Goal: Task Accomplishment & Management: Manage account settings

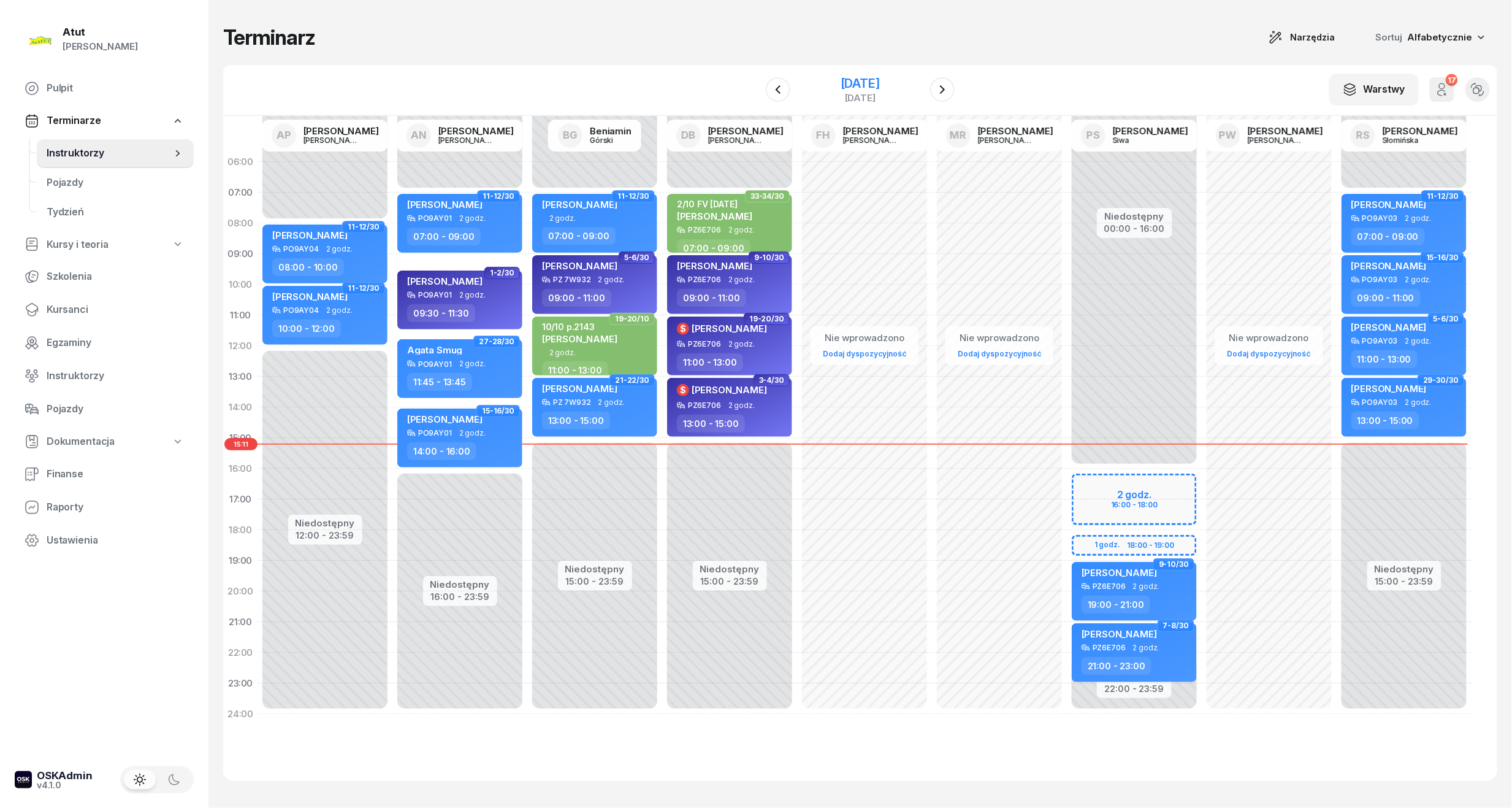
click at [841, 79] on div "[DATE]" at bounding box center [860, 83] width 39 height 12
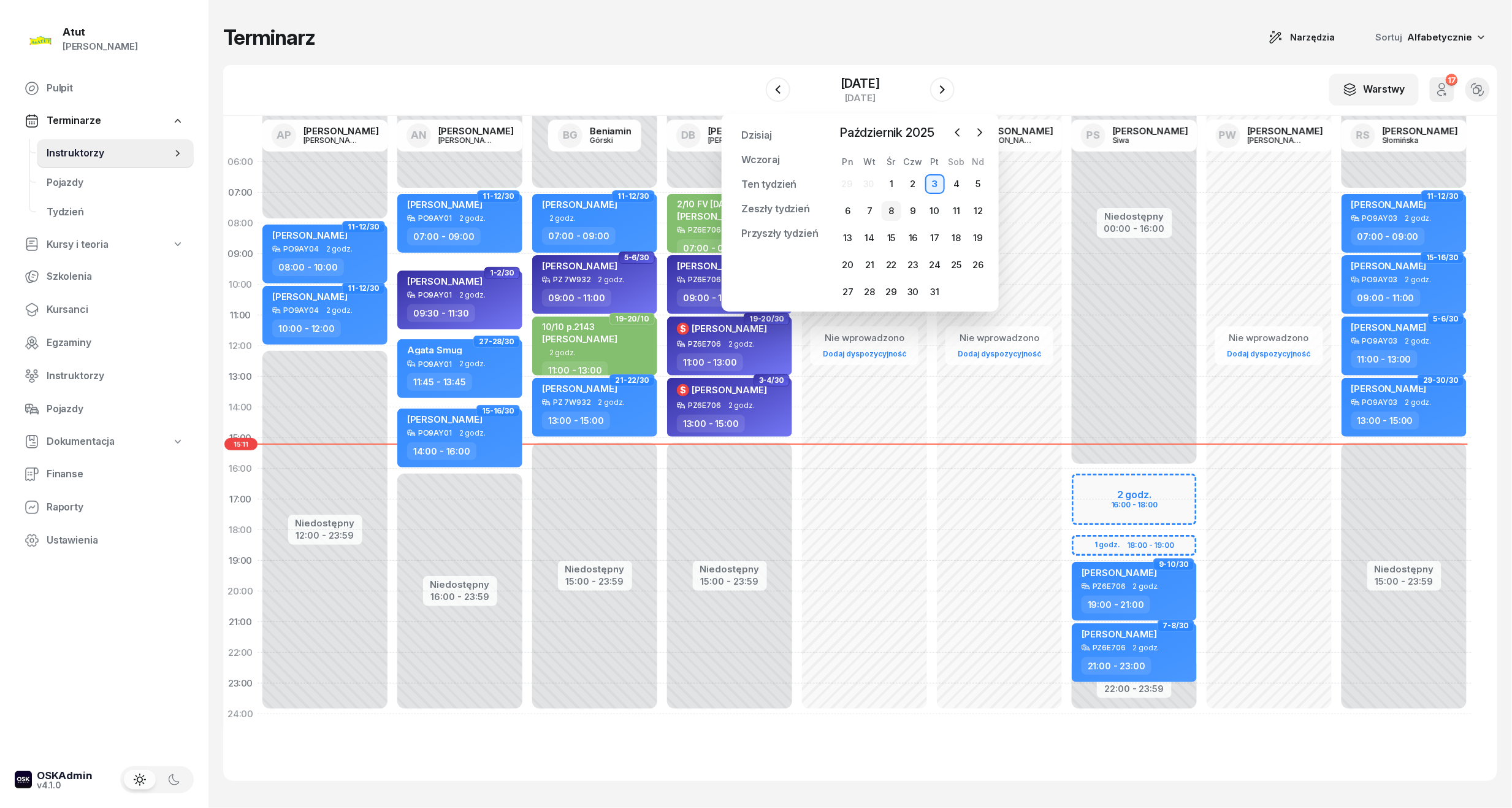
click at [891, 212] on div "8" at bounding box center [891, 211] width 20 height 20
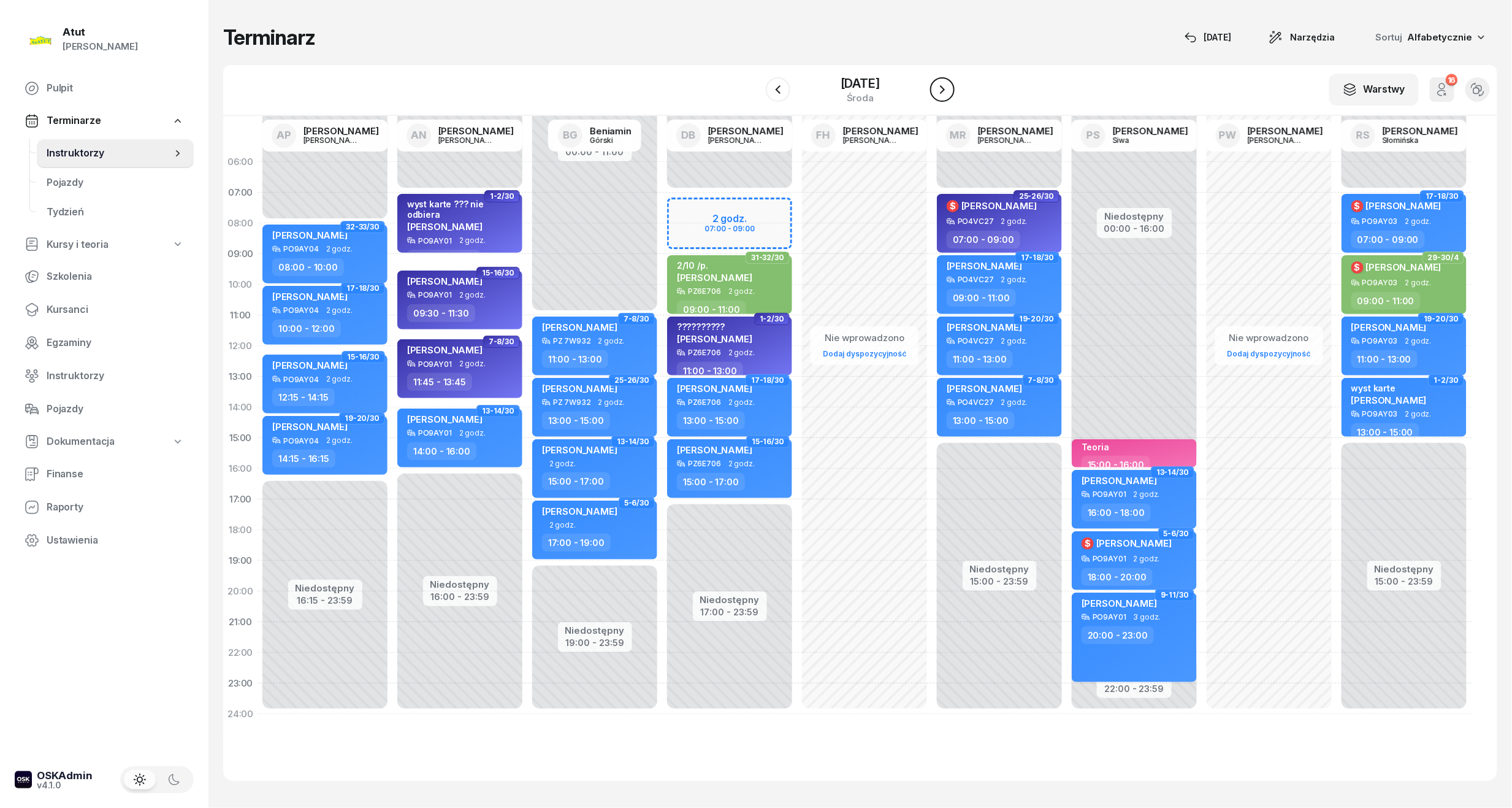
click at [949, 93] on icon "button" at bounding box center [942, 89] width 15 height 15
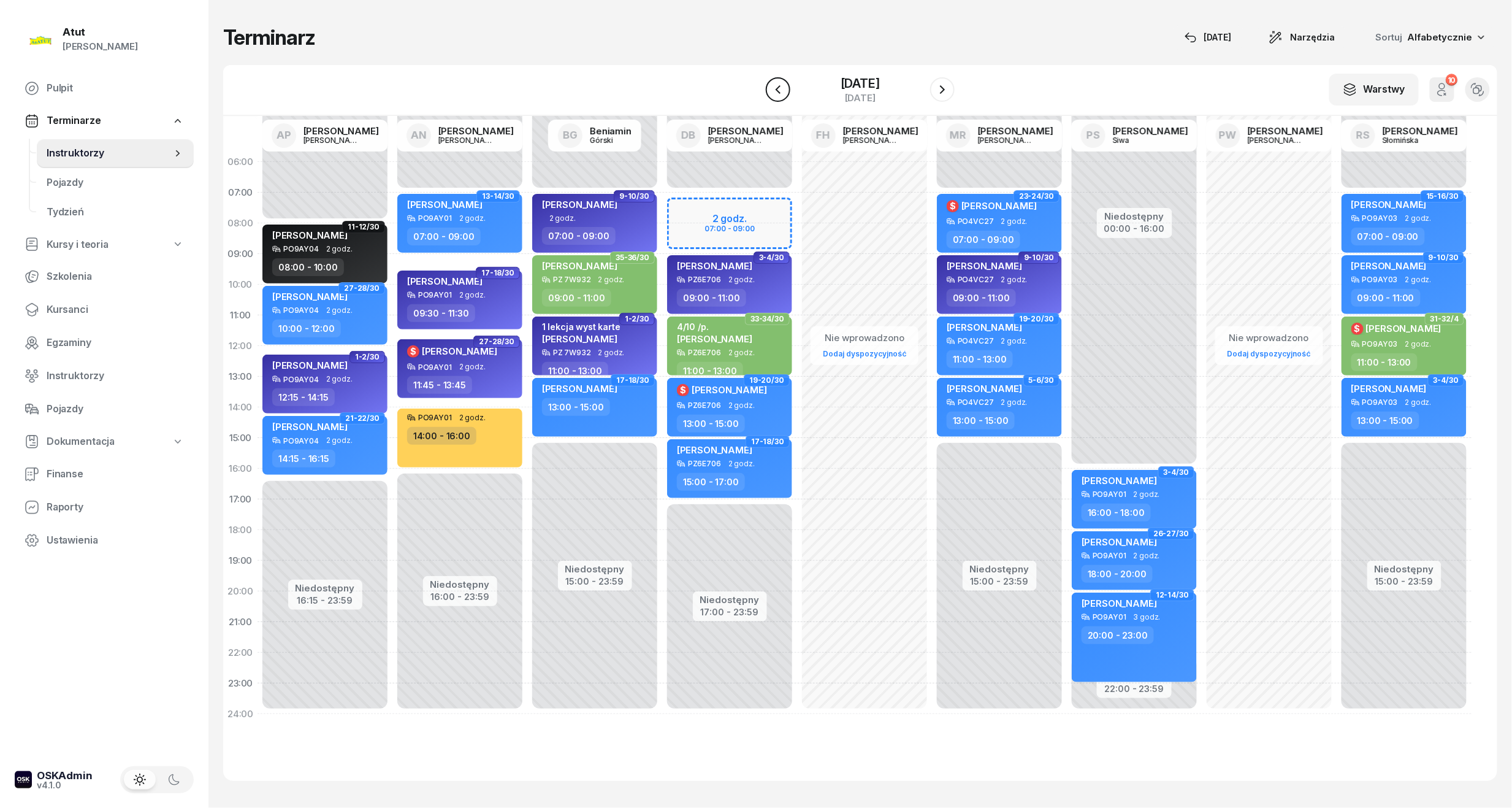
click at [770, 91] on icon "button" at bounding box center [777, 89] width 15 height 15
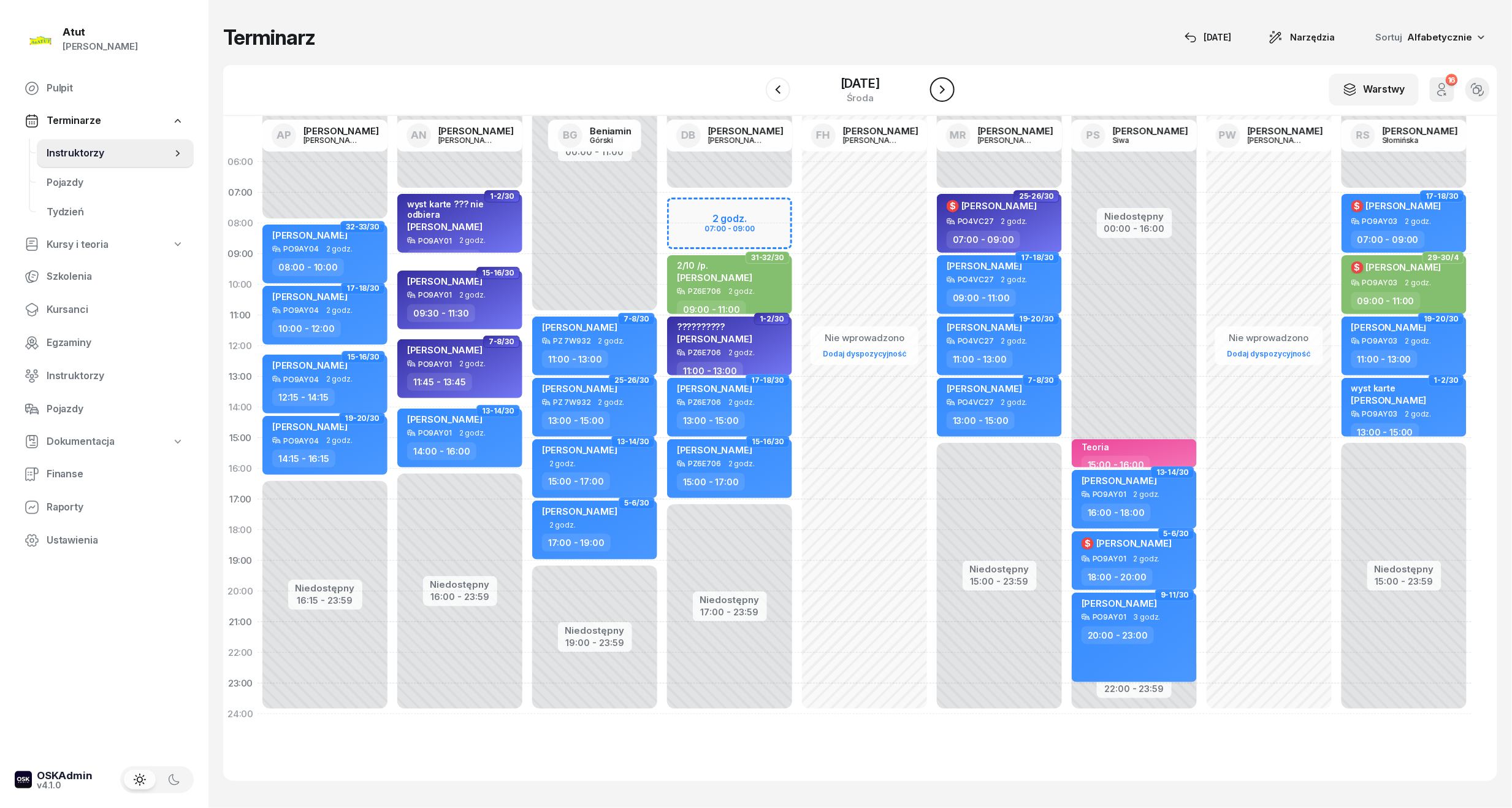
click at [943, 93] on button "button" at bounding box center [942, 89] width 25 height 25
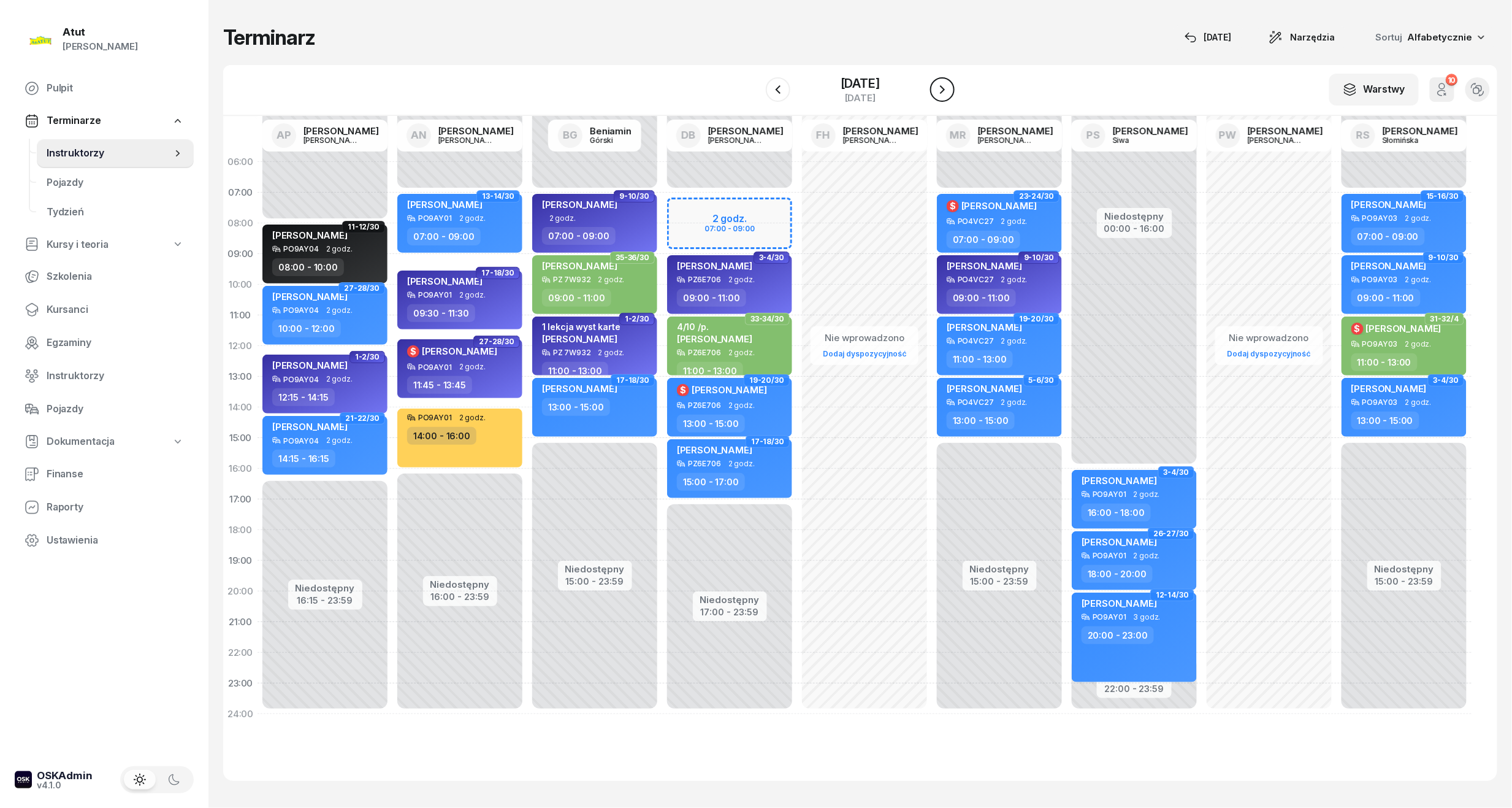
click at [943, 92] on button "button" at bounding box center [942, 89] width 25 height 25
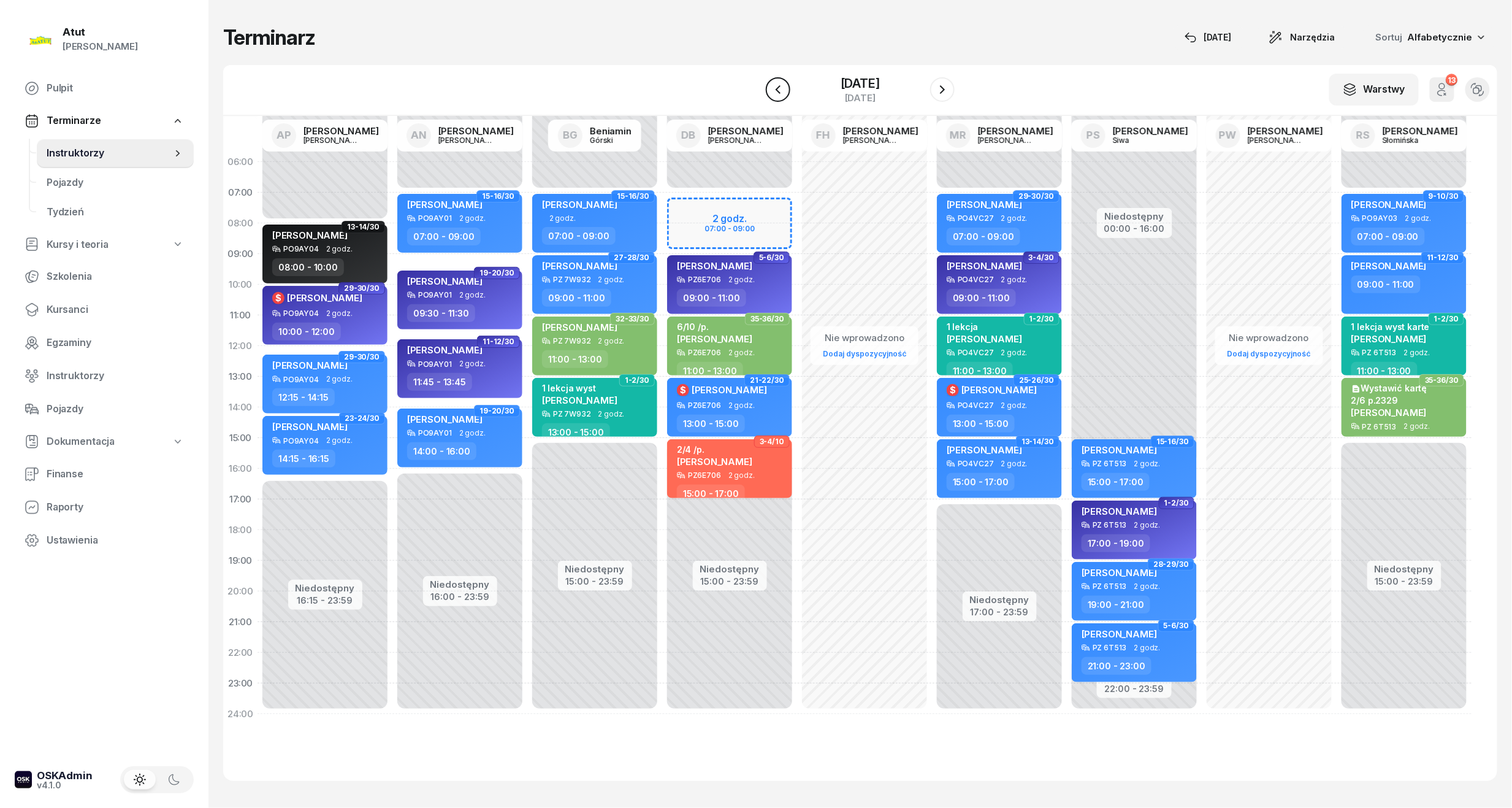
click at [770, 86] on icon "button" at bounding box center [777, 89] width 15 height 15
click at [775, 86] on icon "button" at bounding box center [777, 89] width 5 height 8
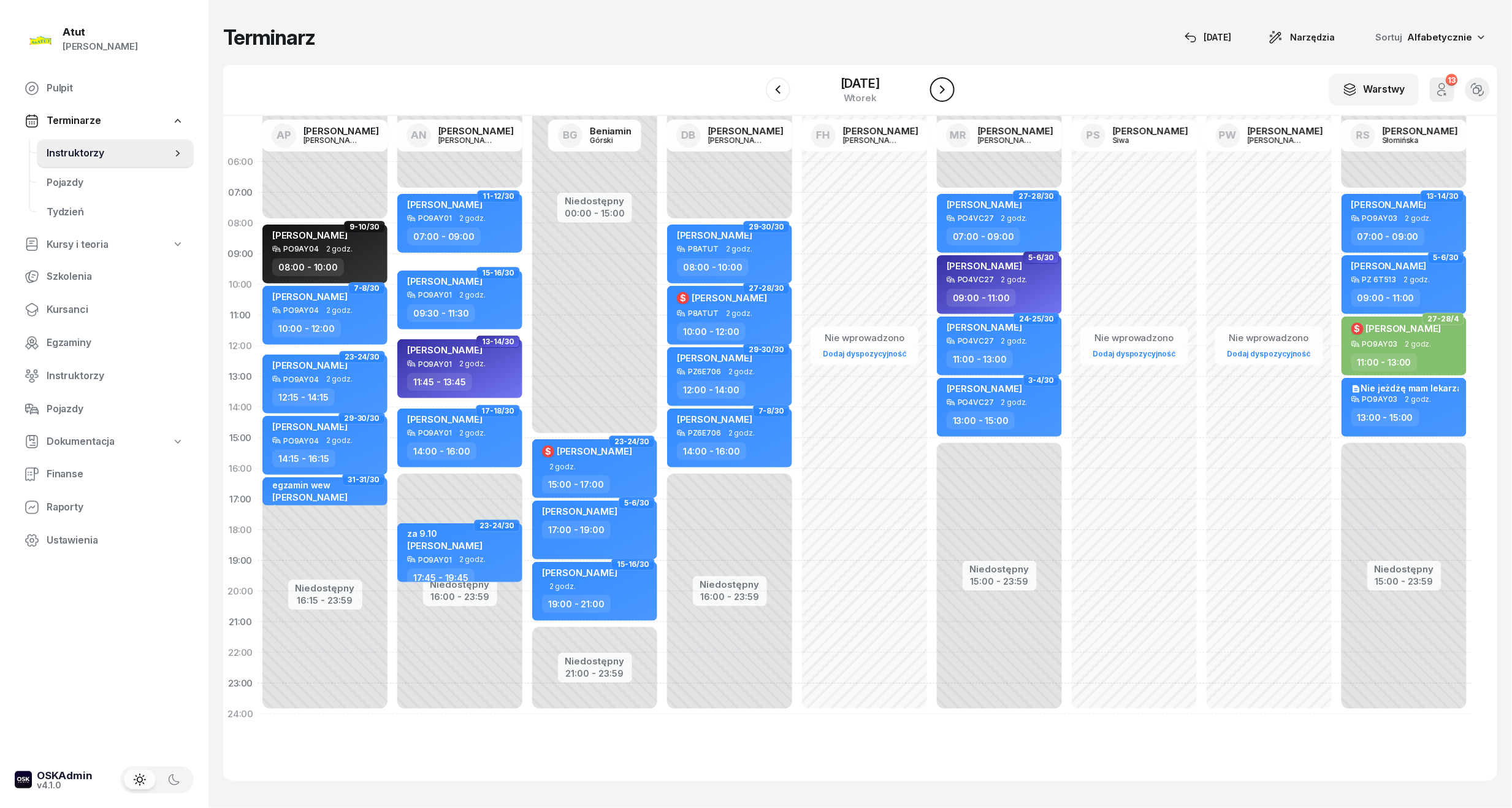
click at [949, 86] on icon "button" at bounding box center [942, 89] width 15 height 15
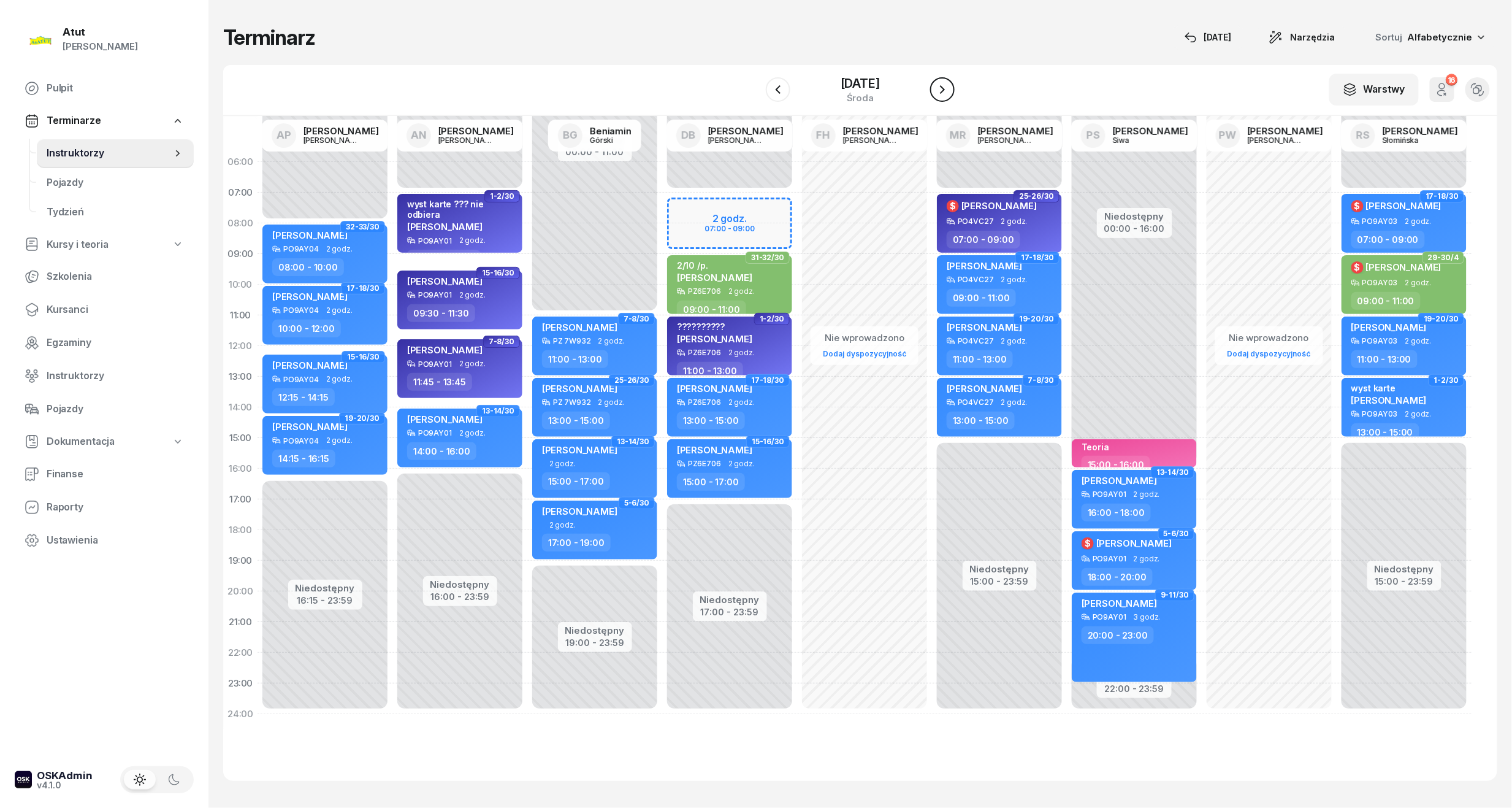
click at [949, 89] on icon "button" at bounding box center [942, 89] width 15 height 15
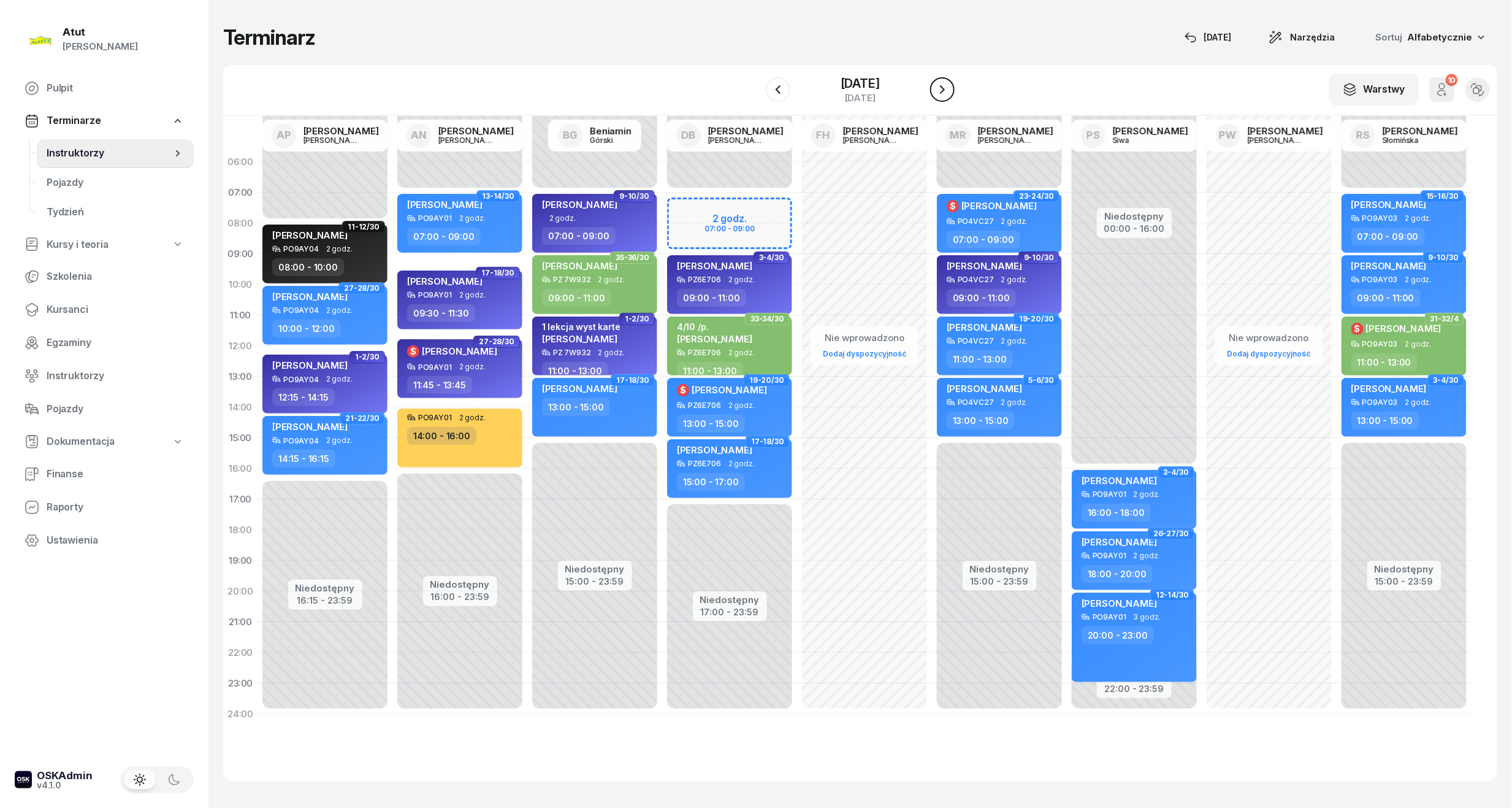
click at [949, 89] on icon "button" at bounding box center [942, 89] width 15 height 15
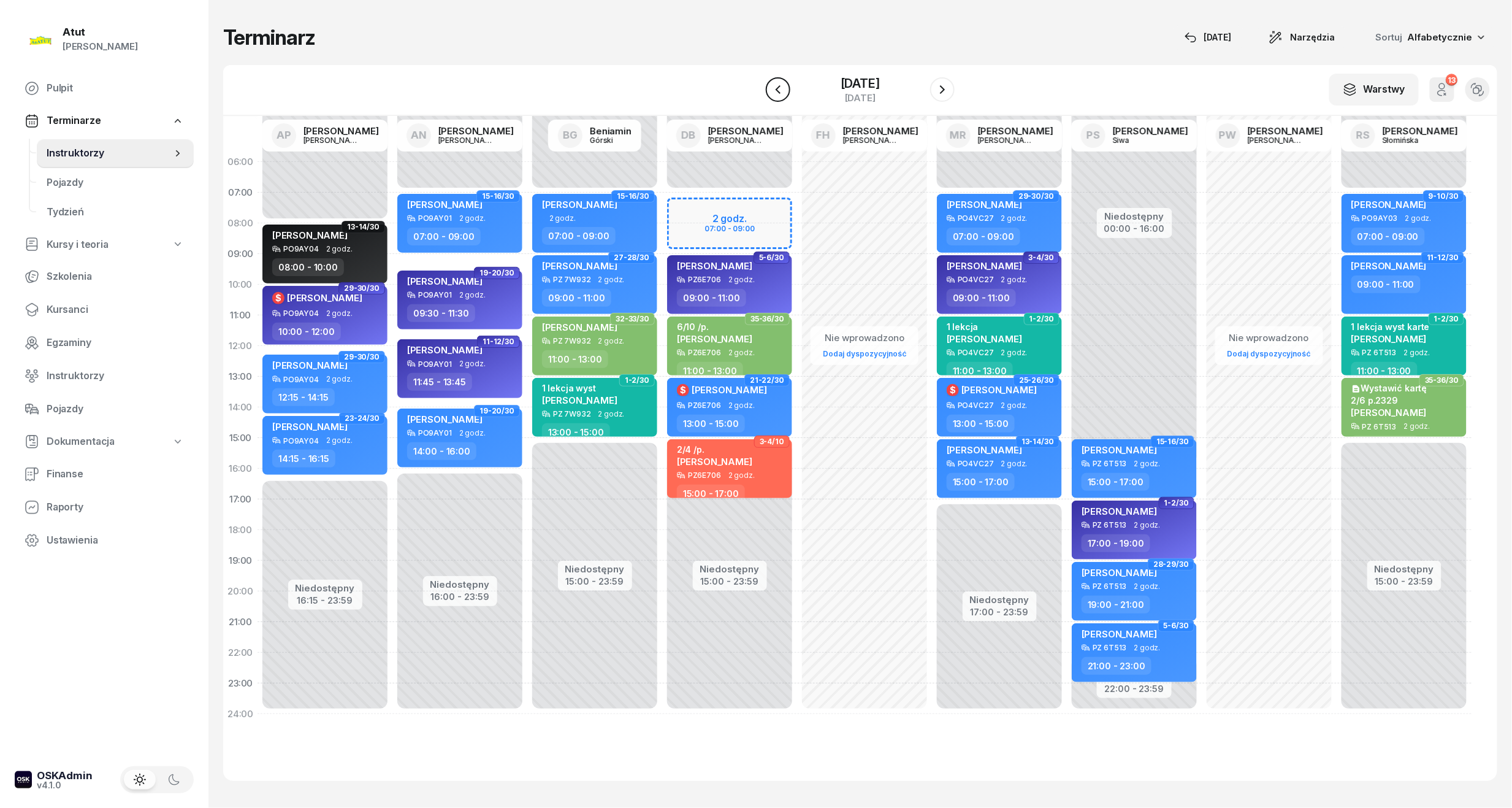
click at [770, 96] on icon "button" at bounding box center [777, 89] width 15 height 15
click at [765, 96] on button "button" at bounding box center [777, 89] width 25 height 25
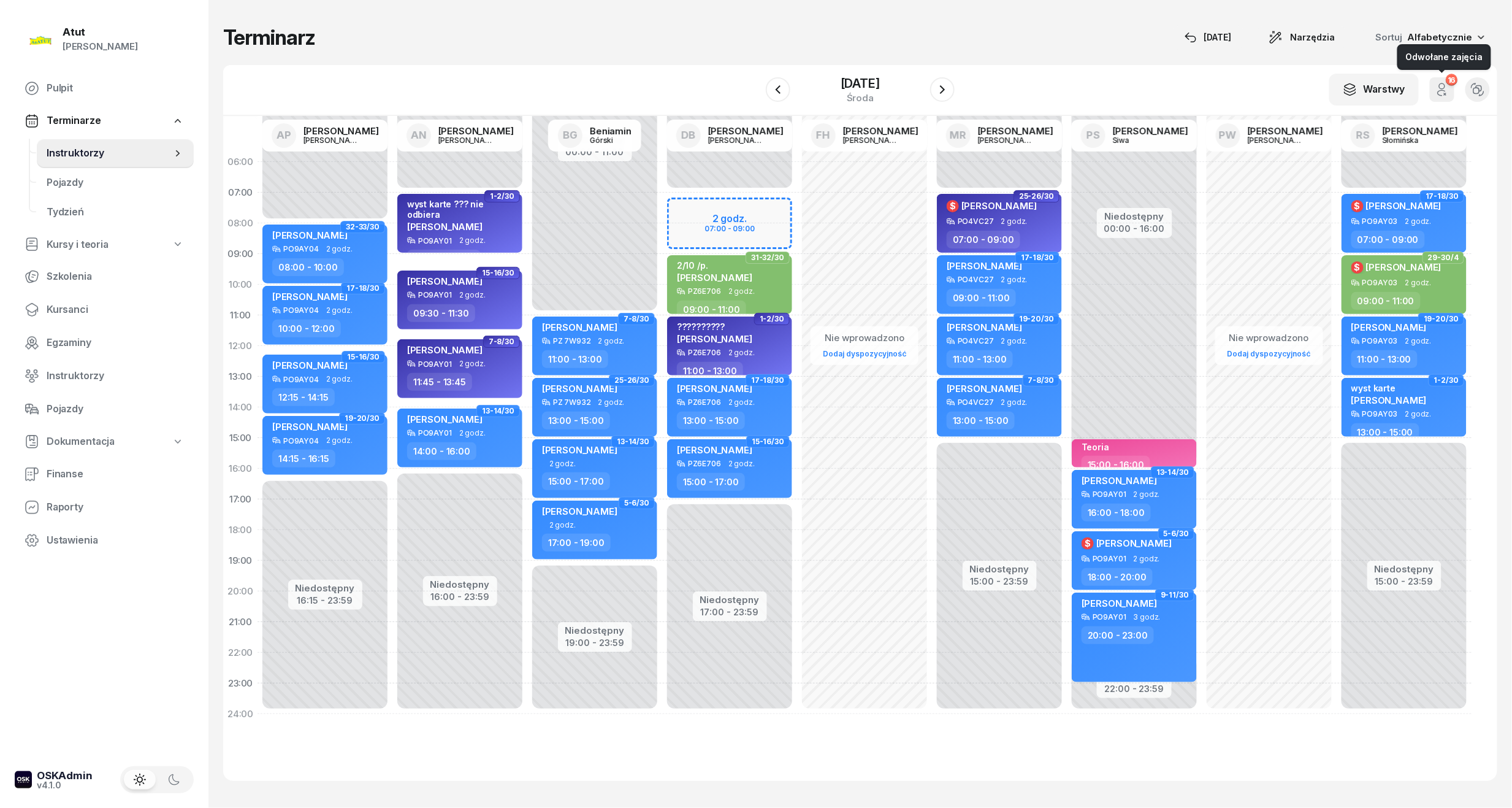
click at [1445, 84] on icon "button" at bounding box center [1442, 86] width 6 height 6
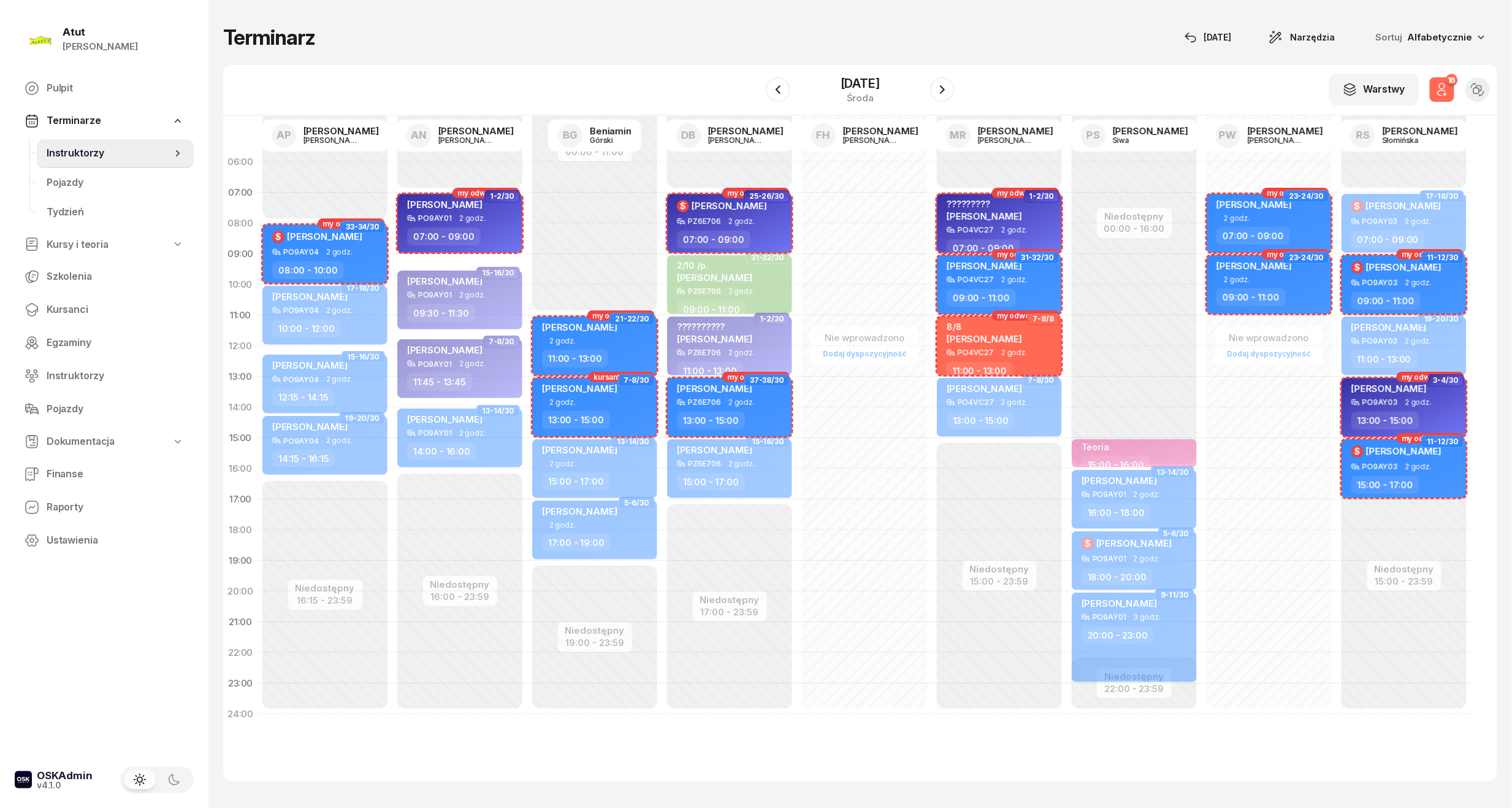
click at [1445, 84] on icon "button" at bounding box center [1442, 86] width 6 height 6
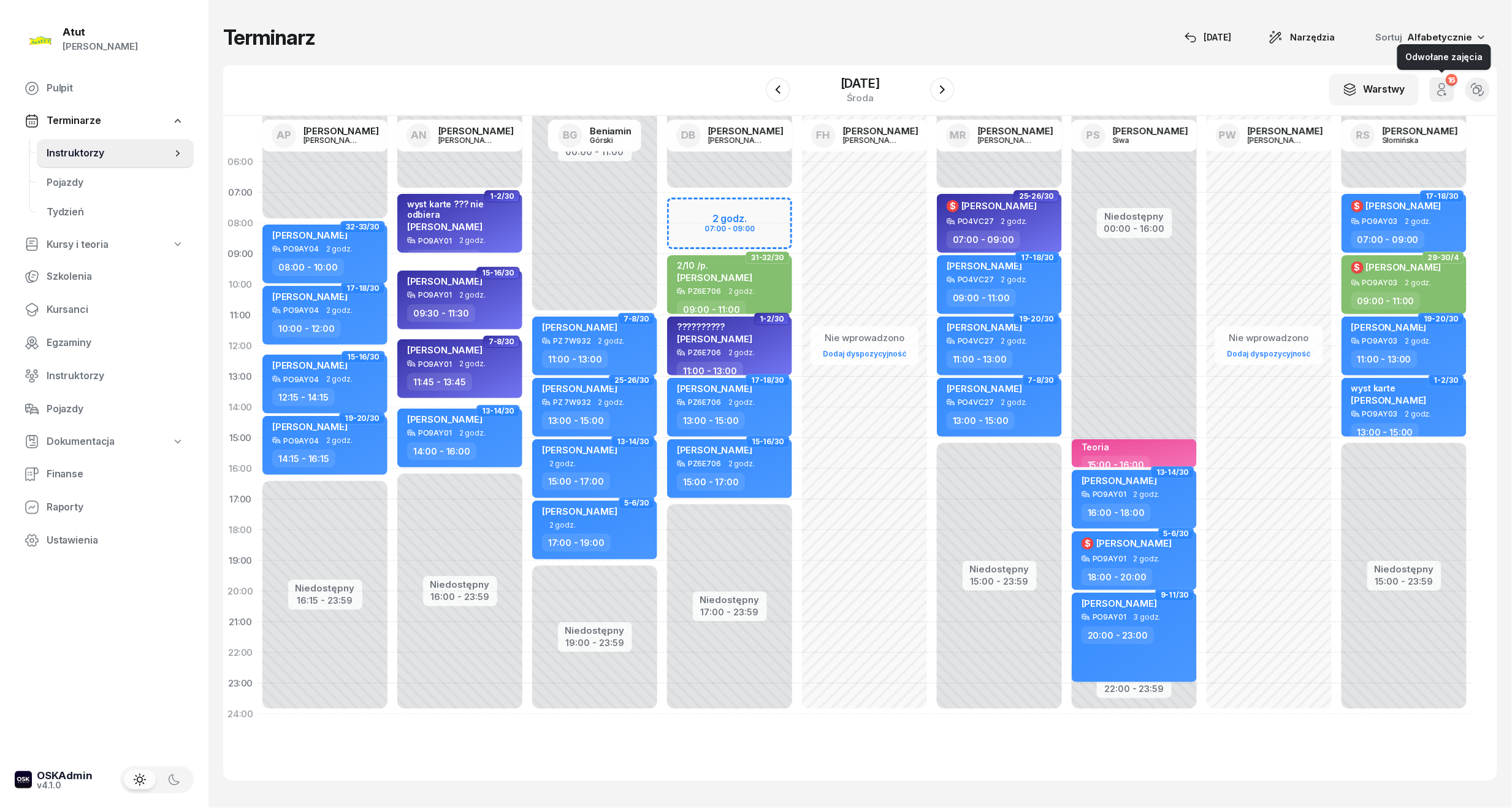
click at [1445, 84] on icon "button" at bounding box center [1442, 86] width 6 height 6
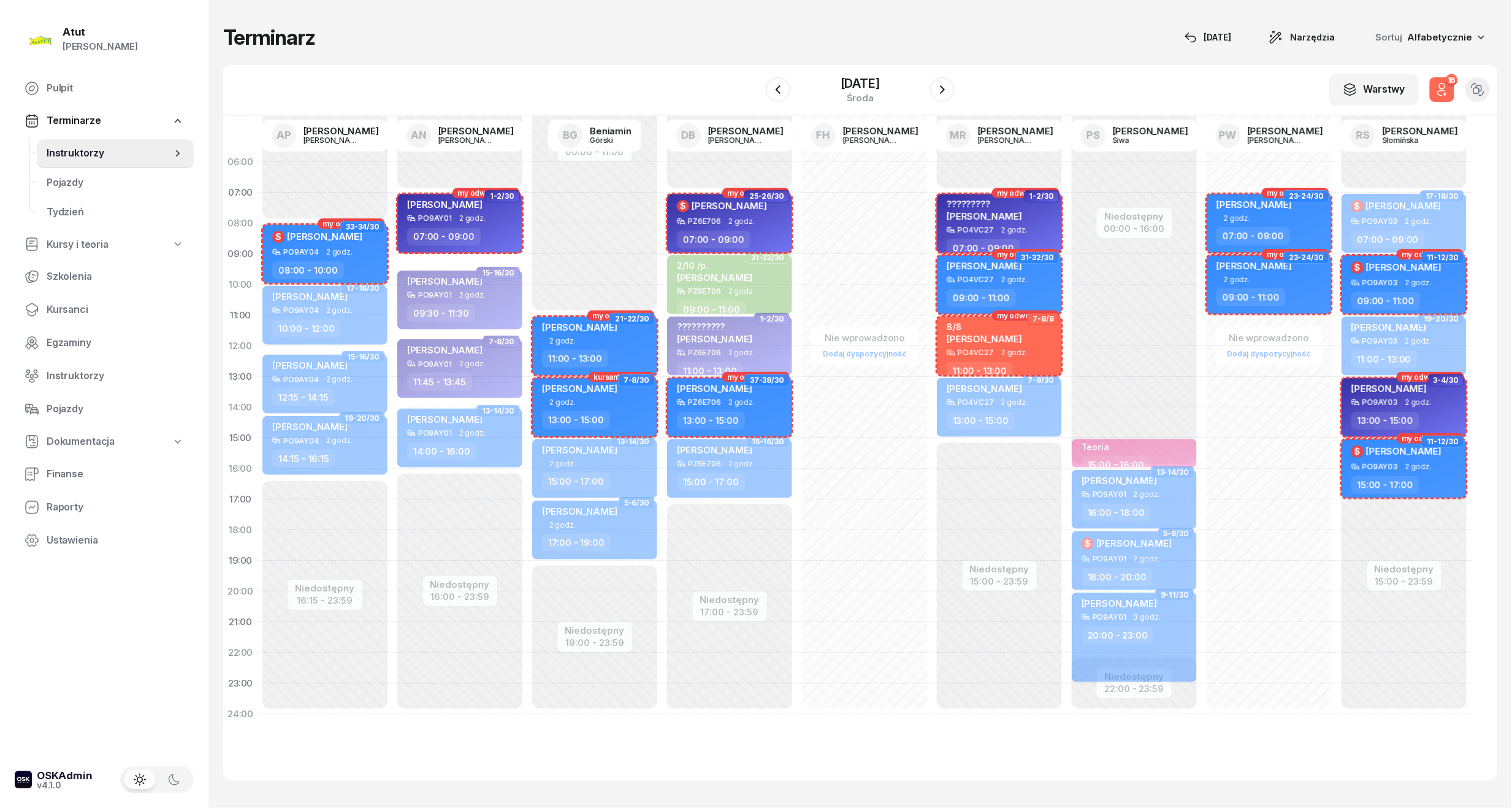
click at [1445, 84] on icon "button" at bounding box center [1442, 86] width 6 height 6
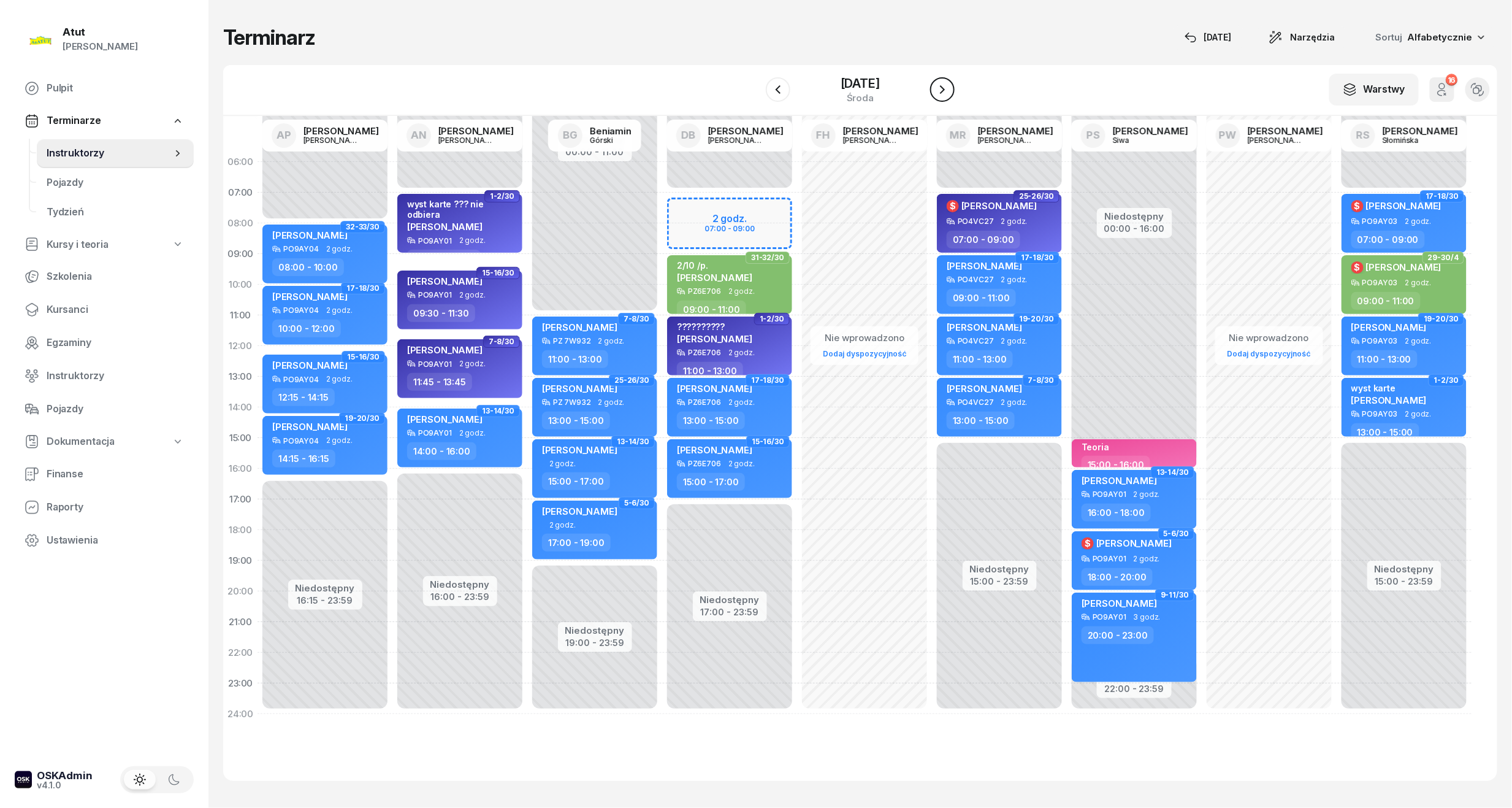
click at [949, 86] on icon "button" at bounding box center [942, 89] width 15 height 15
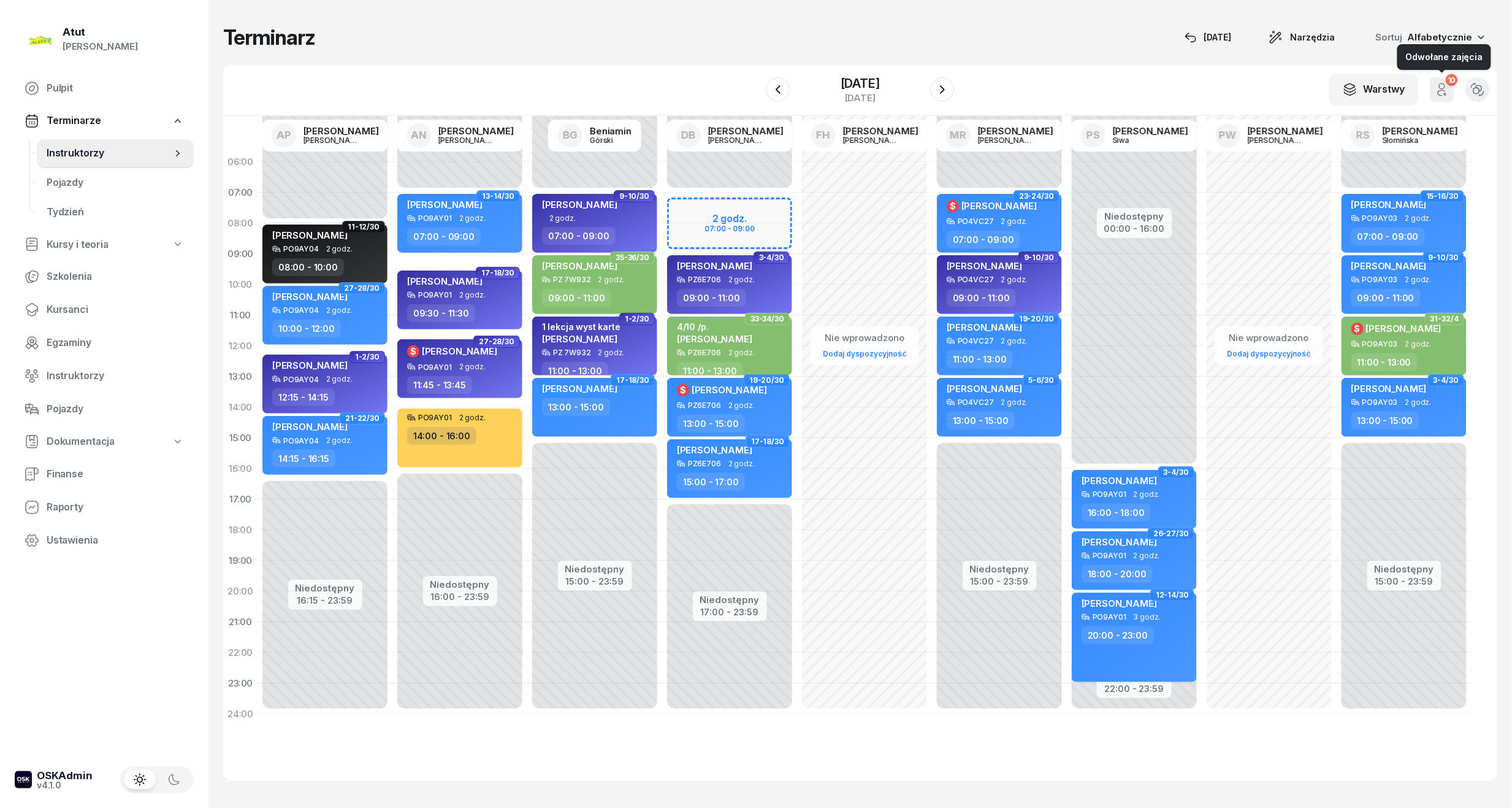
click at [1445, 91] on icon "button" at bounding box center [1442, 89] width 15 height 15
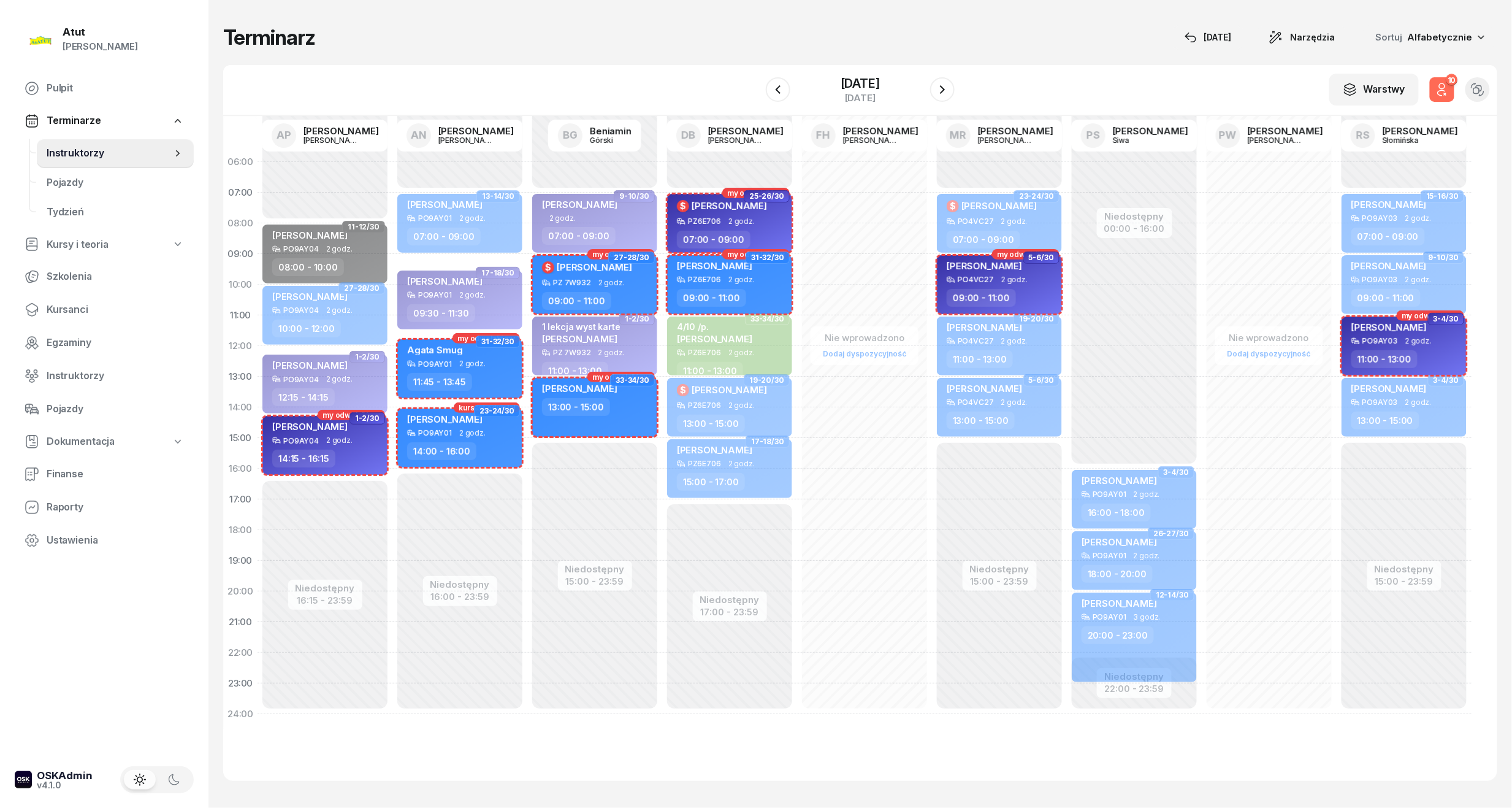
click at [1445, 91] on icon "button" at bounding box center [1442, 89] width 15 height 15
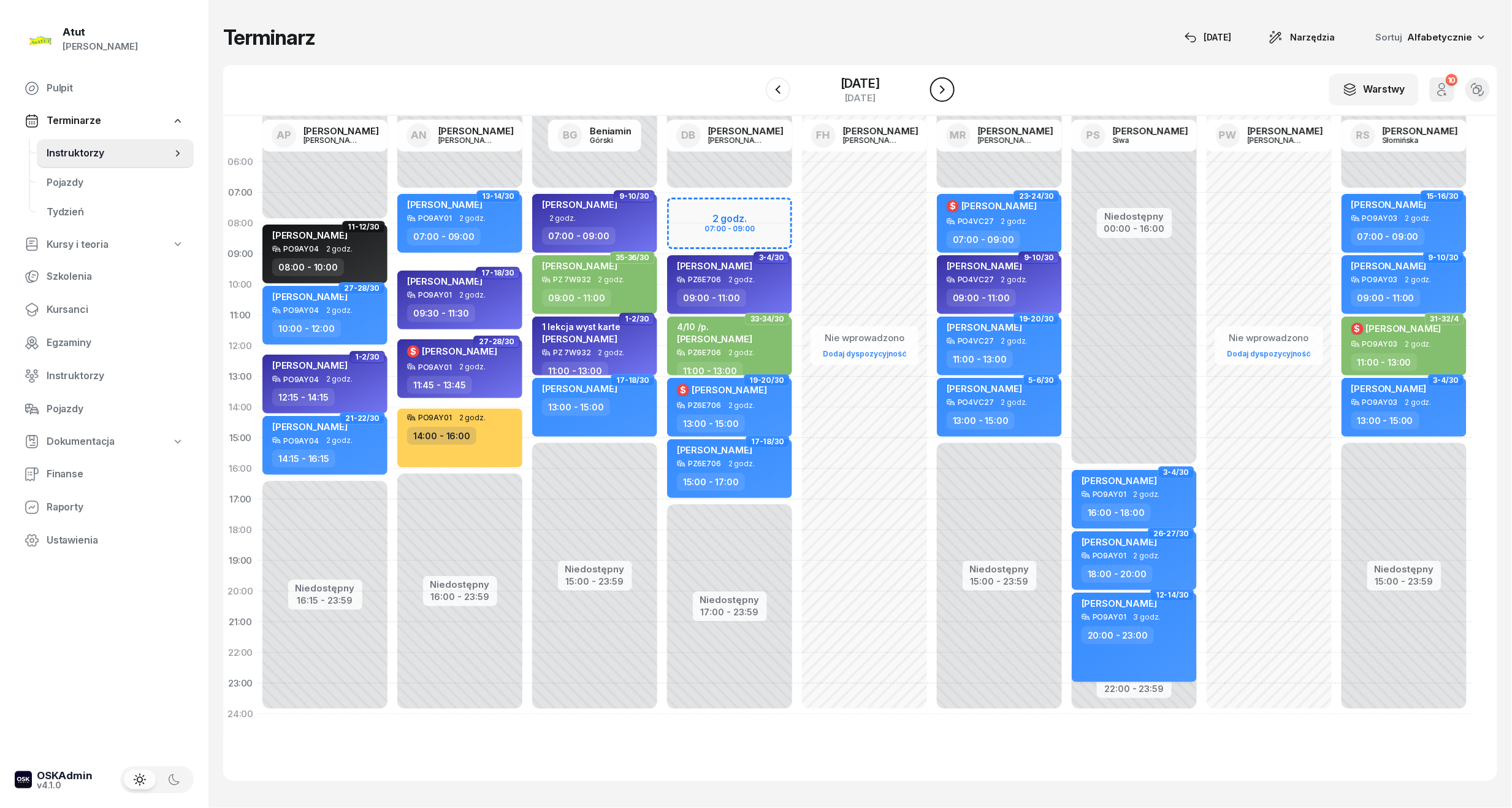
click at [954, 93] on button "button" at bounding box center [942, 89] width 25 height 25
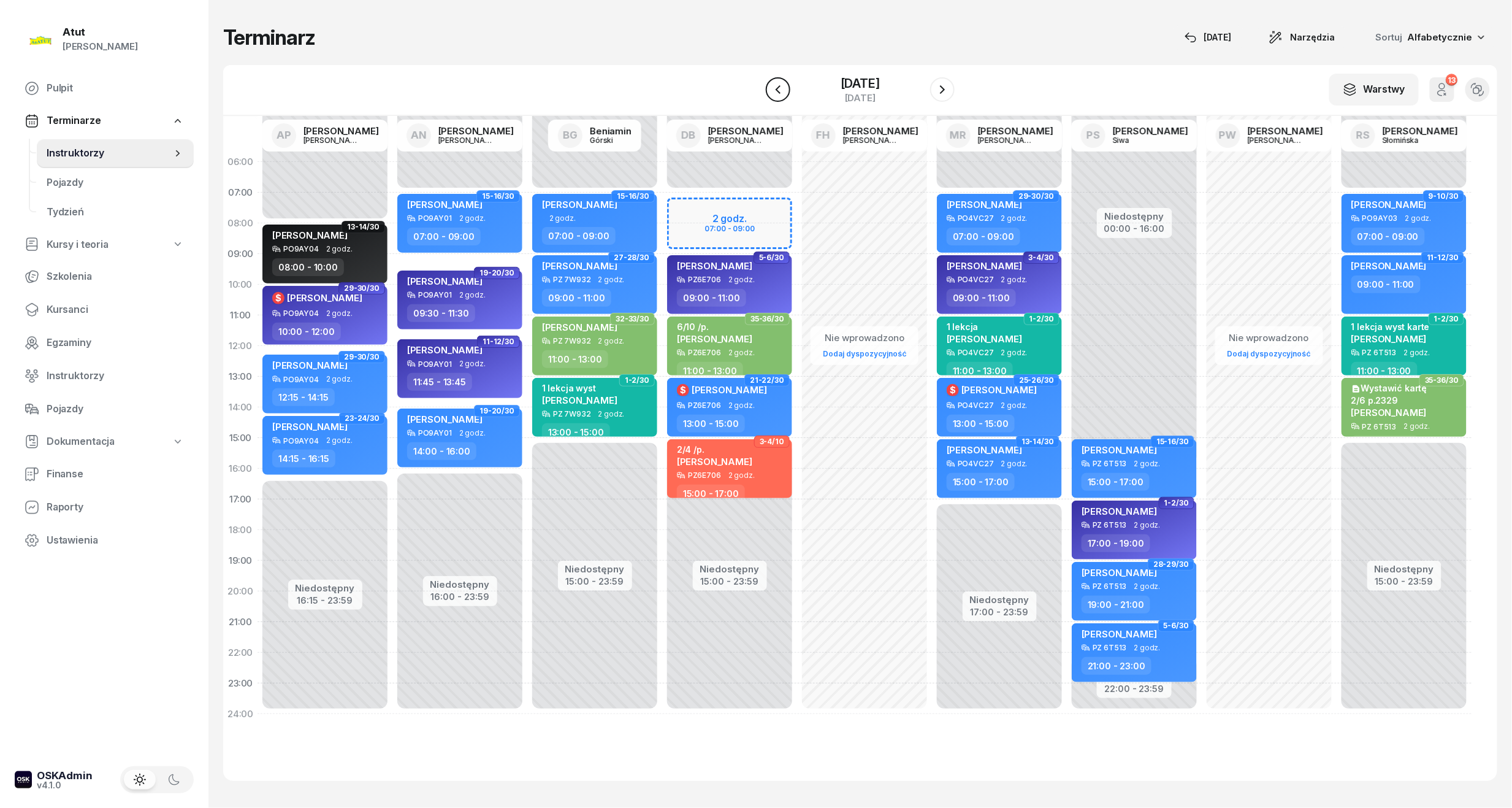
click at [770, 84] on icon "button" at bounding box center [777, 89] width 15 height 15
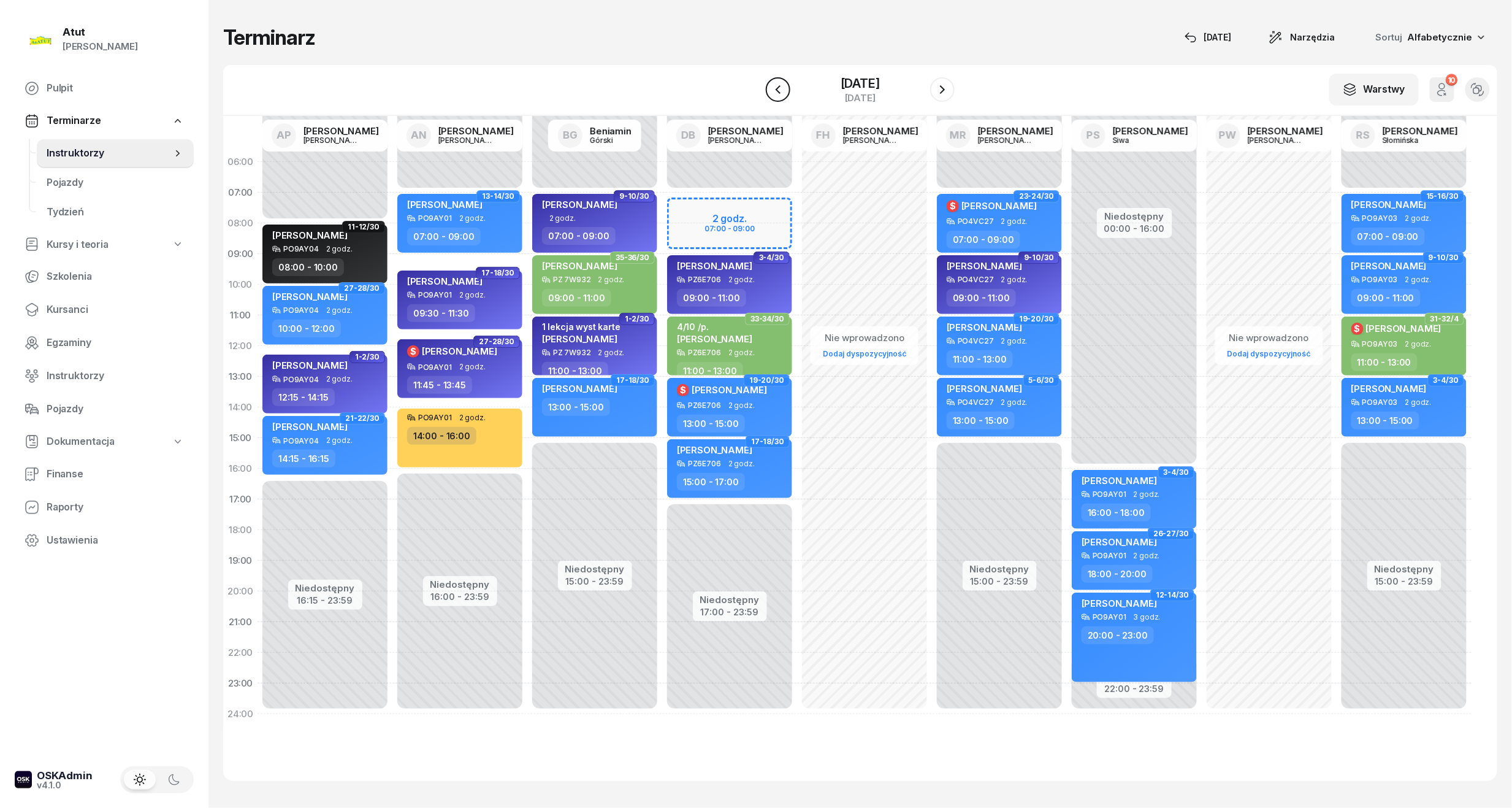
click at [770, 84] on icon "button" at bounding box center [777, 89] width 15 height 15
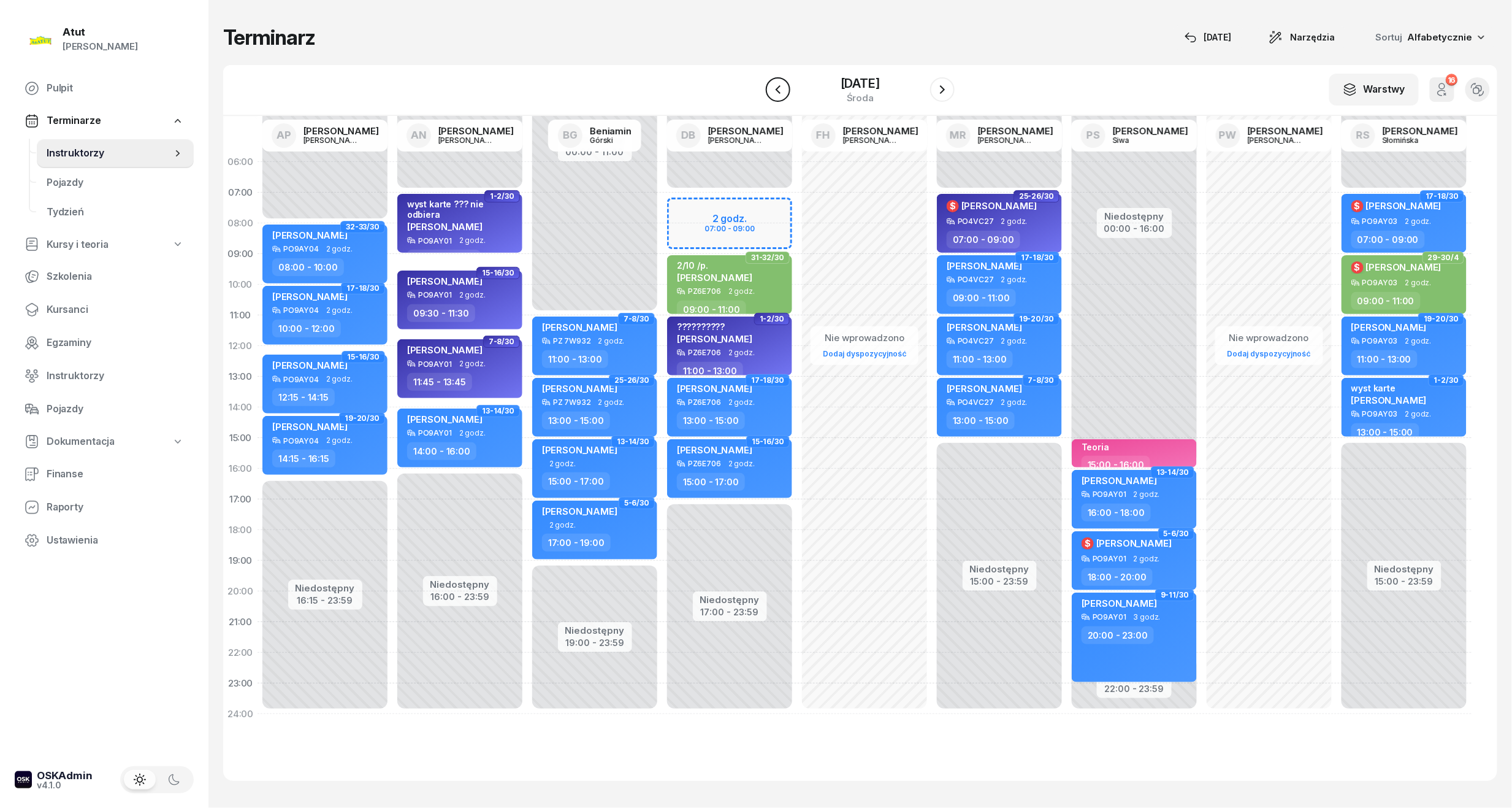
click at [770, 84] on icon "button" at bounding box center [777, 89] width 15 height 15
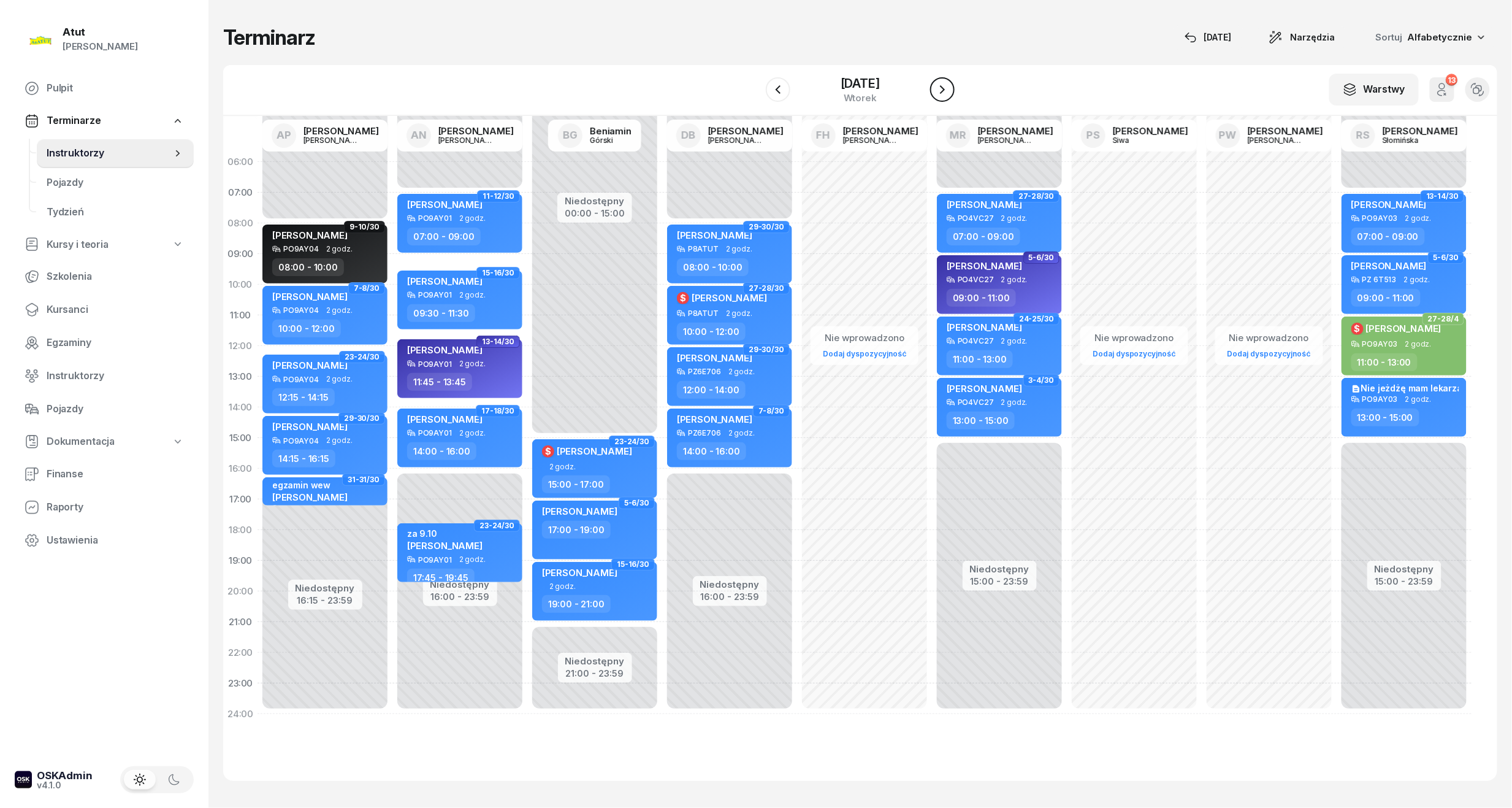
click at [949, 89] on icon "button" at bounding box center [942, 89] width 15 height 15
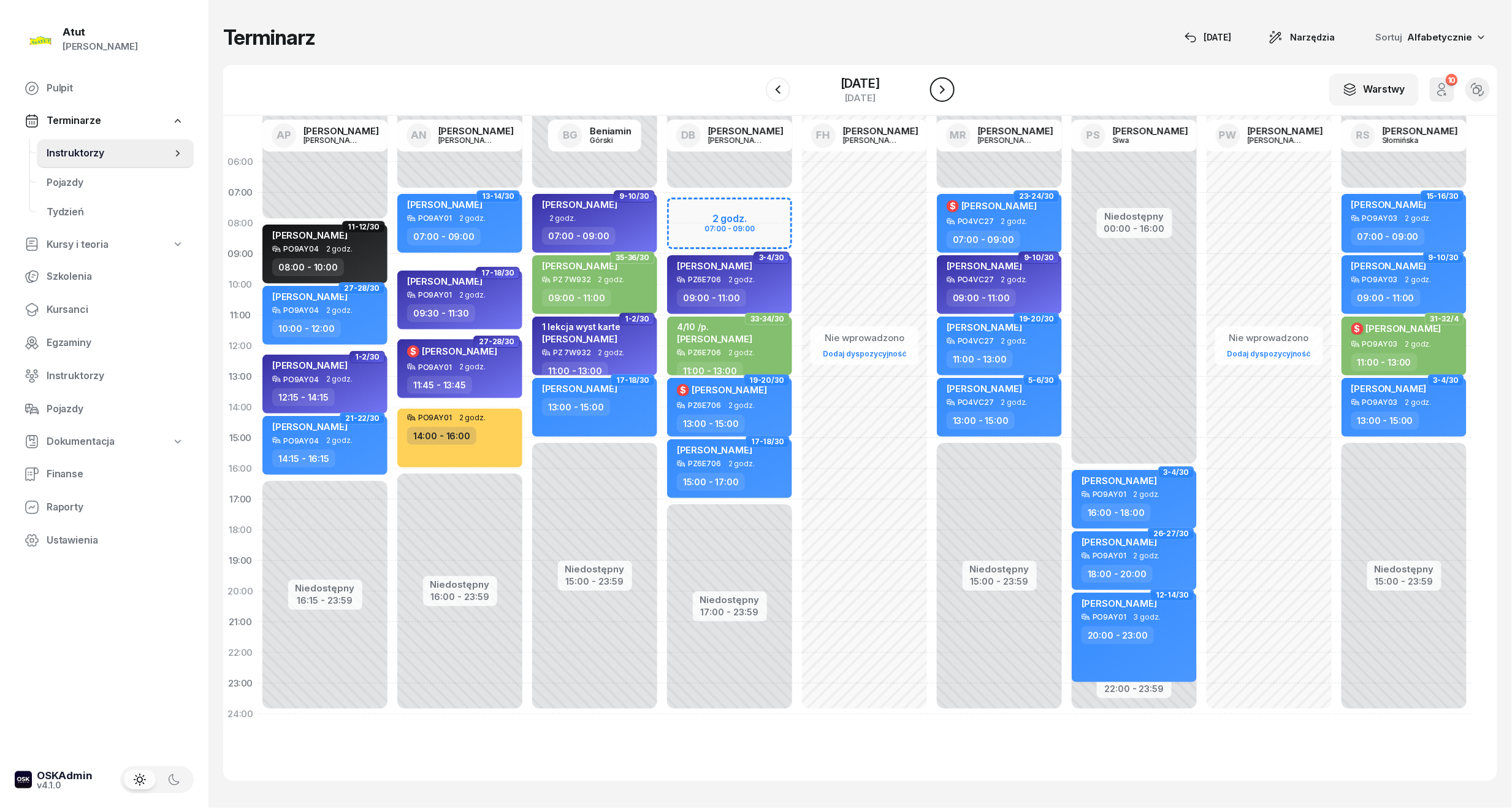
click at [949, 89] on icon "button" at bounding box center [942, 89] width 15 height 15
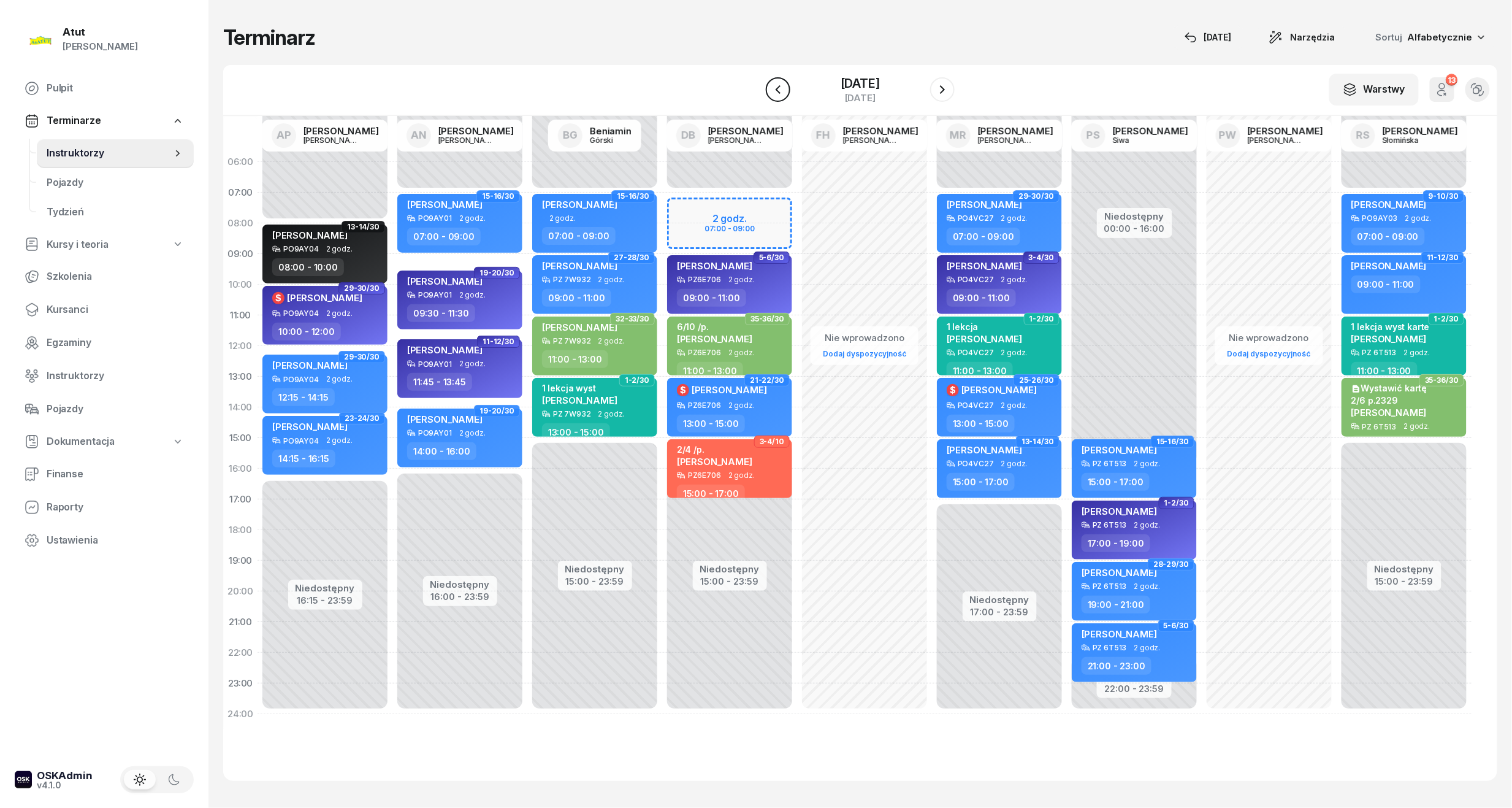
click at [775, 89] on icon "button" at bounding box center [777, 89] width 5 height 8
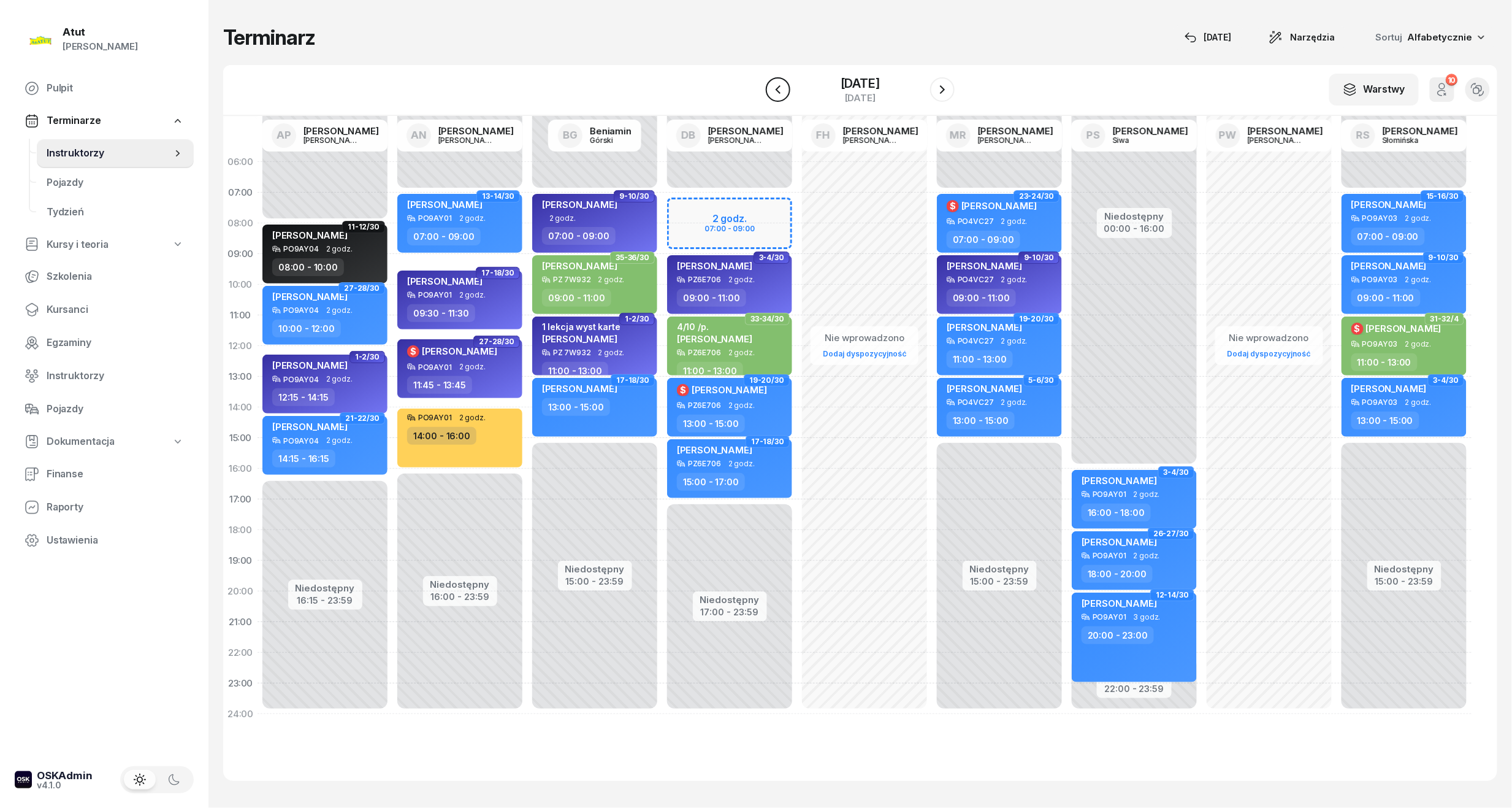
click at [770, 89] on icon "button" at bounding box center [777, 89] width 15 height 15
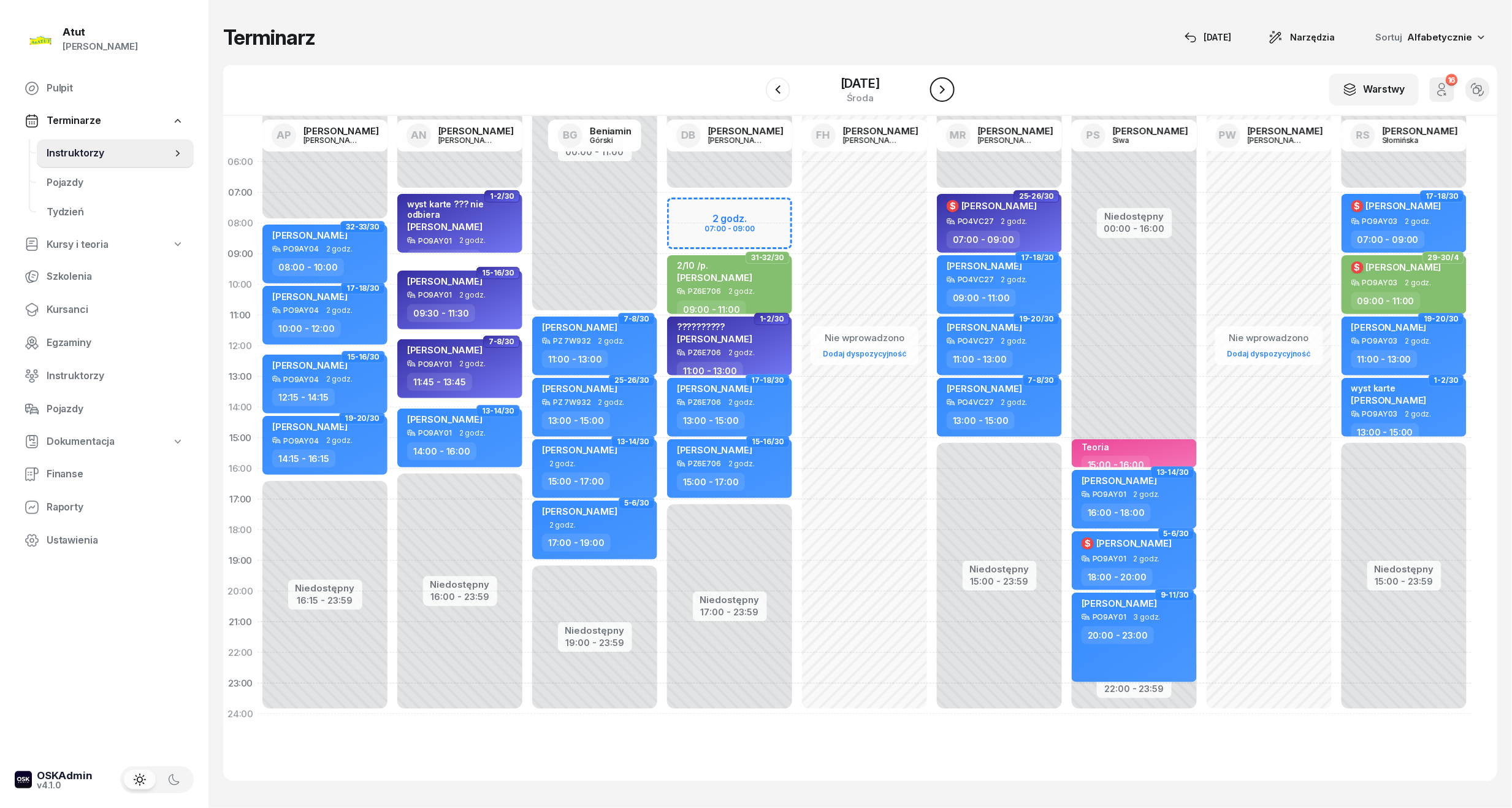
click at [945, 89] on icon "button" at bounding box center [942, 89] width 5 height 8
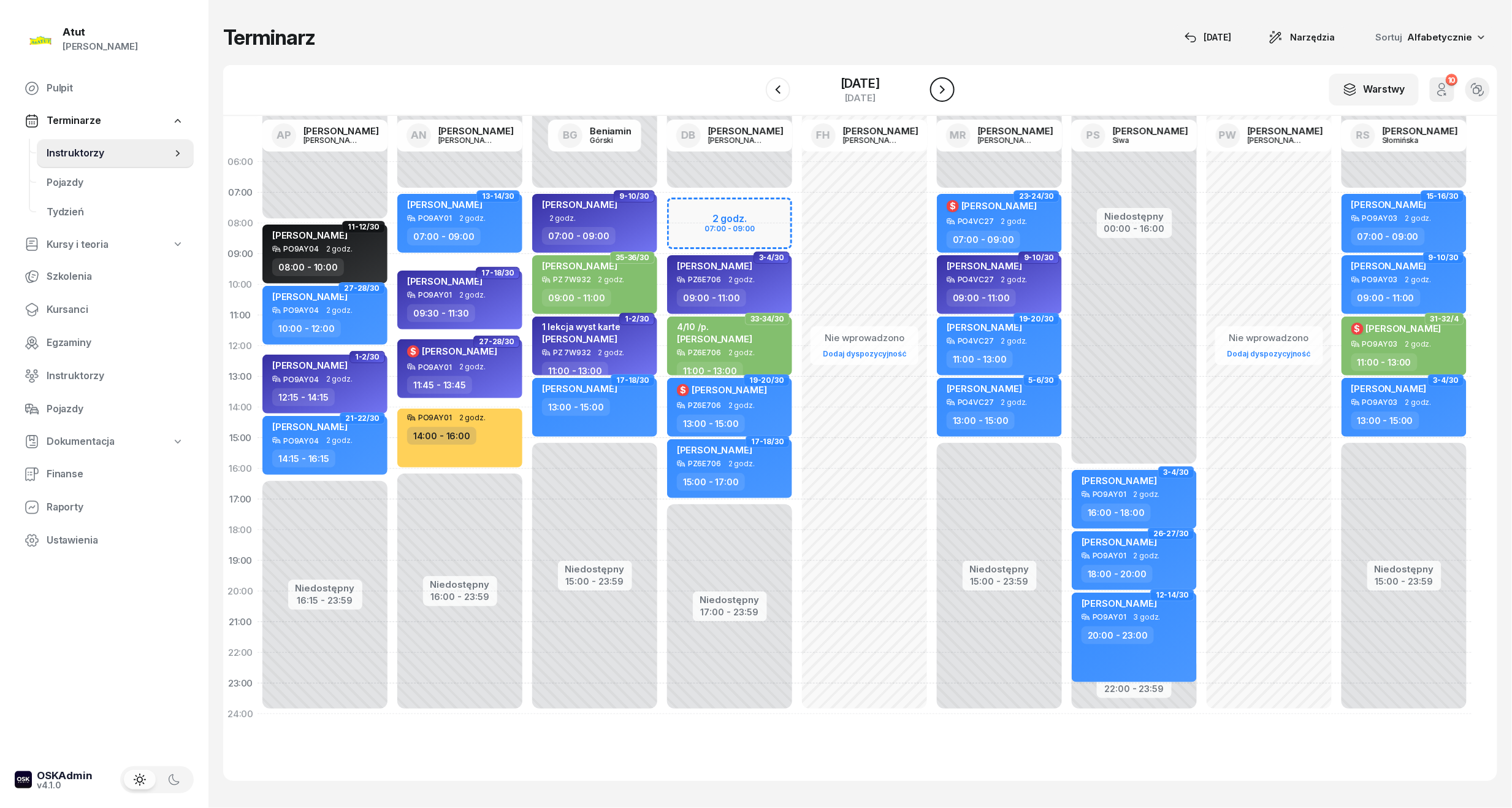
click at [945, 89] on icon "button" at bounding box center [942, 89] width 5 height 8
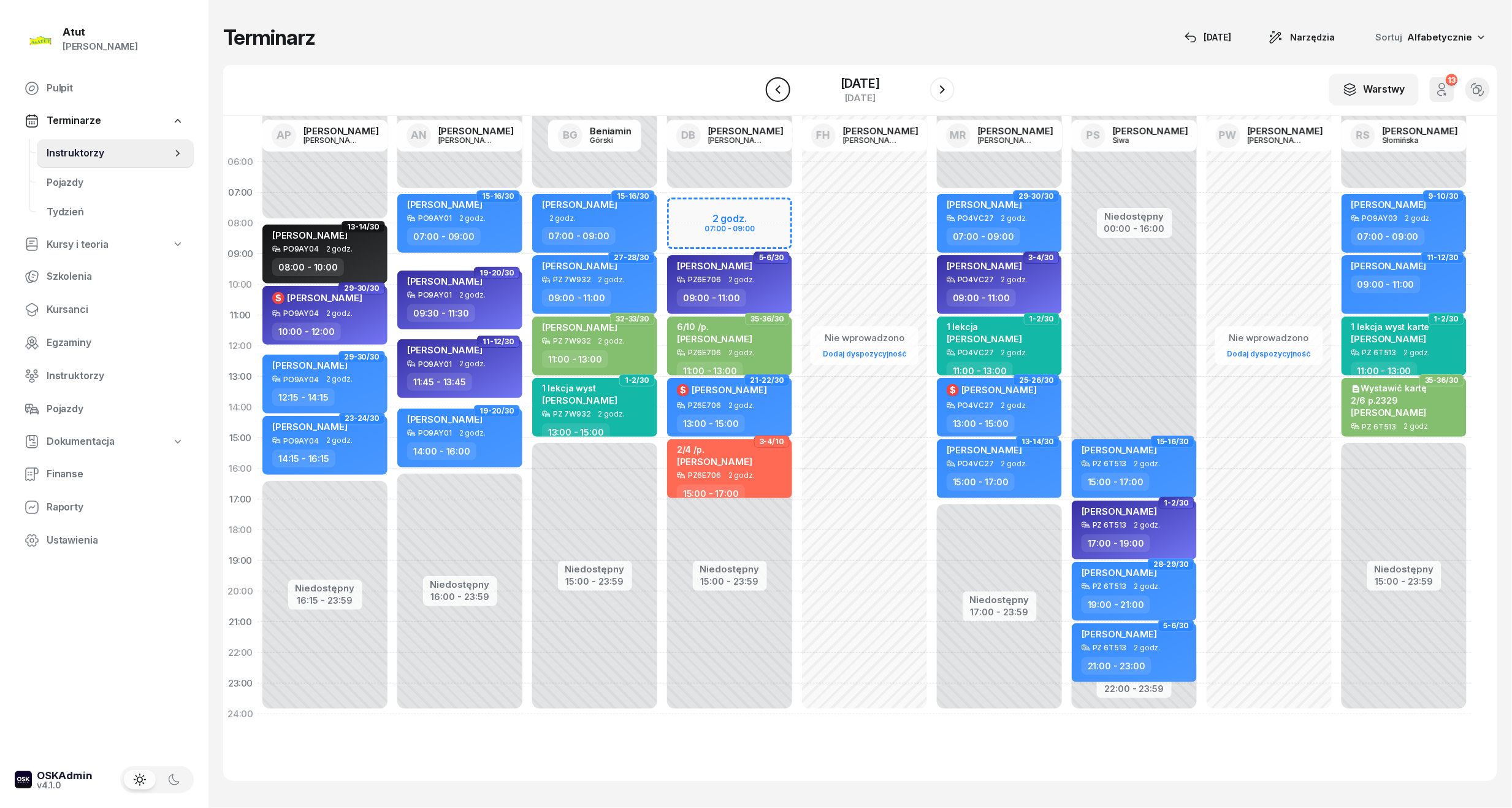
click at [765, 89] on button "button" at bounding box center [777, 89] width 25 height 25
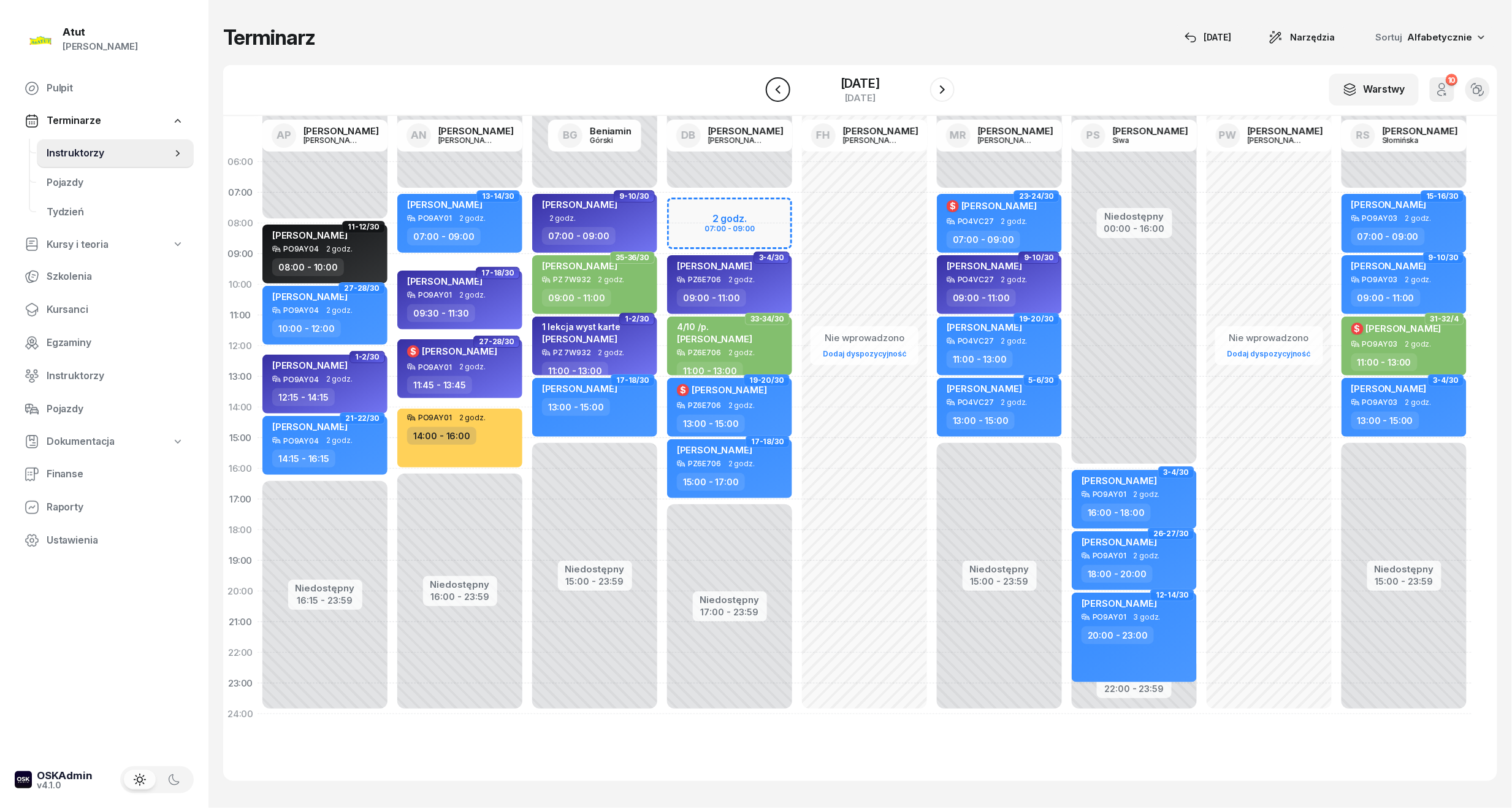
click at [765, 89] on button "button" at bounding box center [777, 89] width 25 height 25
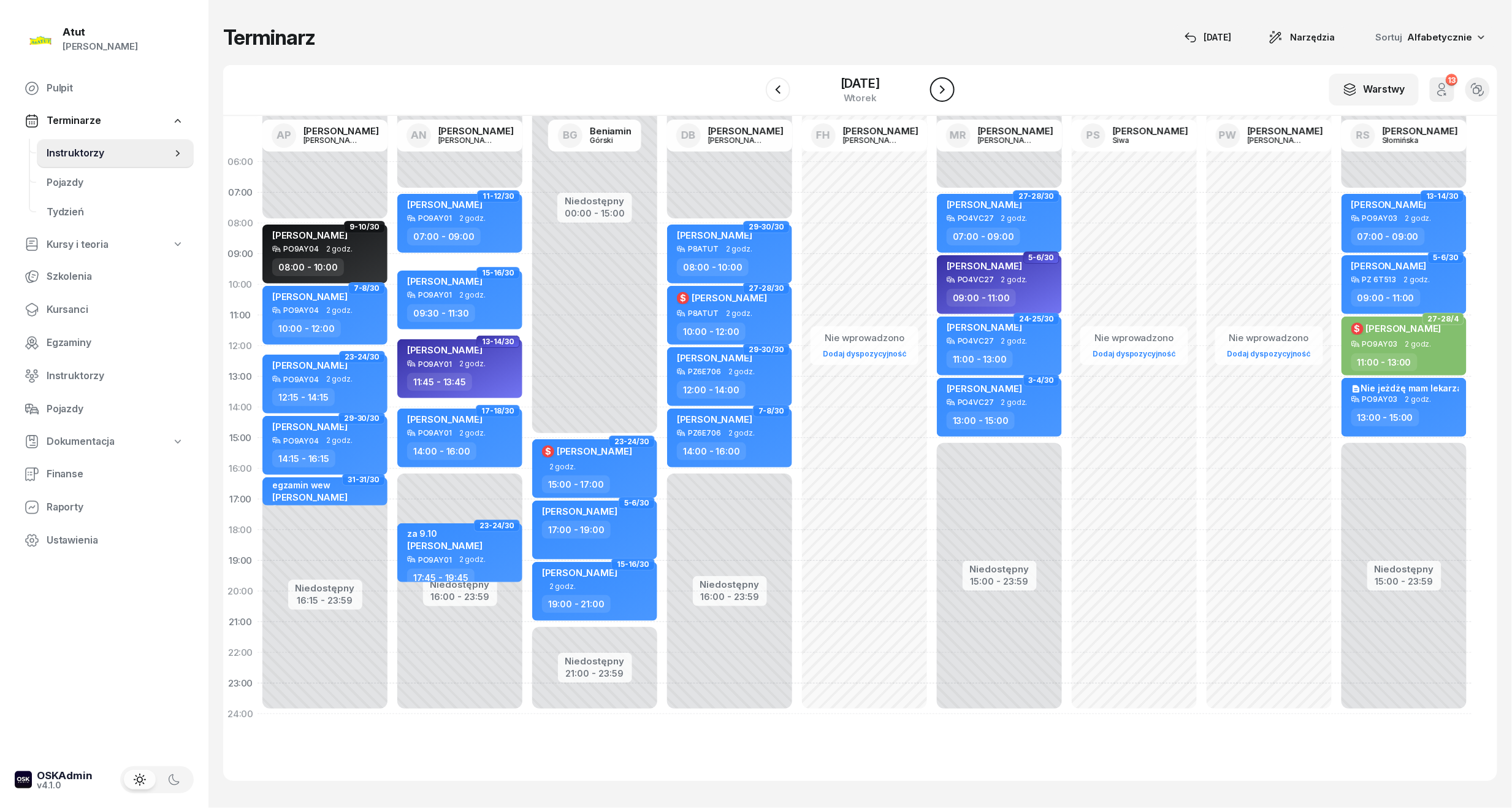
click at [949, 86] on icon "button" at bounding box center [942, 89] width 15 height 15
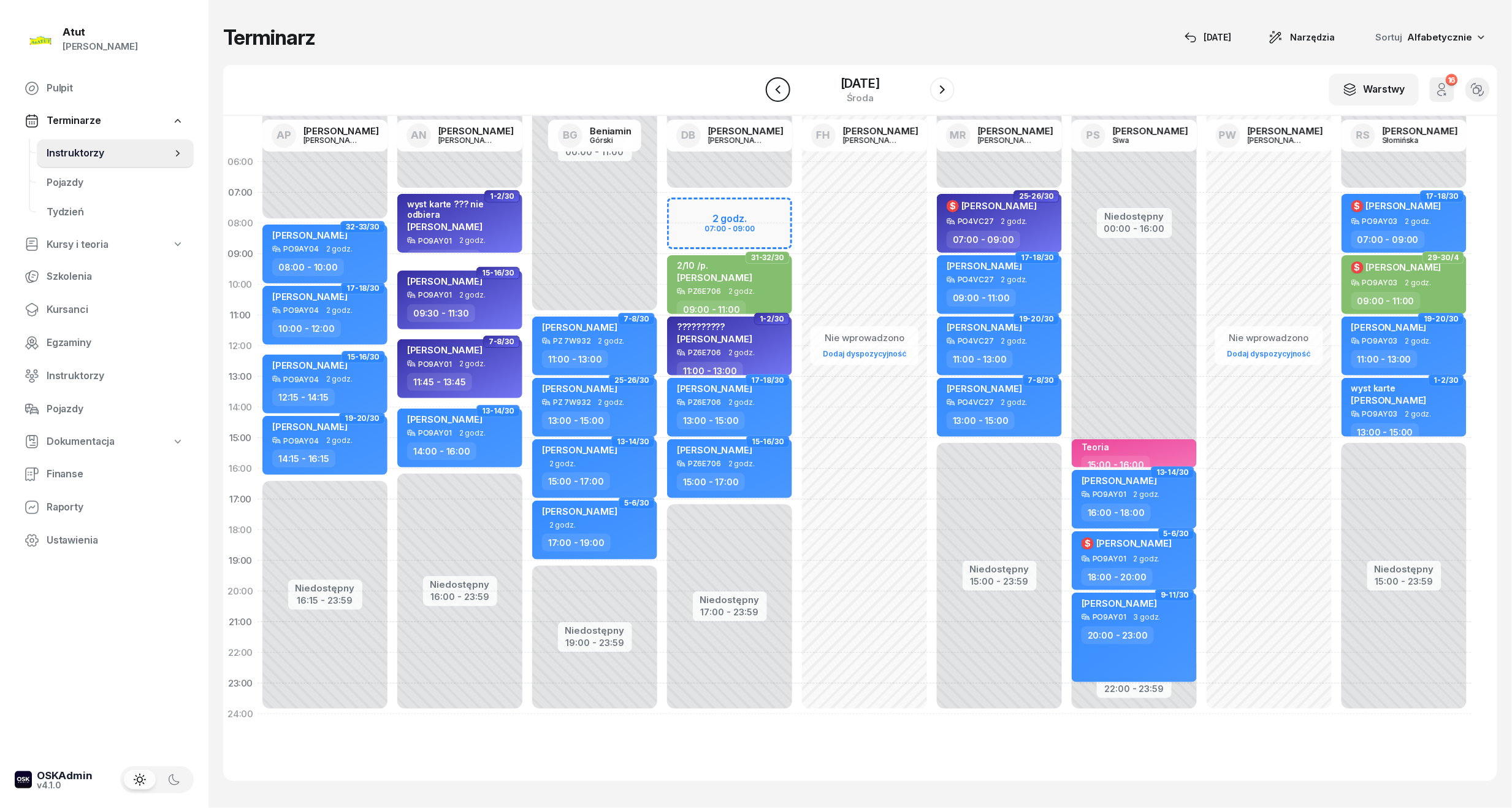
click at [776, 86] on button "button" at bounding box center [777, 89] width 25 height 25
click at [776, 84] on button "button" at bounding box center [777, 89] width 25 height 25
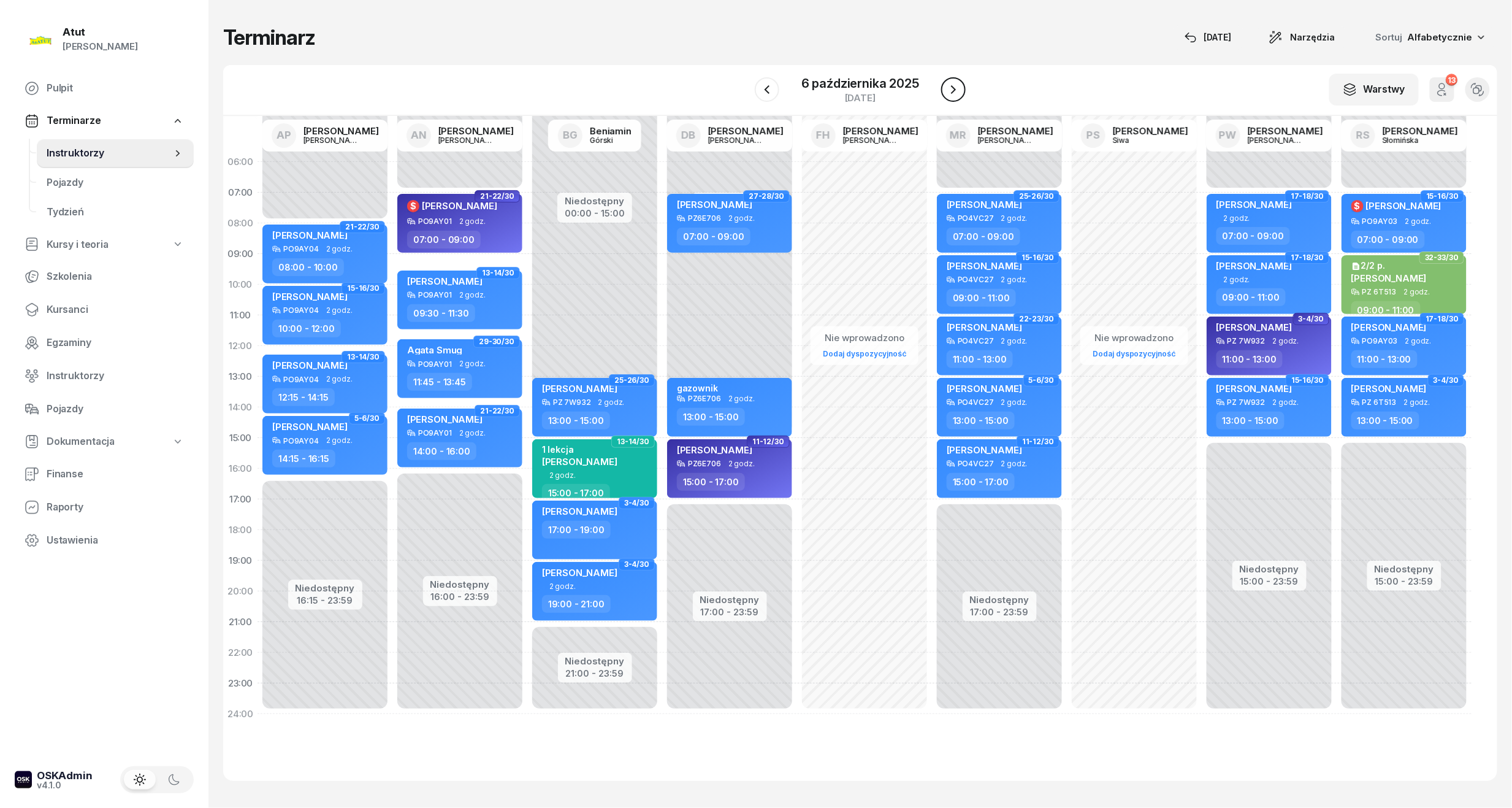
click at [946, 89] on icon "button" at bounding box center [953, 89] width 15 height 15
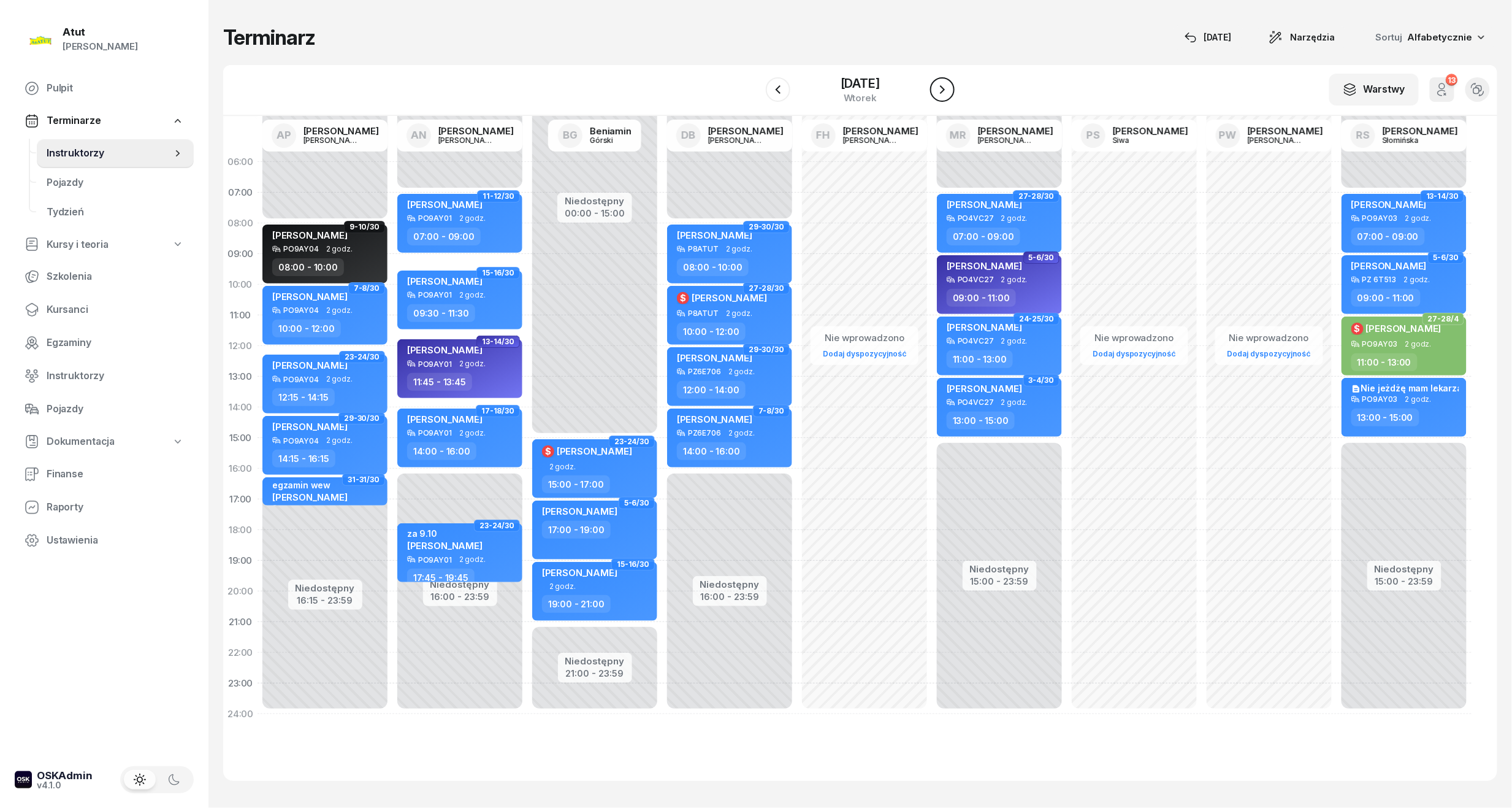
click at [945, 89] on icon "button" at bounding box center [942, 89] width 15 height 15
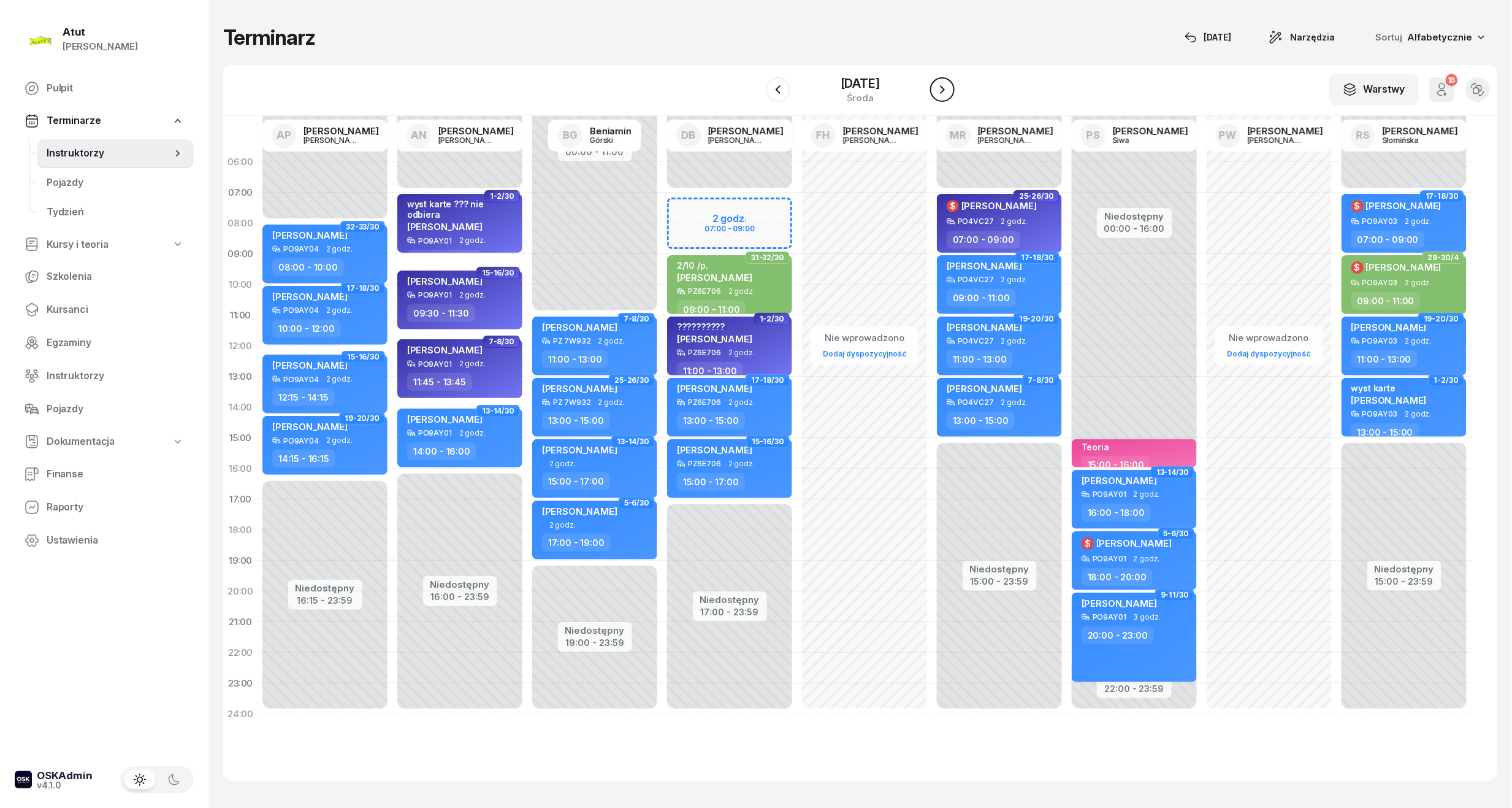
click at [948, 89] on icon "button" at bounding box center [942, 89] width 15 height 15
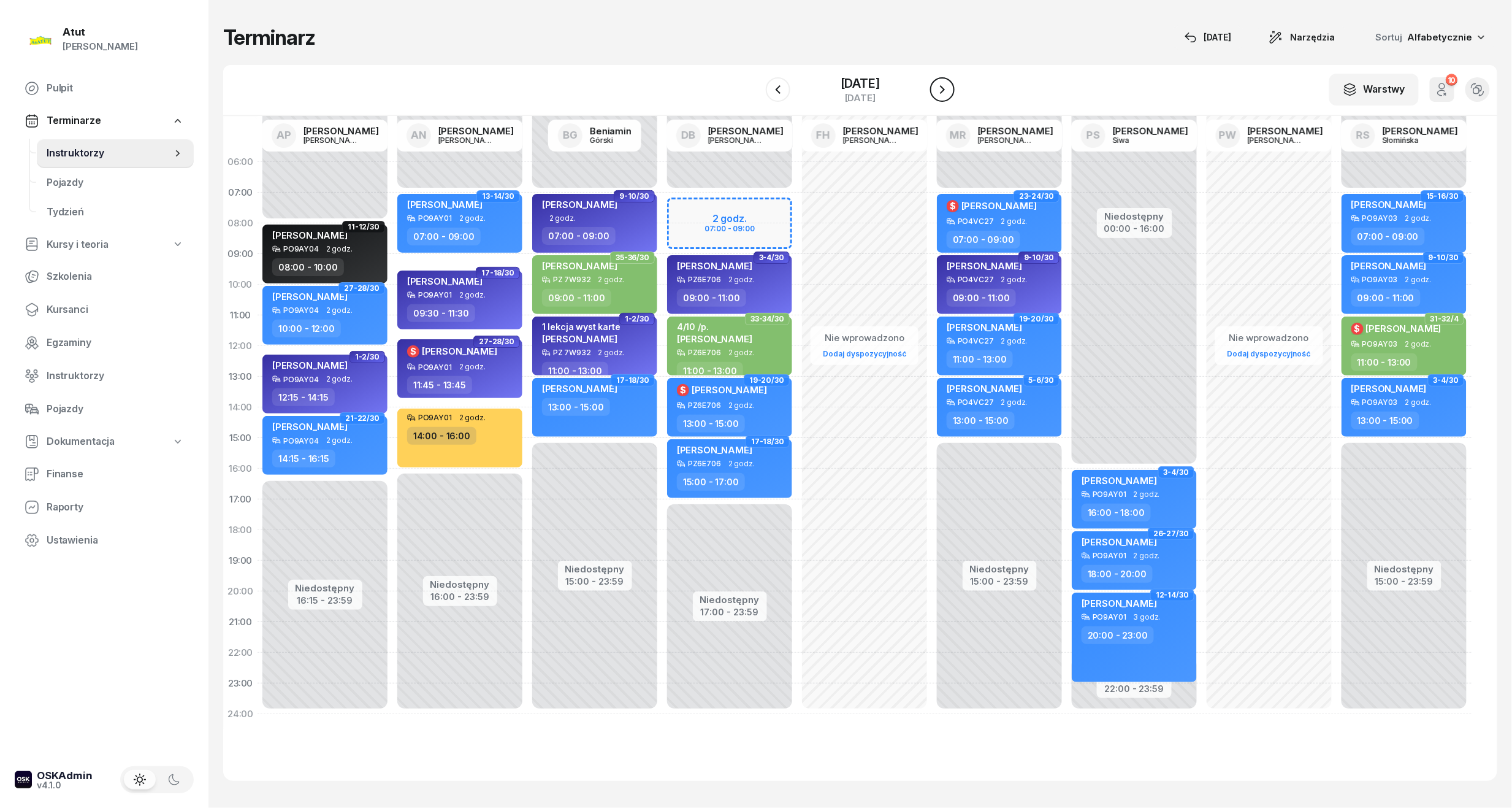
click at [948, 89] on icon "button" at bounding box center [942, 89] width 15 height 15
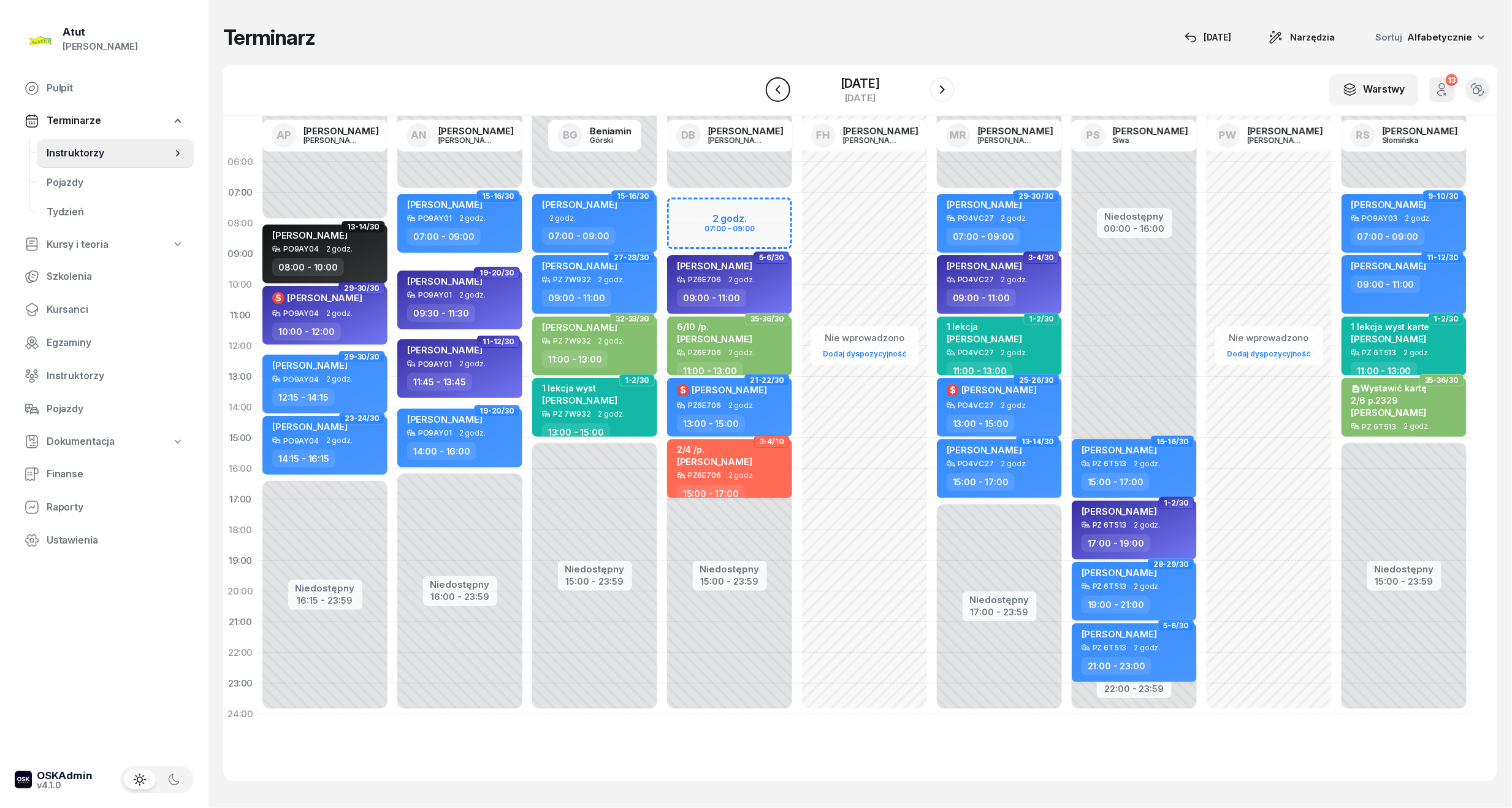
click at [770, 89] on icon "button" at bounding box center [777, 89] width 15 height 15
click at [775, 89] on icon "button" at bounding box center [777, 89] width 5 height 8
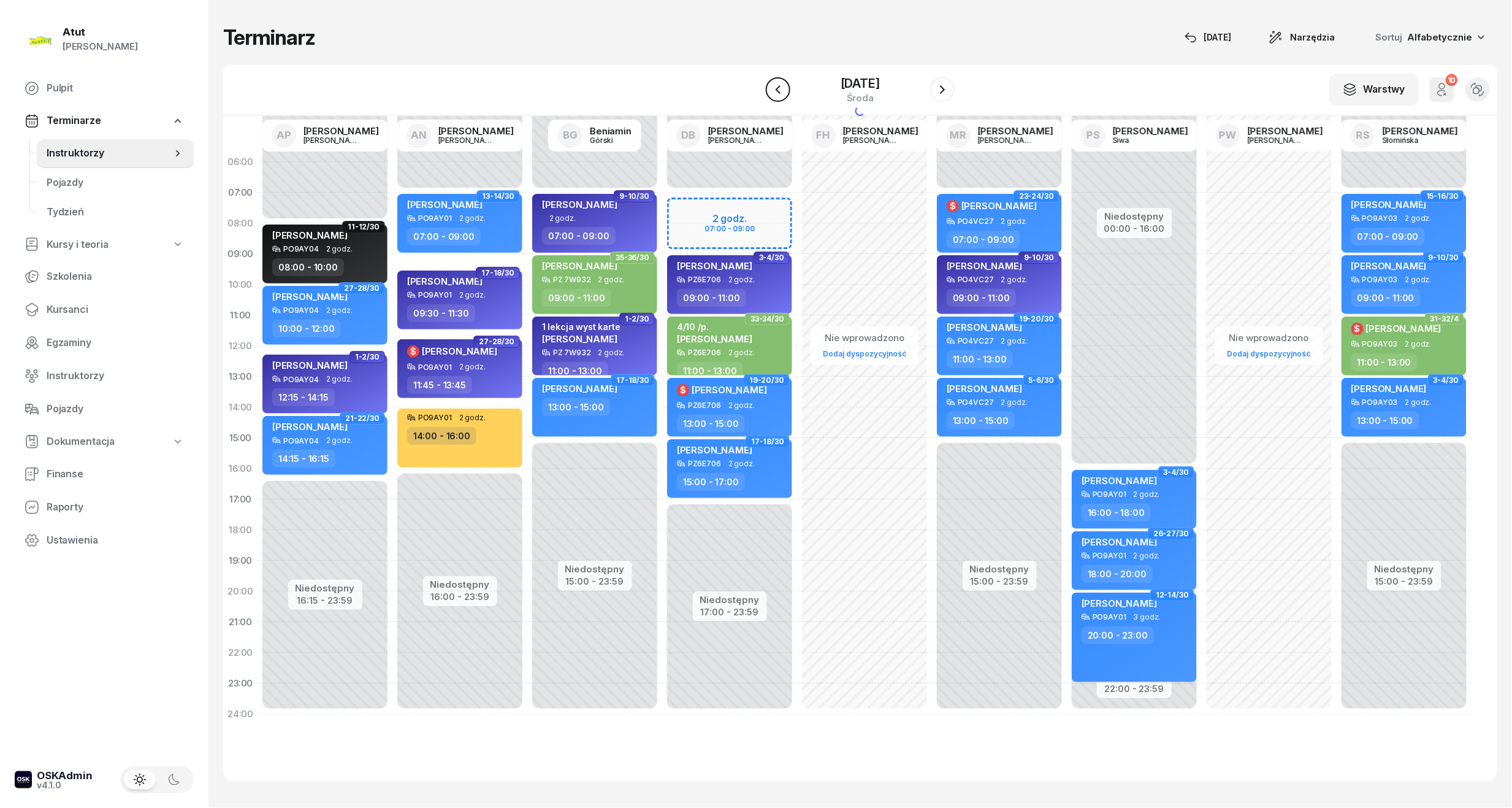
click at [775, 89] on icon "button" at bounding box center [777, 89] width 5 height 8
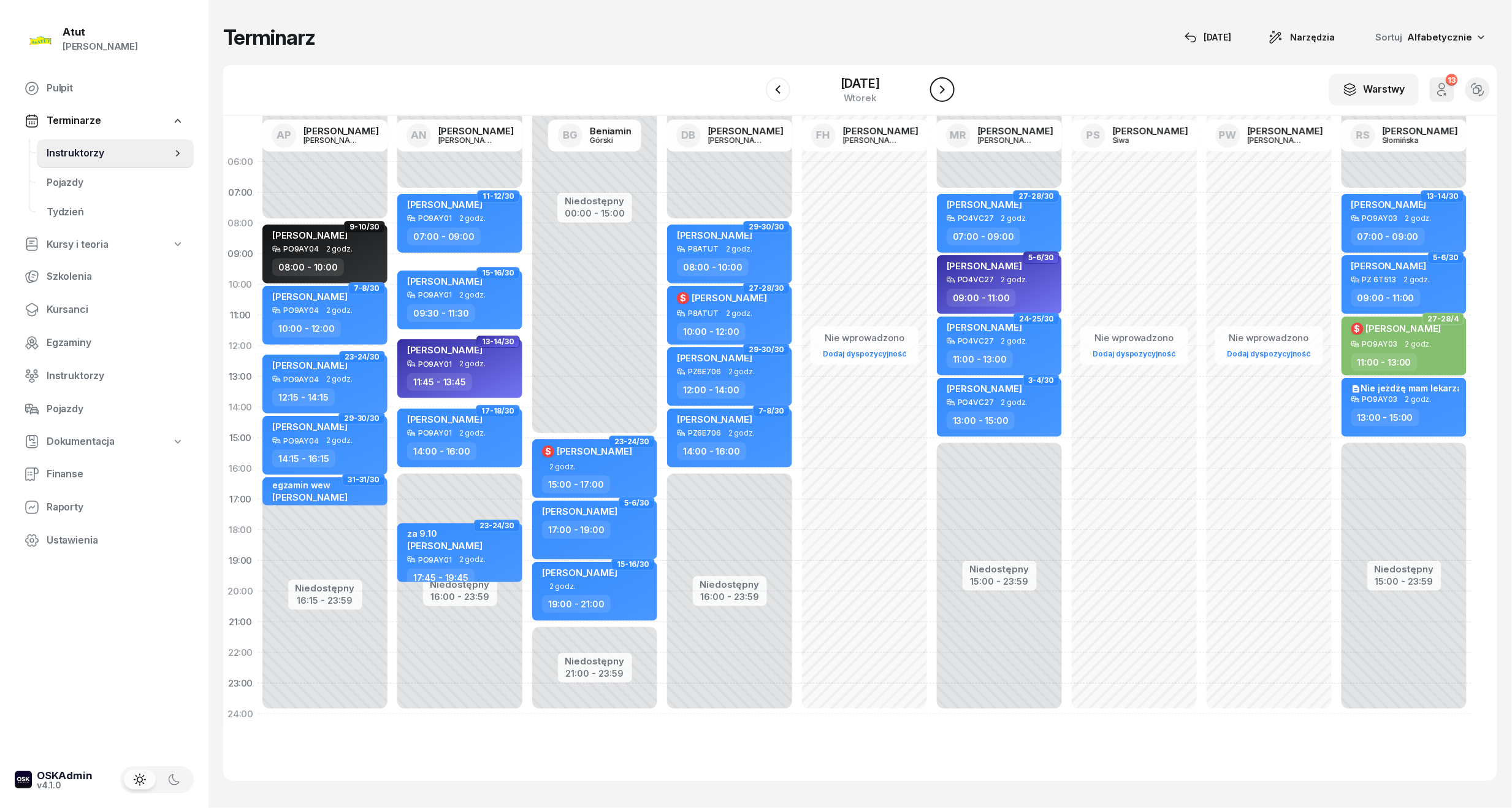
click at [949, 84] on icon "button" at bounding box center [942, 89] width 15 height 15
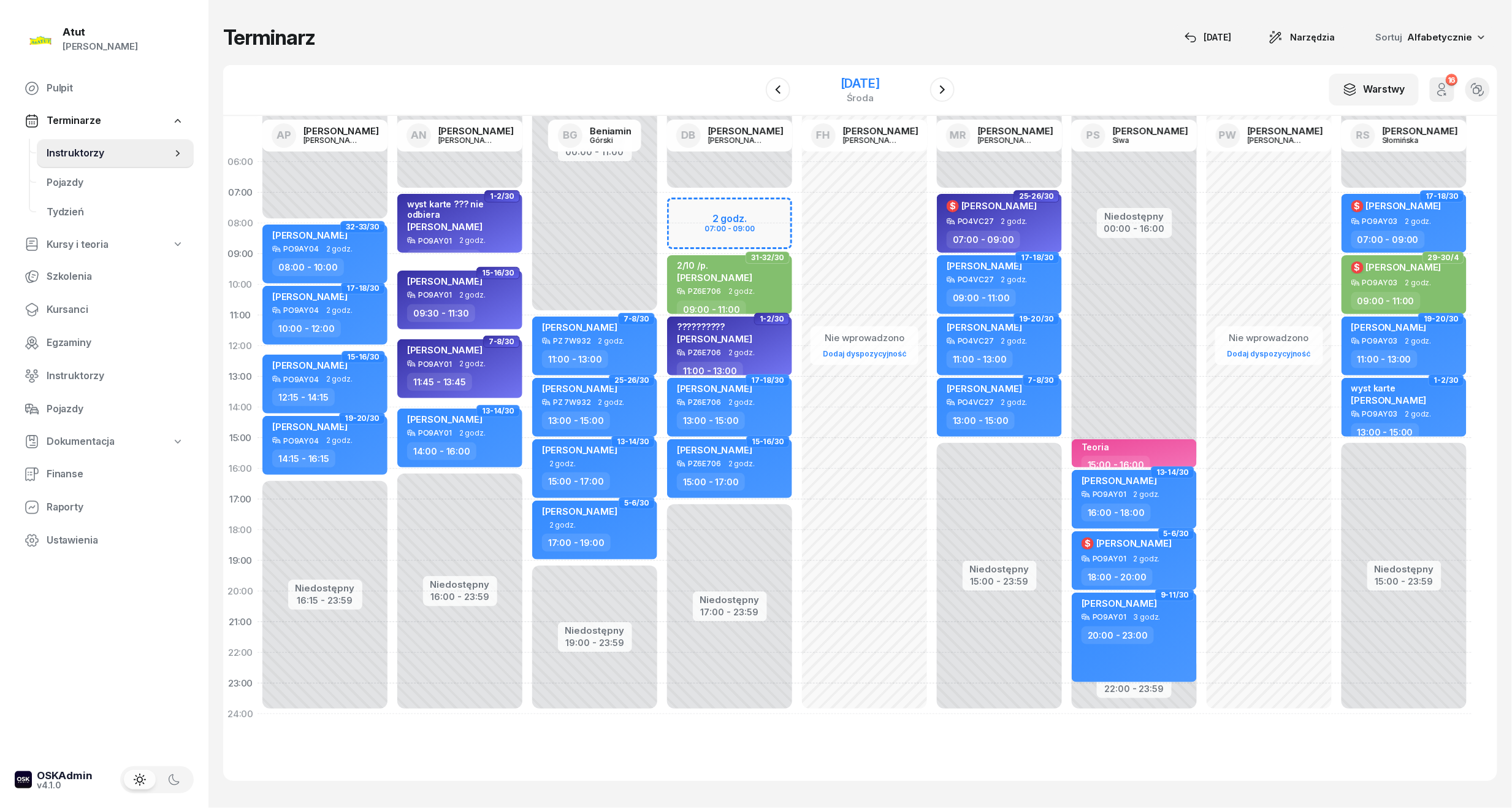
click at [841, 87] on div "[DATE]" at bounding box center [860, 83] width 39 height 12
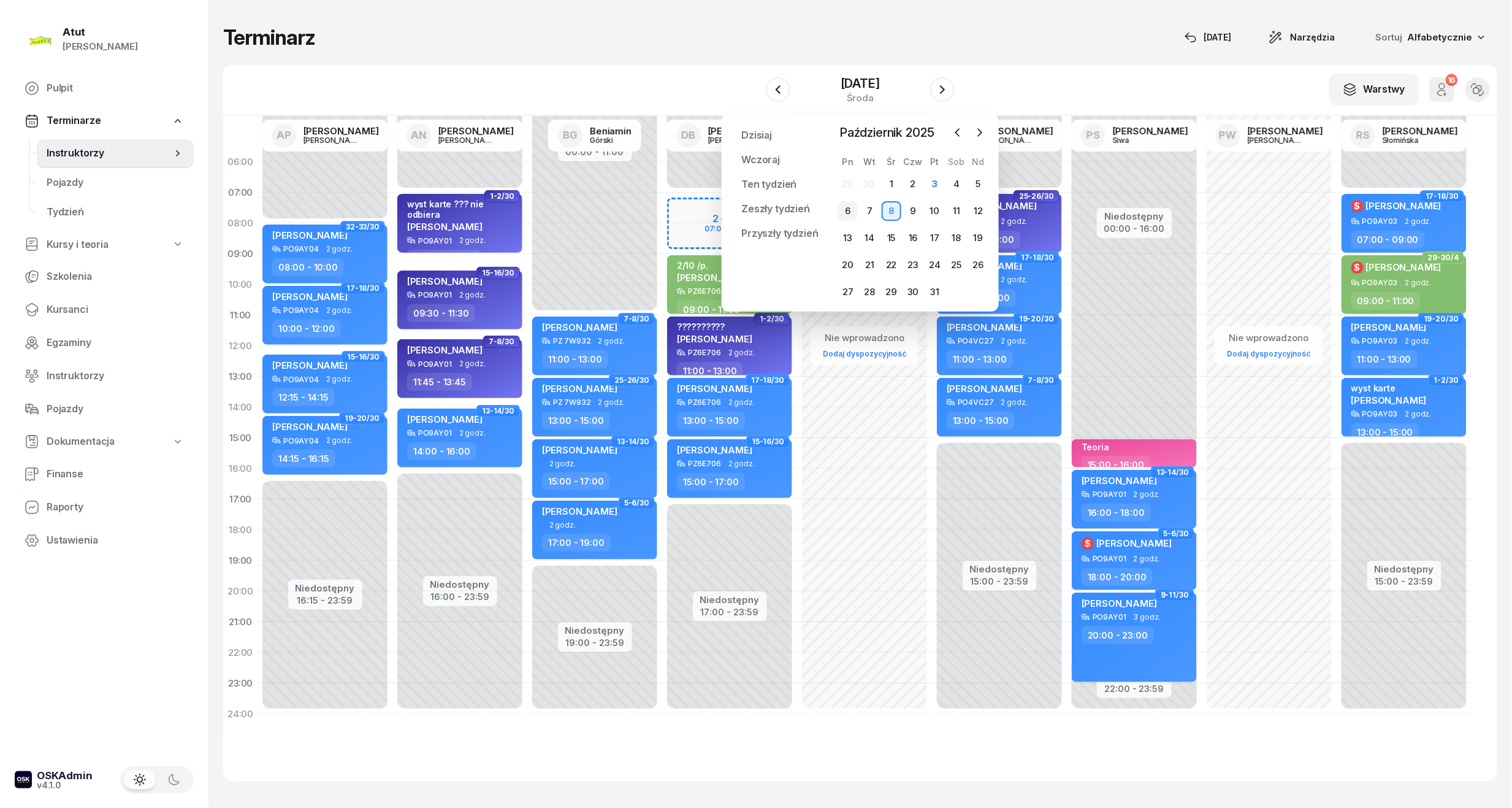
click at [845, 209] on div "6" at bounding box center [848, 211] width 20 height 20
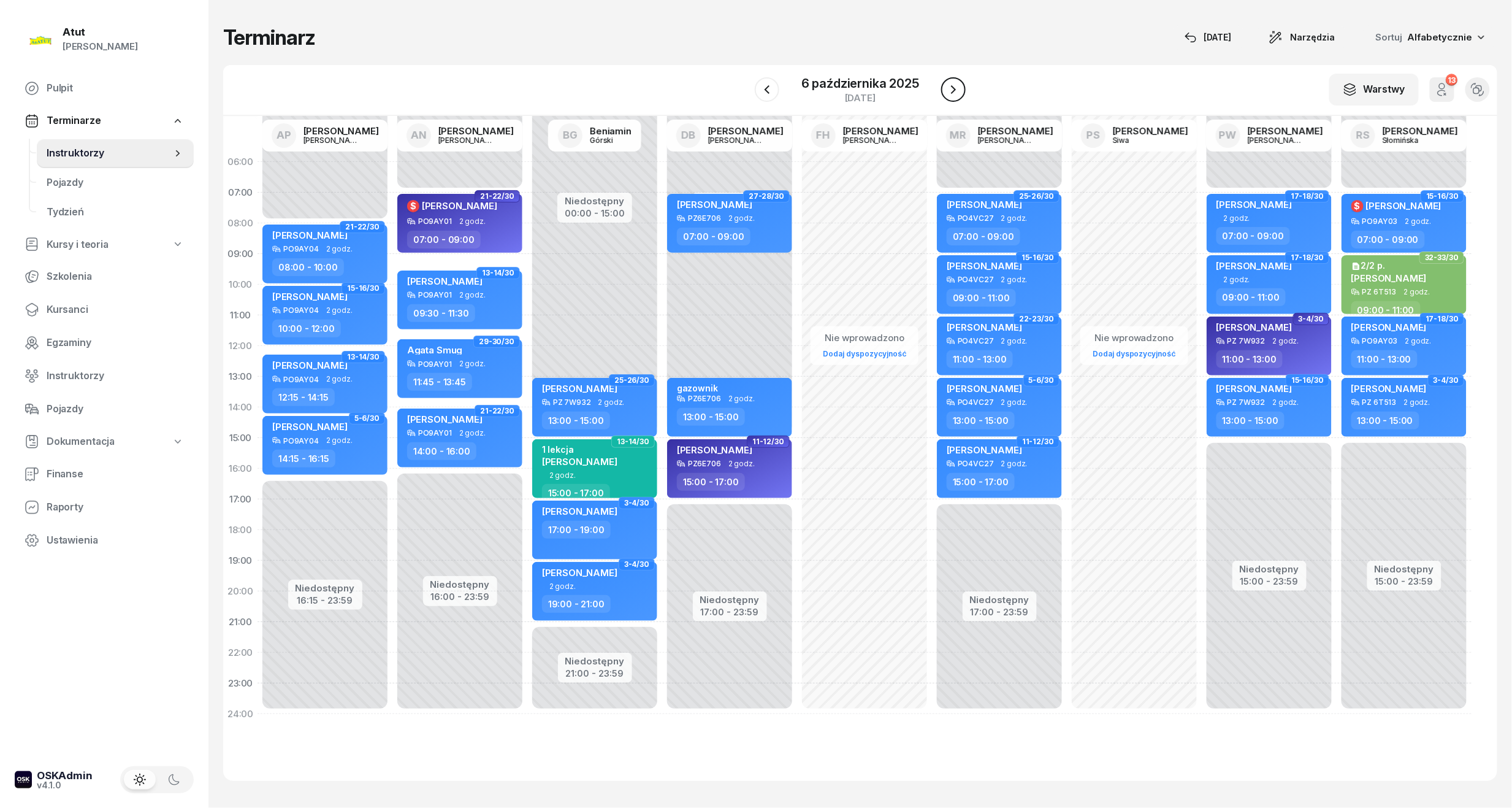
click at [955, 86] on icon "button" at bounding box center [953, 89] width 15 height 15
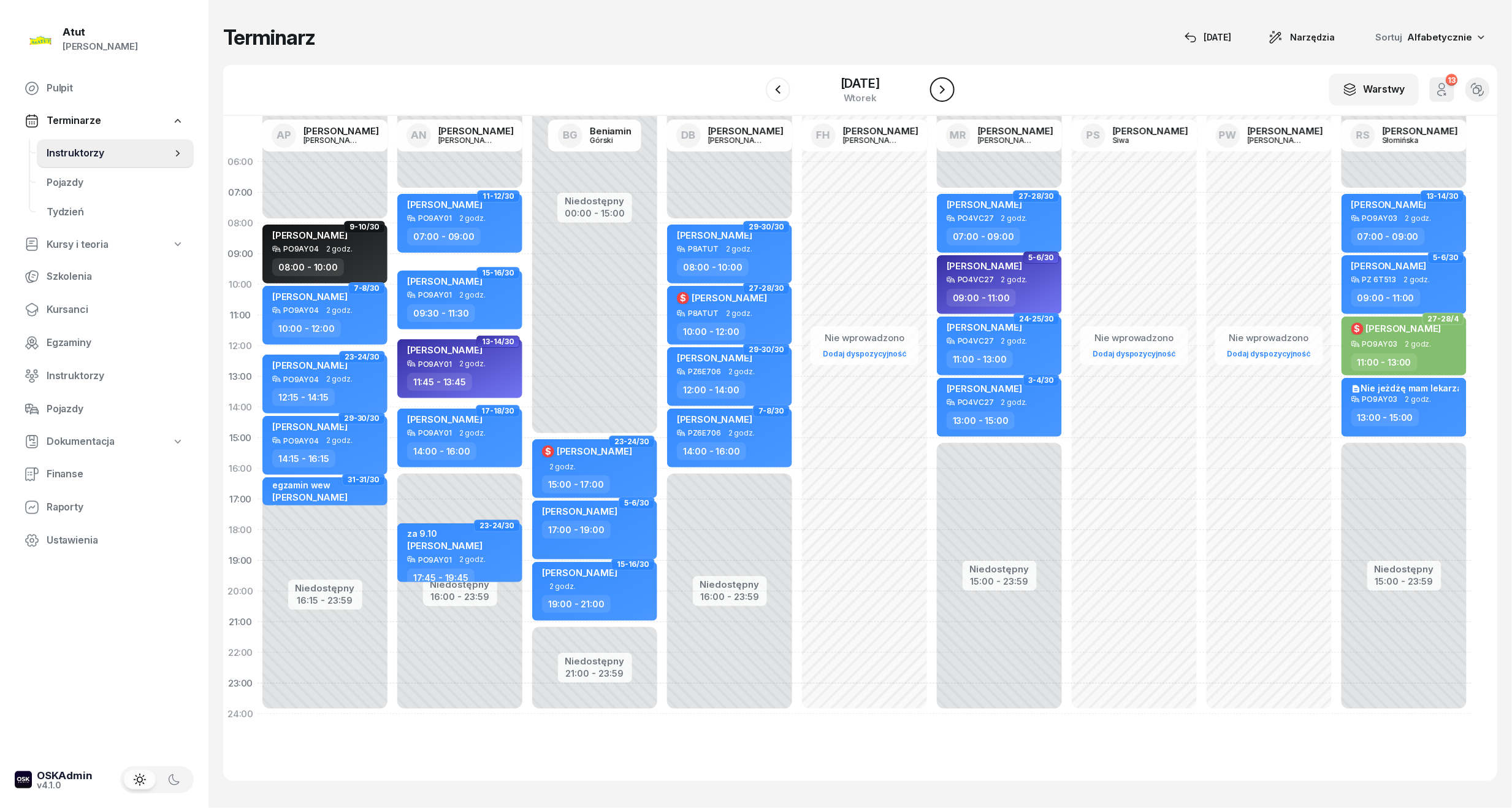
click at [949, 86] on icon "button" at bounding box center [942, 89] width 15 height 15
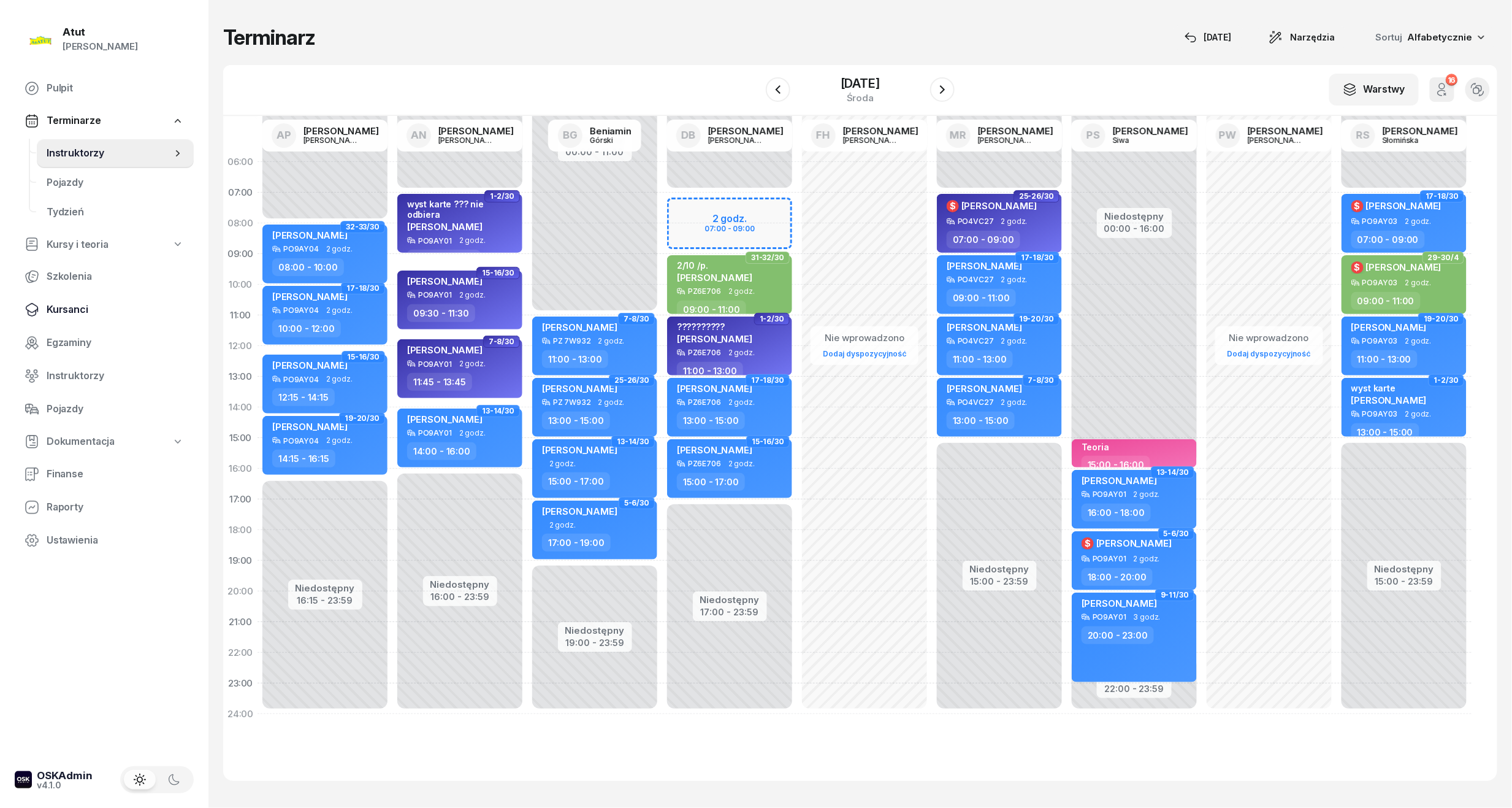
click at [65, 311] on span "Kursanci" at bounding box center [115, 309] width 138 height 16
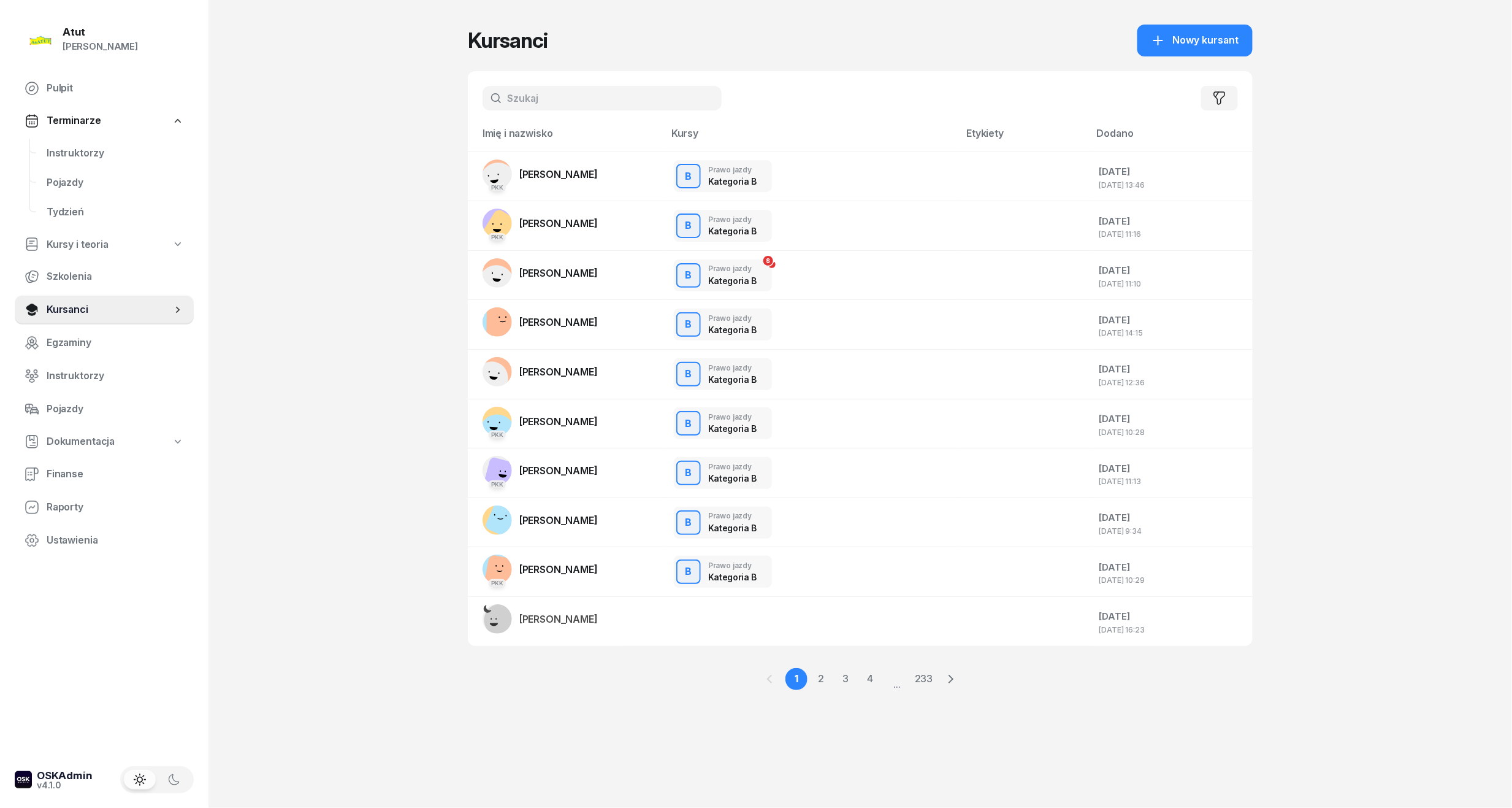
click at [592, 99] on input "text" at bounding box center [602, 98] width 239 height 25
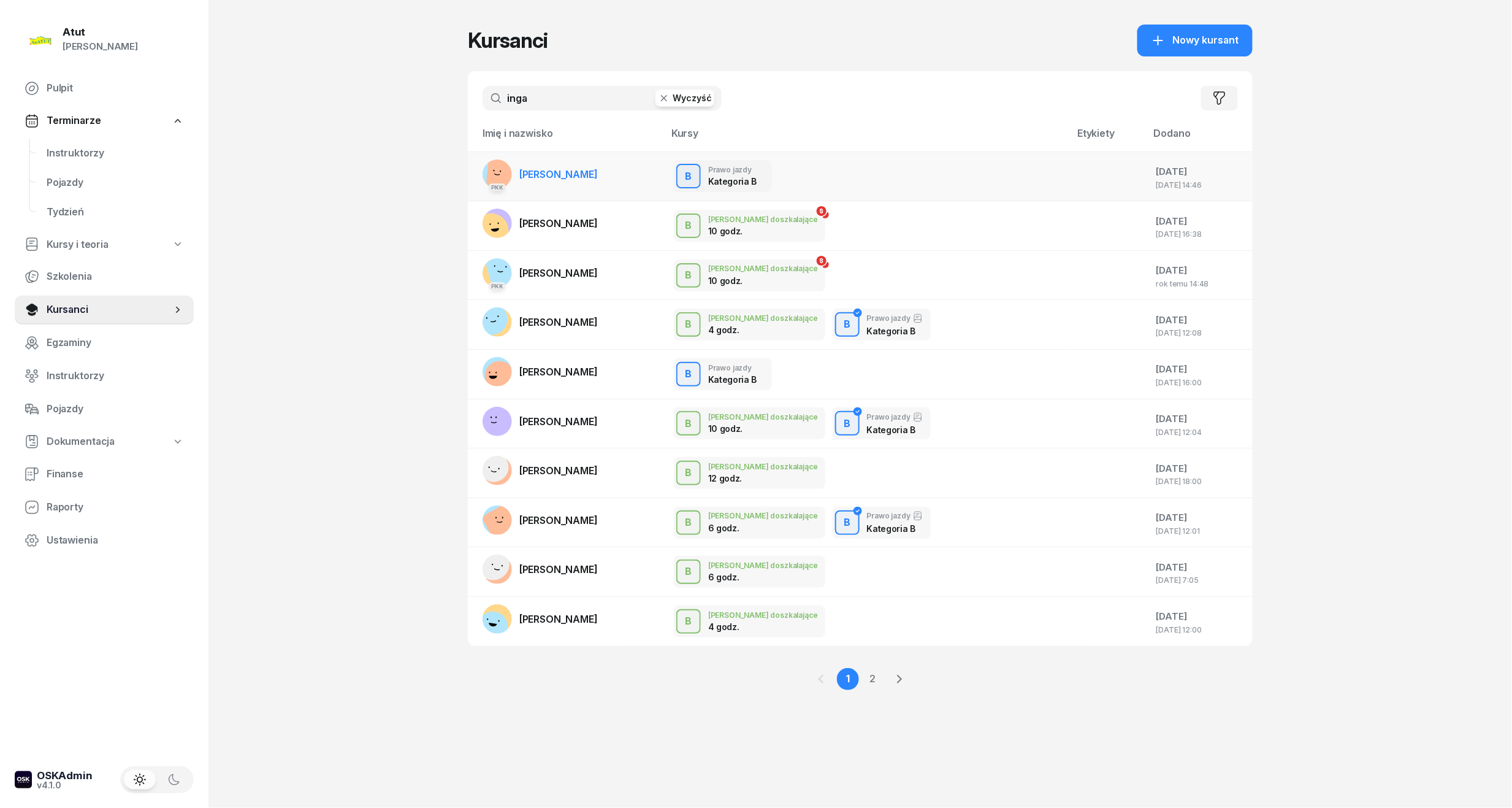
type input "inga"
click at [546, 171] on span "[PERSON_NAME]" at bounding box center [558, 174] width 79 height 12
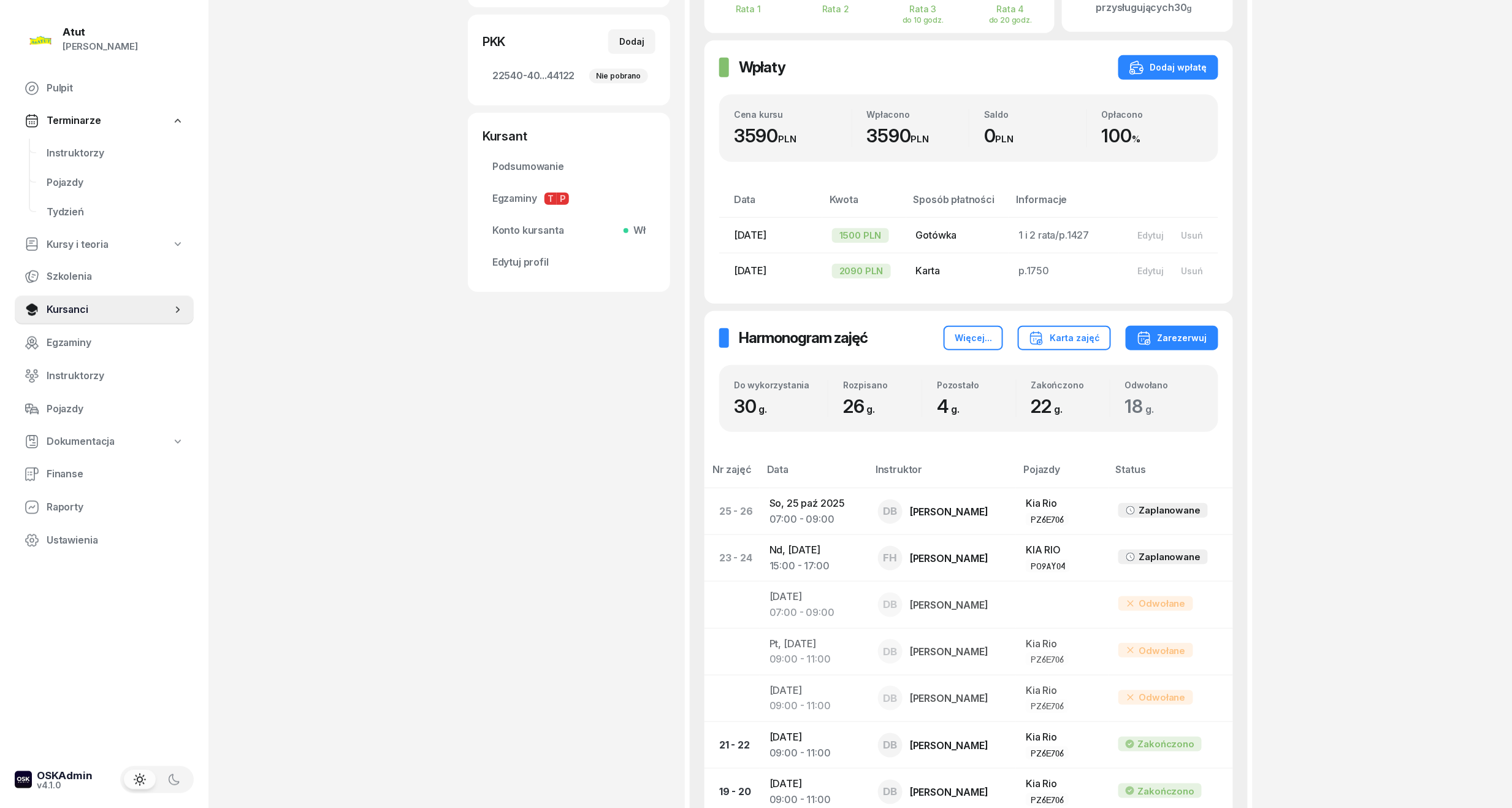
scroll to position [408, 0]
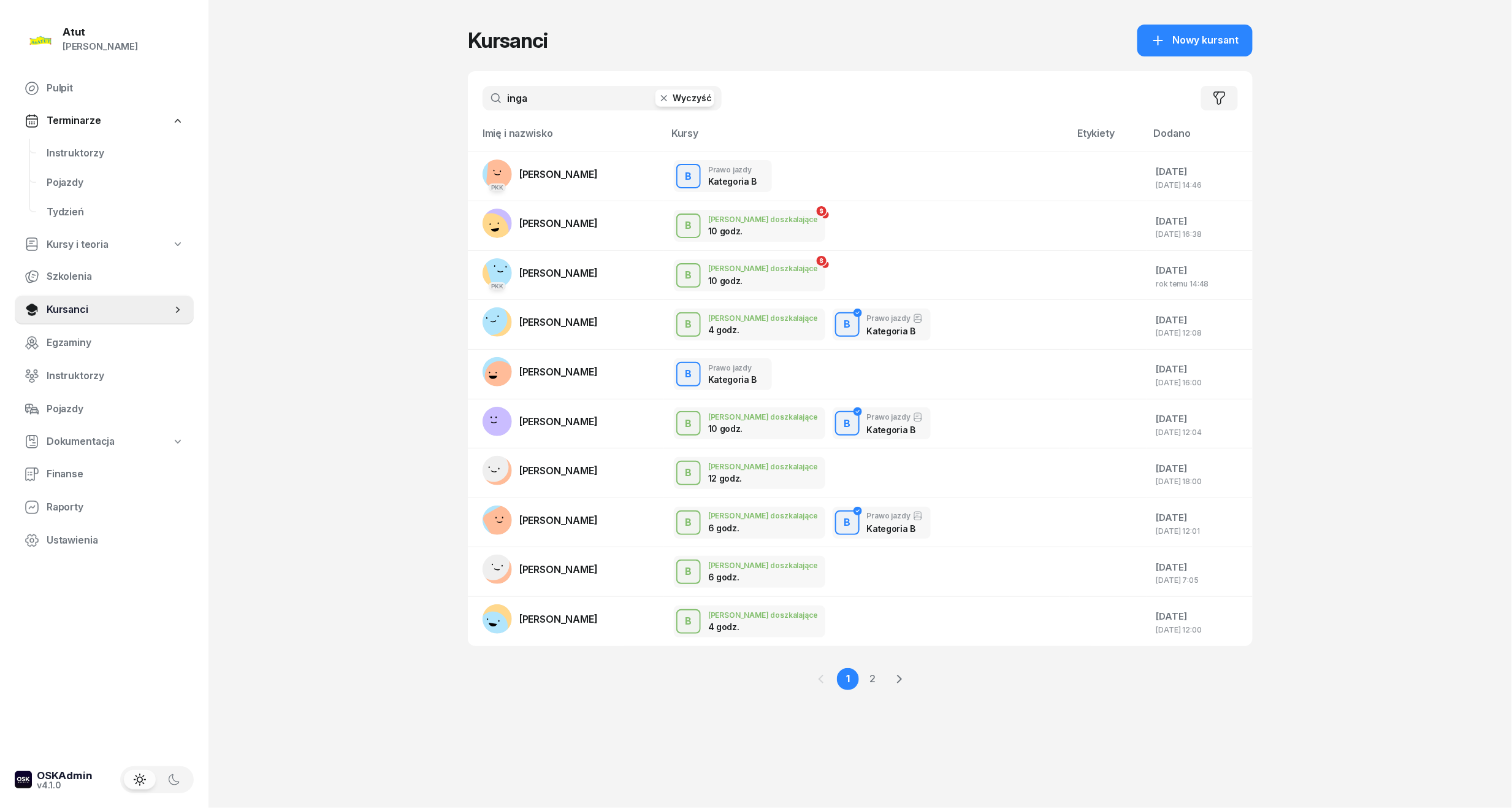
drag, startPoint x: 603, startPoint y: 99, endPoint x: 424, endPoint y: 108, distance: 179.2
click at [424, 108] on div "Atut [PERSON_NAME] Pulpit Terminarze Instruktorzy Pojazdy Tydzień Kursy i teori…" at bounding box center [756, 404] width 1512 height 808
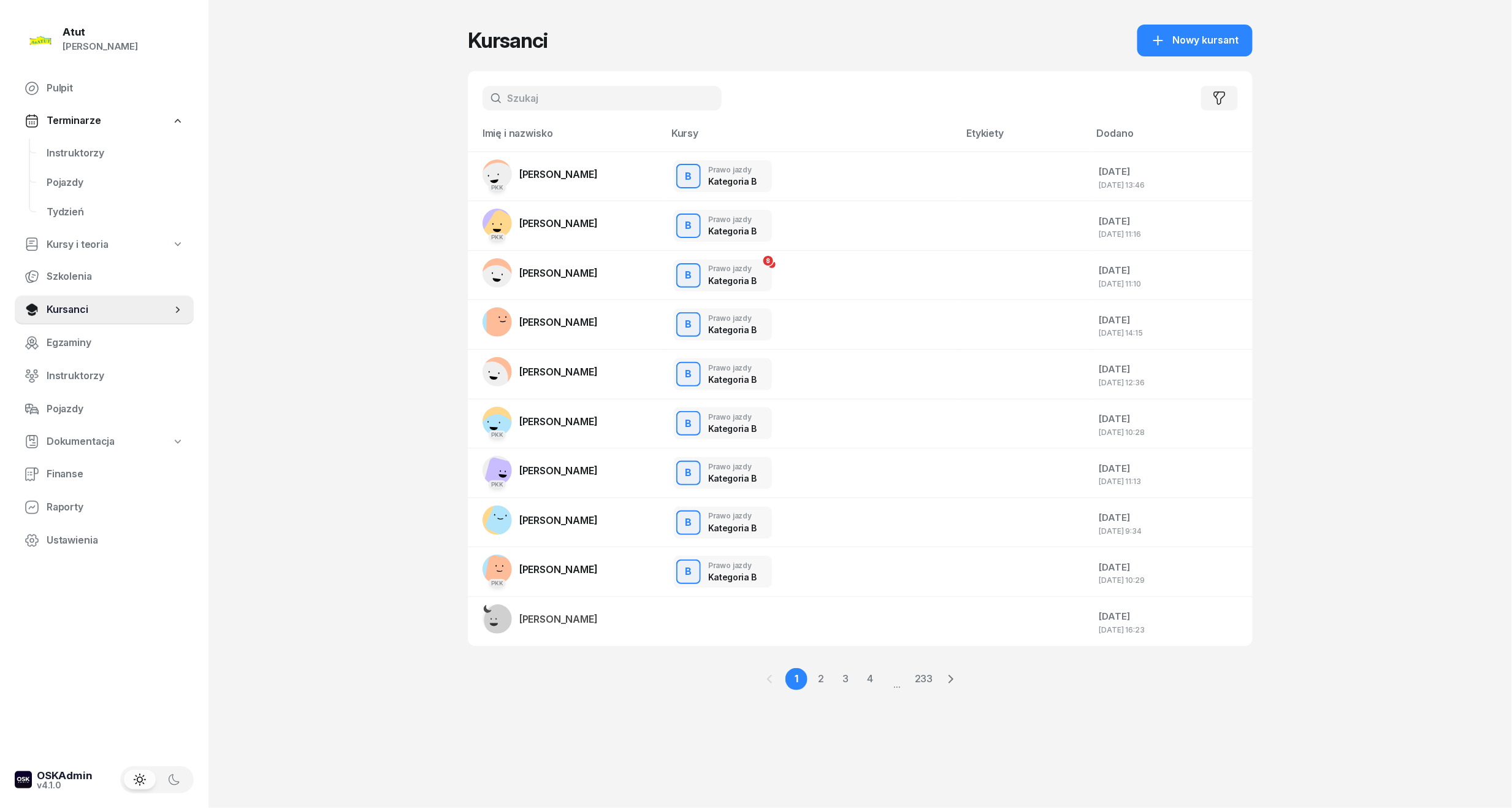
click at [519, 94] on input "text" at bounding box center [602, 98] width 239 height 25
click at [81, 153] on span "Instruktorzy" at bounding box center [115, 153] width 138 height 16
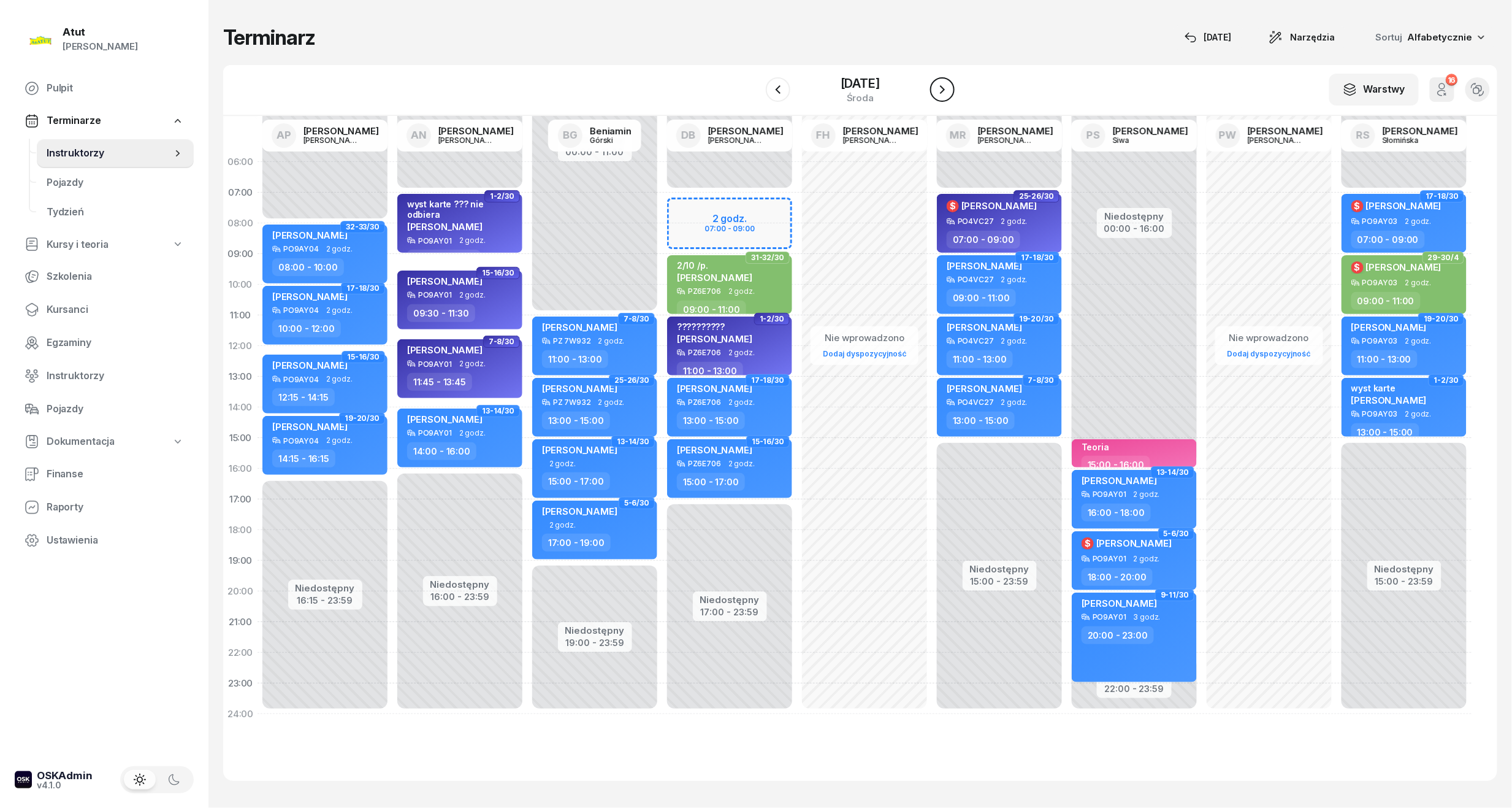
click at [949, 91] on icon "button" at bounding box center [942, 89] width 15 height 15
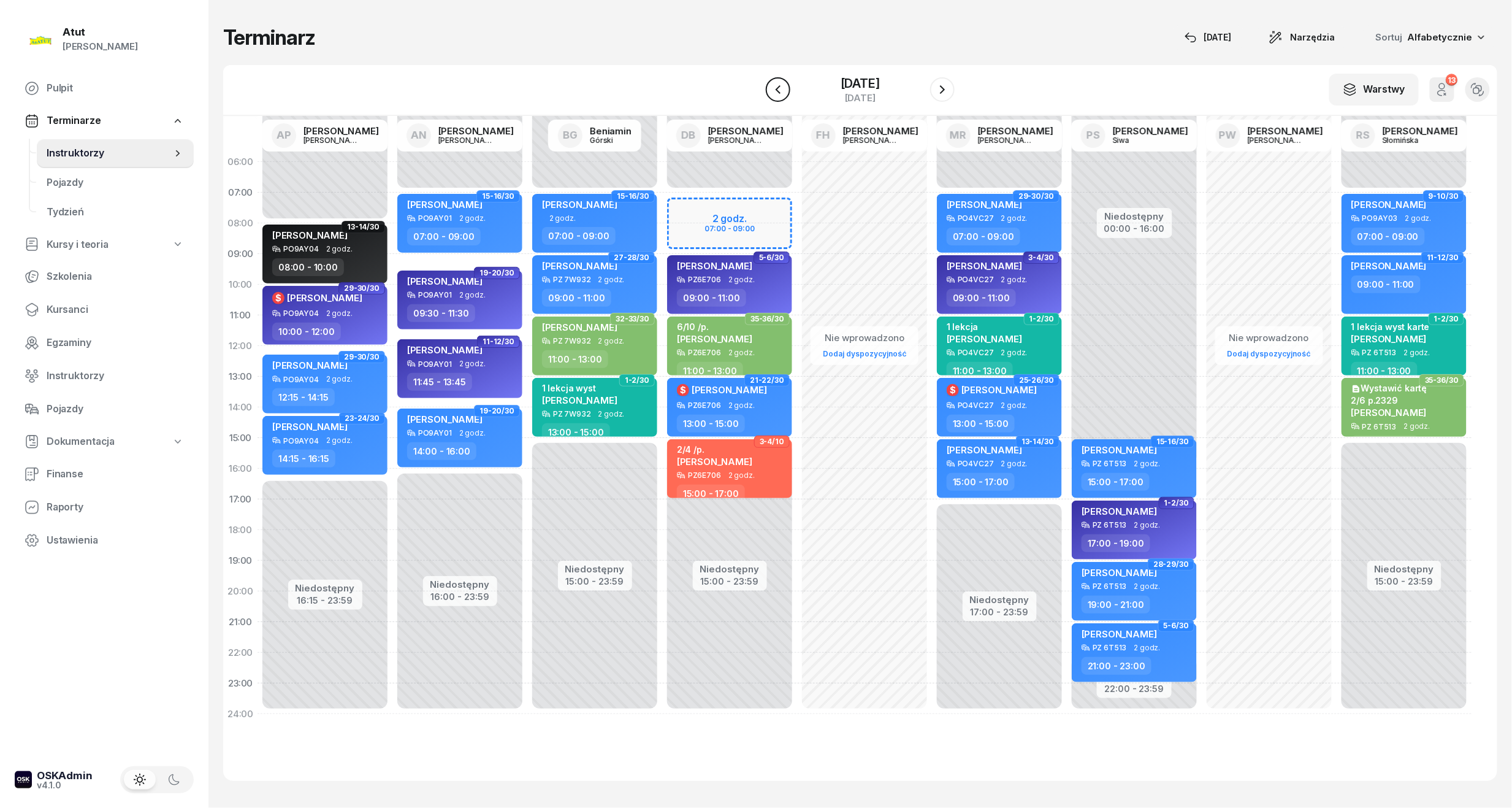
click at [775, 89] on icon "button" at bounding box center [777, 89] width 5 height 8
click at [770, 89] on icon "button" at bounding box center [777, 89] width 15 height 15
click at [765, 89] on icon "button" at bounding box center [767, 89] width 15 height 15
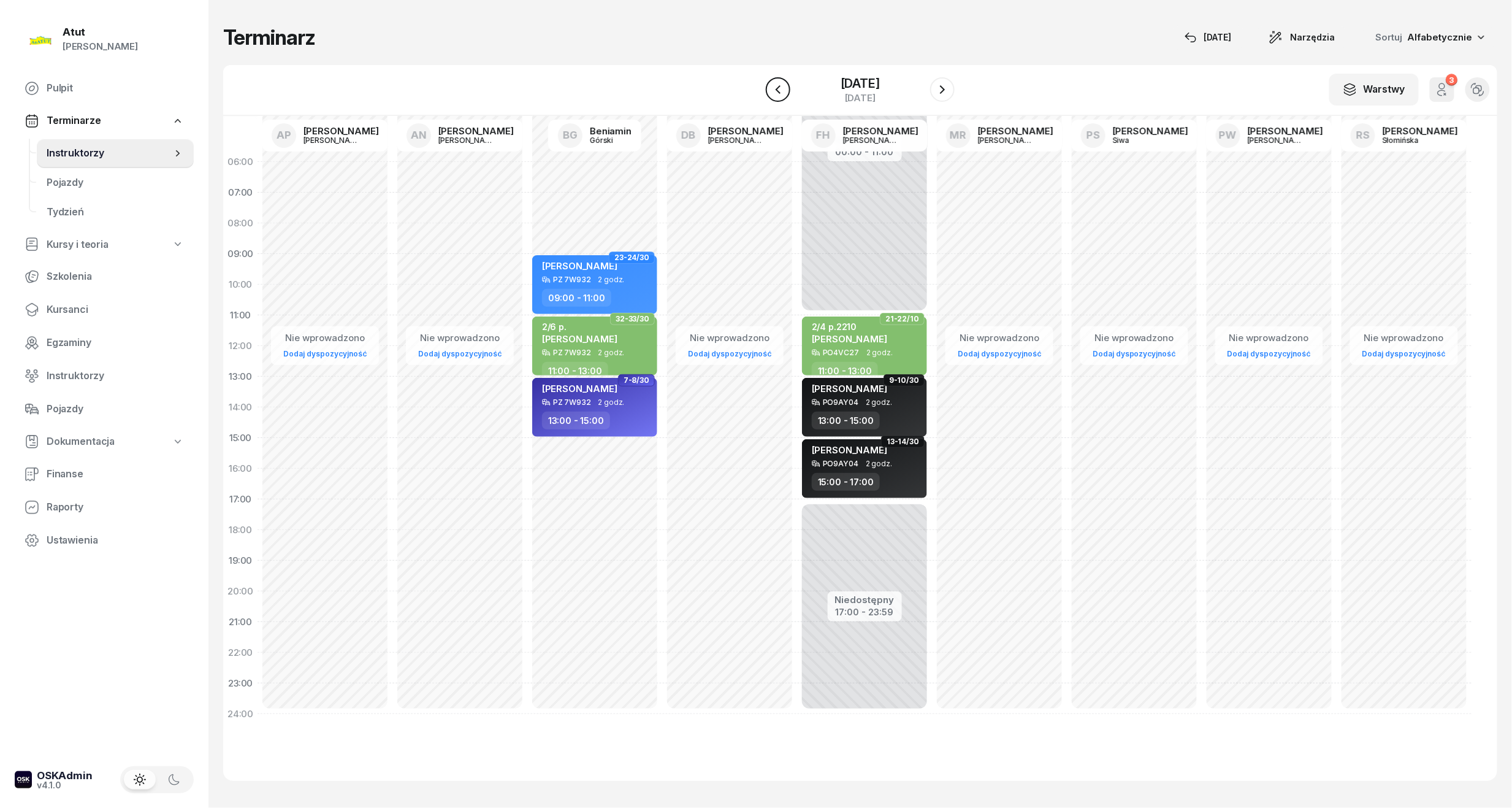
click at [770, 89] on icon "button" at bounding box center [777, 89] width 15 height 15
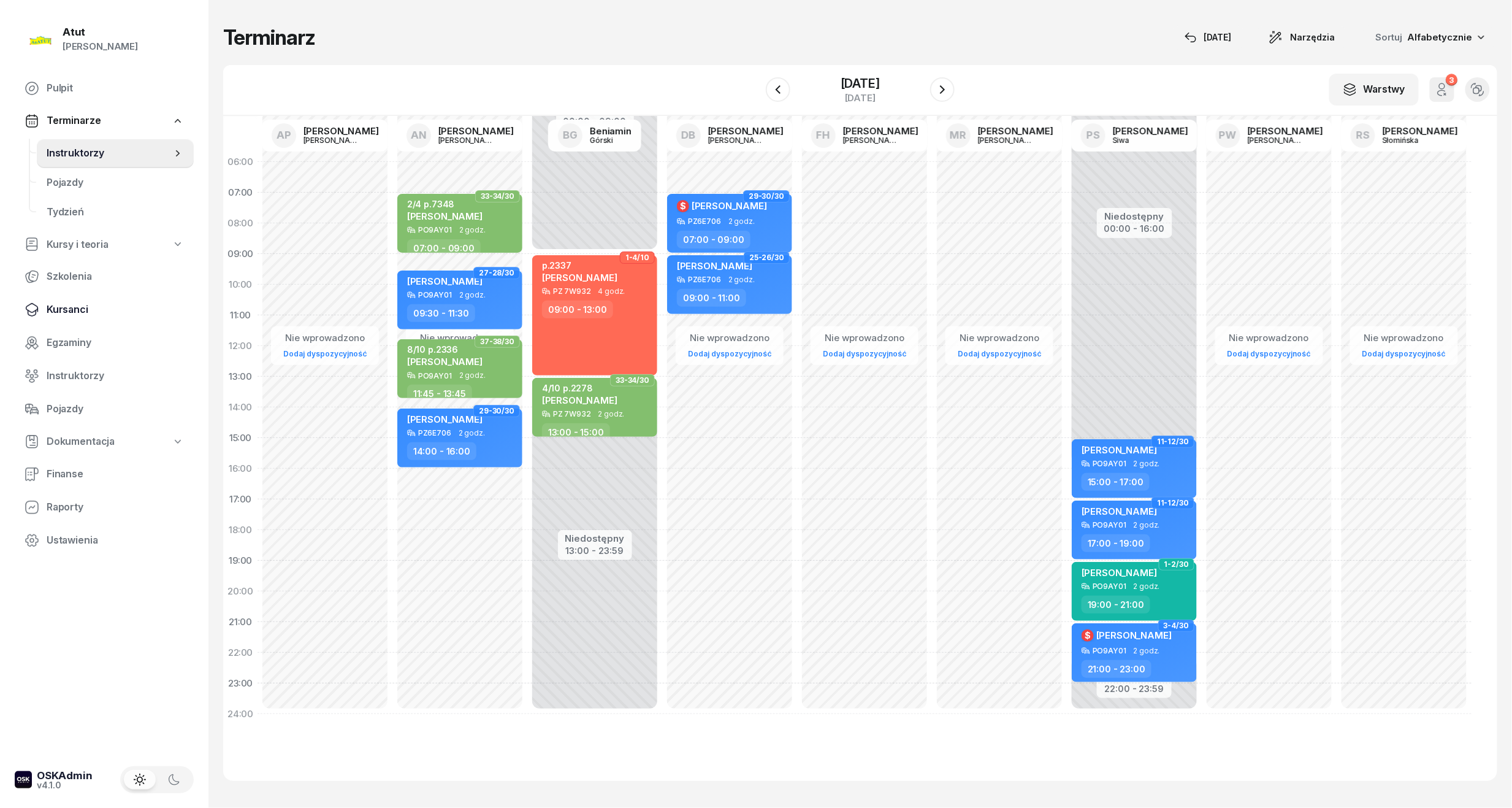
click at [74, 304] on span "Kursanci" at bounding box center [115, 309] width 138 height 16
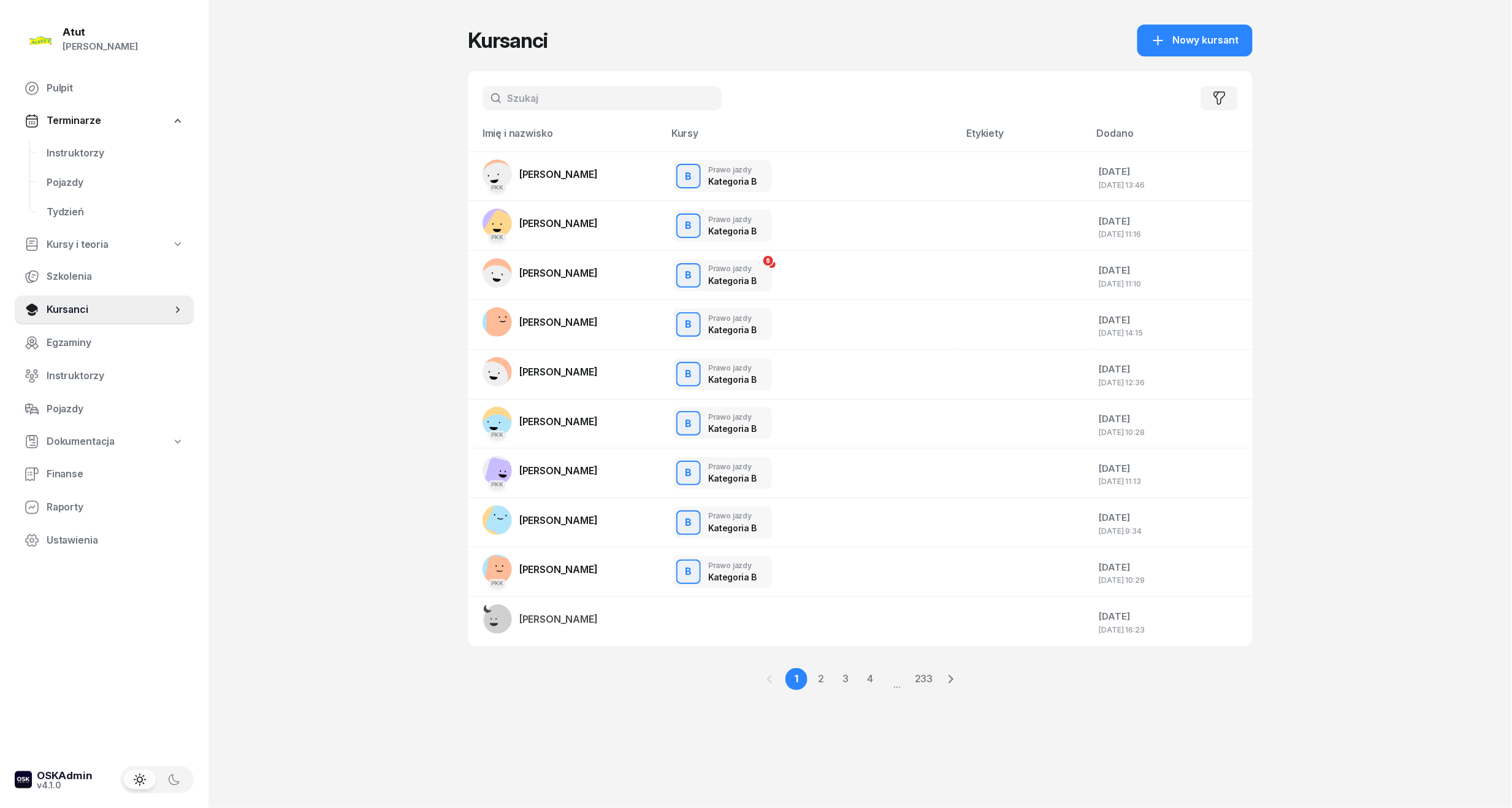
click at [567, 100] on input "text" at bounding box center [602, 98] width 239 height 25
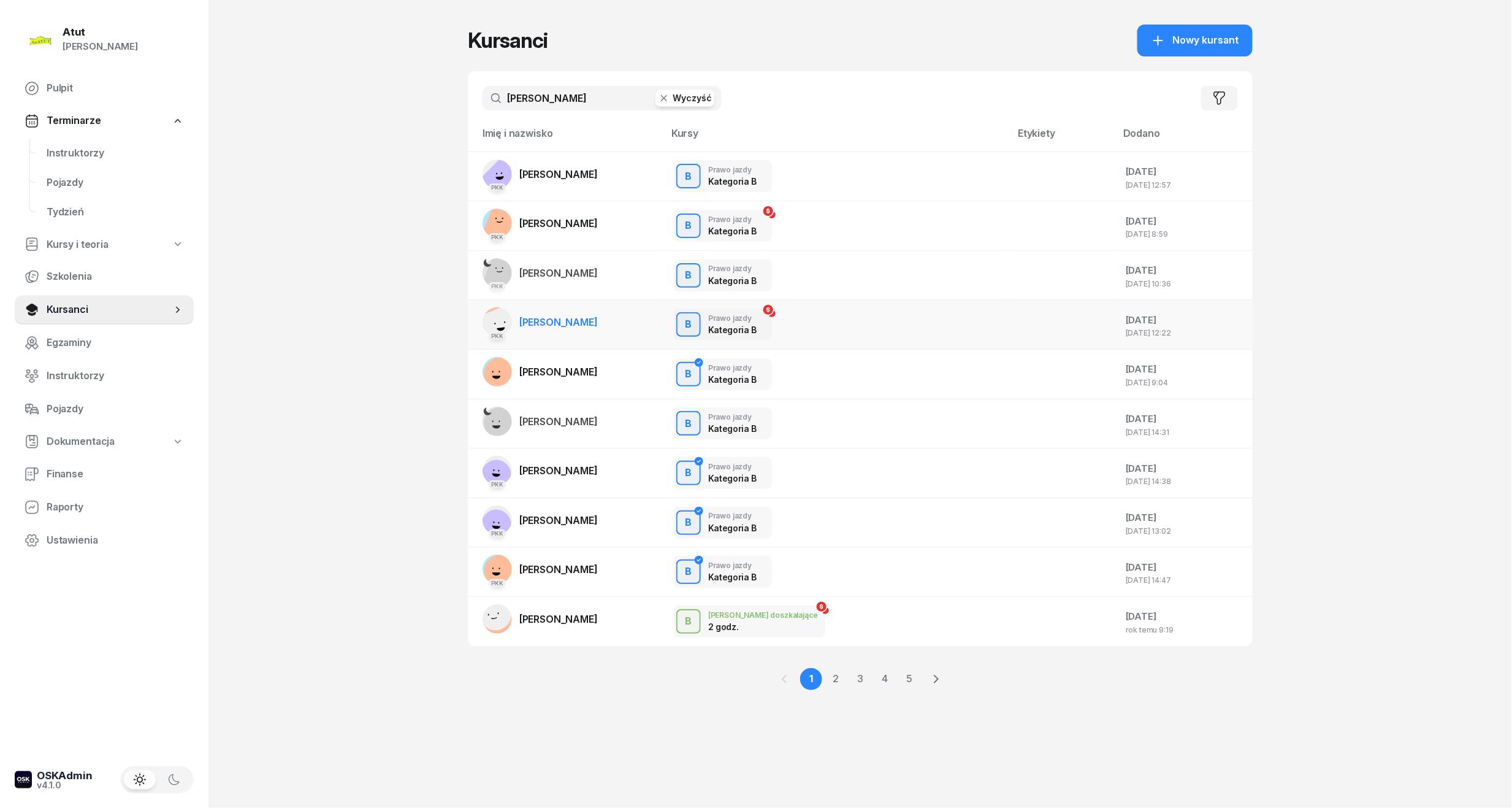
type input "[PERSON_NAME]"
click at [569, 322] on span "[PERSON_NAME]" at bounding box center [558, 322] width 79 height 12
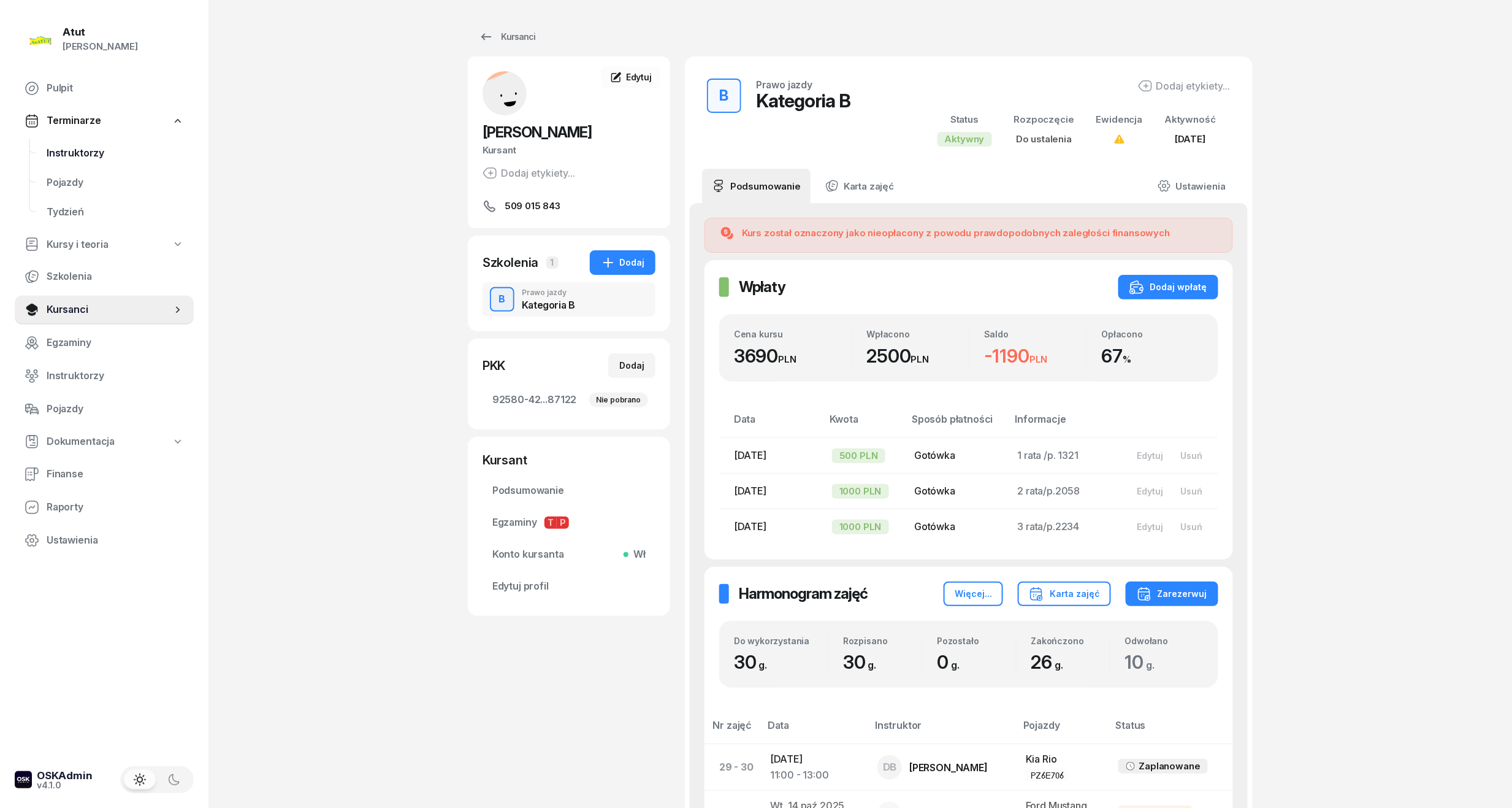
click at [74, 156] on span "Instruktorzy" at bounding box center [115, 153] width 138 height 16
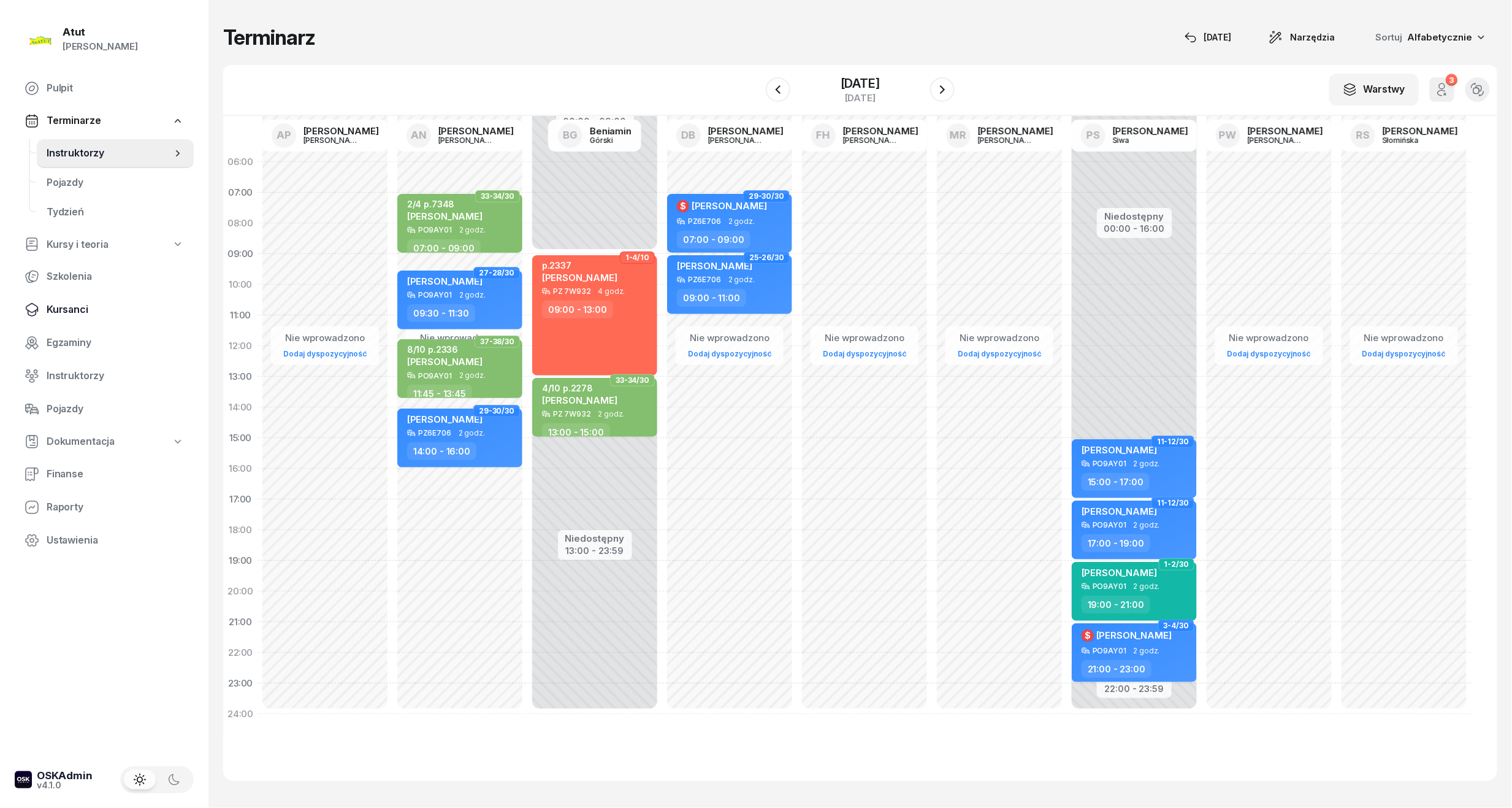
click at [62, 309] on span "Kursanci" at bounding box center [115, 309] width 138 height 16
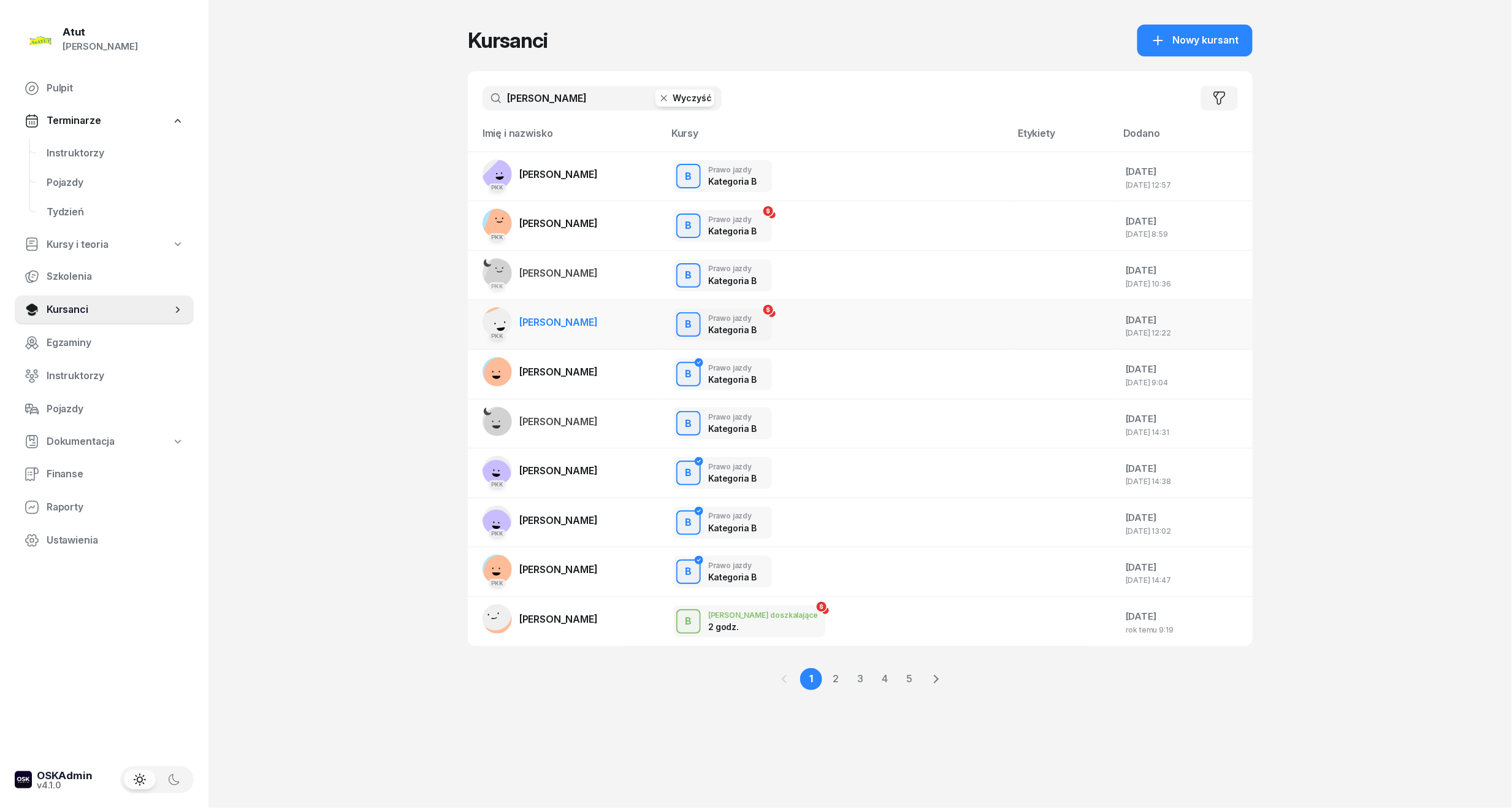
click at [567, 319] on span "[PERSON_NAME]" at bounding box center [558, 322] width 79 height 12
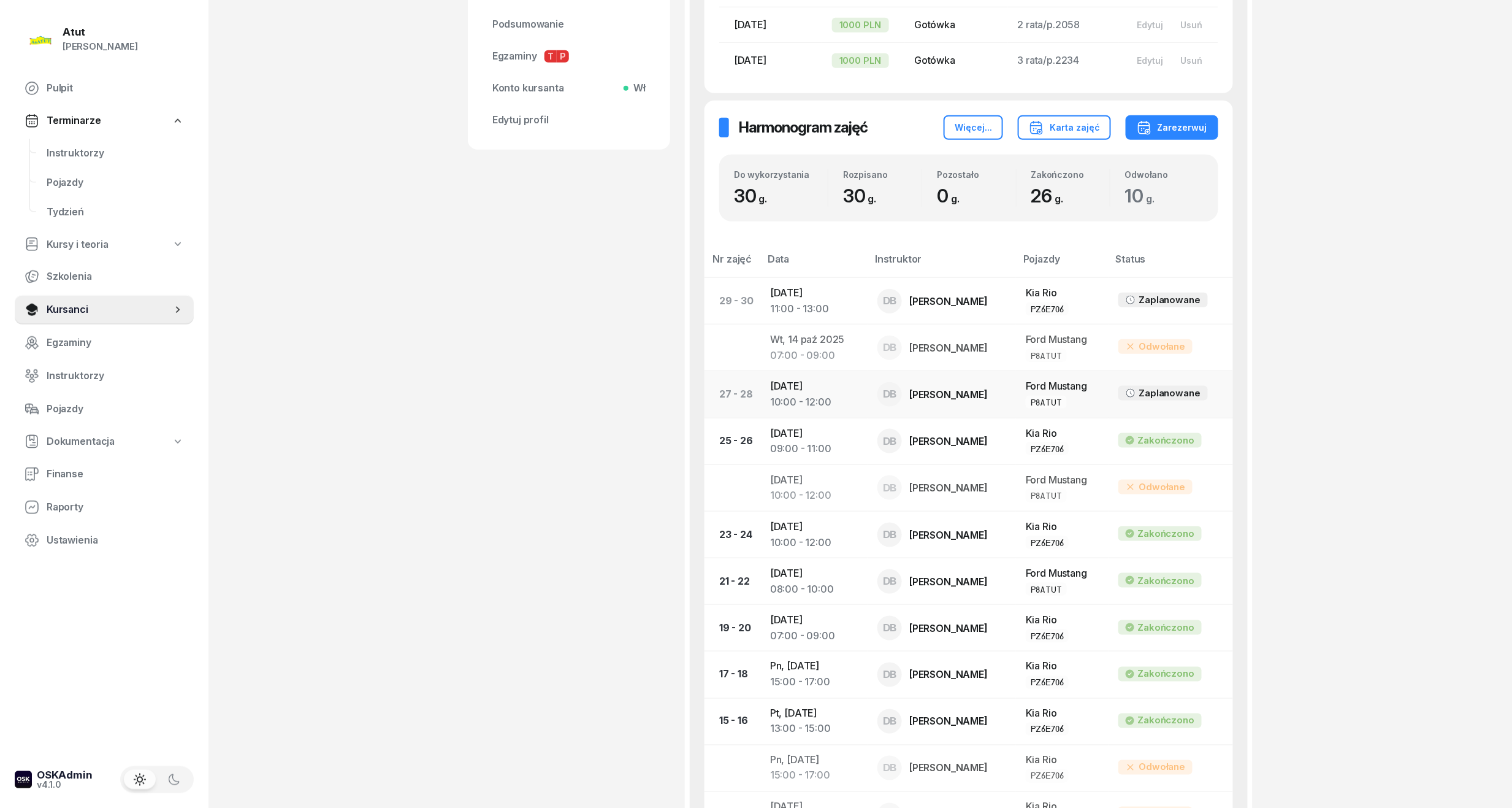
scroll to position [818, 0]
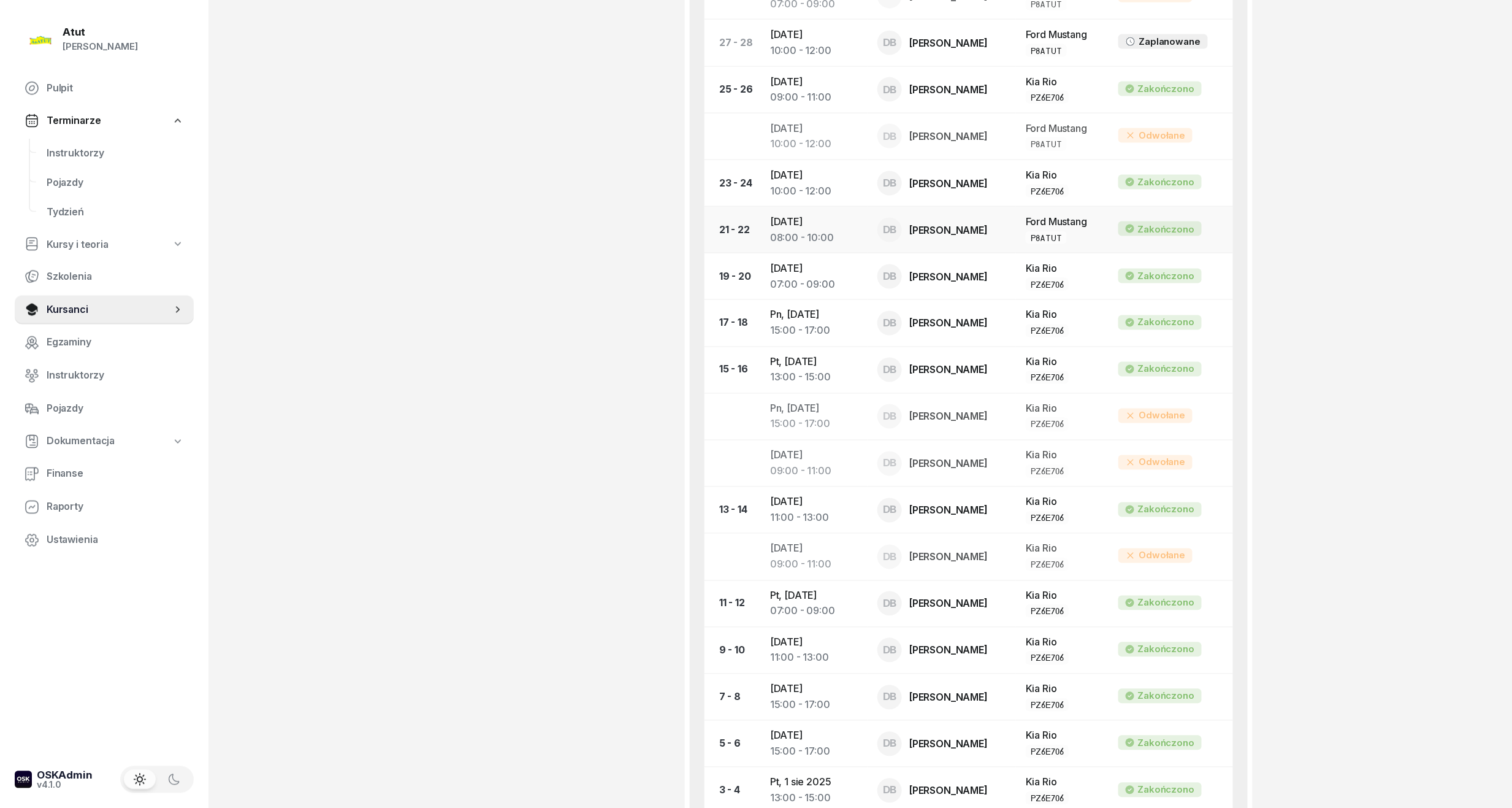
click at [812, 233] on div "08:00 - 10:00" at bounding box center [813, 237] width 88 height 16
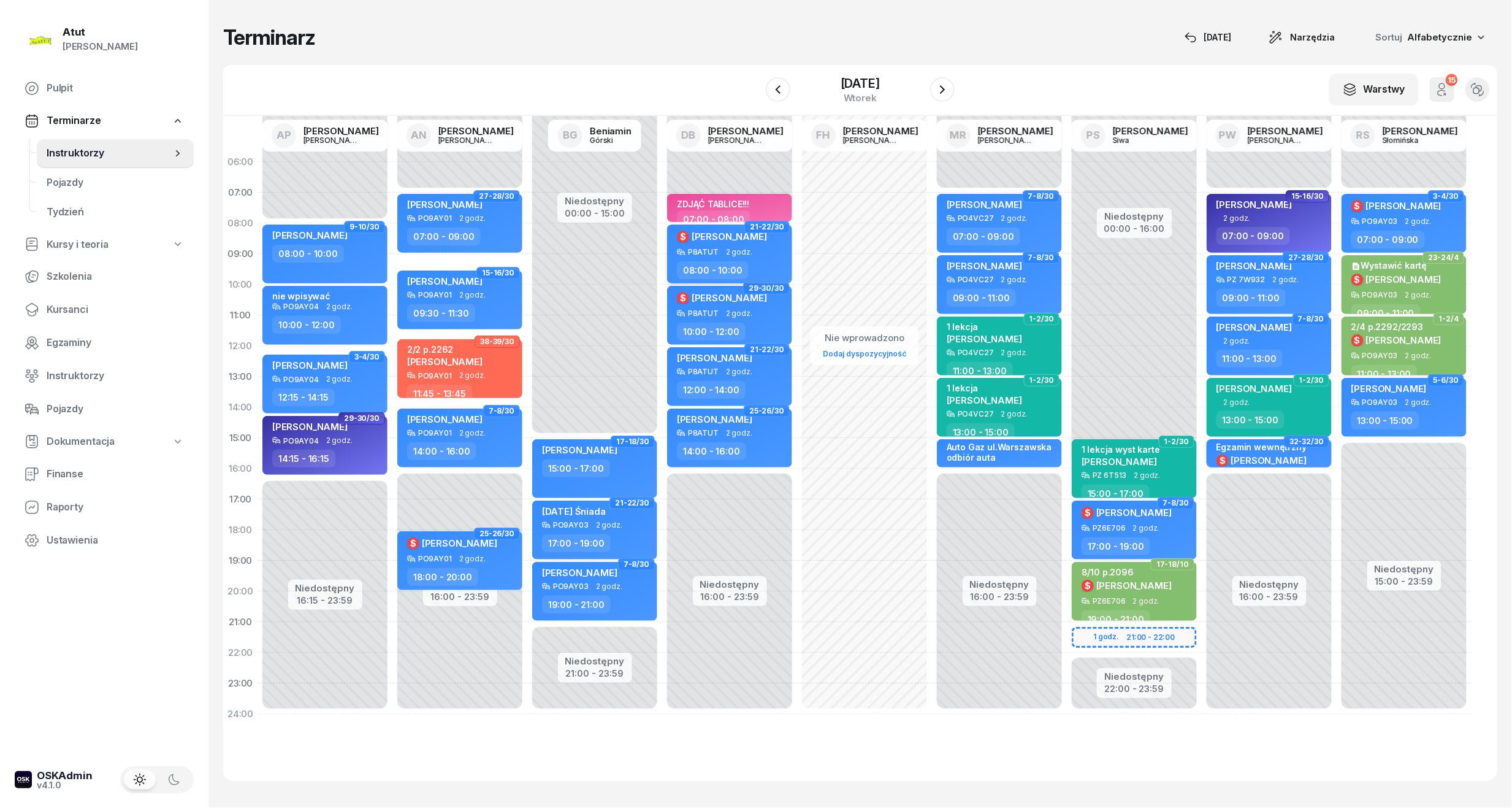
click at [718, 248] on div "P8ATUT 2 godz." at bounding box center [731, 252] width 108 height 8
select select "08"
select select "10"
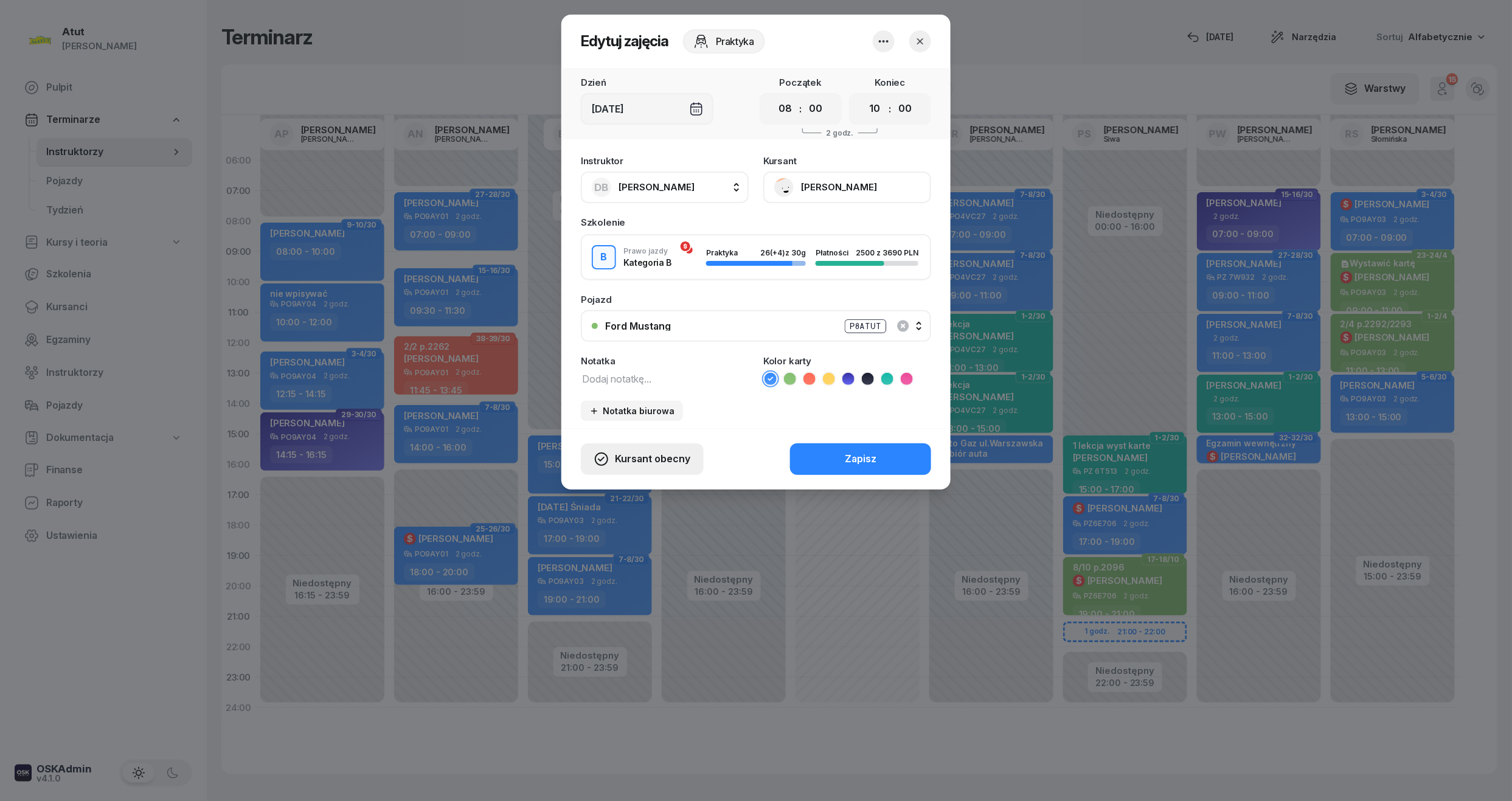
click at [613, 451] on div "Kursant obecny" at bounding box center [642, 459] width 96 height 16
click at [629, 414] on div "Kursant nie przyszedł" at bounding box center [633, 415] width 98 height 16
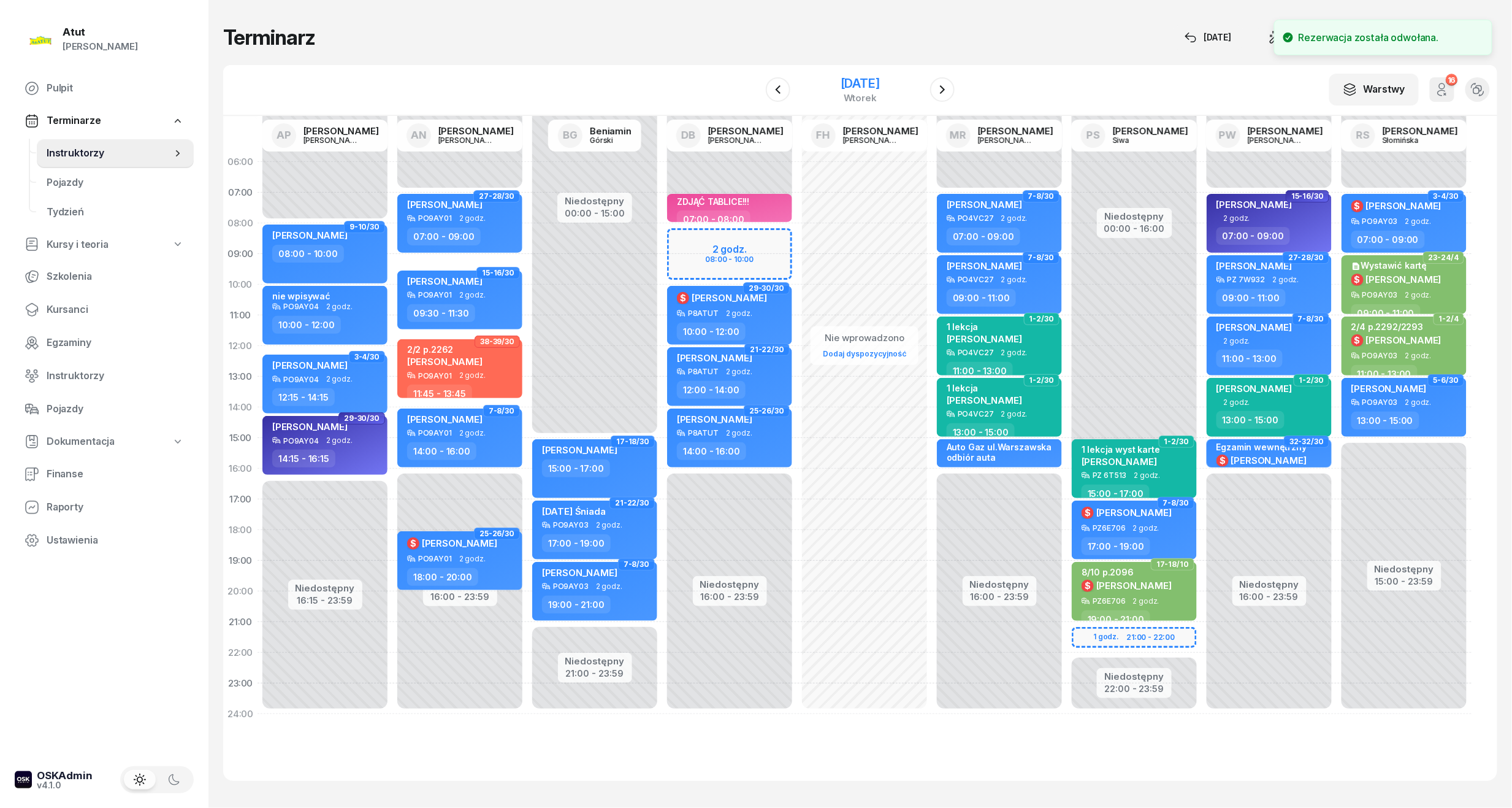
click at [879, 84] on div "[DATE]" at bounding box center [860, 83] width 39 height 12
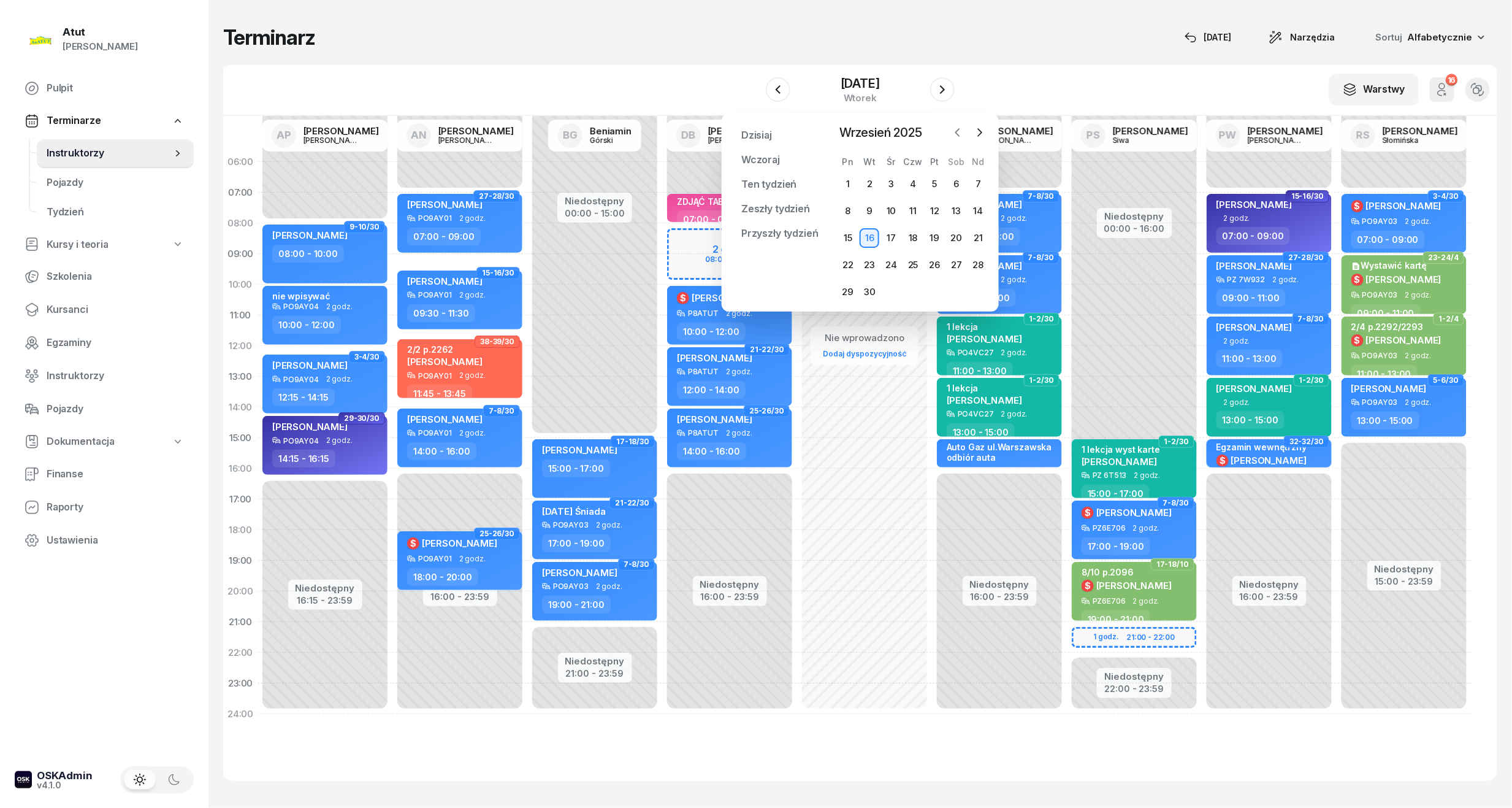
click at [956, 131] on icon "button" at bounding box center [957, 132] width 4 height 7
click at [910, 230] on div "14" at bounding box center [913, 238] width 20 height 20
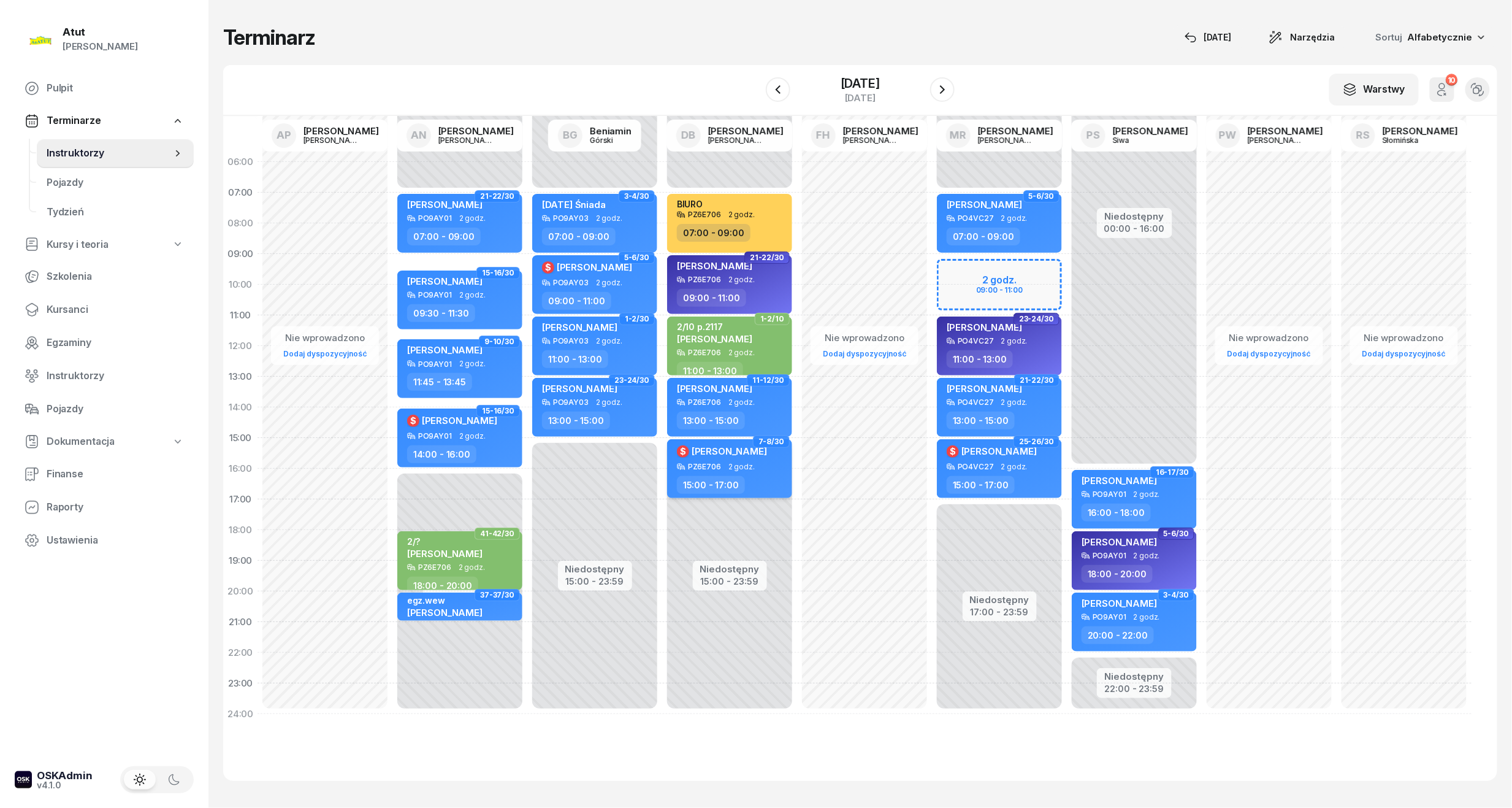
click at [749, 455] on span "[PERSON_NAME]" at bounding box center [729, 451] width 75 height 12
select select "15"
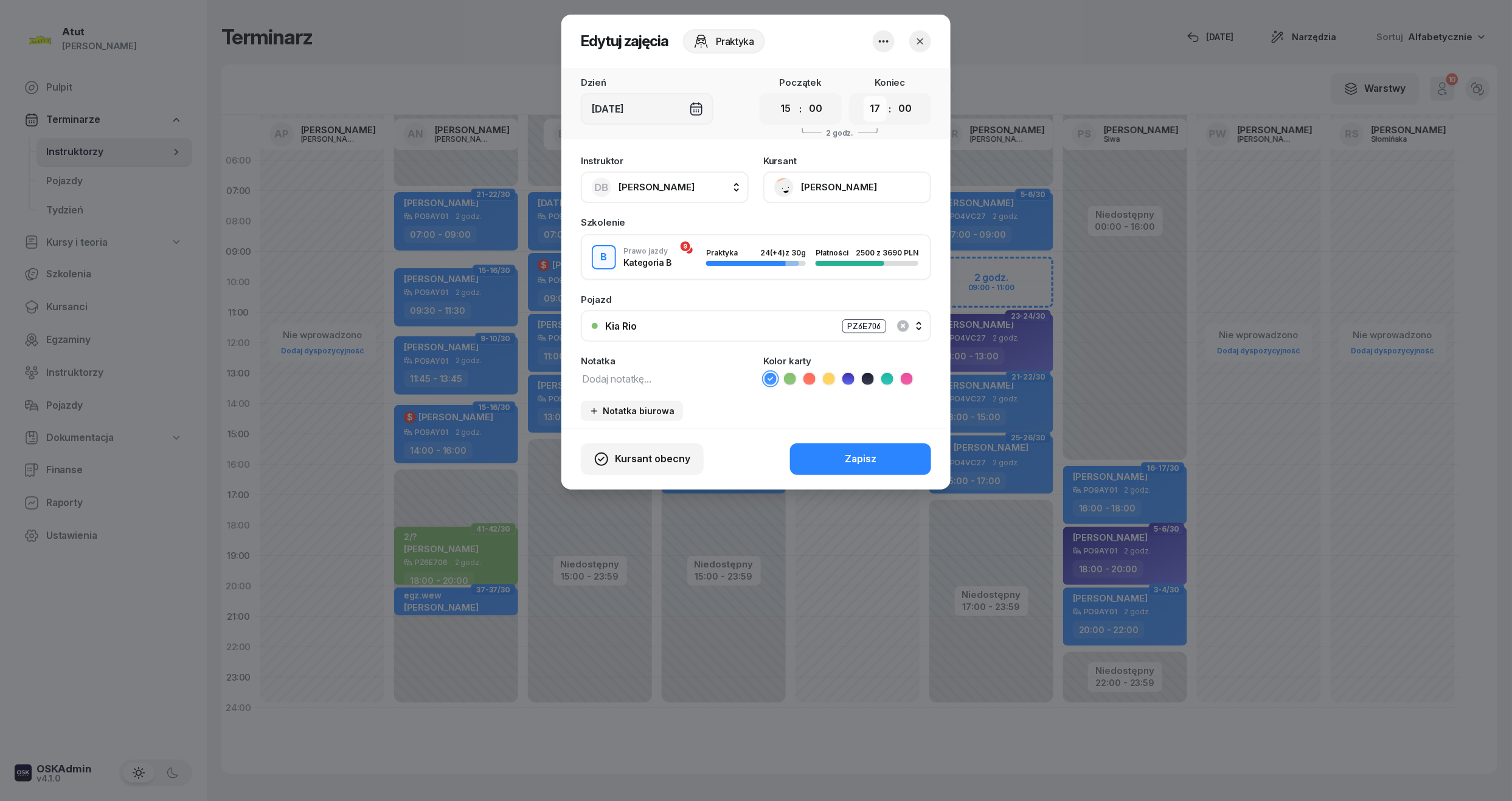
click at [874, 109] on select "00 01 02 03 04 05 06 07 08 09 10 11 12 13 14 15 16 17 18 19 20 21 22 23" at bounding box center [875, 109] width 23 height 26
select select "16"
click at [864, 96] on select "00 01 02 03 04 05 06 07 08 09 10 11 12 13 14 15 16 17 18 19 20 21 22 23" at bounding box center [875, 109] width 23 height 26
click at [867, 452] on div "Zapisz" at bounding box center [861, 459] width 31 height 16
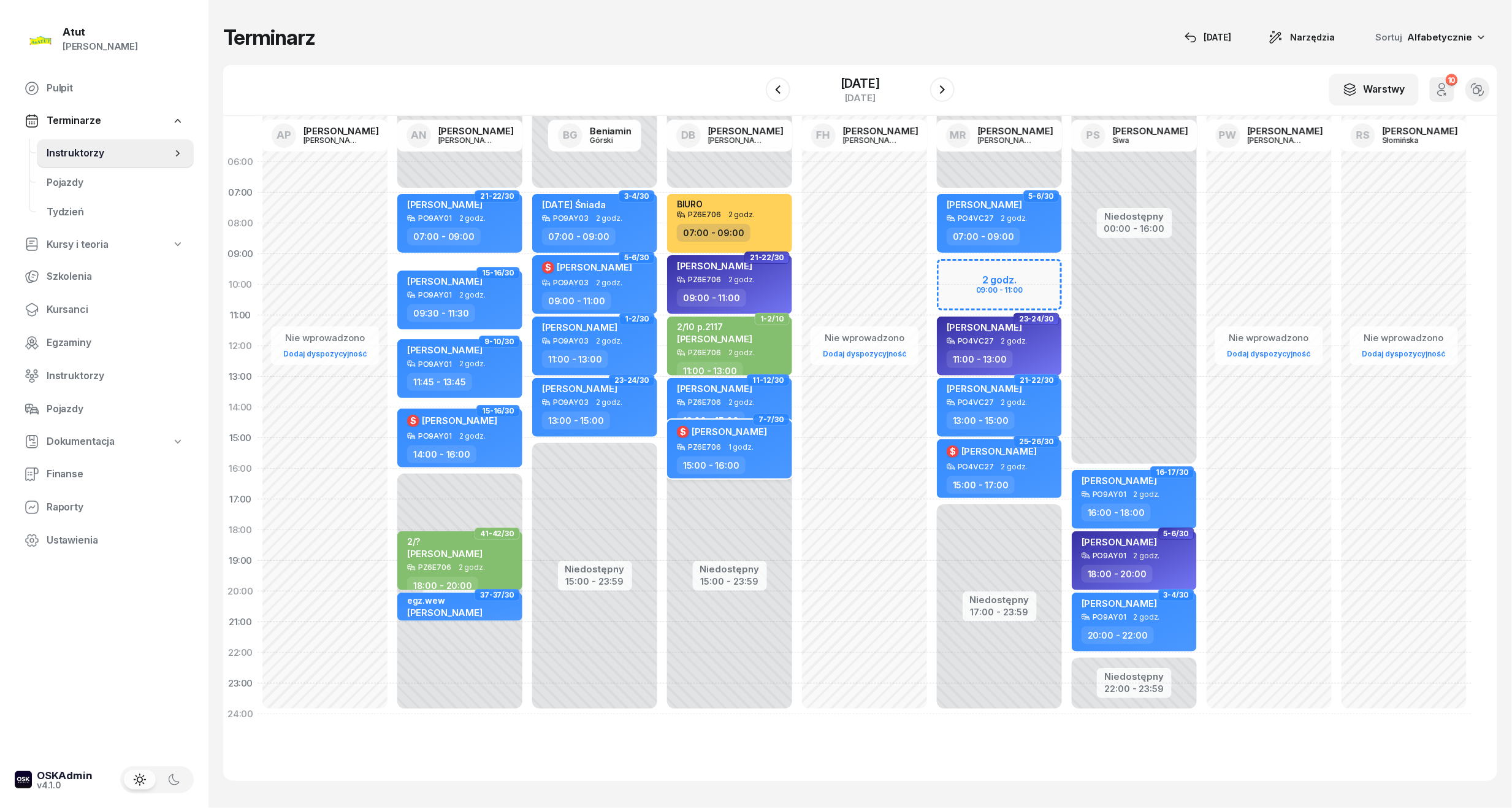
click at [709, 445] on div "PZ6E706" at bounding box center [704, 446] width 33 height 8
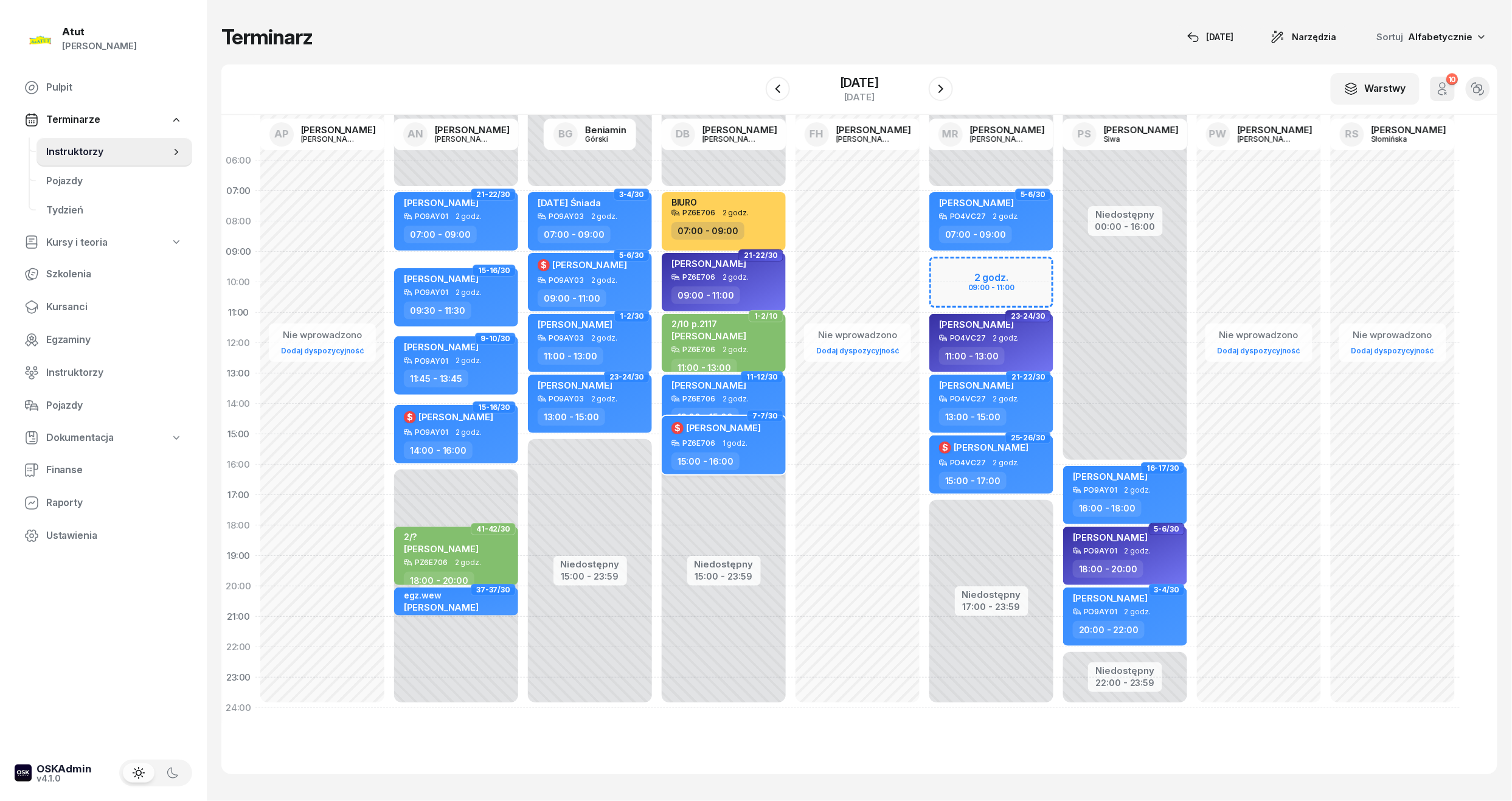
select select "15"
select select "16"
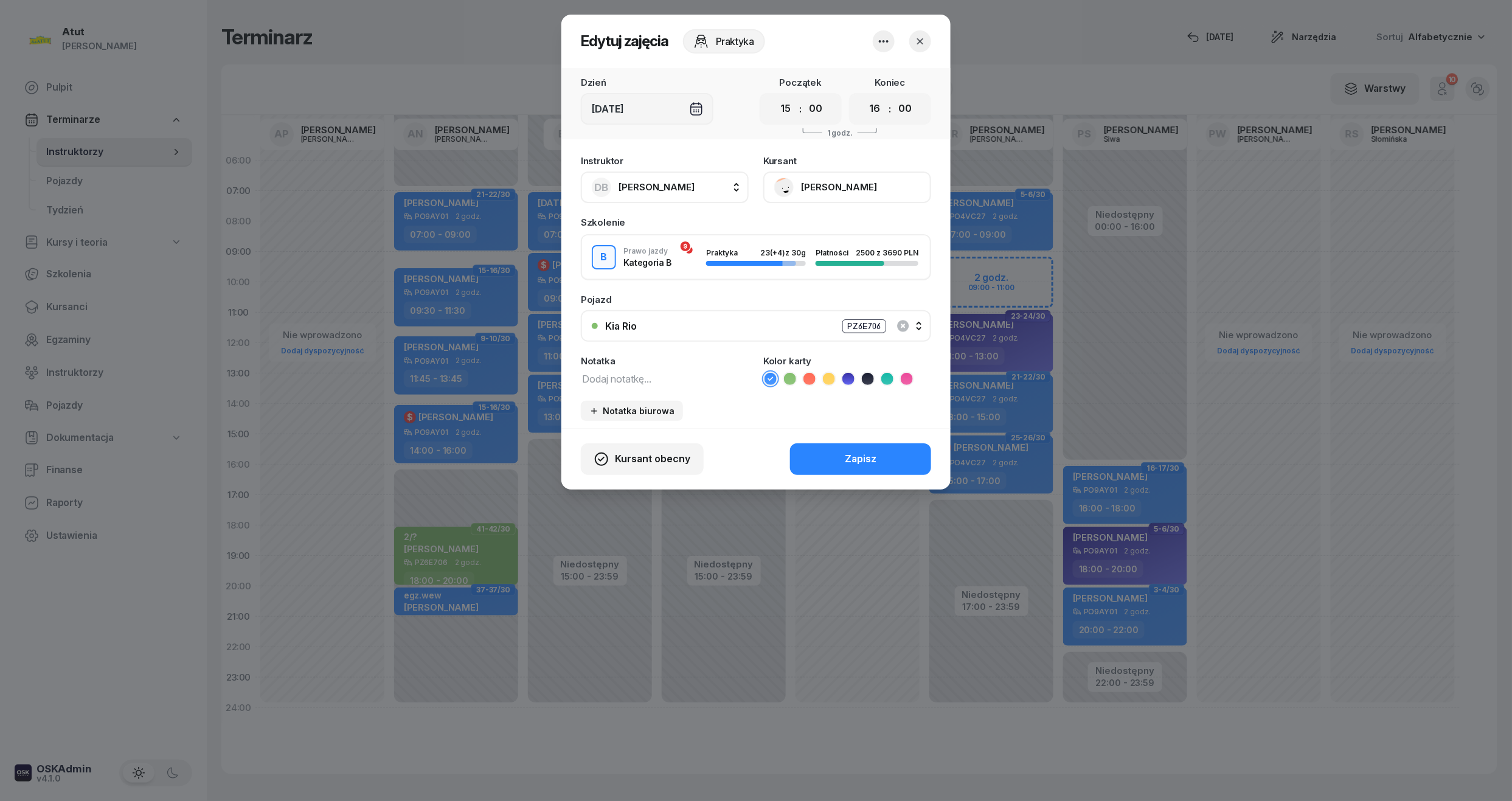
click at [838, 186] on button "[PERSON_NAME]" at bounding box center [847, 187] width 168 height 31
click at [822, 226] on div "Otwórz profil" at bounding box center [803, 228] width 59 height 16
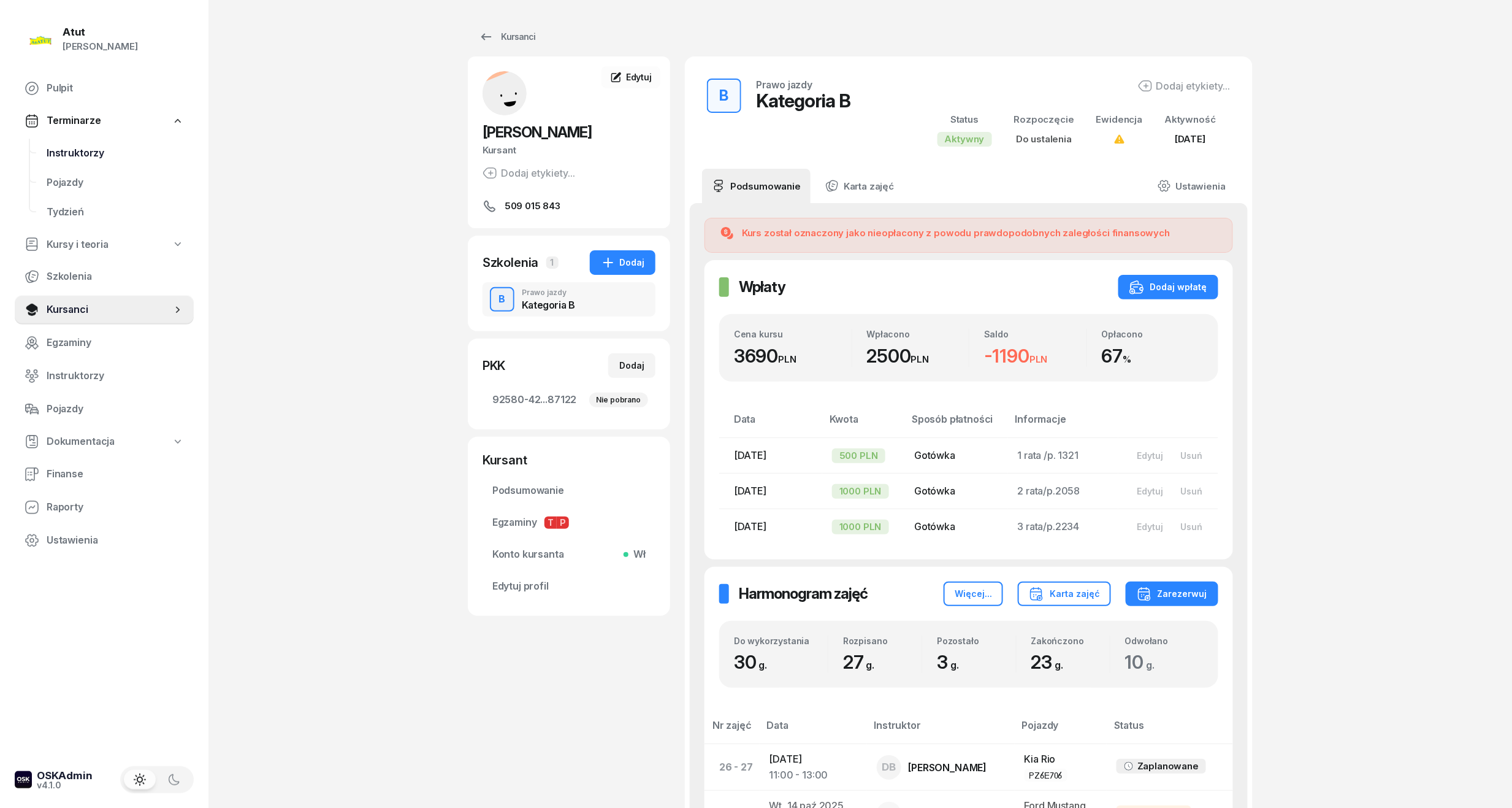
click at [69, 150] on span "Instruktorzy" at bounding box center [115, 153] width 138 height 16
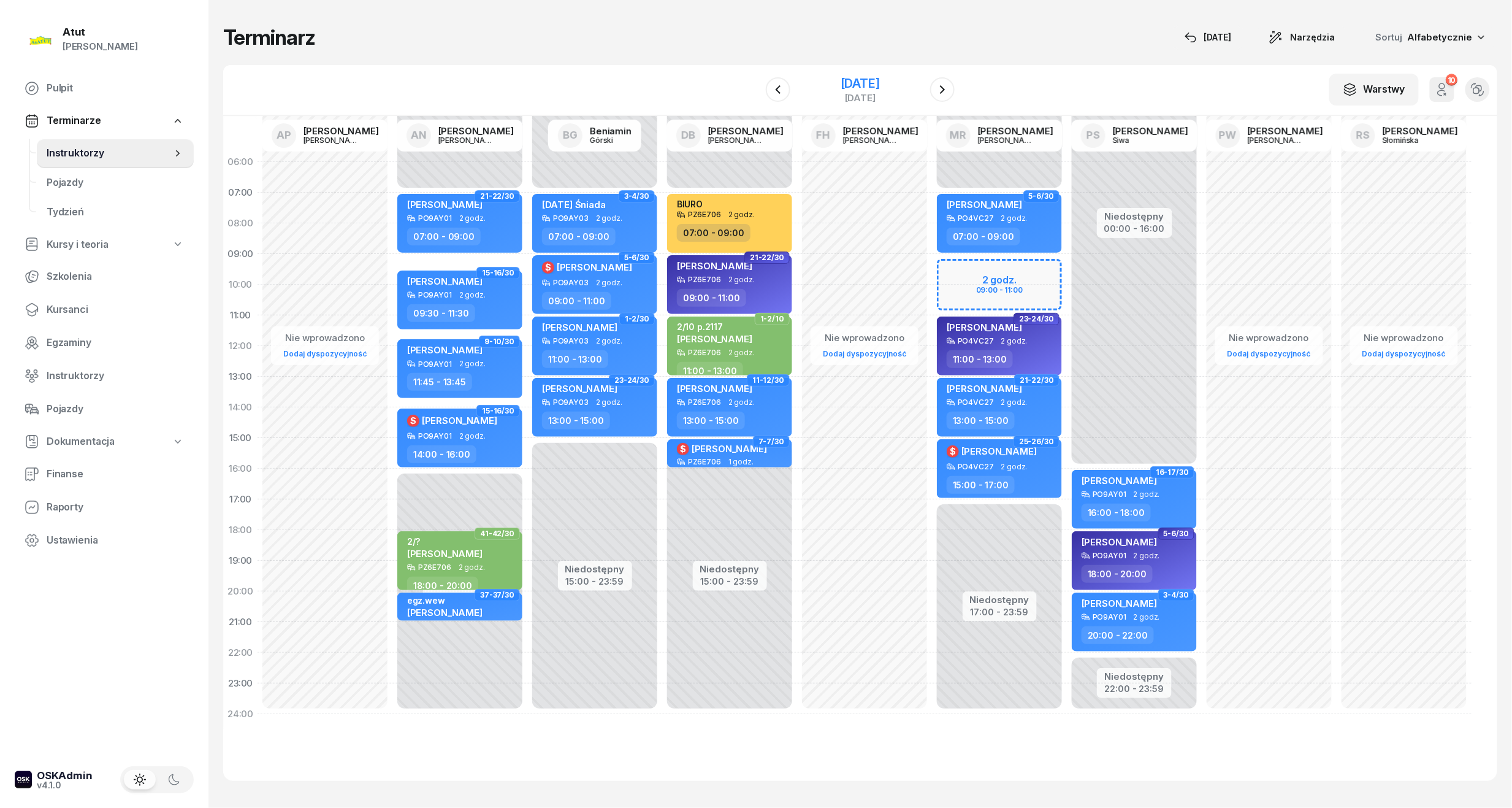
click at [852, 81] on div "[DATE]" at bounding box center [860, 83] width 39 height 12
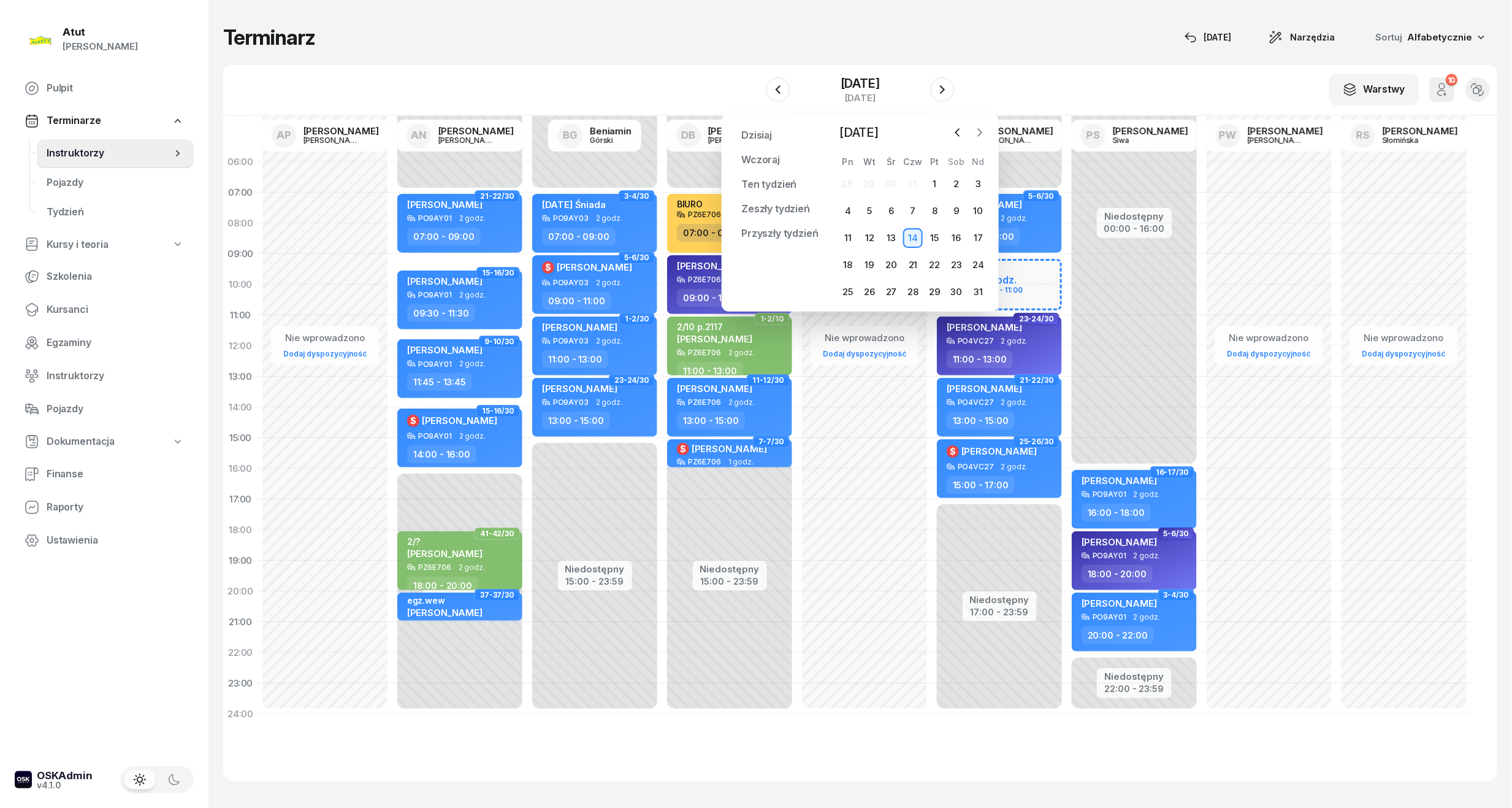
click at [983, 133] on icon "button" at bounding box center [979, 132] width 12 height 12
click at [890, 207] on div "8" at bounding box center [891, 211] width 20 height 20
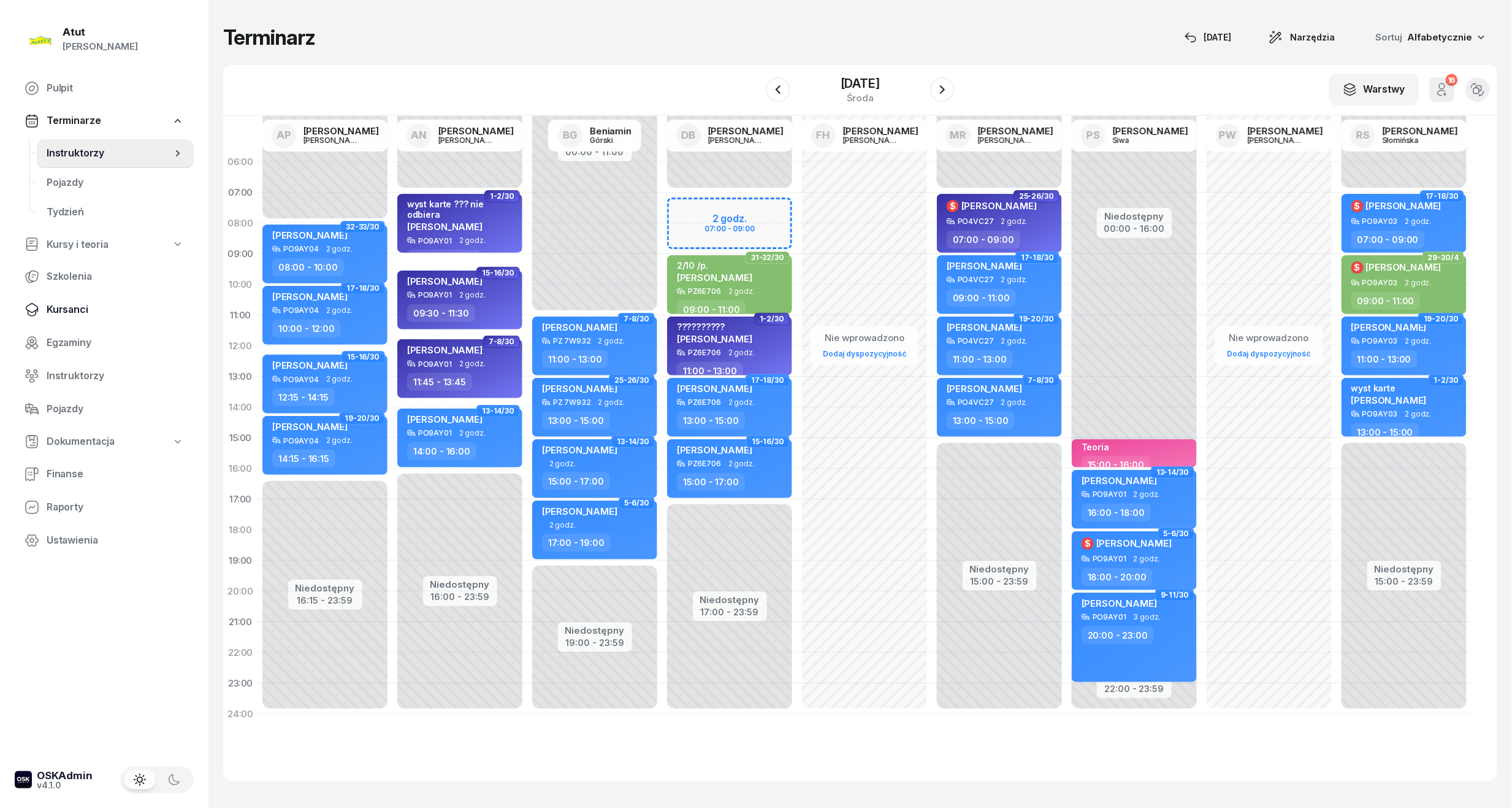
click at [65, 313] on span "Kursanci" at bounding box center [115, 309] width 138 height 16
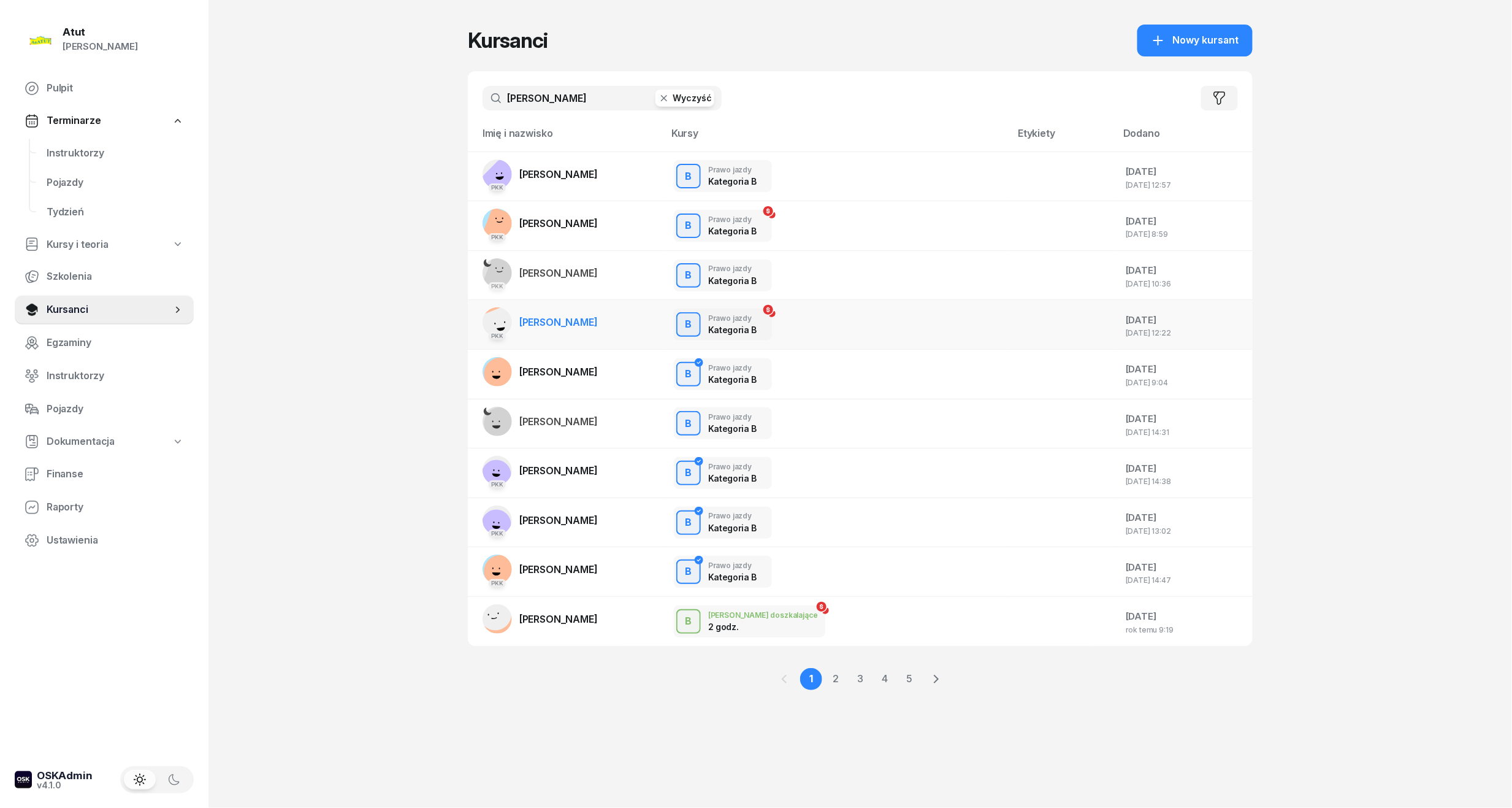
click at [567, 318] on span "[PERSON_NAME]" at bounding box center [558, 322] width 79 height 12
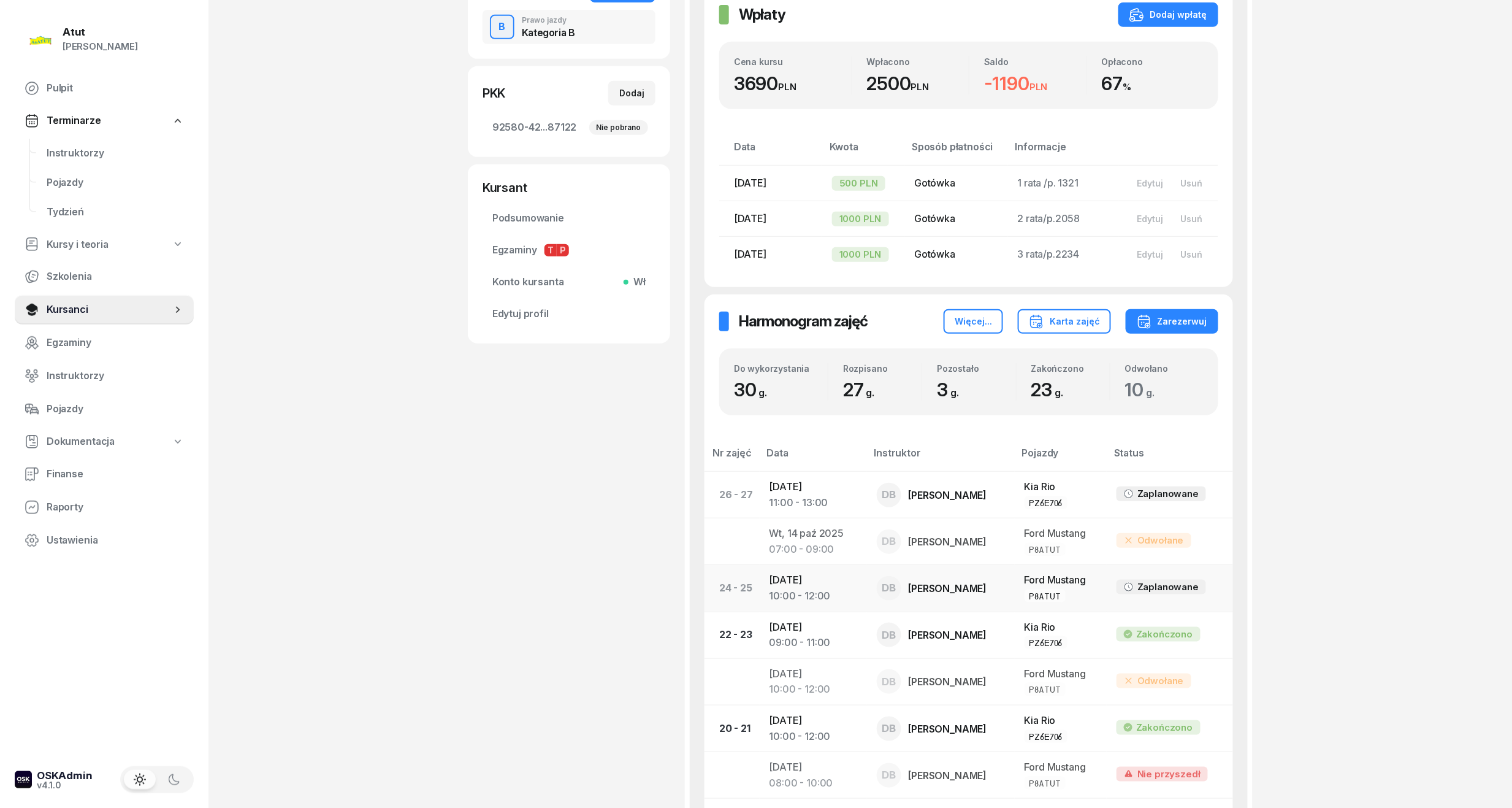
scroll to position [327, 0]
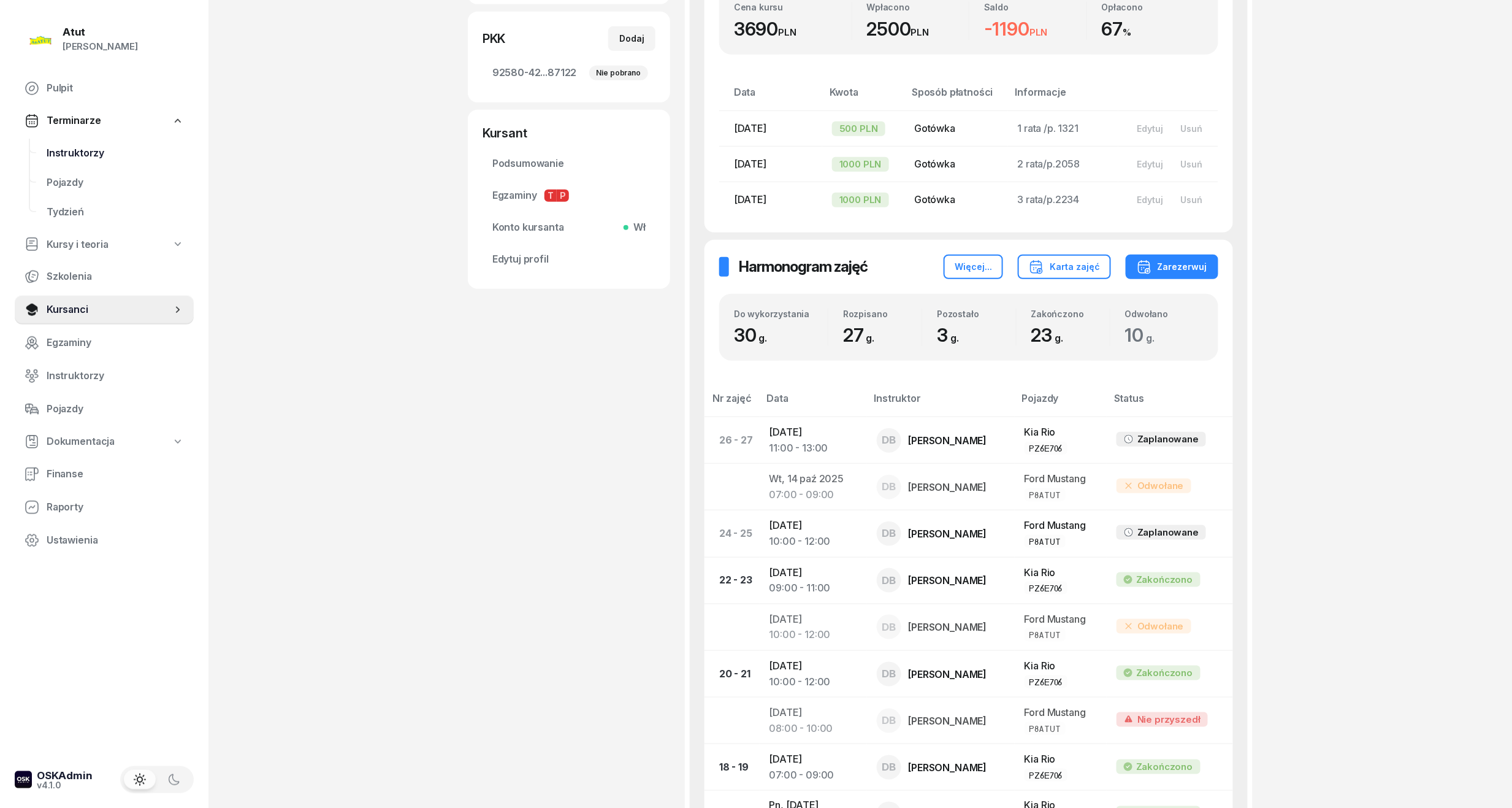
click at [86, 156] on span "Instruktorzy" at bounding box center [115, 153] width 138 height 16
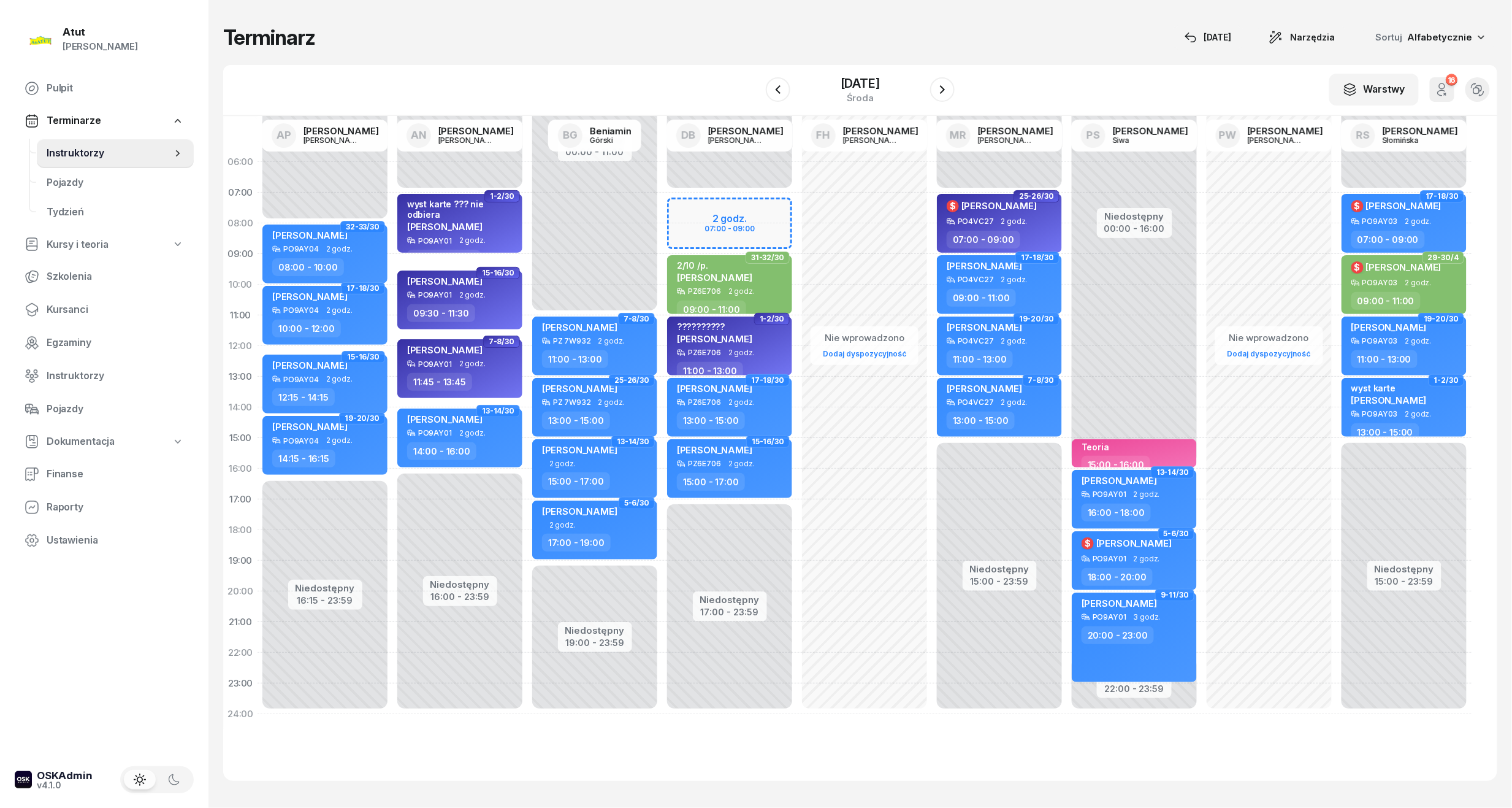
click at [702, 176] on div "Niedostępny 00:00 - 07:00 Niedostępny 17:00 - 23:59 2 godz. 07:00 - 09:00 25-26…" at bounding box center [730, 438] width 135 height 582
select select "06"
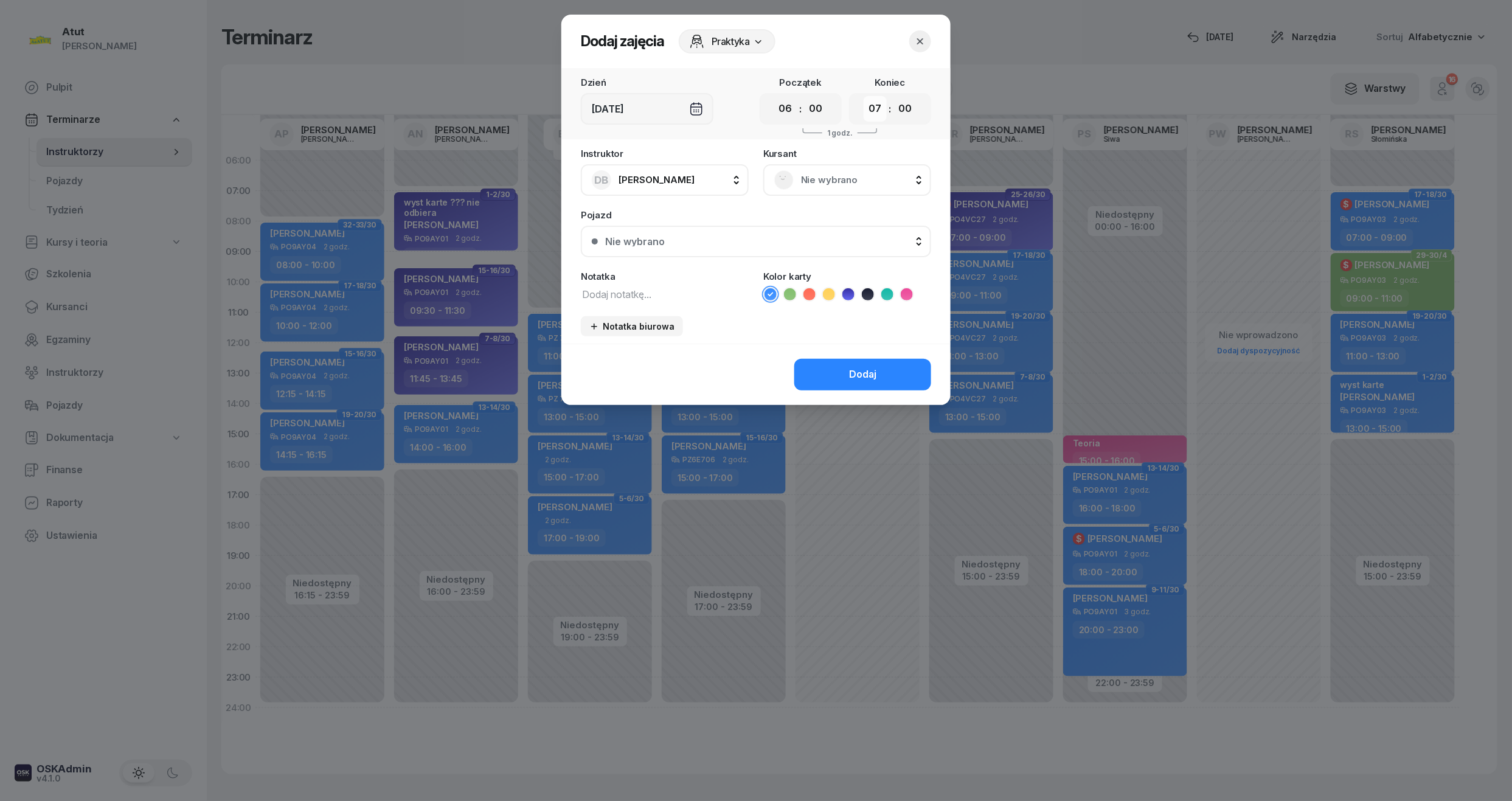
click at [870, 108] on select "00 01 02 03 04 05 06 07 08 09 10 11 12 13 14 15 16 17 18 19 20 21 22 23" at bounding box center [875, 109] width 23 height 26
select select "09"
click at [864, 96] on select "00 01 02 03 04 05 06 07 08 09 10 11 12 13 14 15 16 17 18 19 20 21 22 23" at bounding box center [875, 109] width 23 height 26
click at [833, 182] on span "Nie wybrano" at bounding box center [861, 180] width 119 height 16
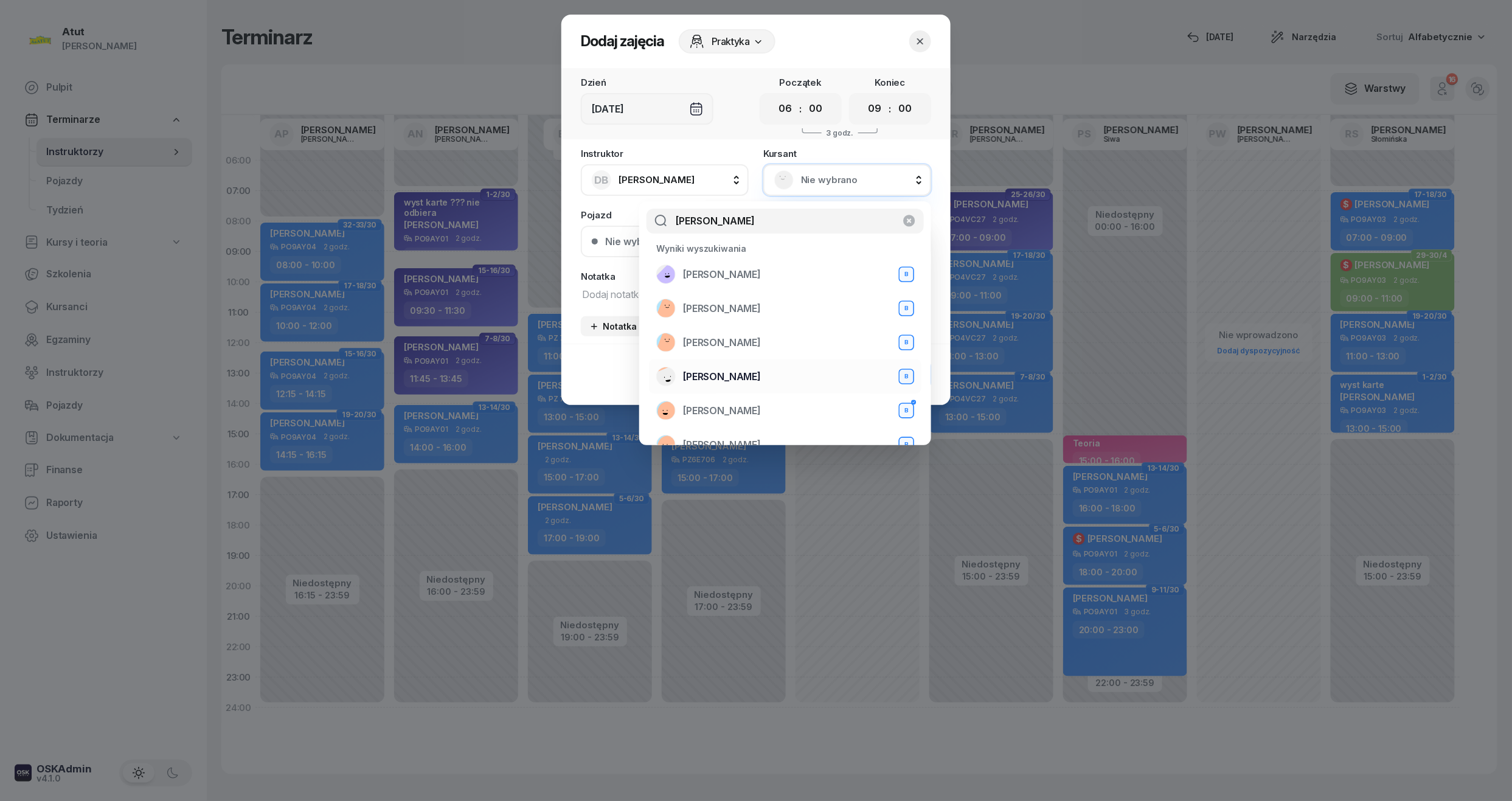
type input "[PERSON_NAME]"
click at [740, 373] on span "[PERSON_NAME]" at bounding box center [722, 377] width 78 height 16
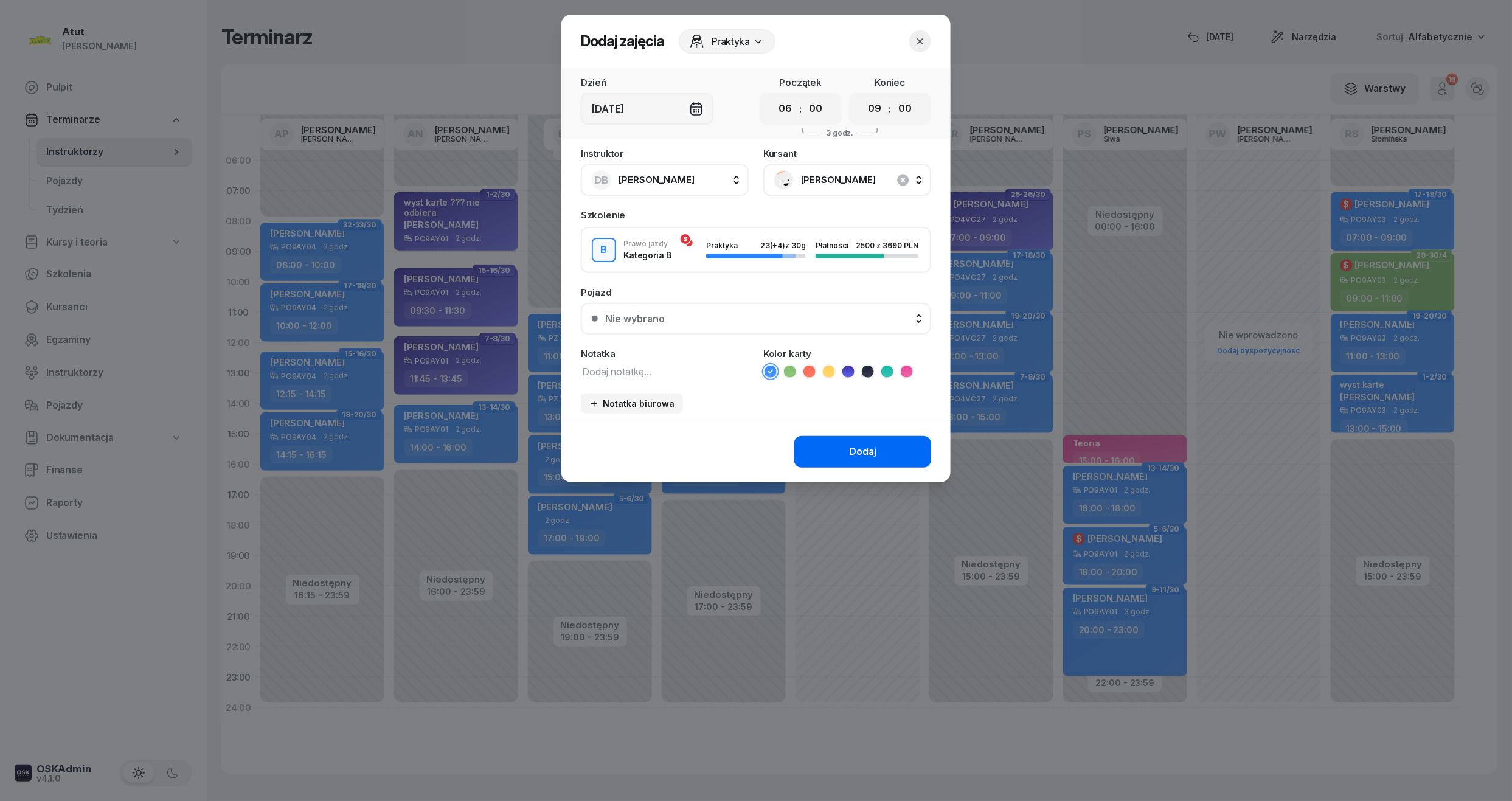
click at [858, 449] on div "Dodaj" at bounding box center [863, 451] width 27 height 16
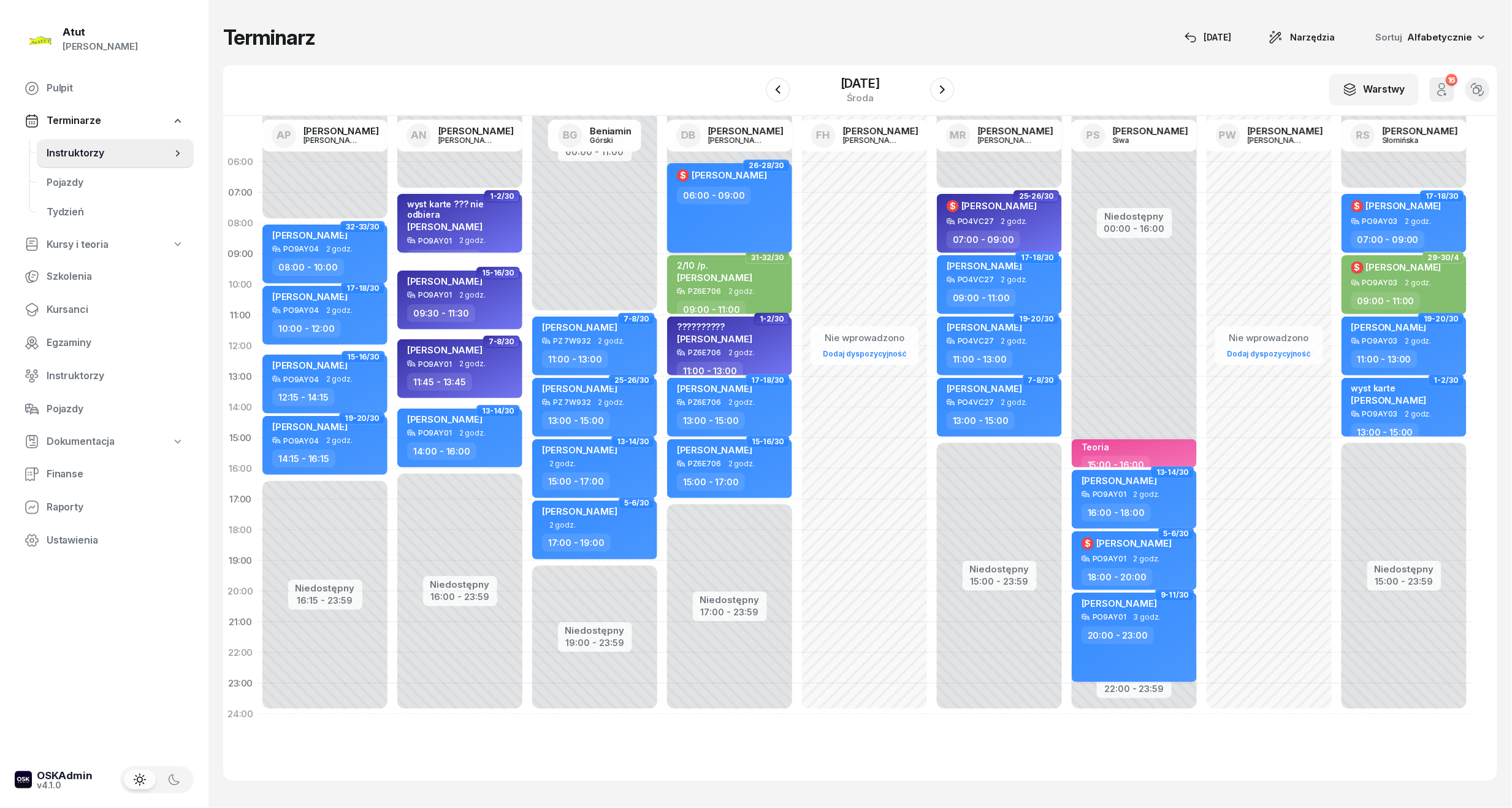
click at [768, 210] on div "$ [PERSON_NAME] 06:00 - 09:00" at bounding box center [730, 207] width 125 height 89
select select "06"
select select "09"
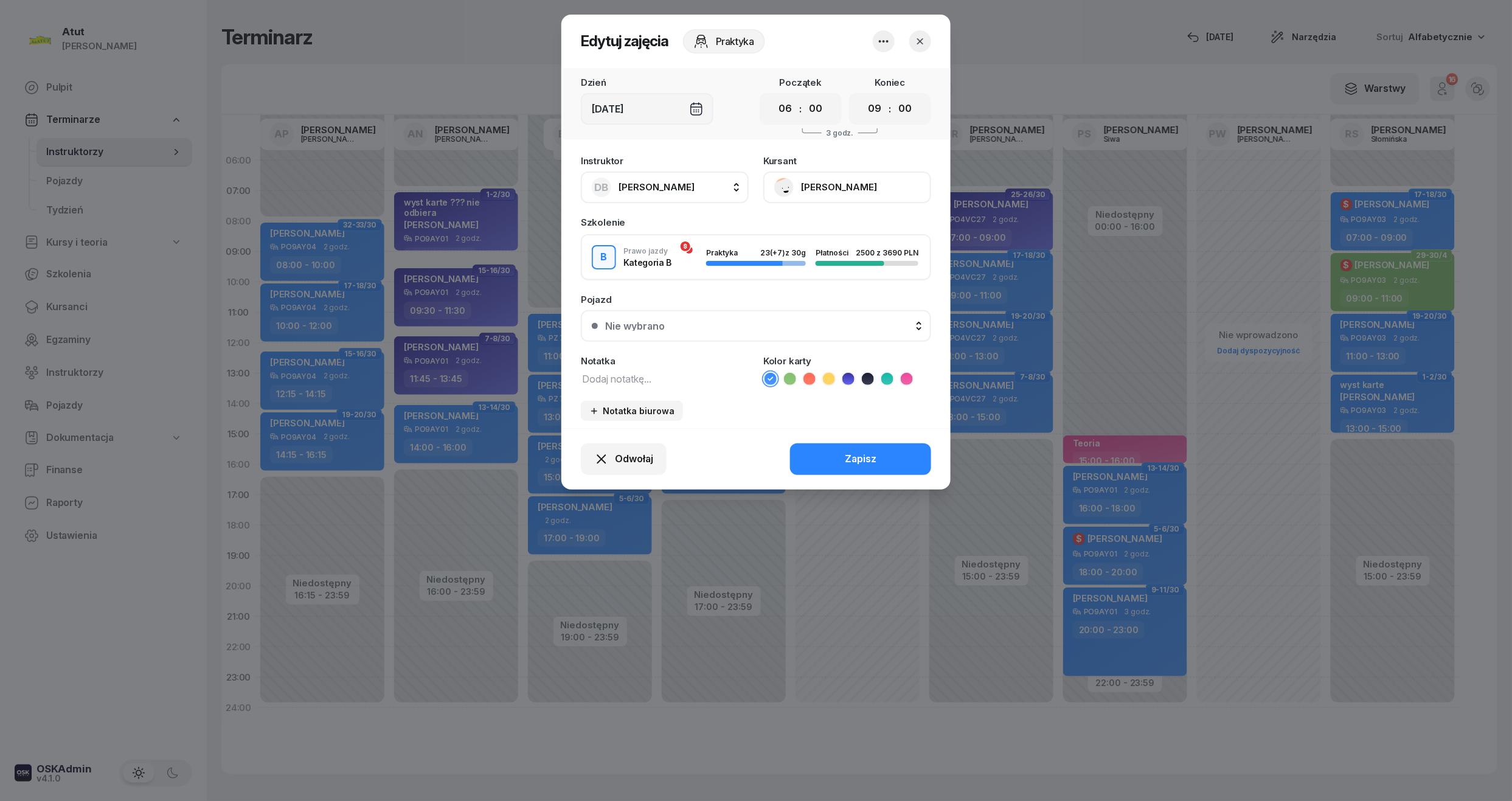
click at [692, 329] on button "Nie wybrano" at bounding box center [756, 325] width 350 height 31
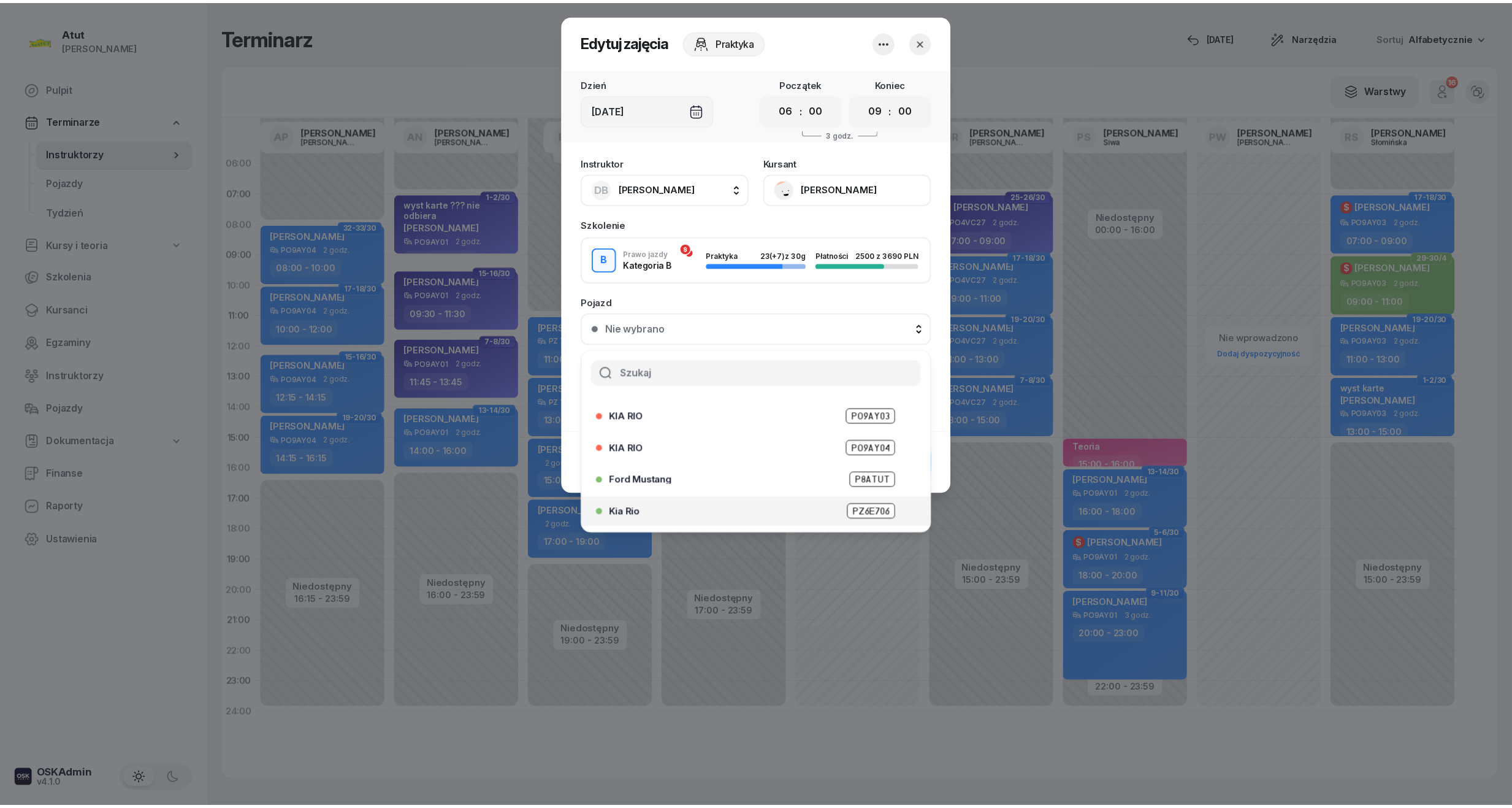
scroll to position [152, 0]
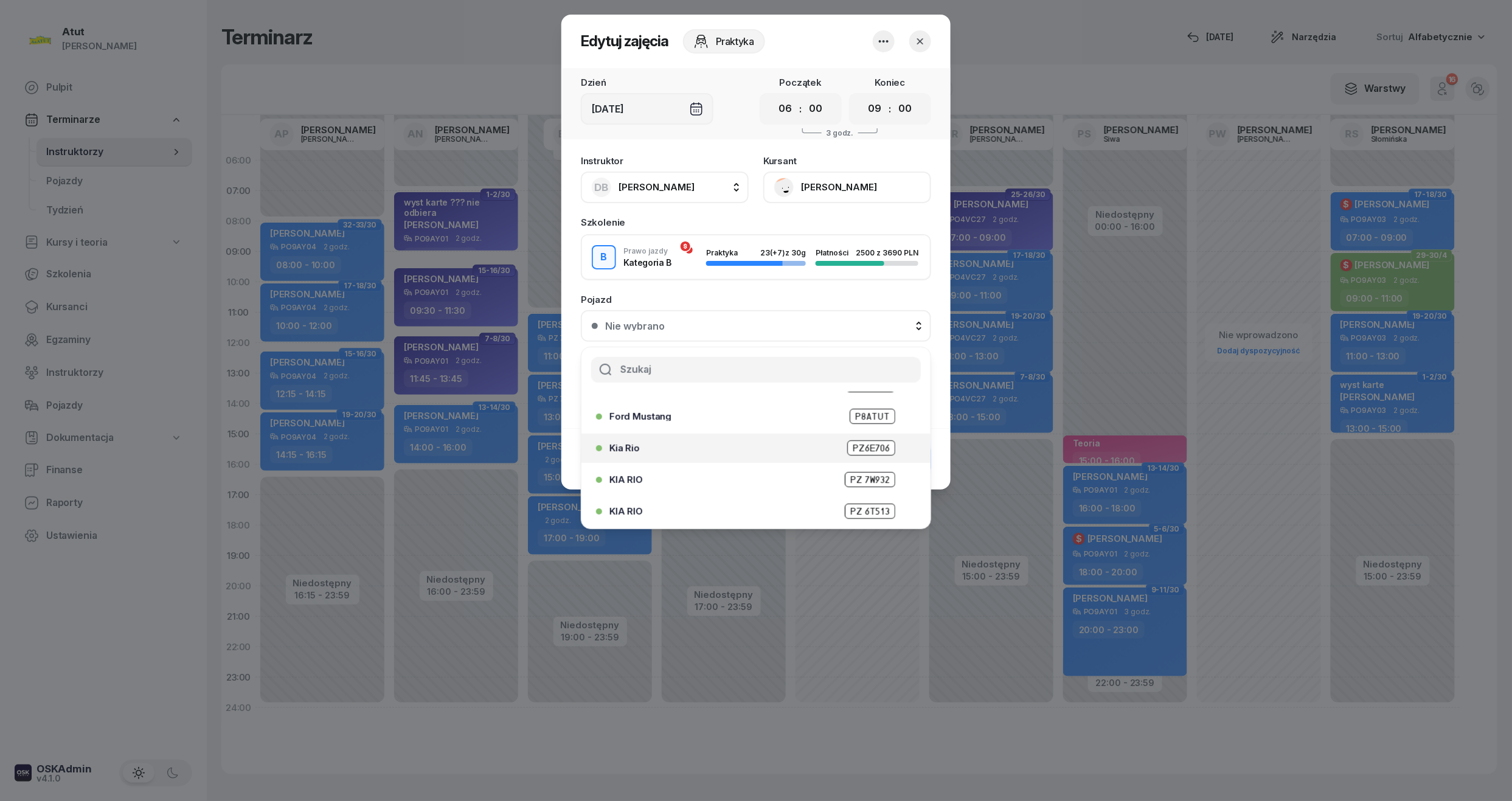
click at [862, 450] on span "PZ6E706" at bounding box center [871, 448] width 48 height 15
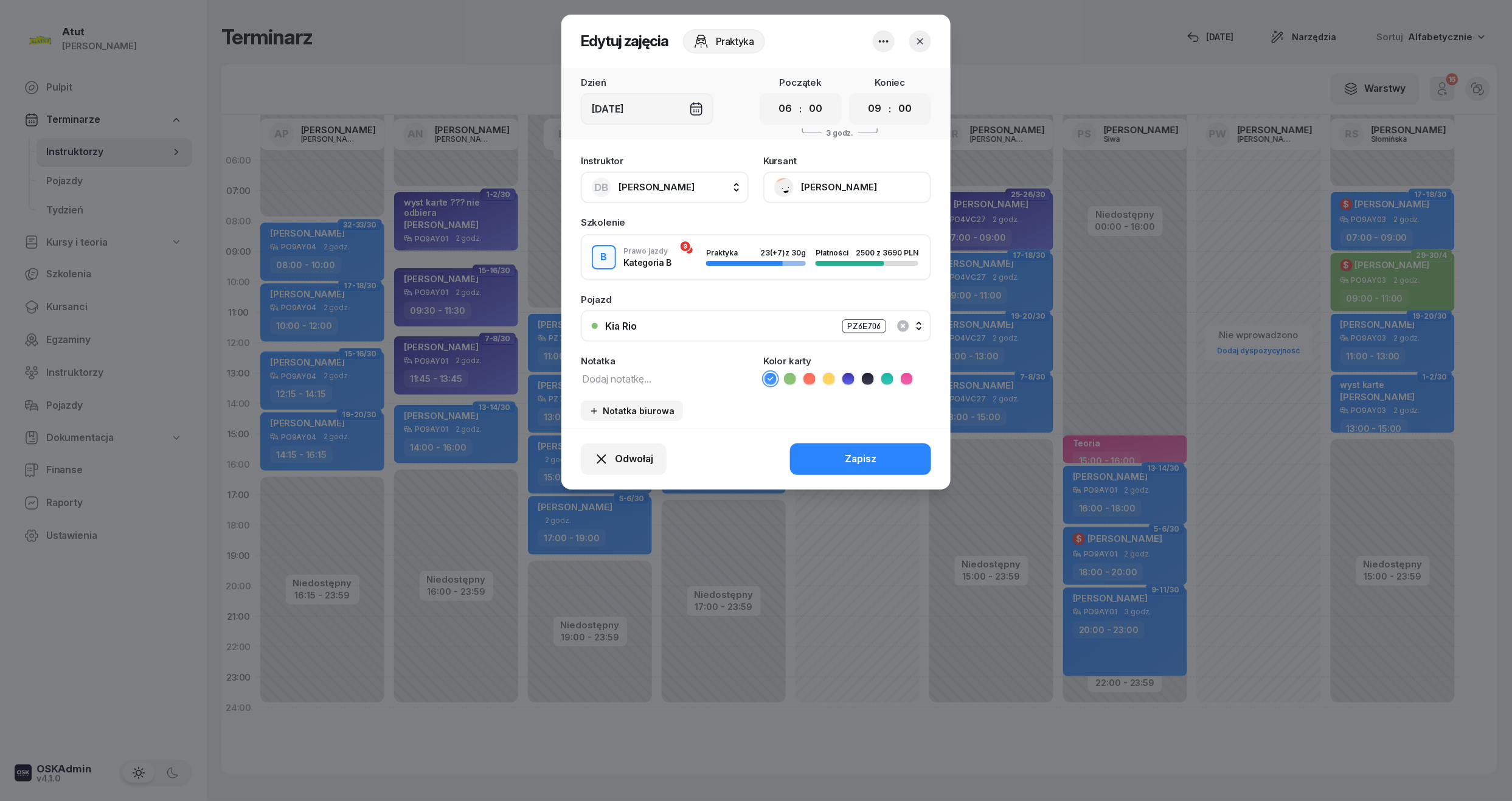
click at [862, 451] on div "Zapisz" at bounding box center [861, 459] width 31 height 16
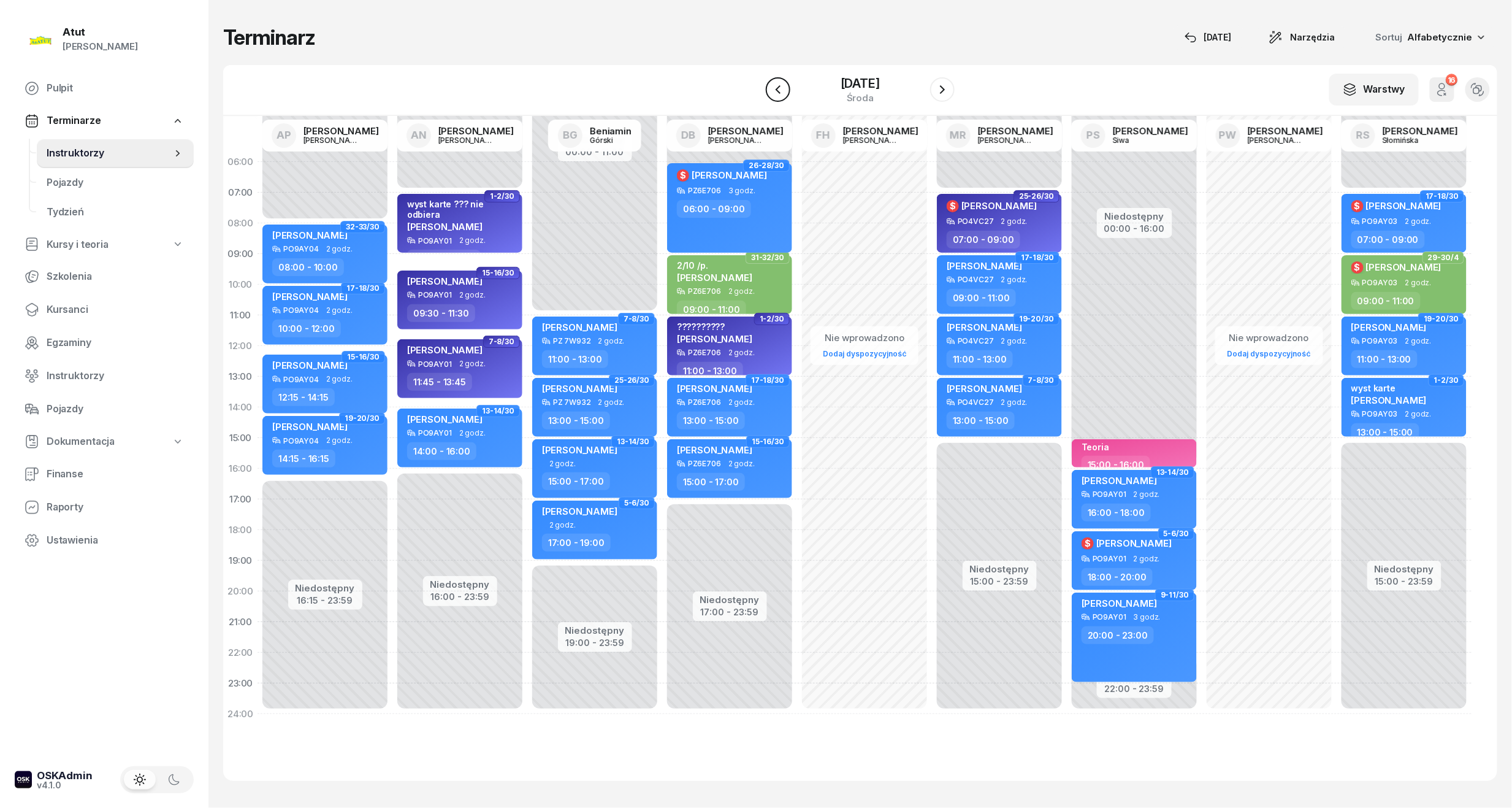
click at [771, 92] on icon "button" at bounding box center [777, 89] width 15 height 15
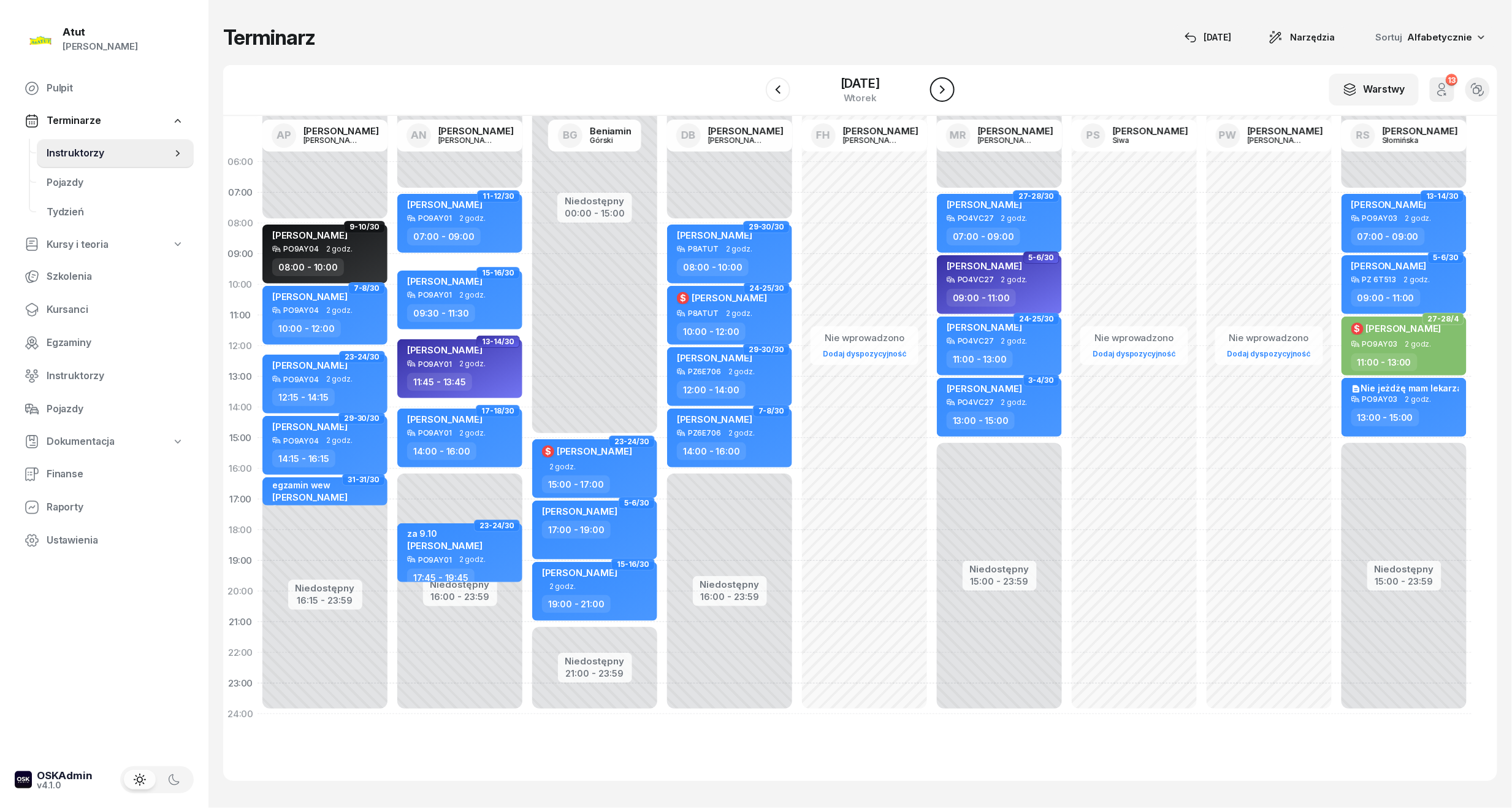
click at [945, 86] on icon "button" at bounding box center [942, 89] width 5 height 8
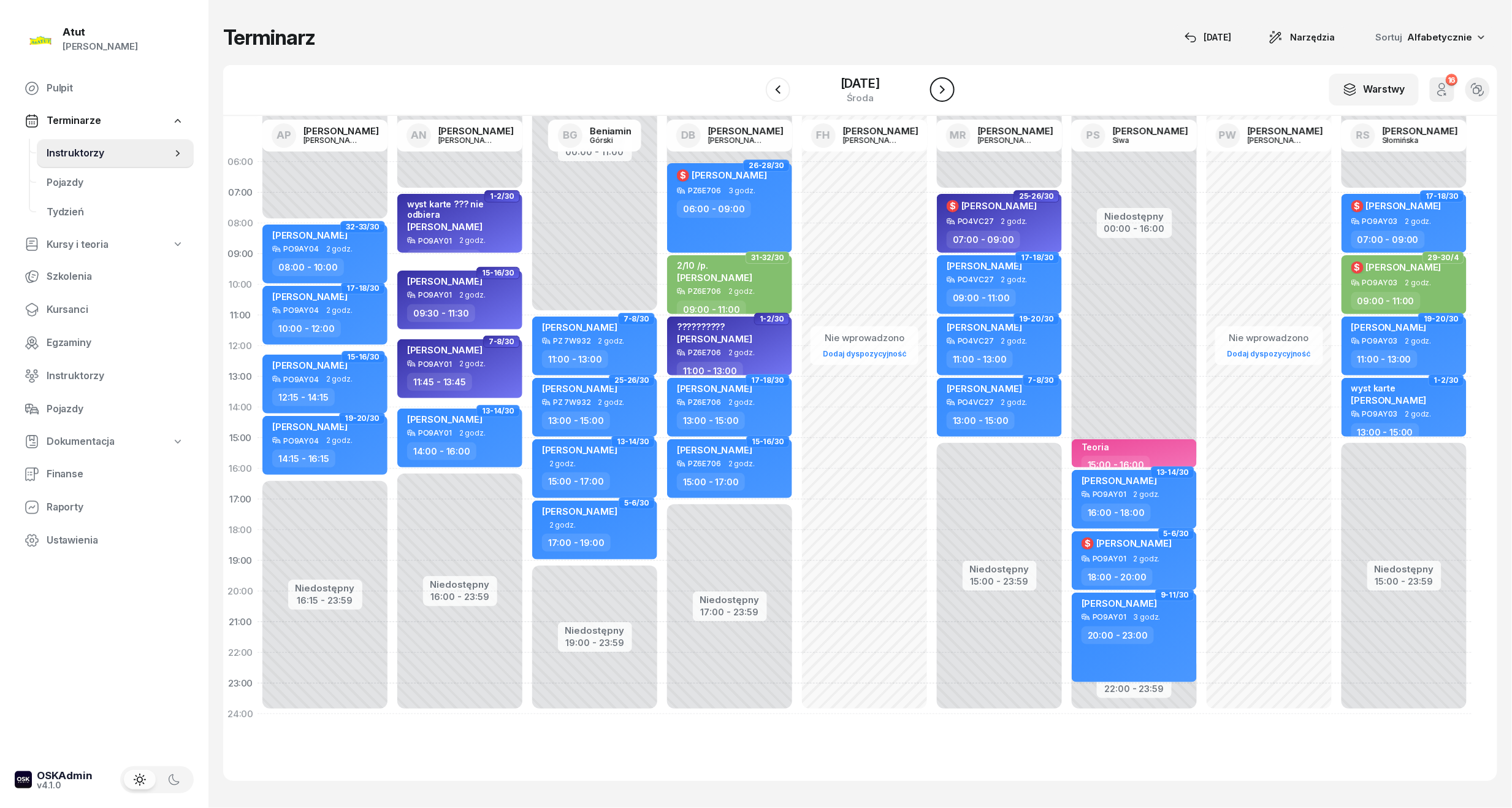
click at [945, 86] on icon "button" at bounding box center [942, 89] width 5 height 8
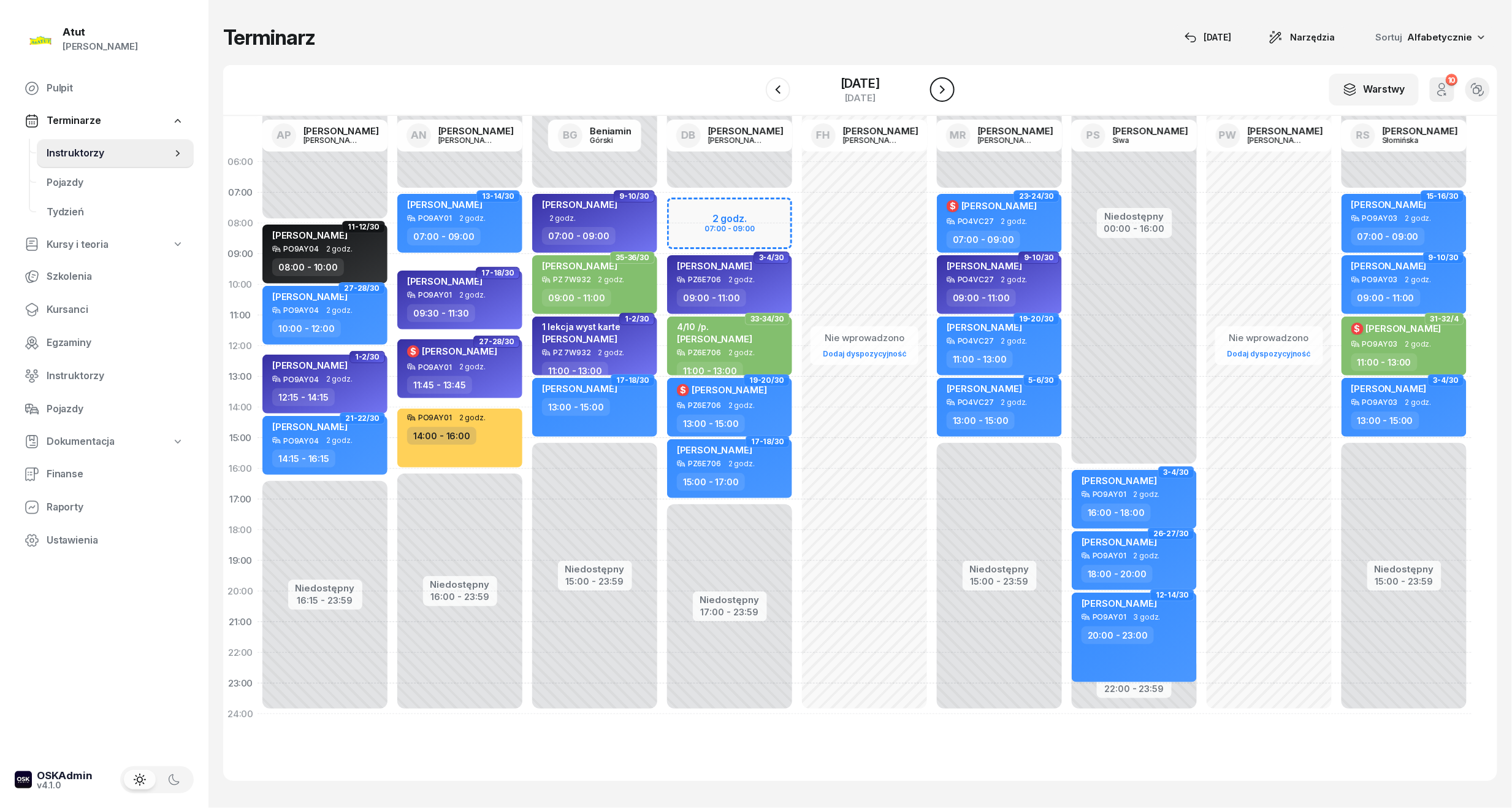
click at [945, 86] on icon "button" at bounding box center [942, 89] width 5 height 8
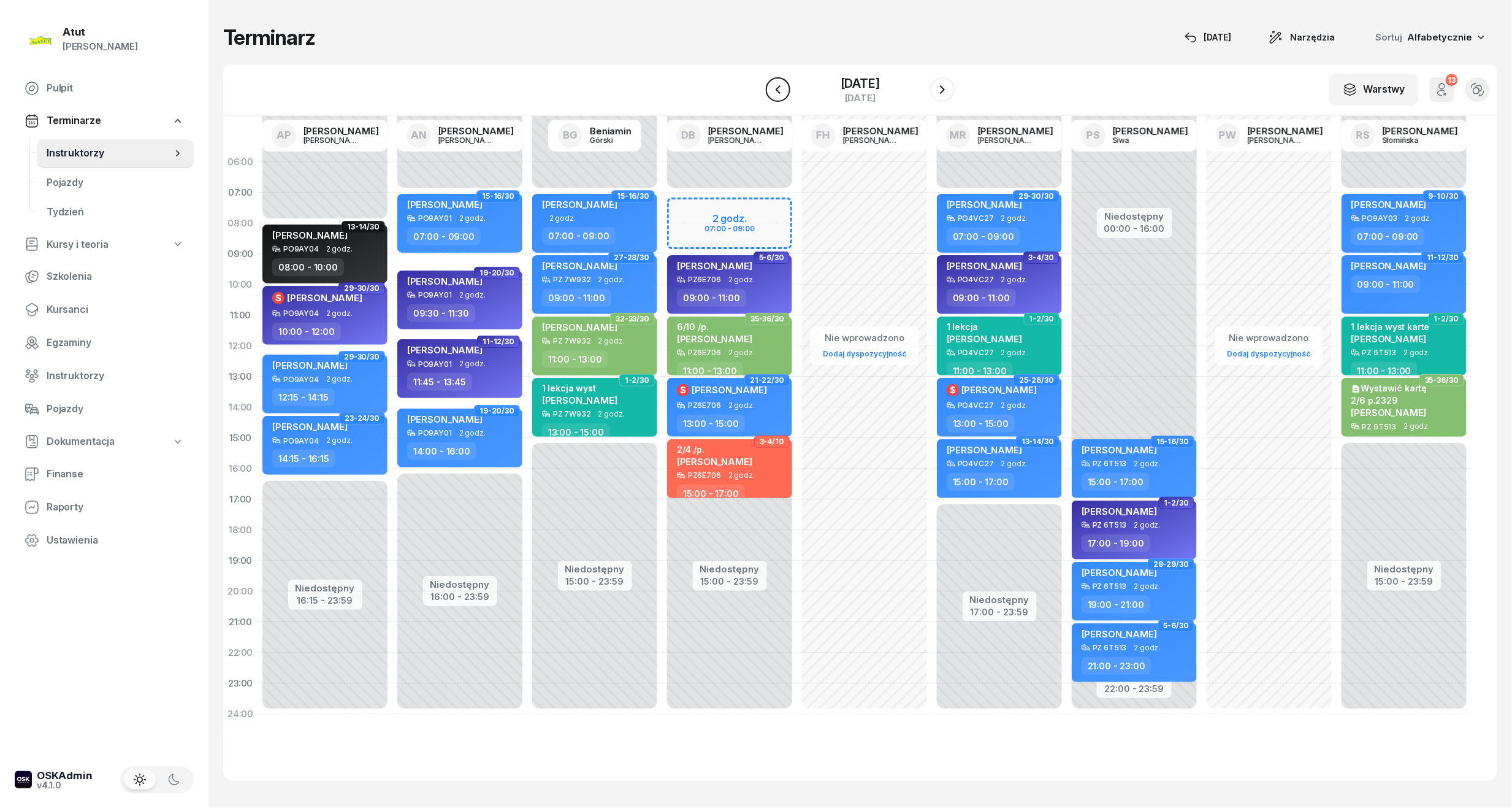
click at [770, 82] on icon "button" at bounding box center [777, 89] width 15 height 15
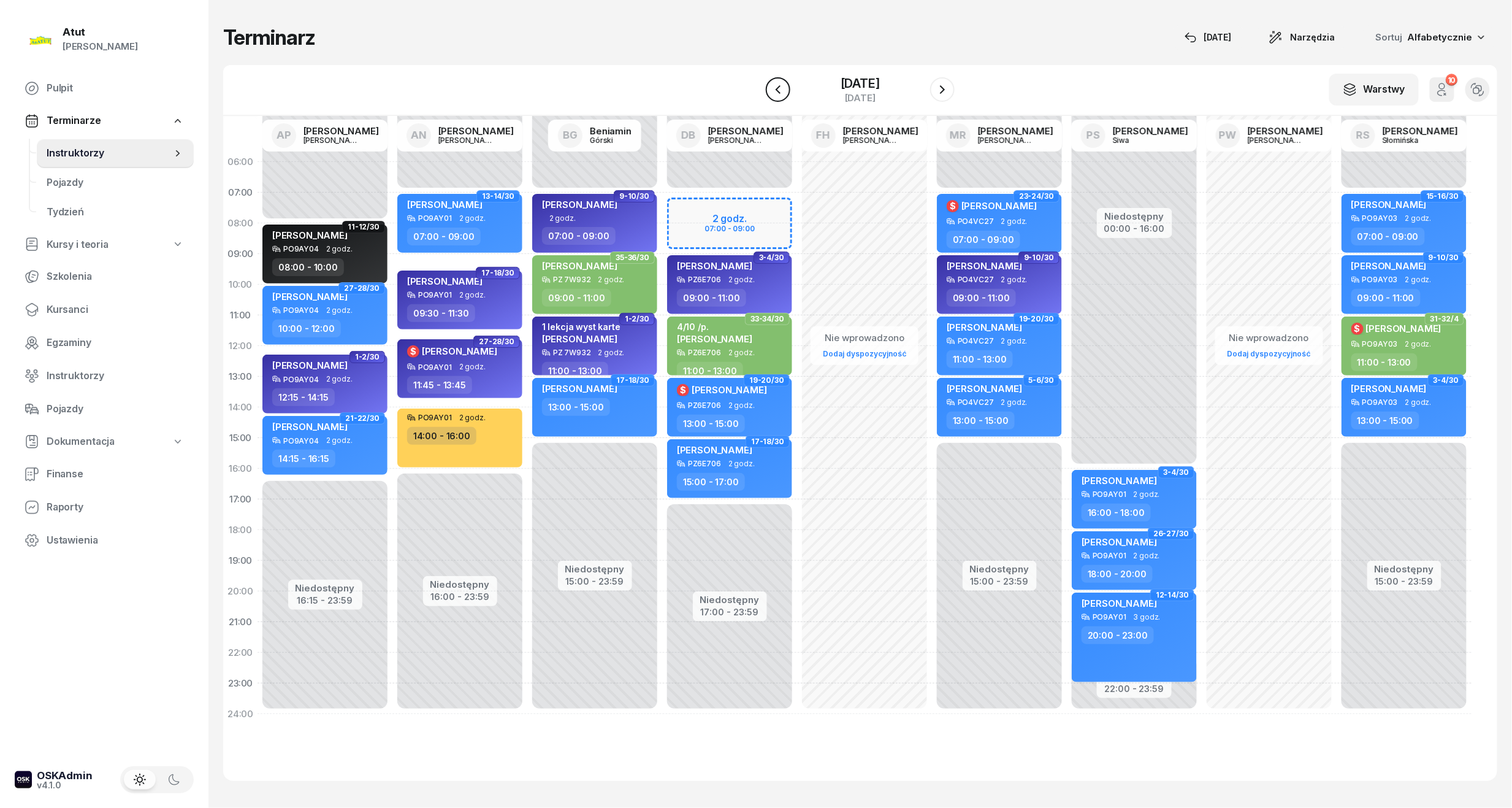
click at [770, 82] on icon "button" at bounding box center [777, 89] width 15 height 15
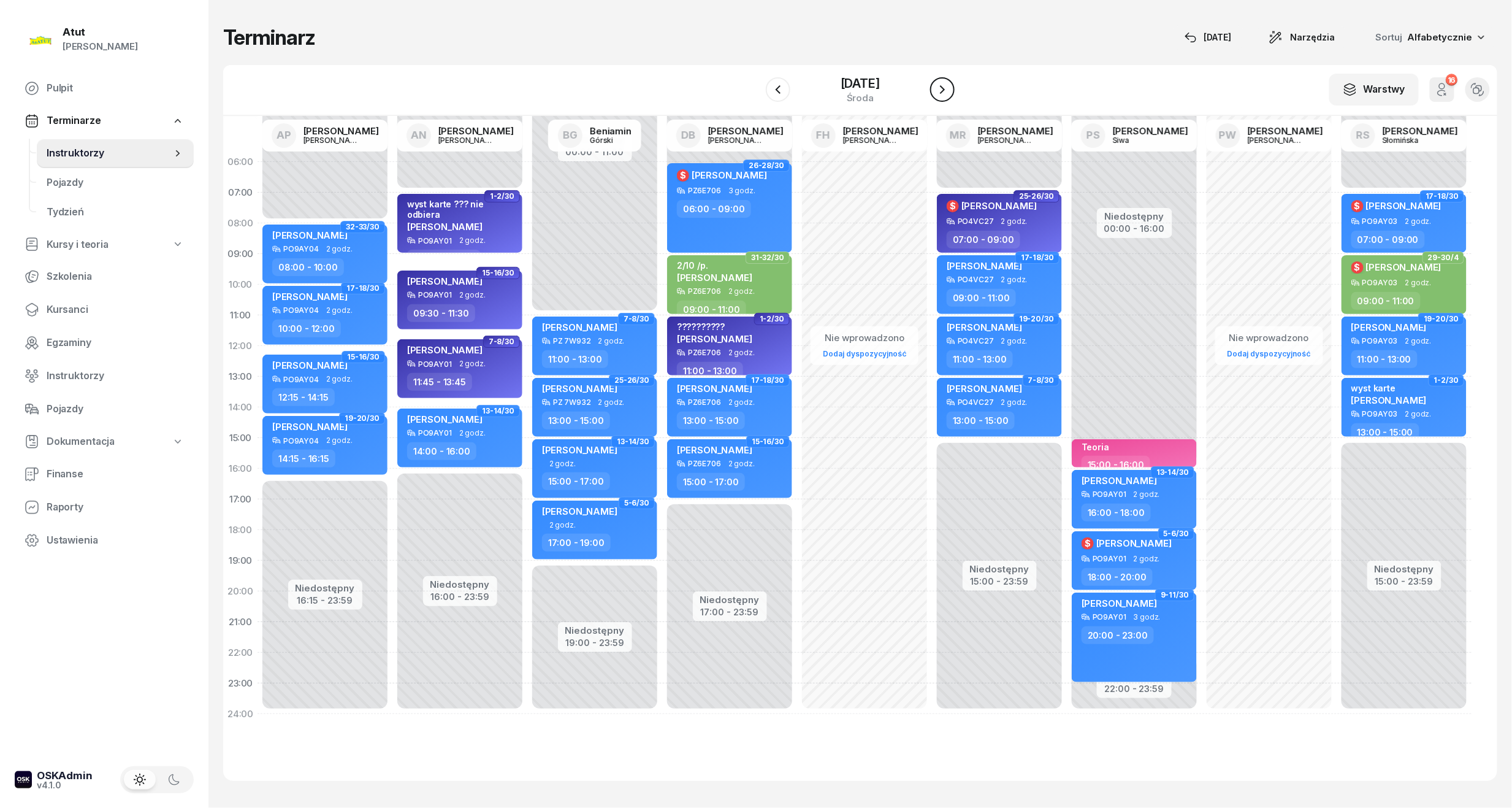
click at [954, 94] on button "button" at bounding box center [942, 89] width 25 height 25
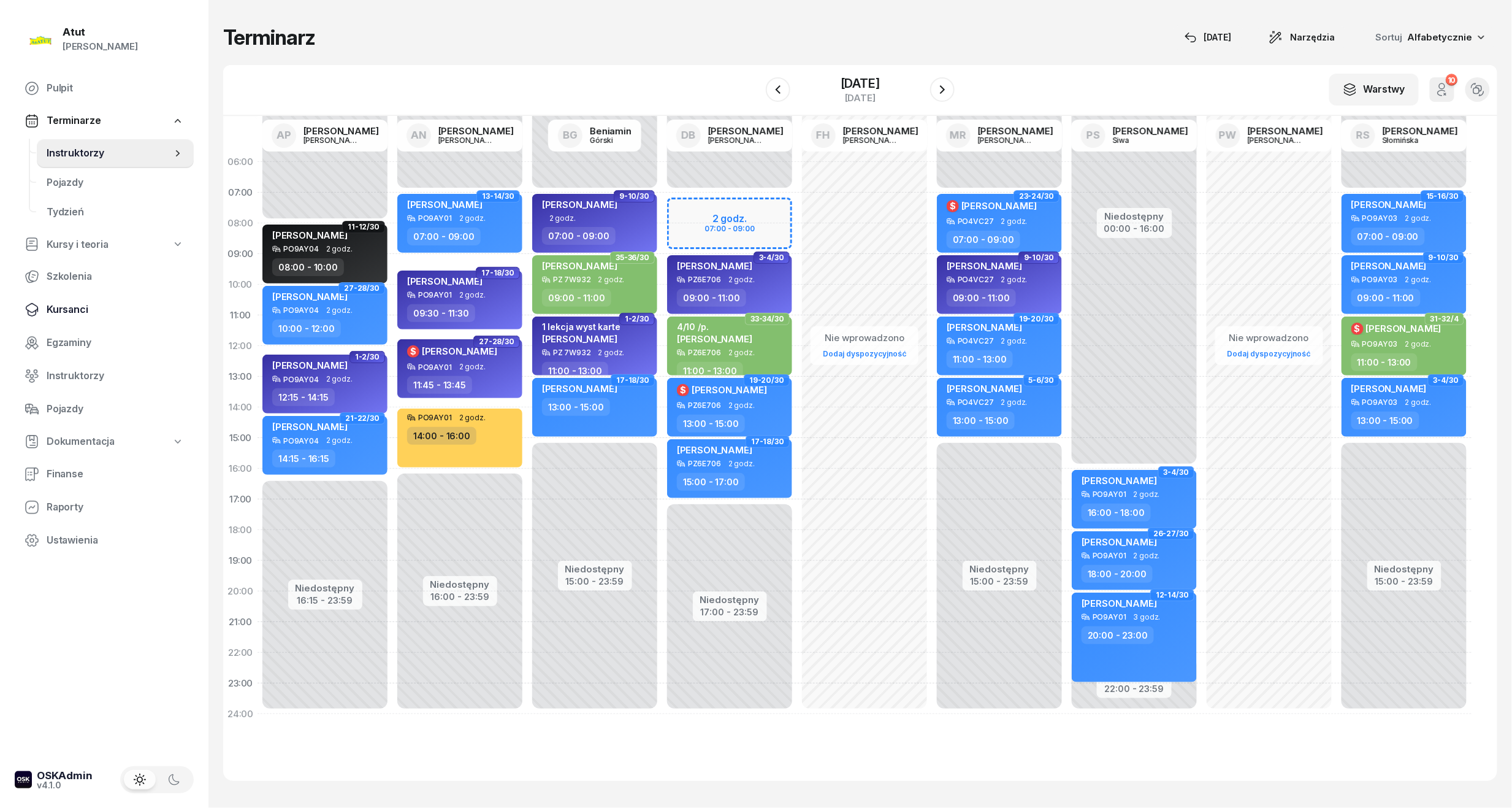
click at [77, 308] on span "Kursanci" at bounding box center [115, 309] width 138 height 16
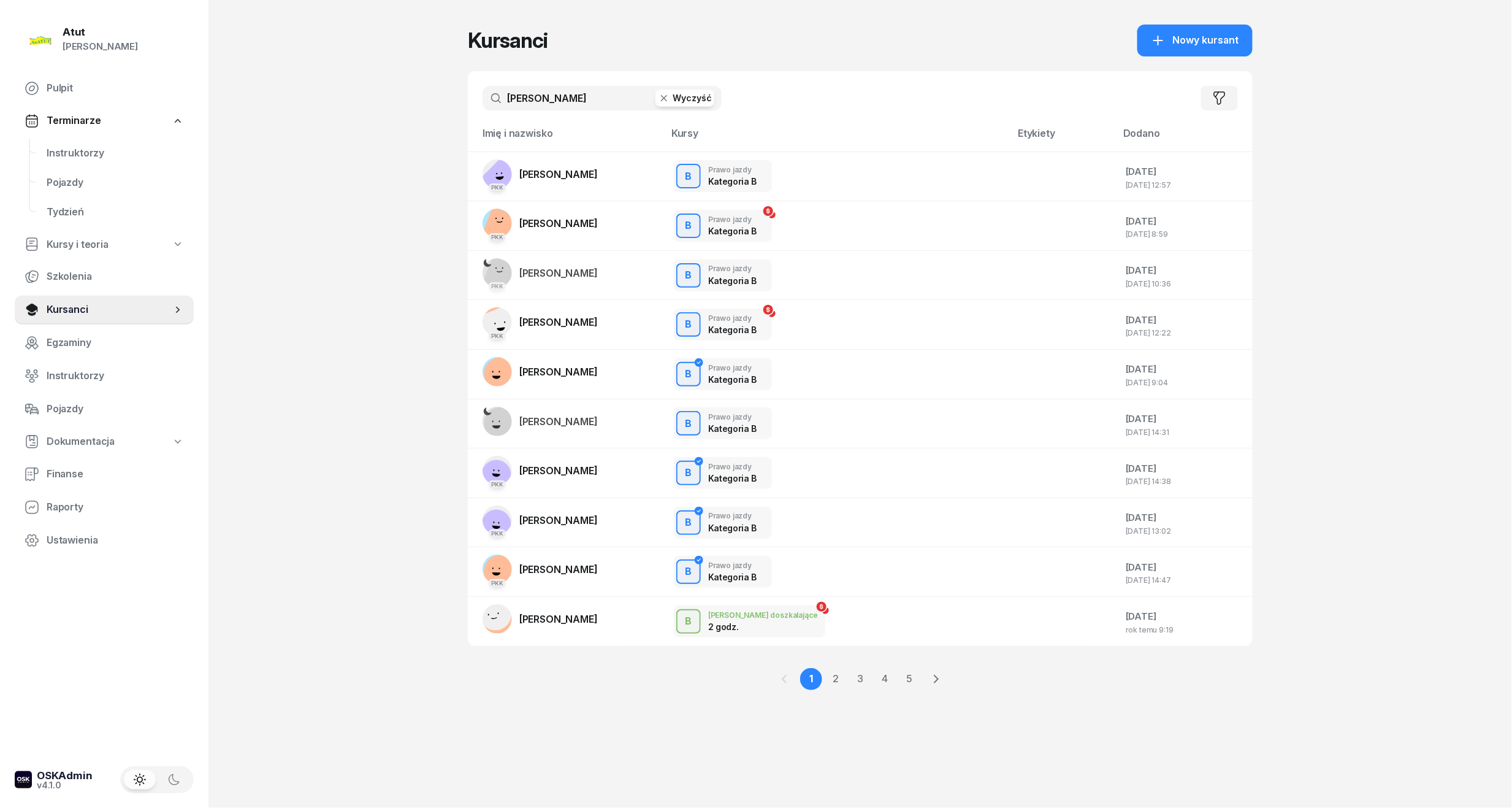
click at [678, 96] on button "Wyczyść" at bounding box center [685, 98] width 59 height 17
click at [640, 98] on input "text" at bounding box center [602, 98] width 239 height 25
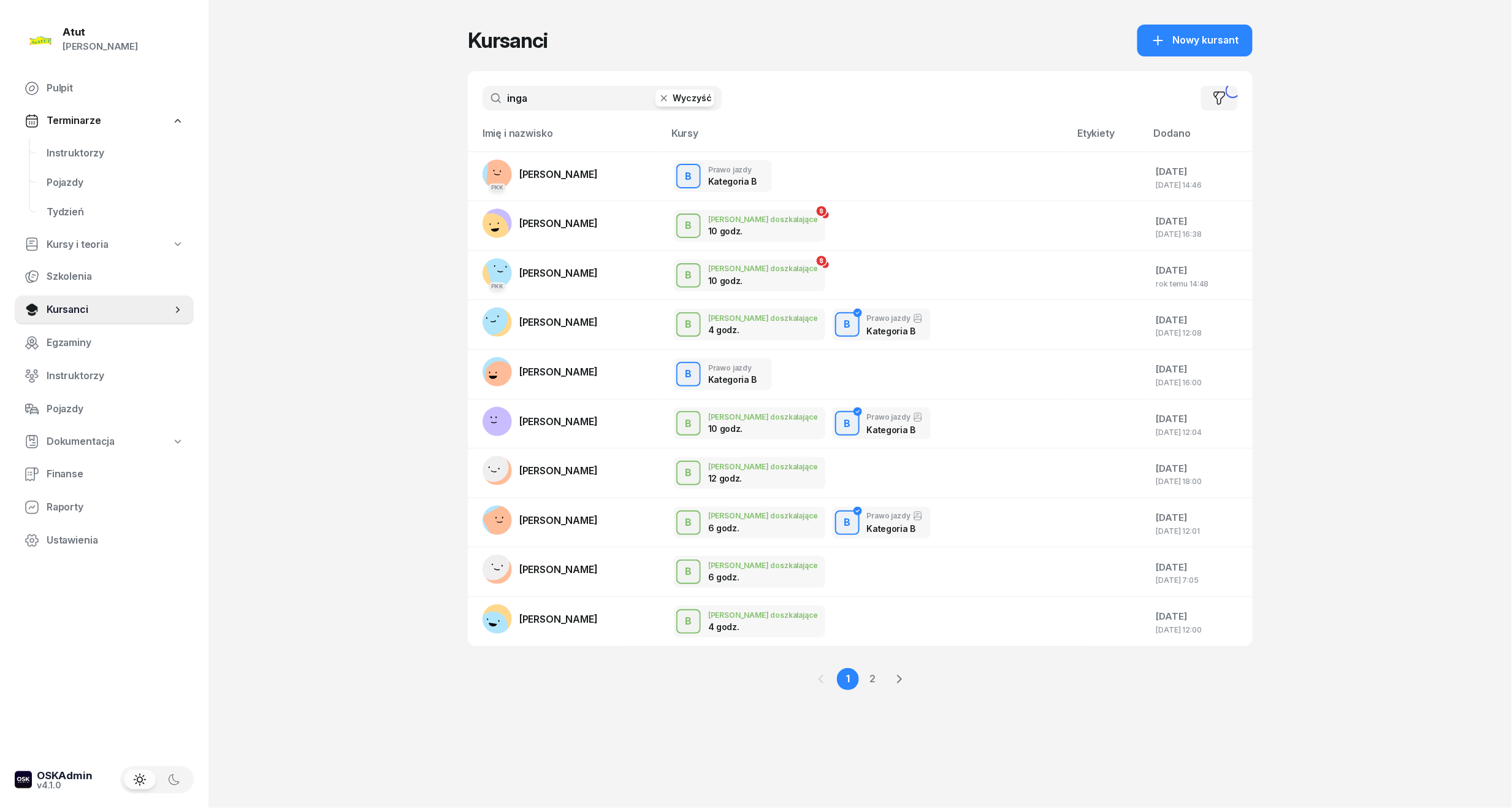
type input "inga"
click at [555, 173] on span "[PERSON_NAME]" at bounding box center [558, 174] width 79 height 12
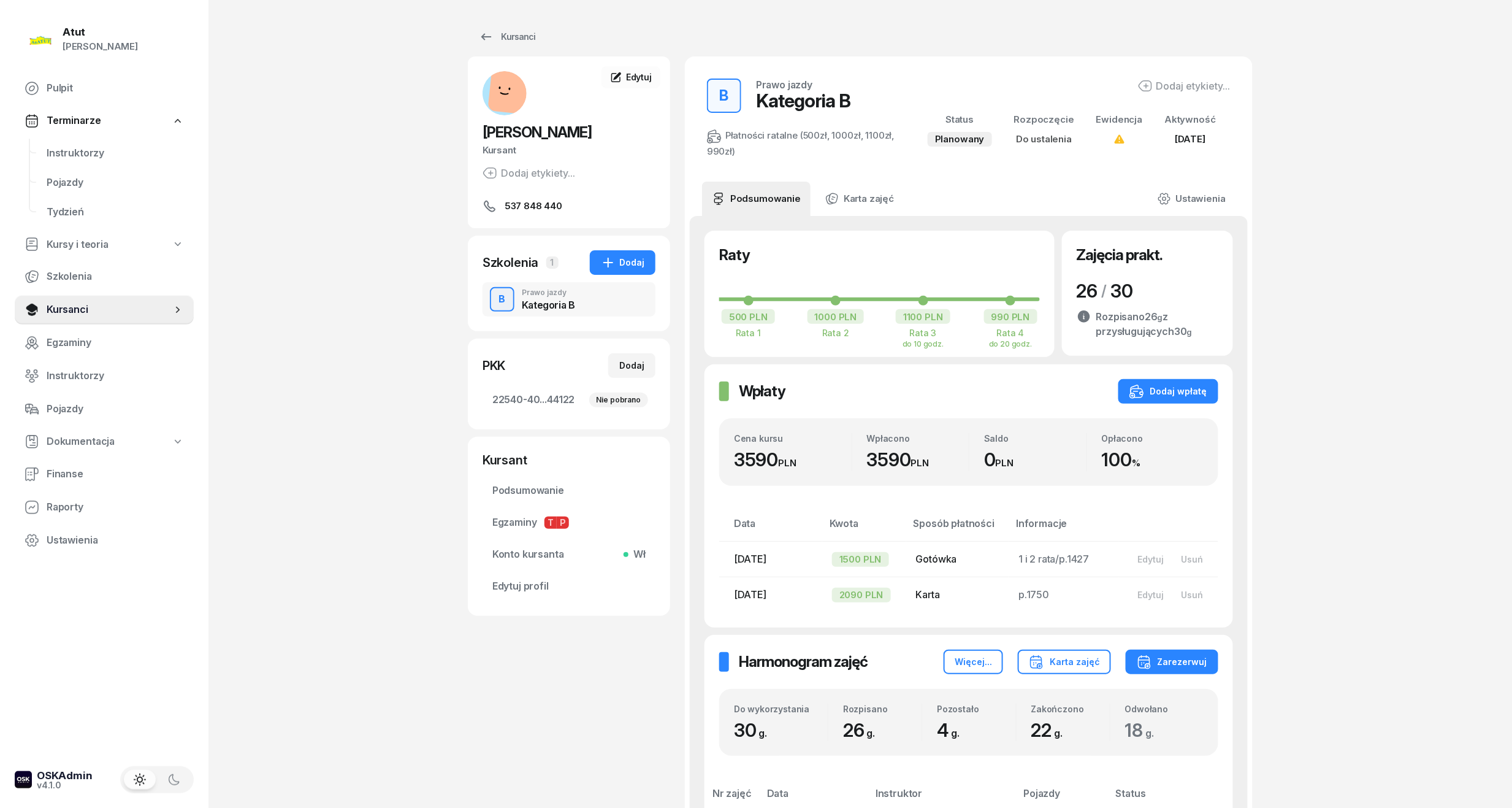
scroll to position [408, 0]
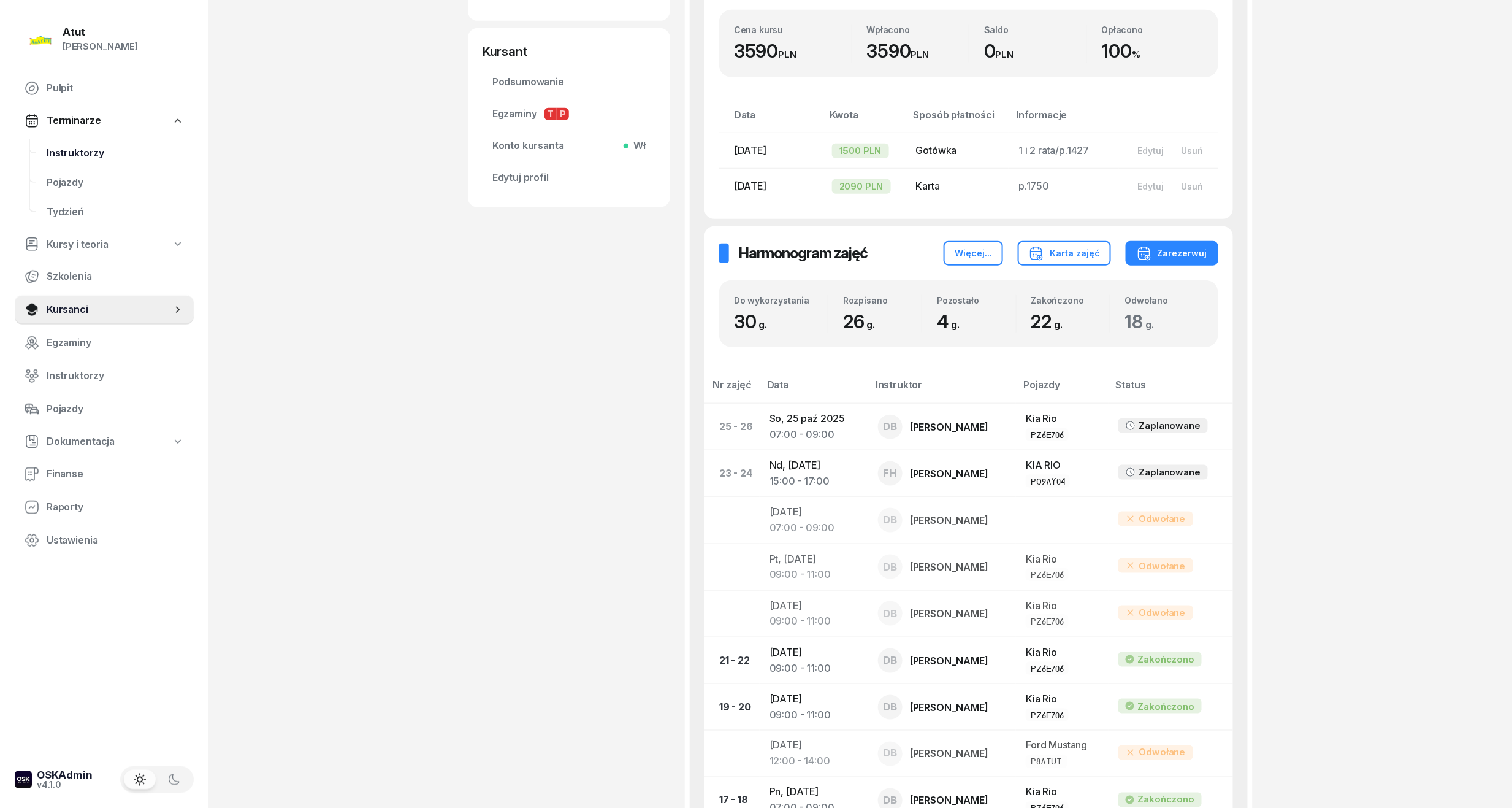
click at [66, 148] on span "Instruktorzy" at bounding box center [115, 153] width 138 height 16
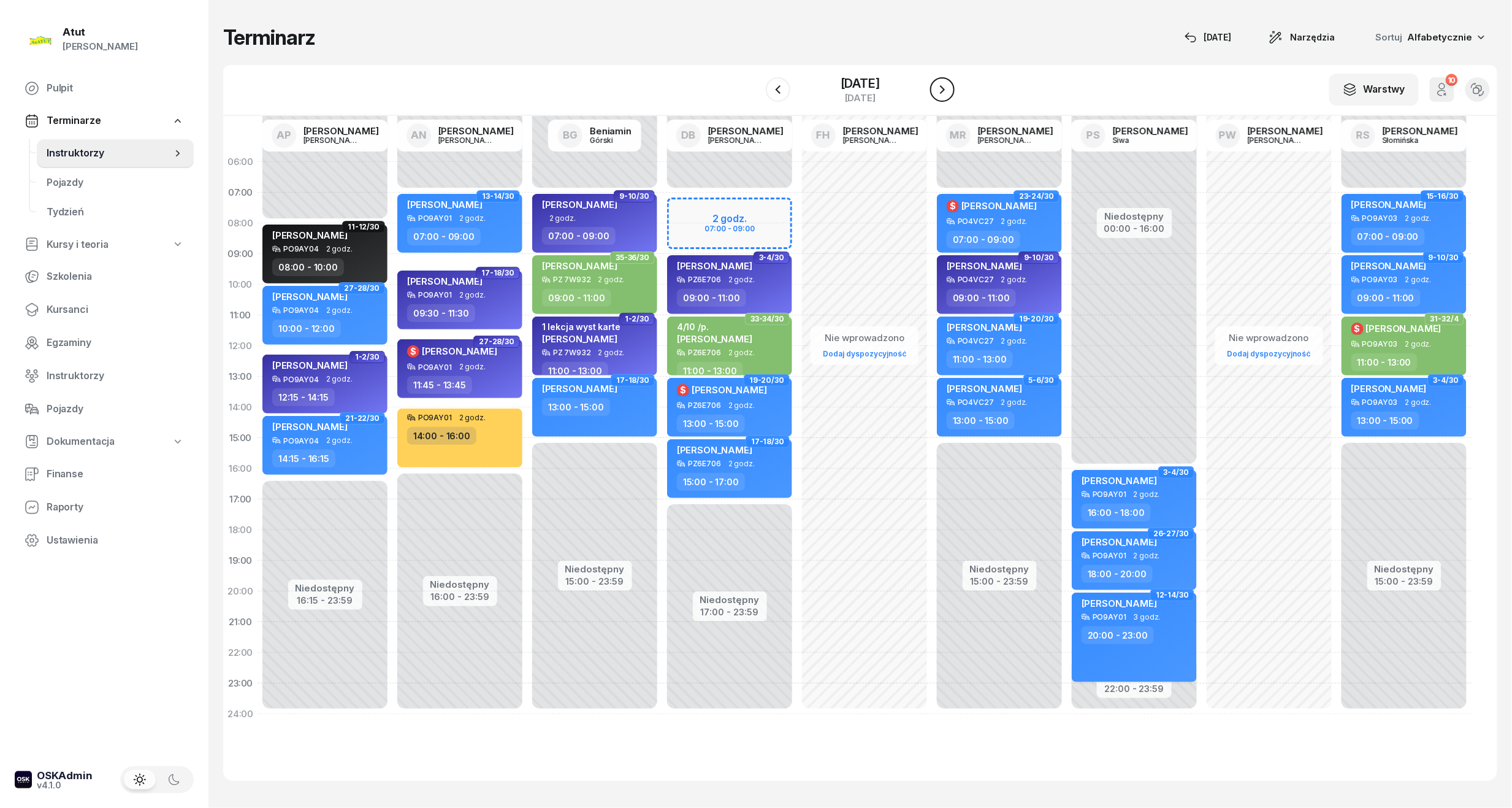
click at [949, 86] on icon "button" at bounding box center [942, 89] width 15 height 15
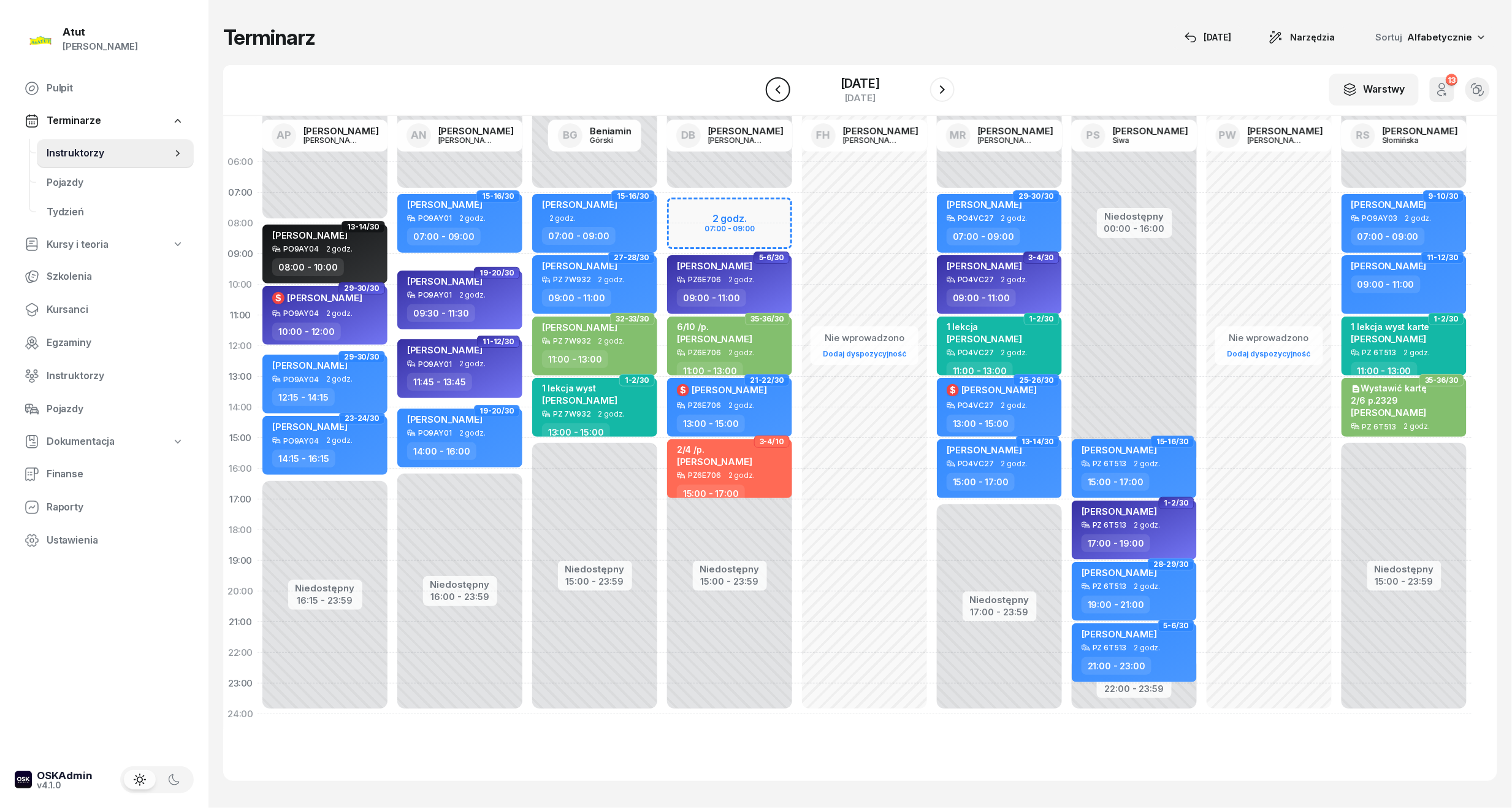
click at [770, 89] on icon "button" at bounding box center [777, 89] width 15 height 15
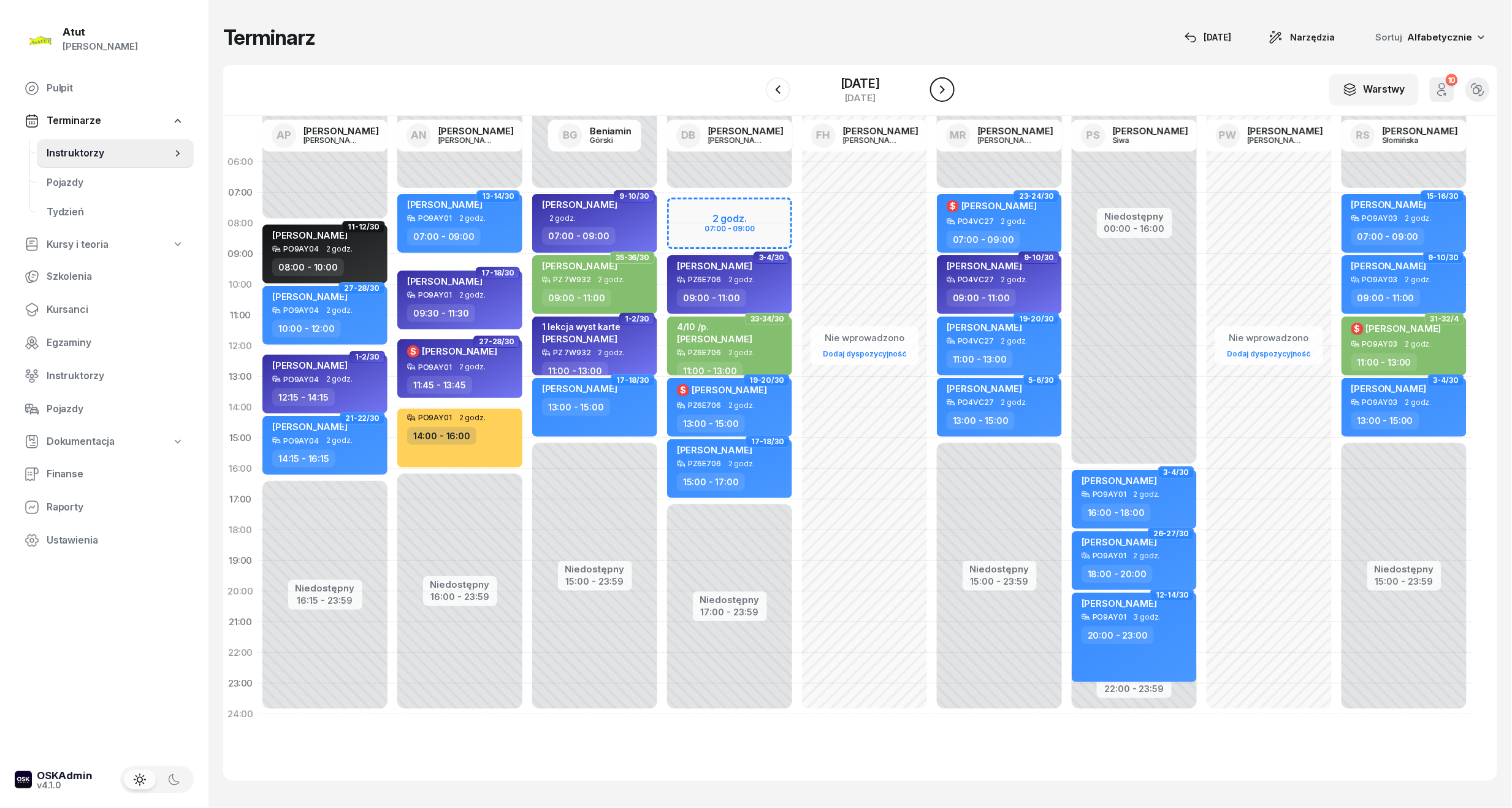
click at [947, 92] on icon "button" at bounding box center [942, 89] width 15 height 15
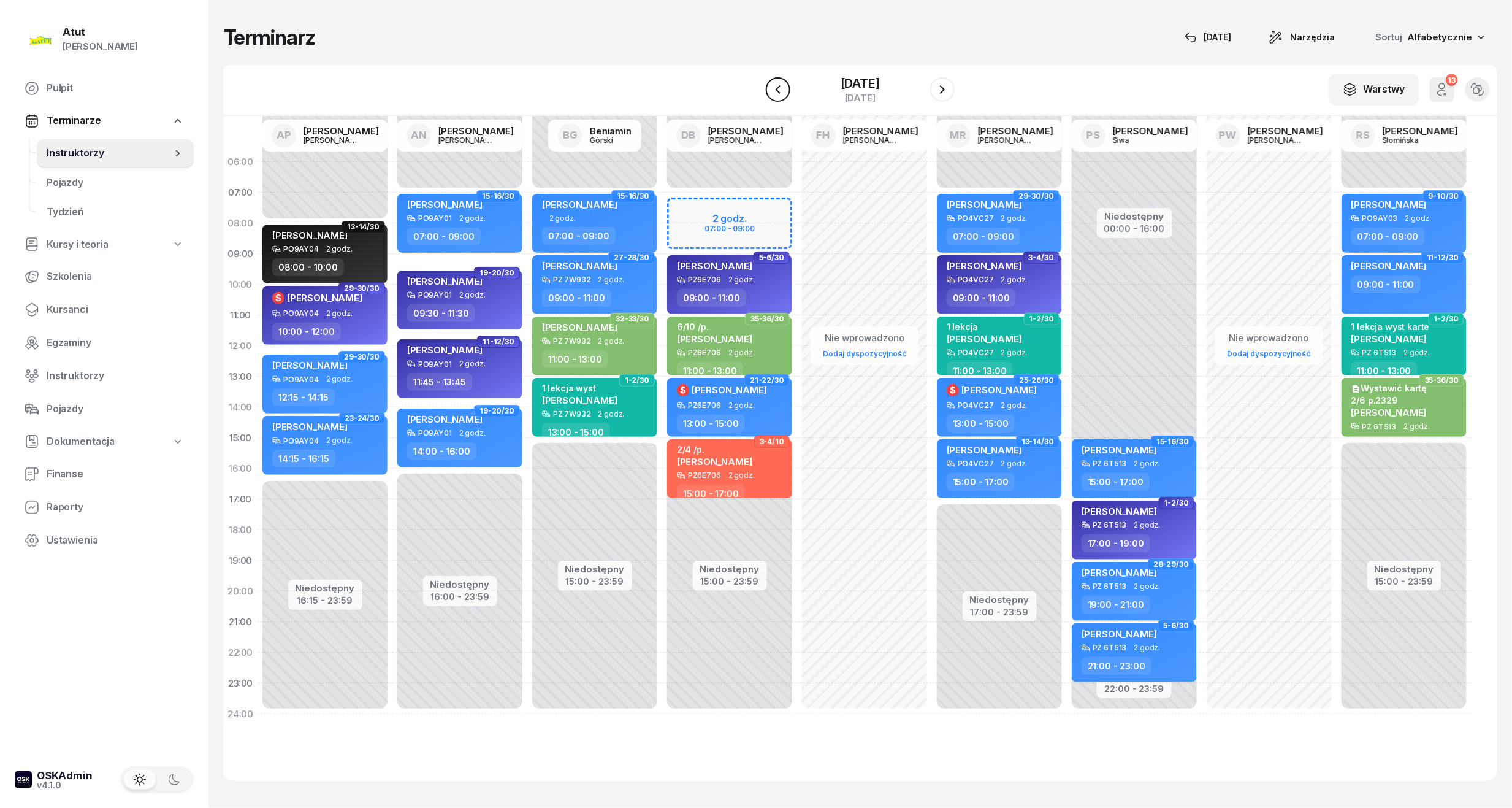
click at [770, 89] on icon "button" at bounding box center [777, 89] width 15 height 15
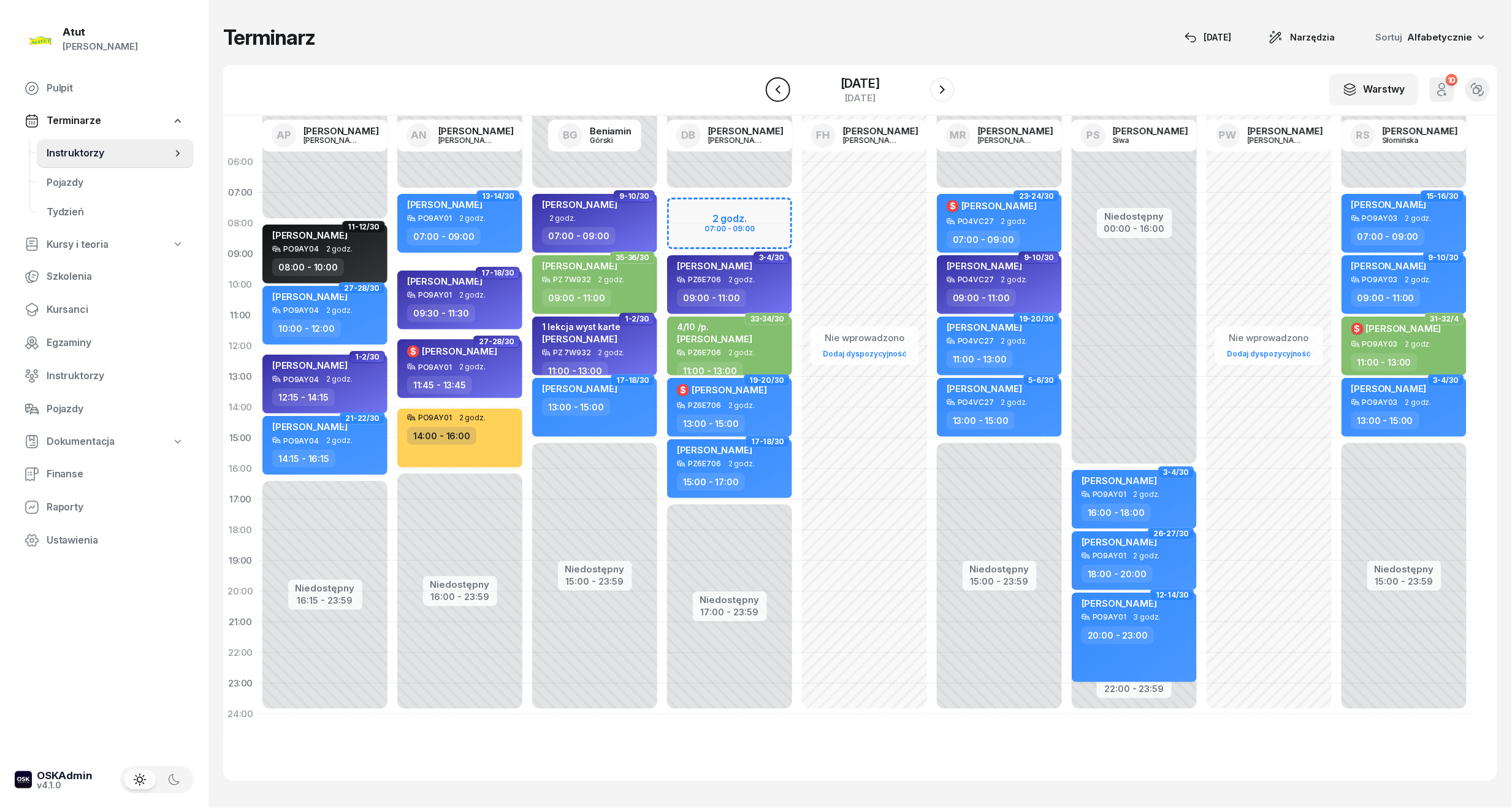
click at [770, 89] on icon "button" at bounding box center [777, 89] width 15 height 15
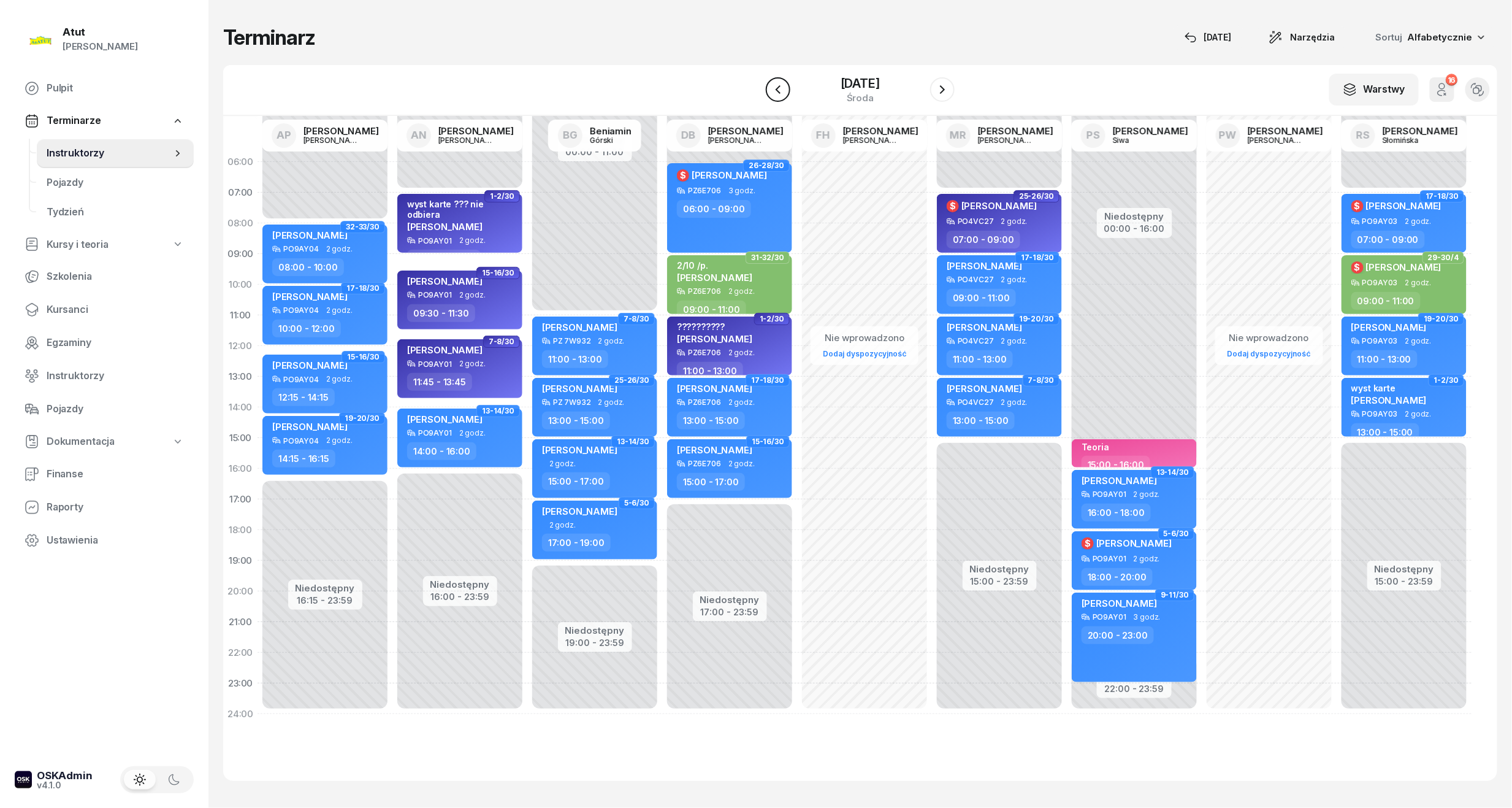
click at [770, 89] on icon "button" at bounding box center [777, 89] width 15 height 15
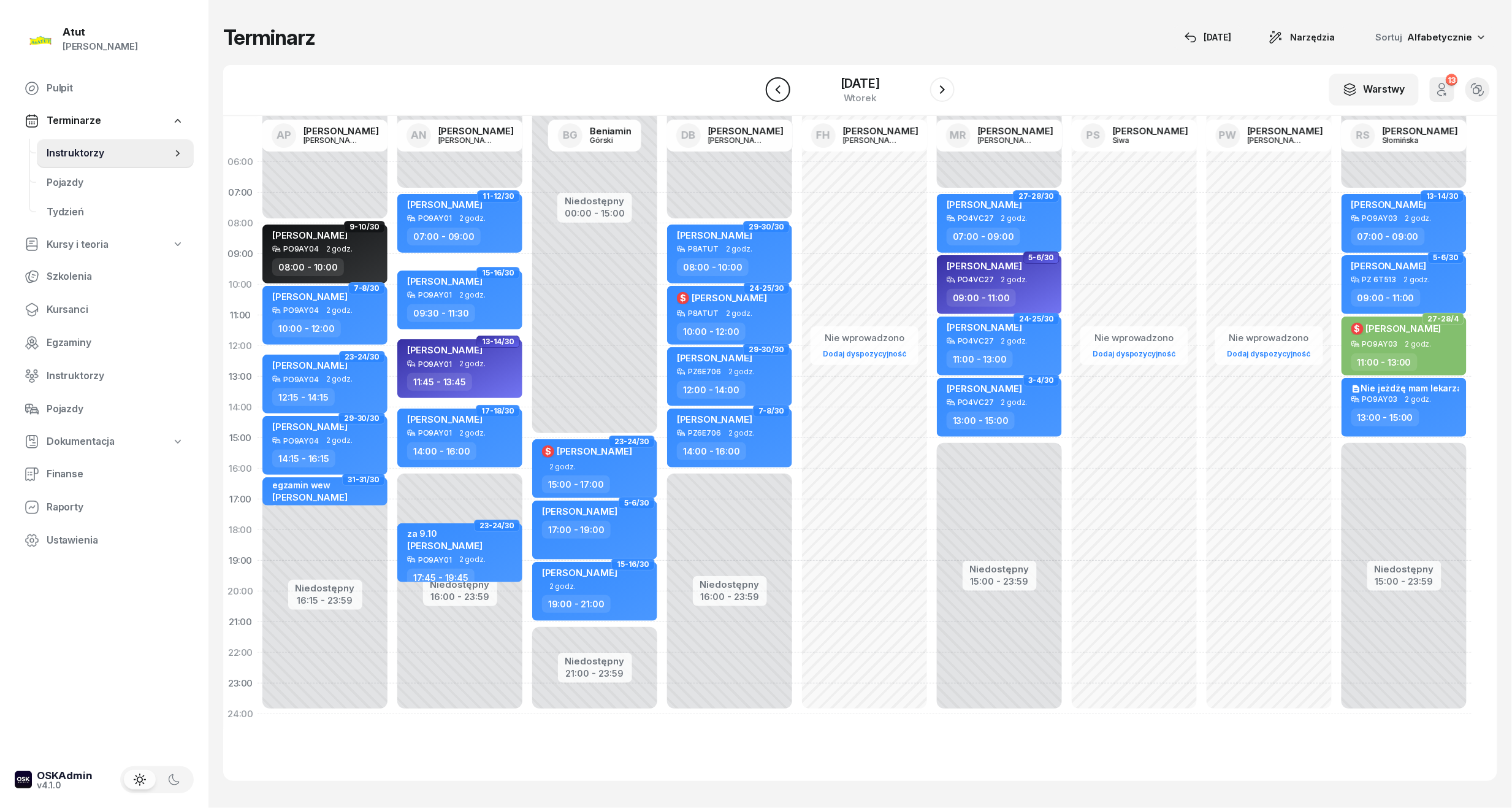
click at [770, 89] on icon "button" at bounding box center [777, 89] width 15 height 15
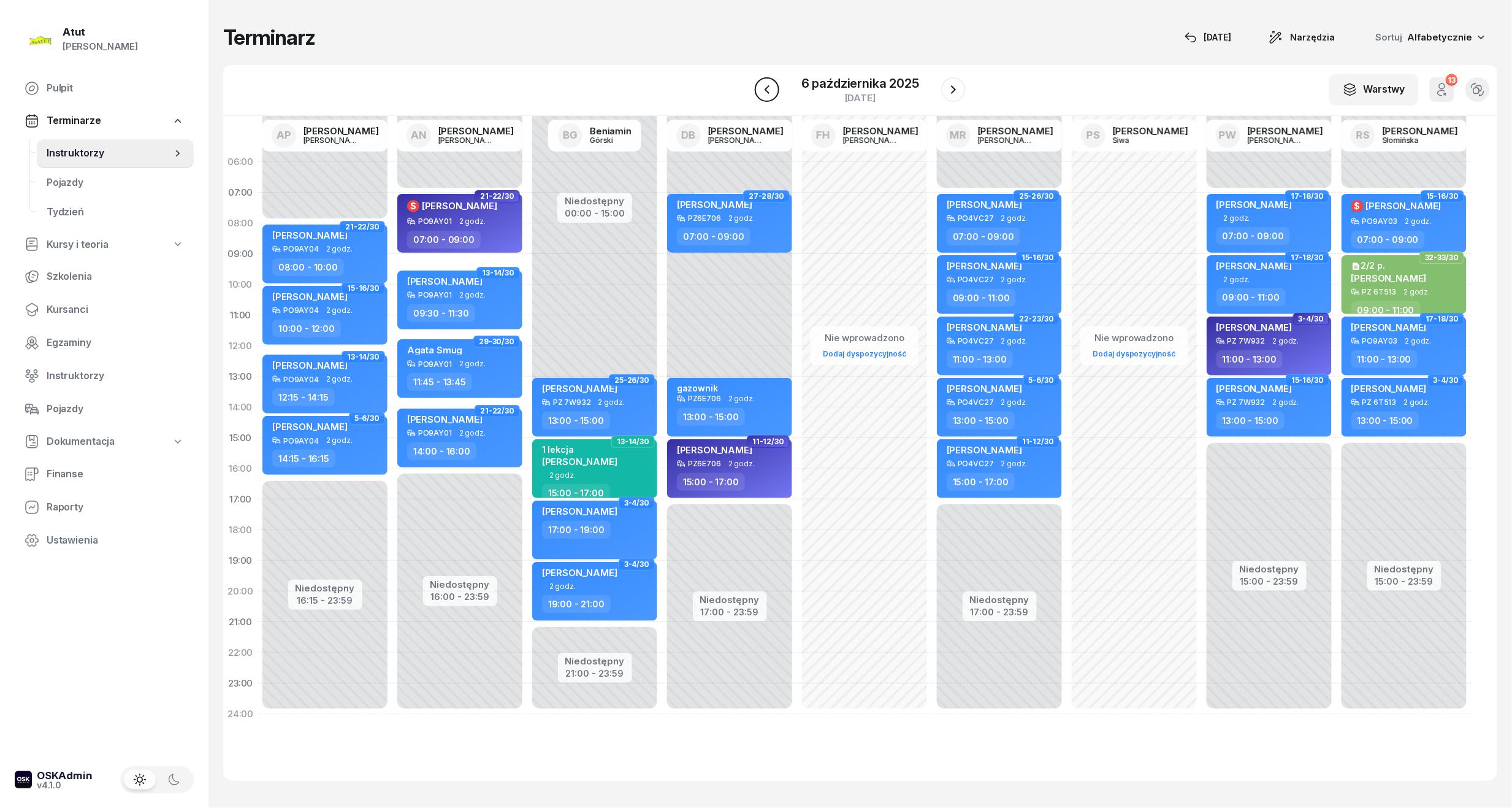
click at [769, 89] on icon "button" at bounding box center [767, 89] width 15 height 15
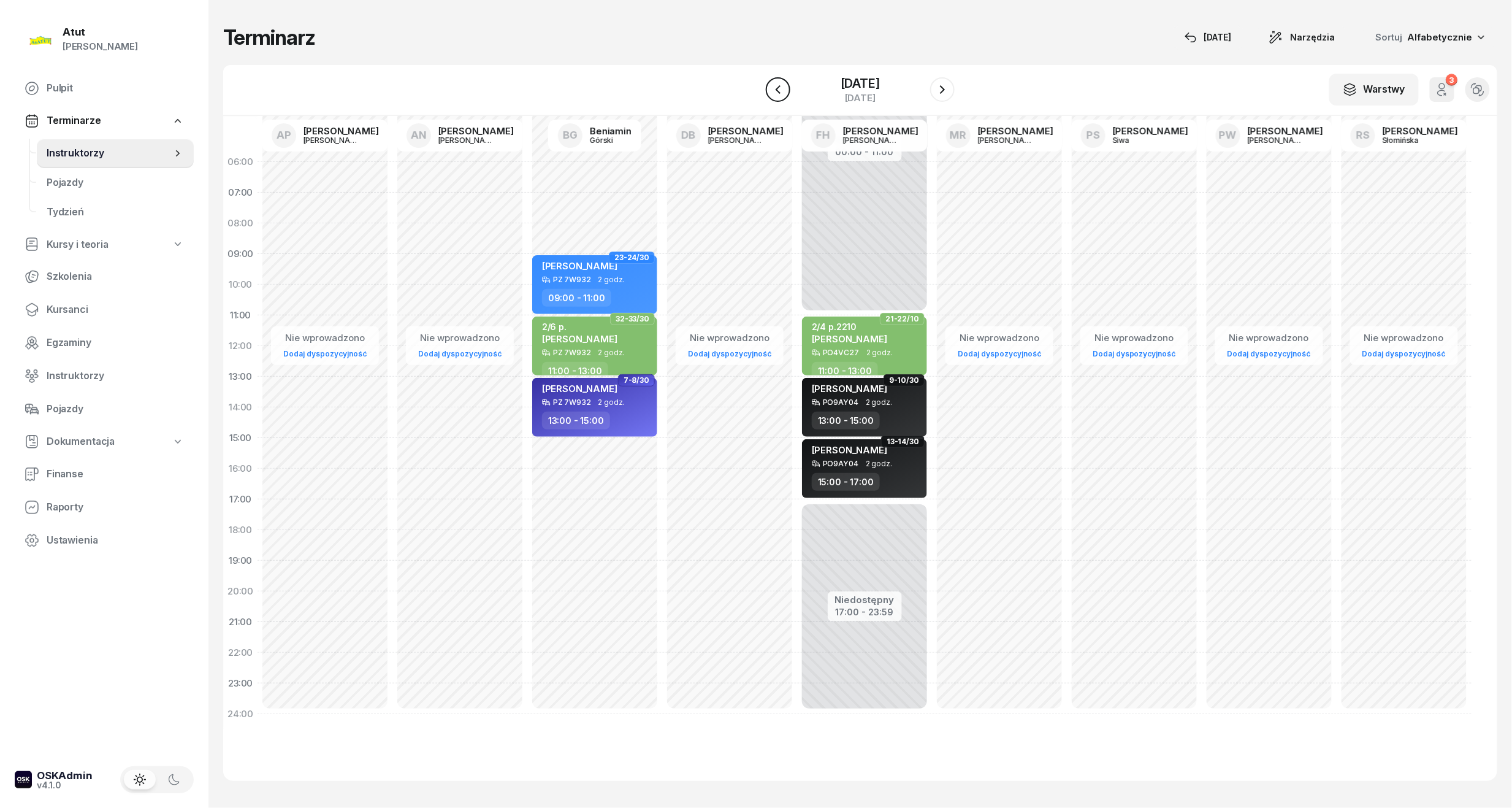
click at [770, 89] on icon "button" at bounding box center [777, 89] width 15 height 15
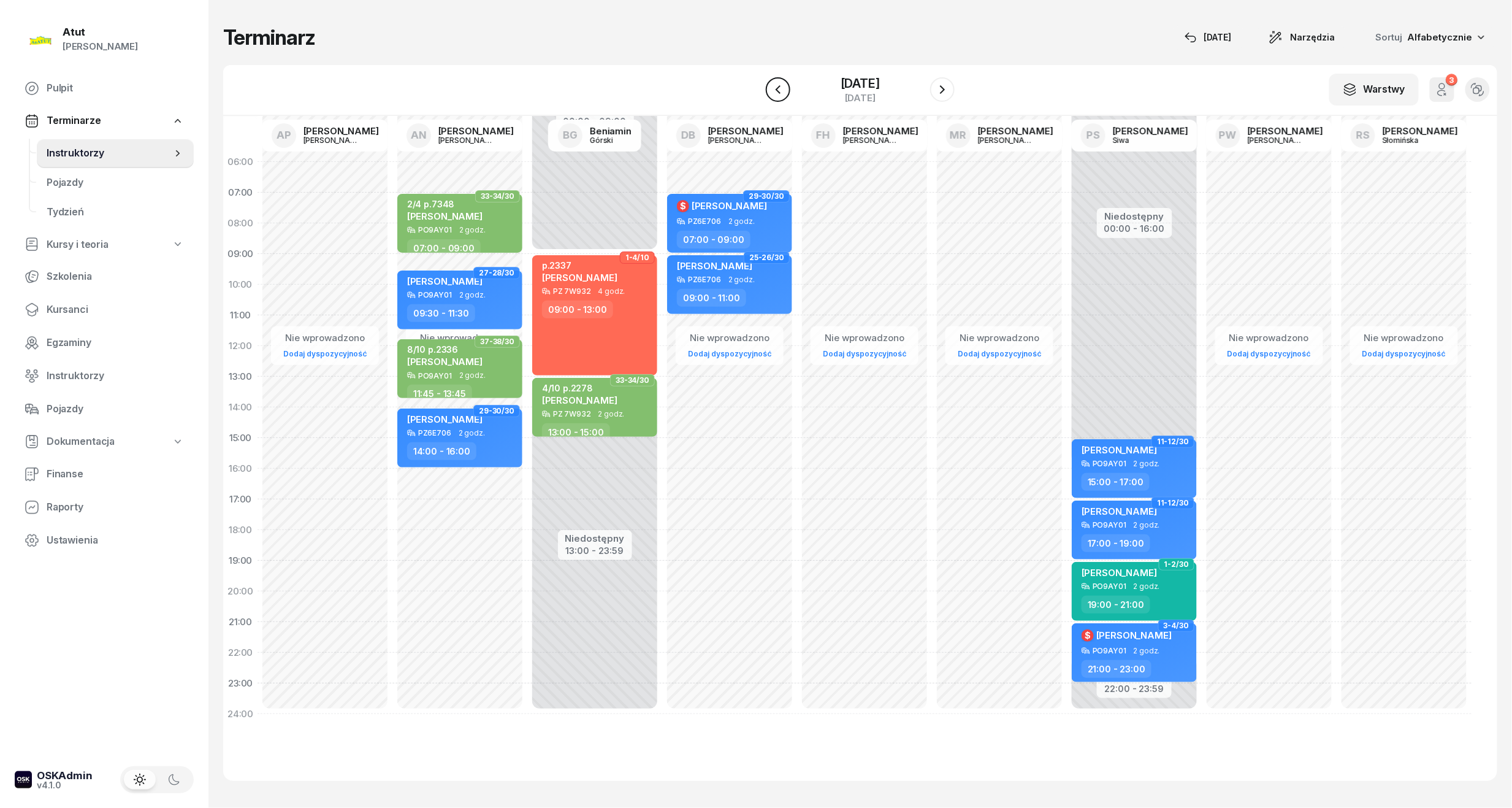
click at [770, 89] on icon "button" at bounding box center [777, 89] width 15 height 15
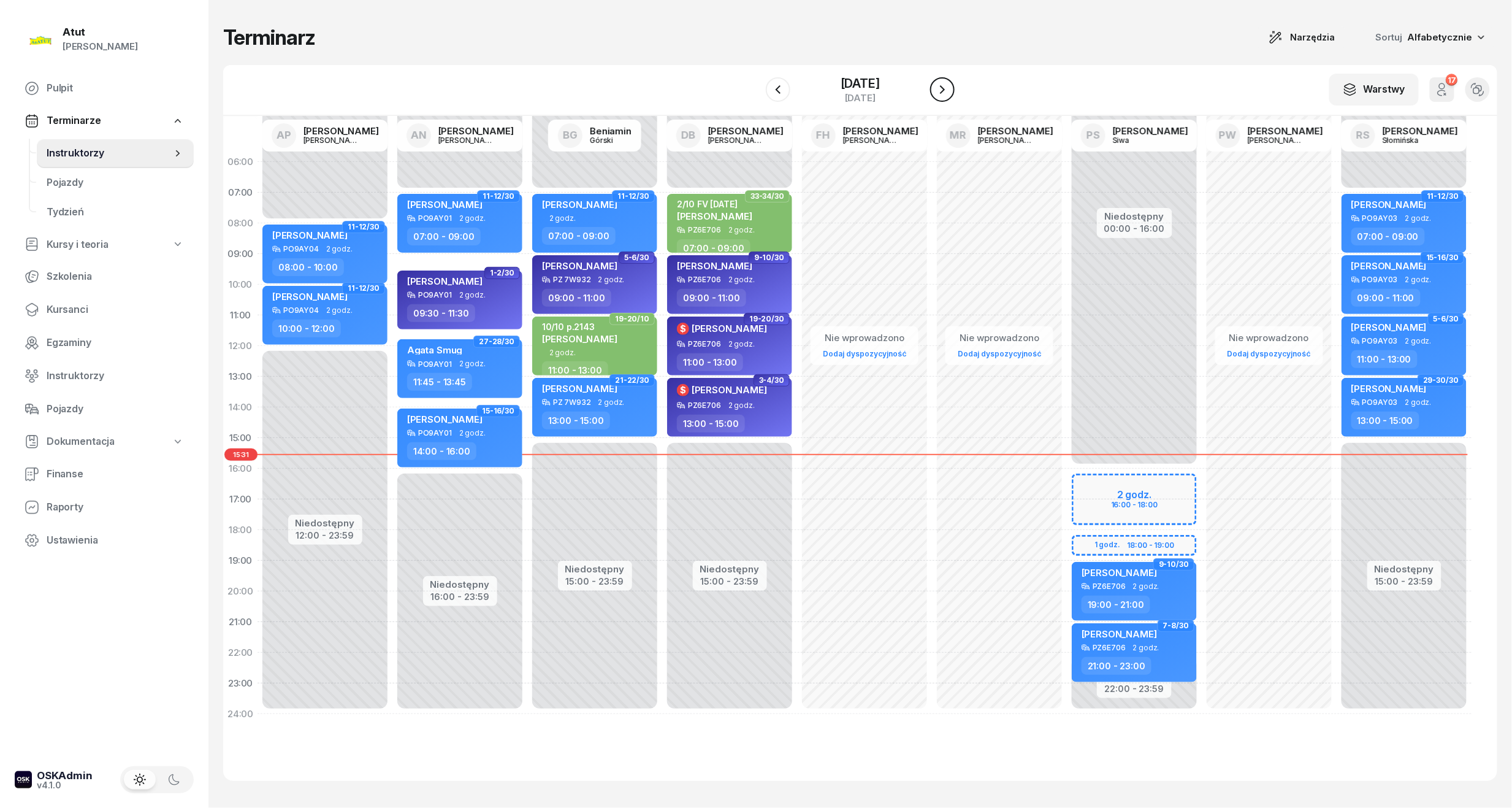
click at [949, 96] on icon "button" at bounding box center [942, 89] width 15 height 15
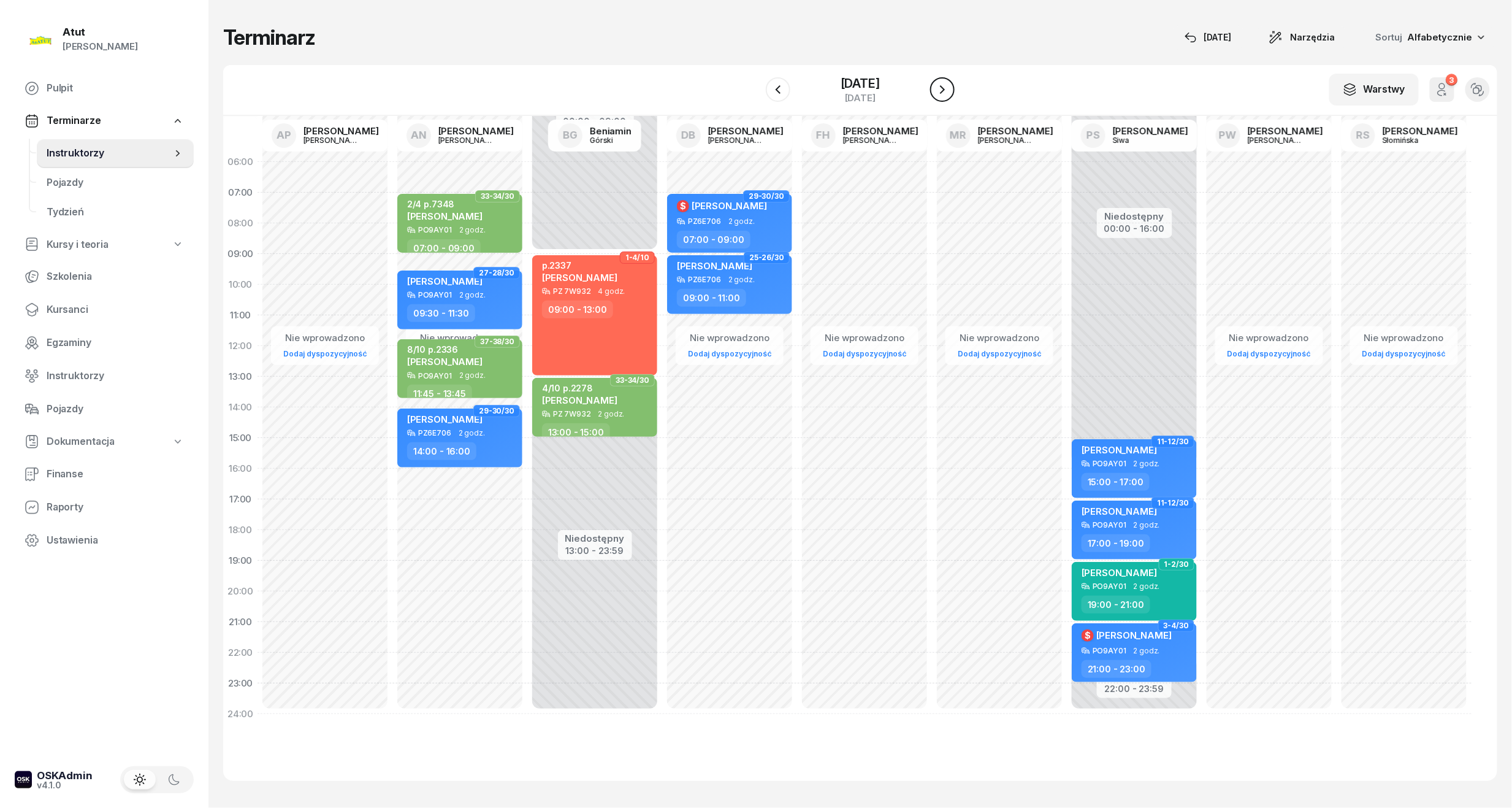
click at [949, 96] on icon "button" at bounding box center [942, 89] width 15 height 15
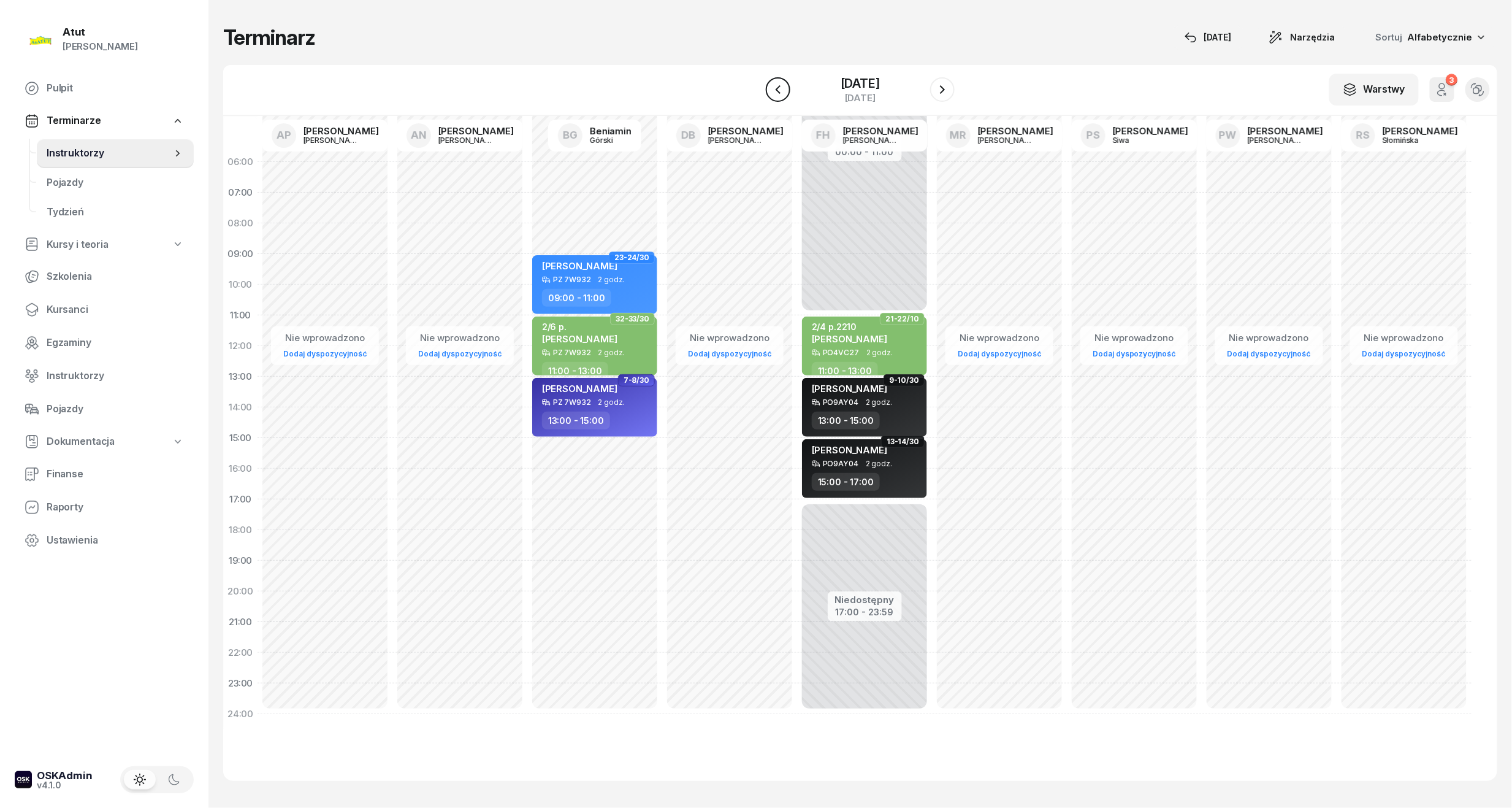
click at [774, 89] on icon "button" at bounding box center [777, 89] width 15 height 15
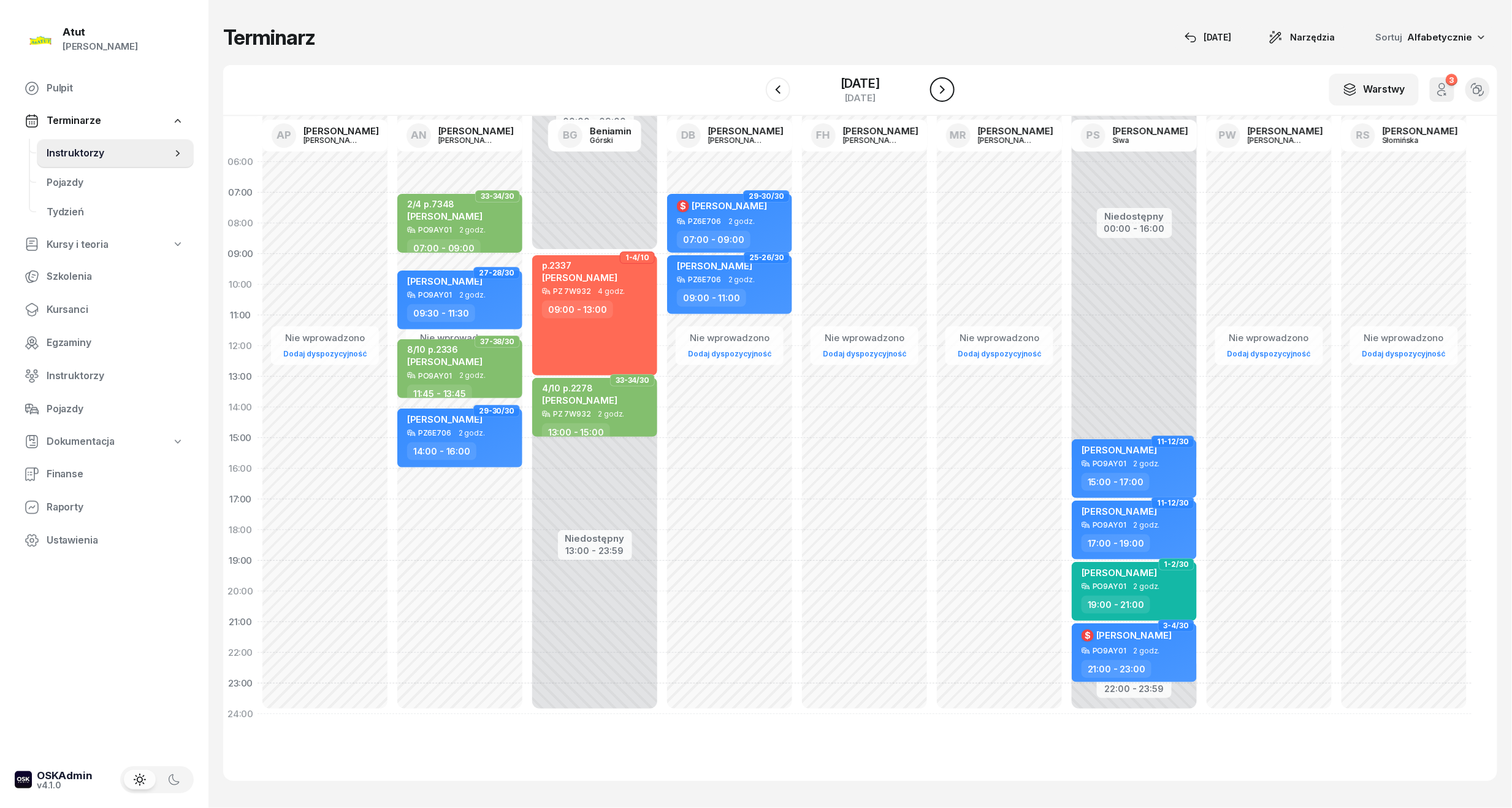
click at [949, 86] on icon "button" at bounding box center [942, 89] width 15 height 15
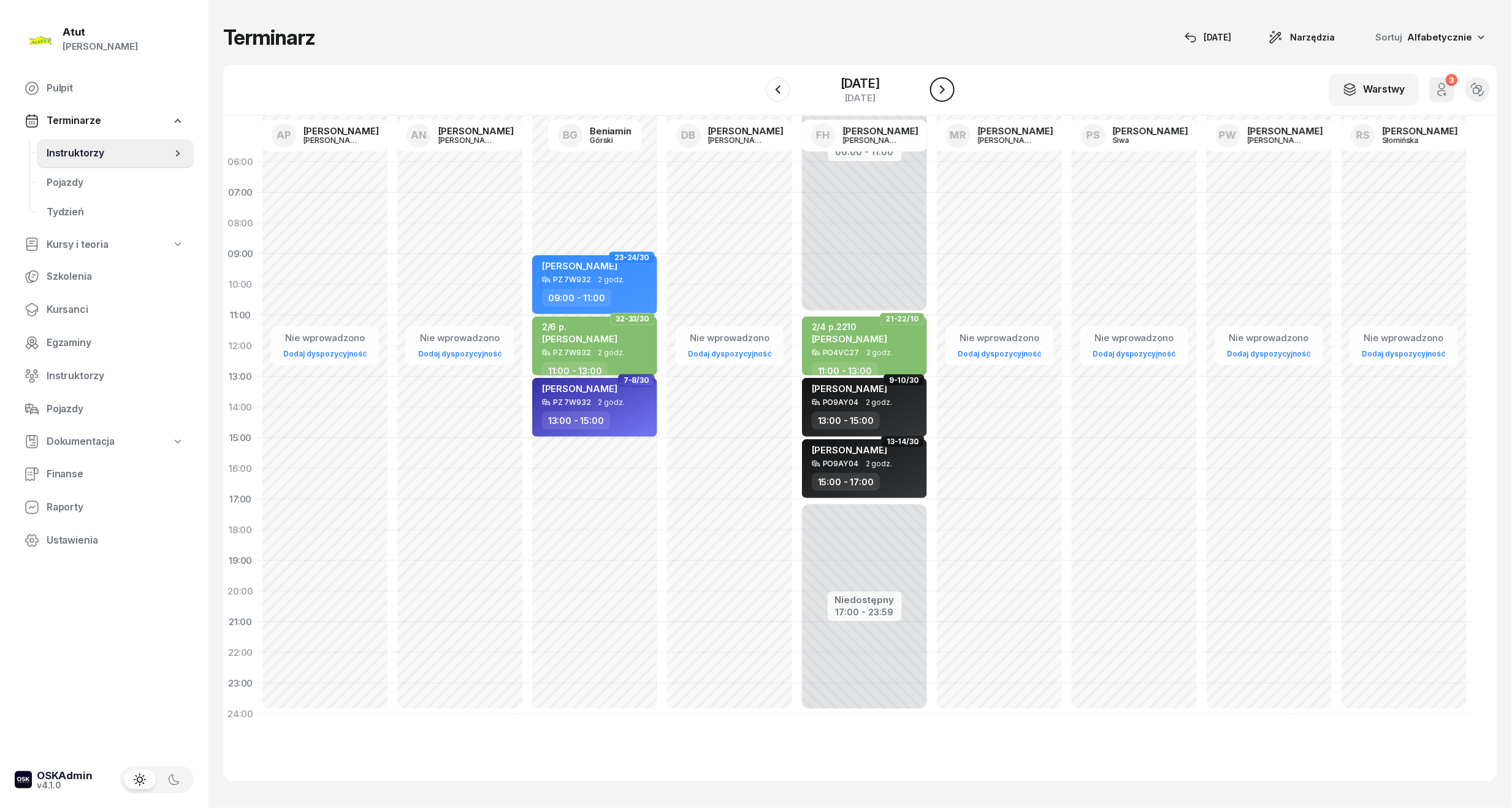
click at [949, 86] on icon "button" at bounding box center [942, 89] width 15 height 15
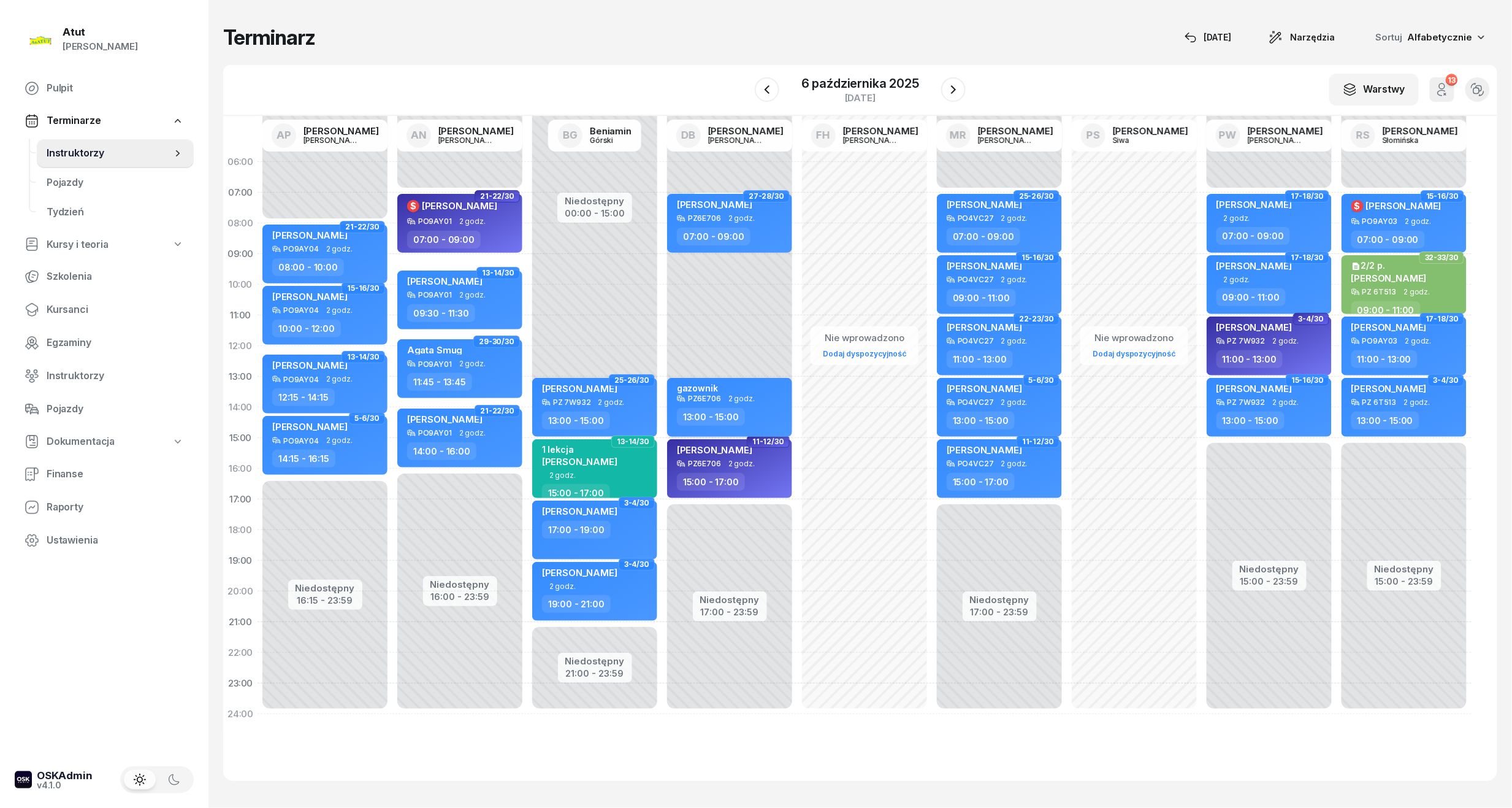
click at [731, 391] on div "gazownik" at bounding box center [731, 389] width 108 height 12
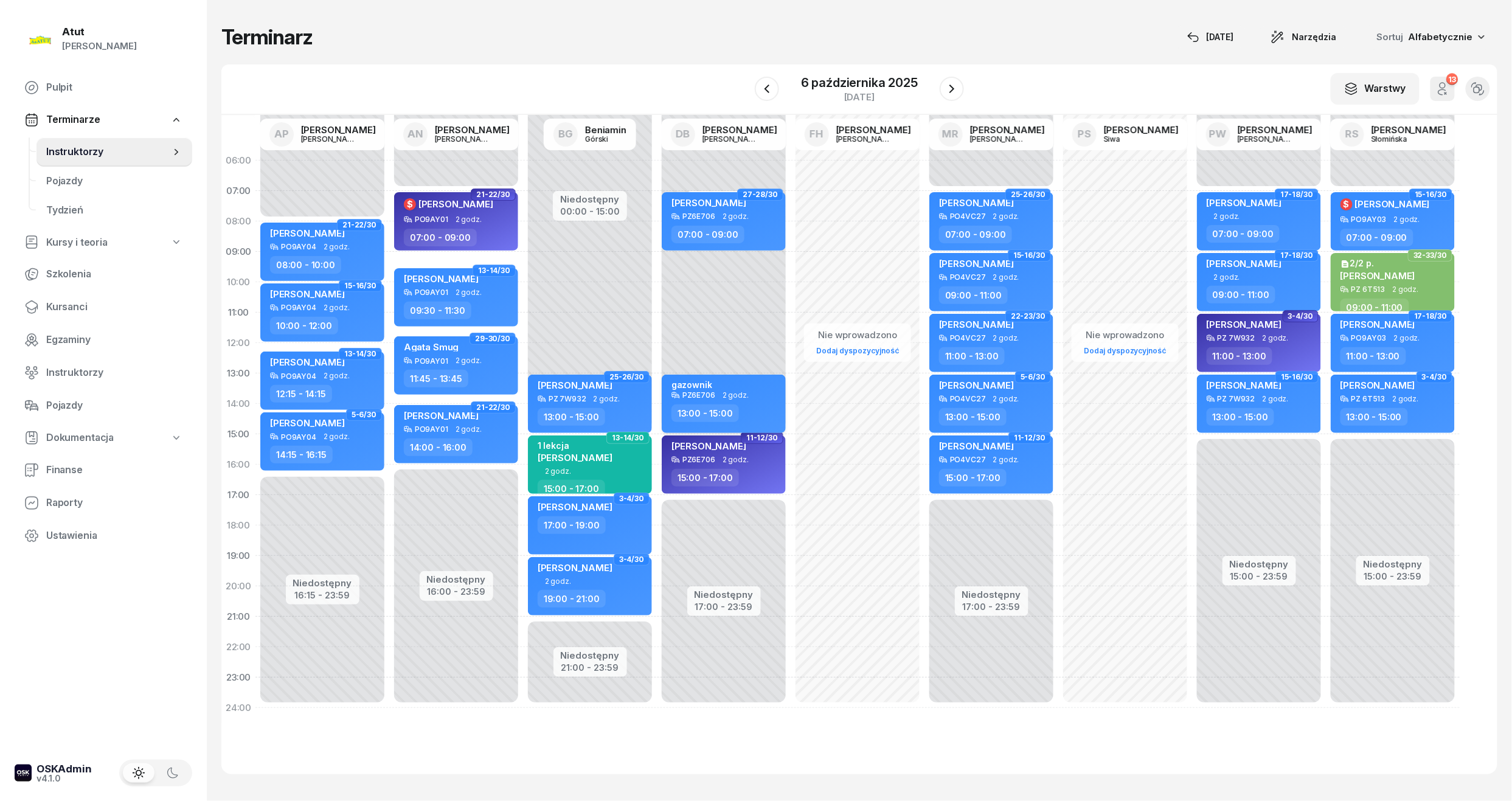
select select "13"
select select "15"
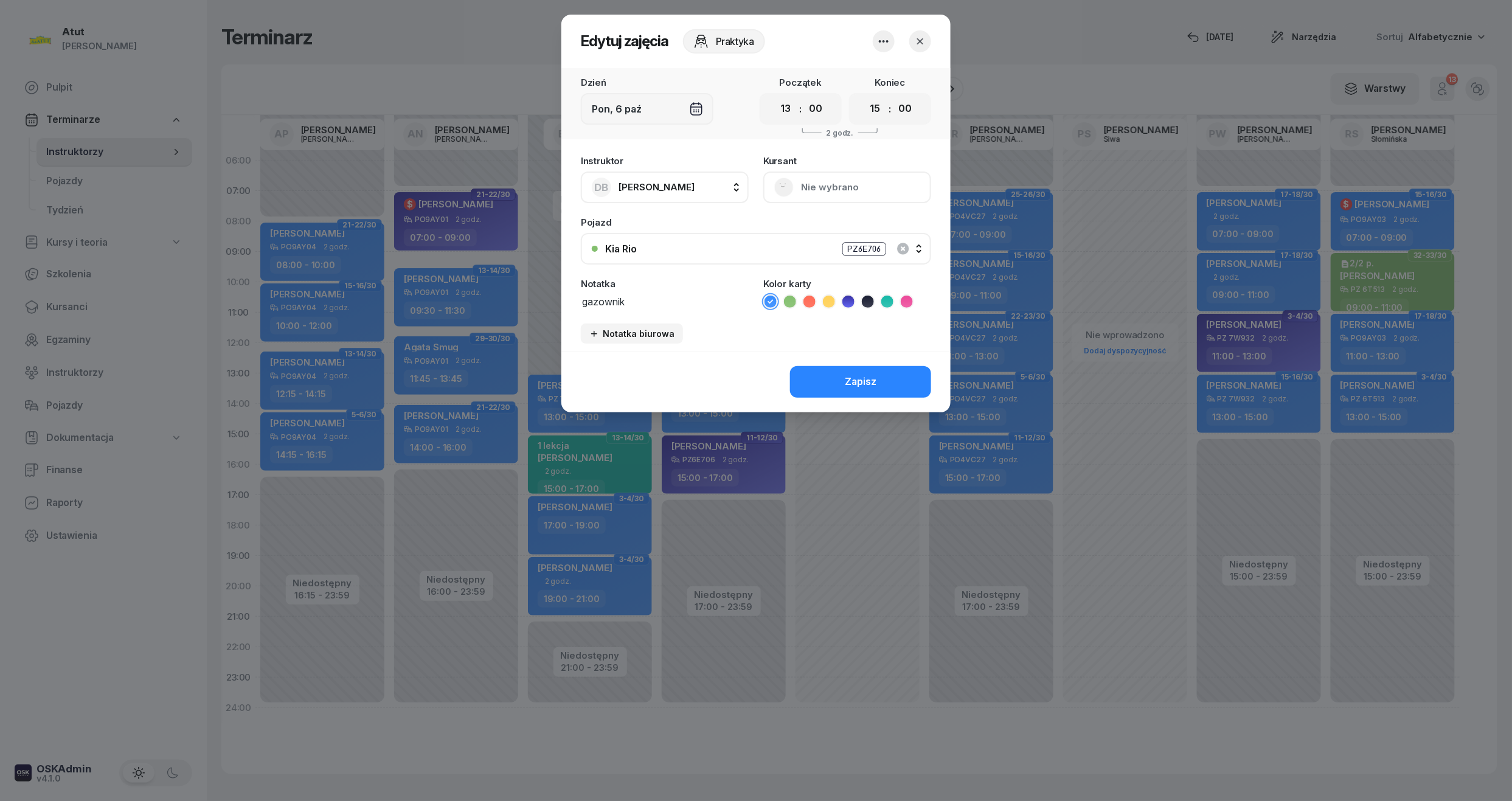
click at [884, 40] on icon "button" at bounding box center [884, 41] width 10 height 2
click at [821, 80] on link "Usuń" at bounding box center [877, 79] width 160 height 31
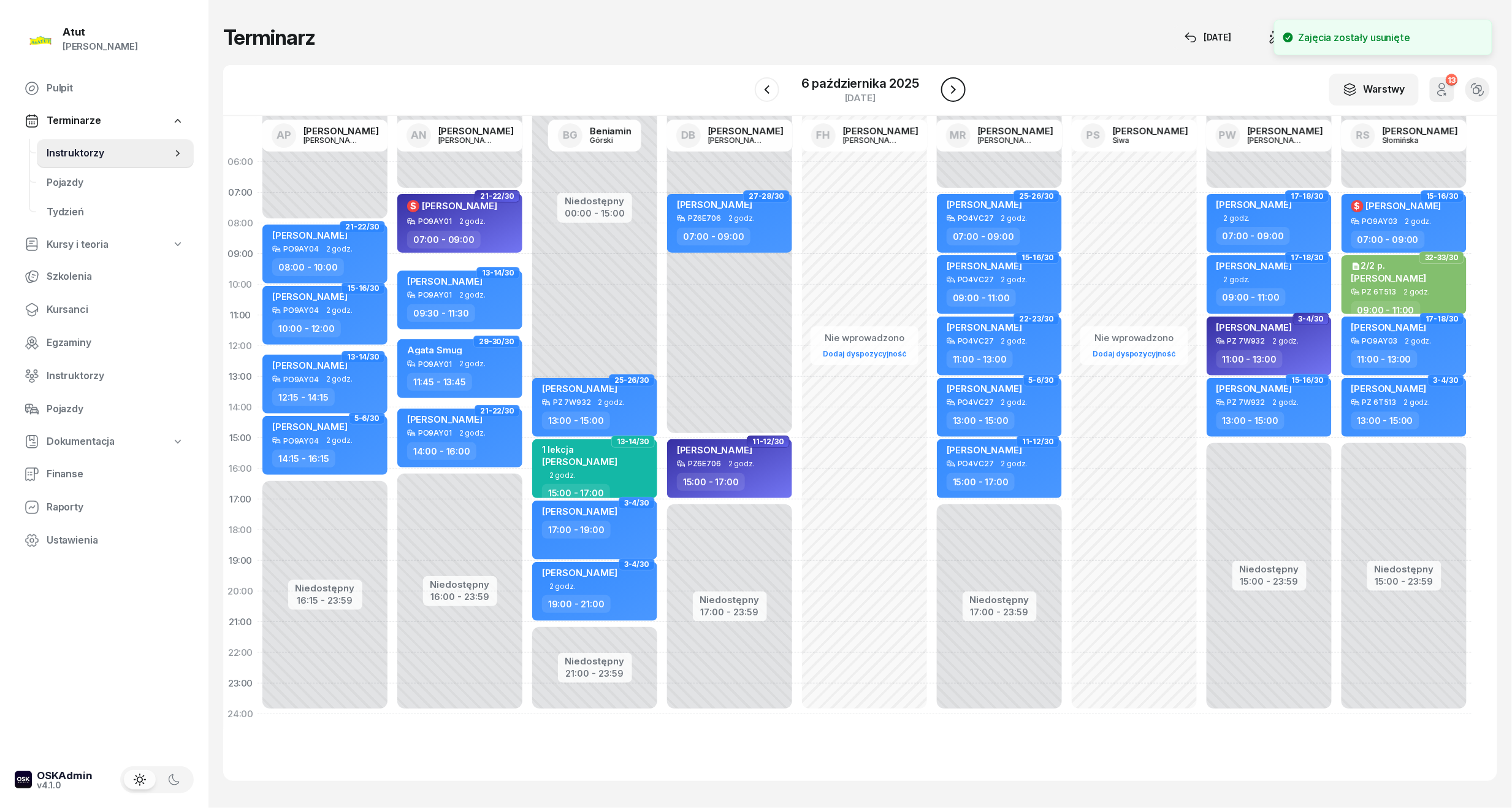
click at [948, 93] on icon "button" at bounding box center [953, 89] width 15 height 15
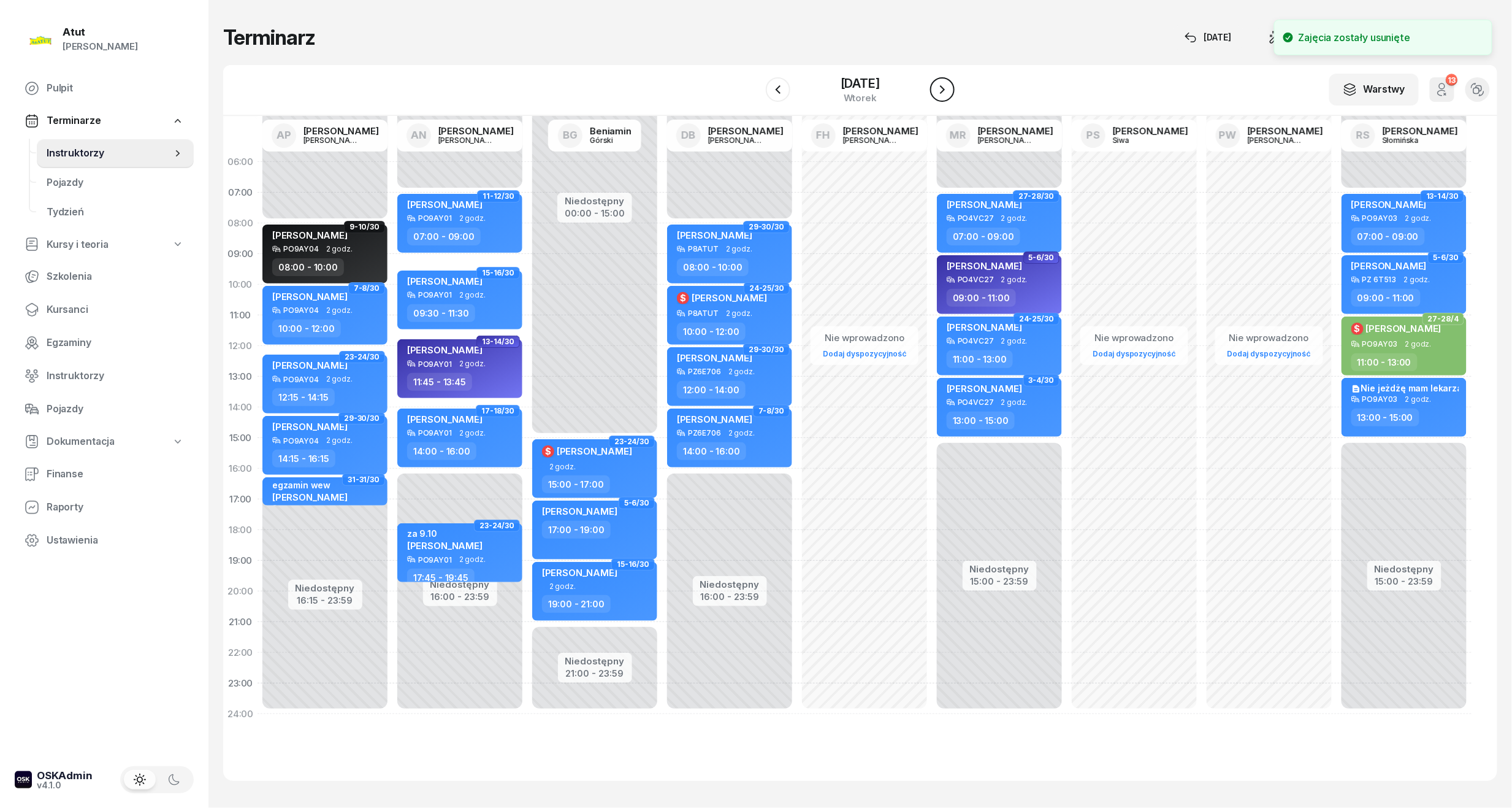
click at [948, 93] on icon "button" at bounding box center [942, 89] width 15 height 15
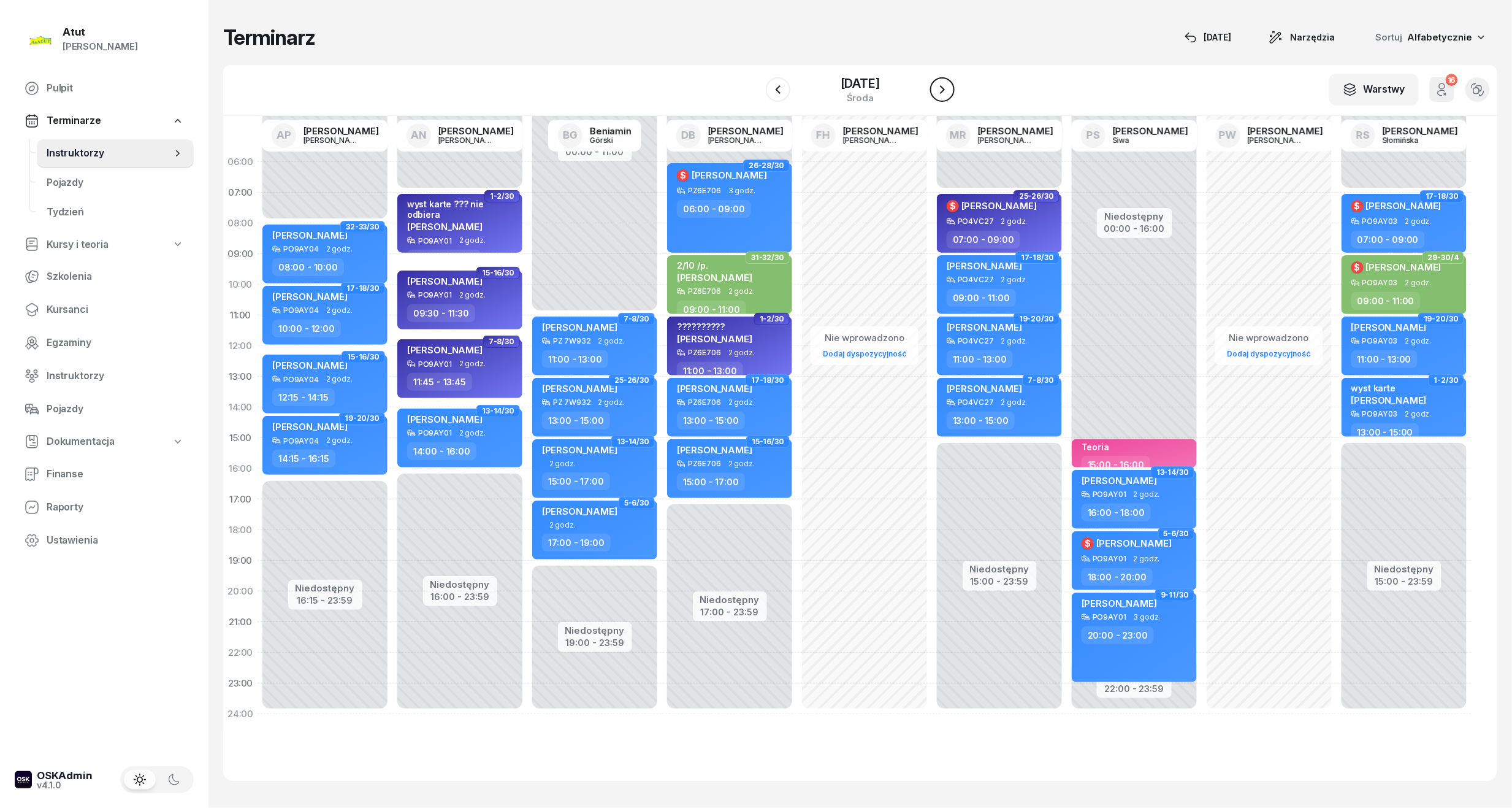
click at [948, 93] on icon "button" at bounding box center [942, 89] width 15 height 15
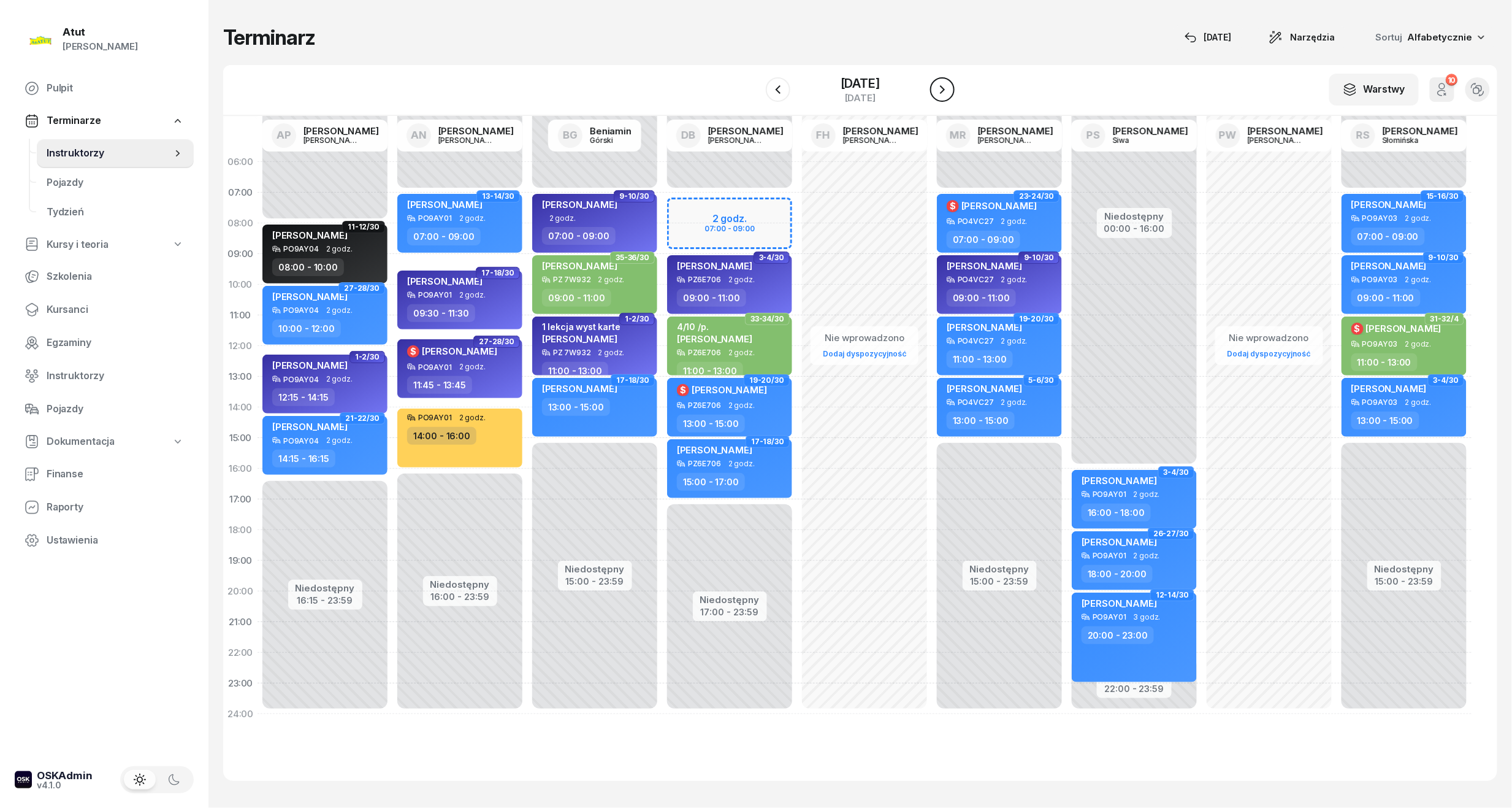
click at [948, 93] on icon "button" at bounding box center [942, 89] width 15 height 15
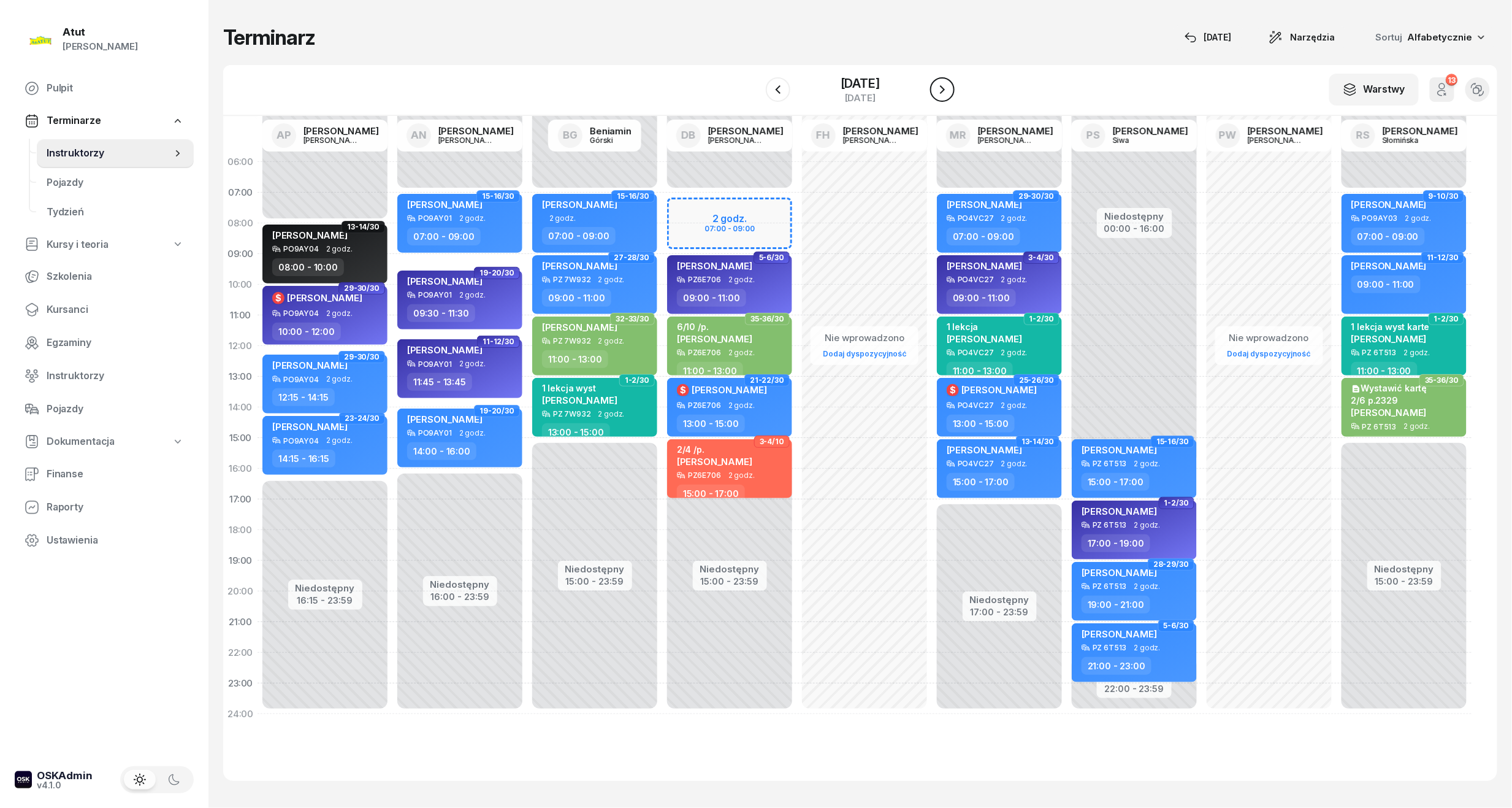
click at [948, 93] on icon "button" at bounding box center [942, 89] width 15 height 15
